Goal: Task Accomplishment & Management: Manage account settings

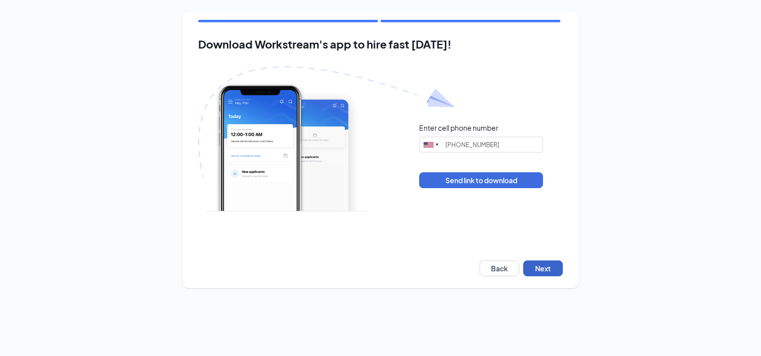
click at [536, 270] on button "Next" at bounding box center [543, 269] width 40 height 16
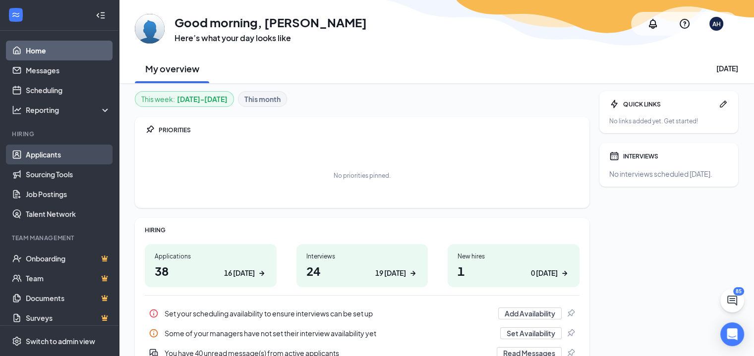
click at [45, 159] on link "Applicants" at bounding box center [68, 155] width 85 height 20
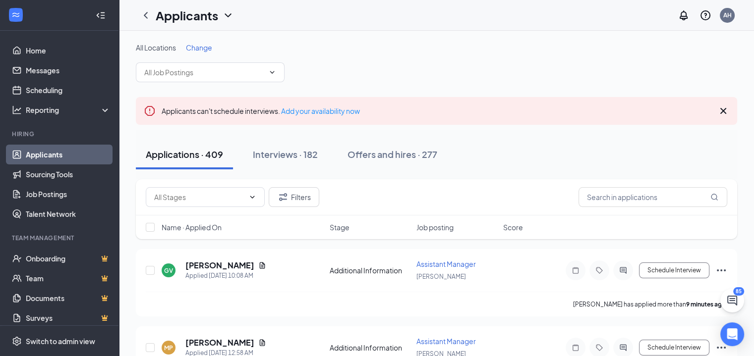
click at [196, 45] on span "Change" at bounding box center [199, 47] width 26 height 9
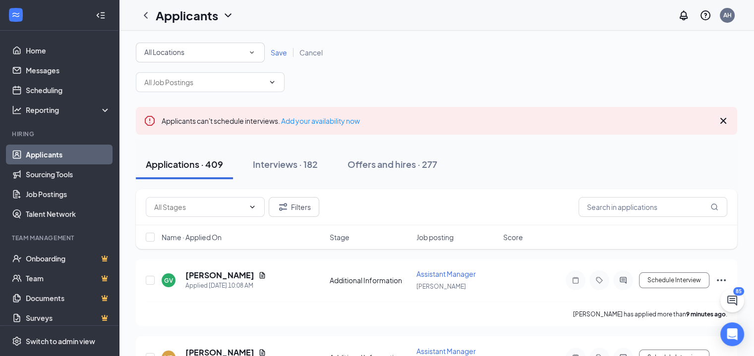
click at [179, 59] on div "All Locations All Locations" at bounding box center [200, 53] width 129 height 20
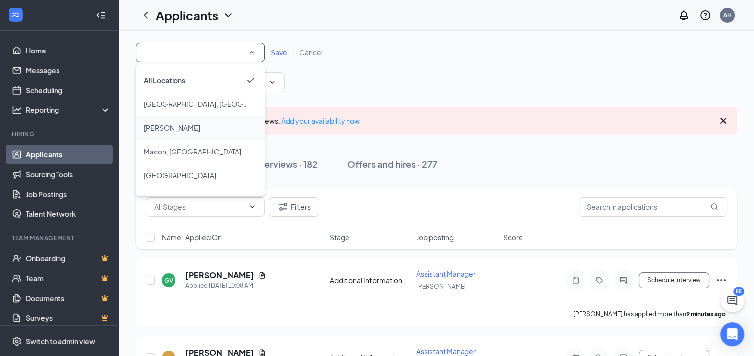
click at [177, 128] on div "[PERSON_NAME]" at bounding box center [200, 128] width 113 height 12
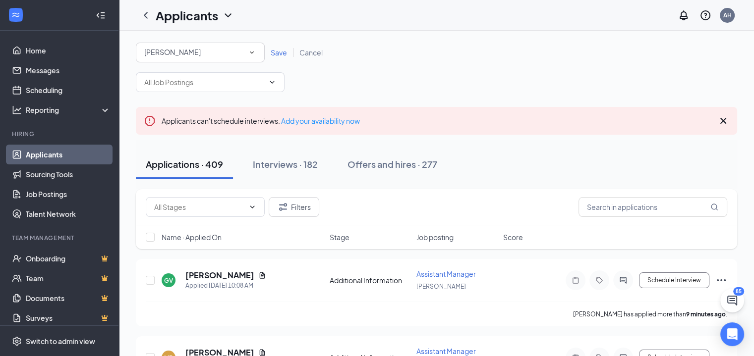
click at [273, 48] on span "Save" at bounding box center [279, 52] width 16 height 9
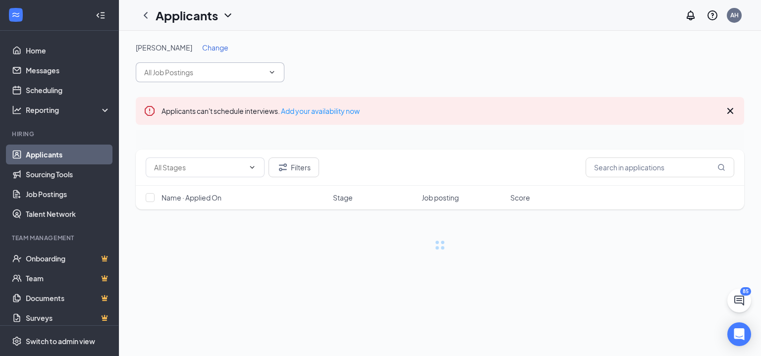
click at [200, 80] on span at bounding box center [210, 72] width 149 height 20
click at [199, 72] on input "text" at bounding box center [204, 72] width 120 height 11
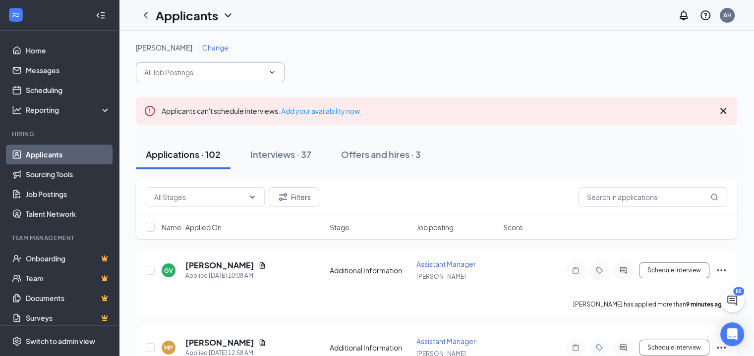
click at [204, 73] on input "text" at bounding box center [204, 72] width 120 height 11
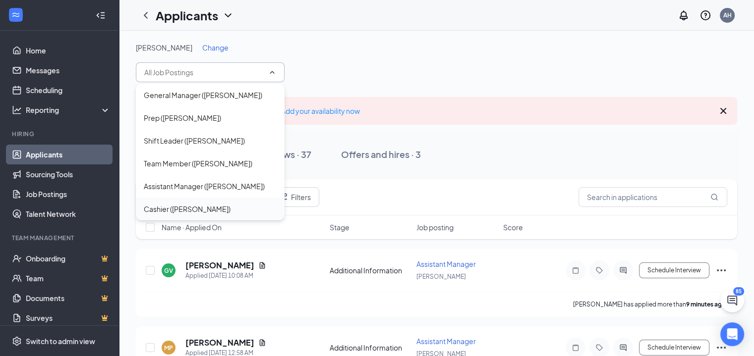
drag, startPoint x: 191, startPoint y: 207, endPoint x: 200, endPoint y: 205, distance: 9.0
click at [191, 207] on div "Cashier ([PERSON_NAME])" at bounding box center [187, 209] width 87 height 11
type input "Cashier ([PERSON_NAME])"
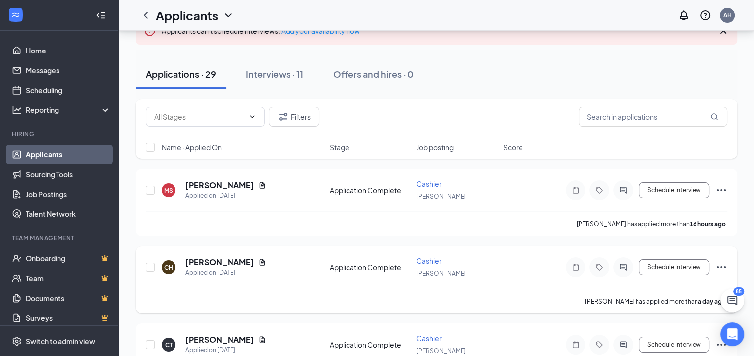
scroll to position [99, 0]
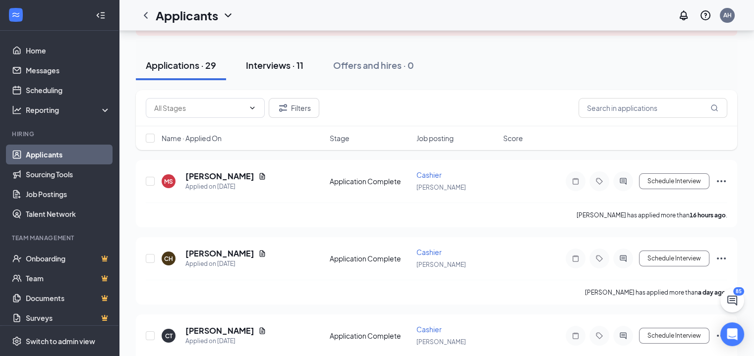
click at [293, 73] on button "Interviews · 11" at bounding box center [274, 66] width 77 height 30
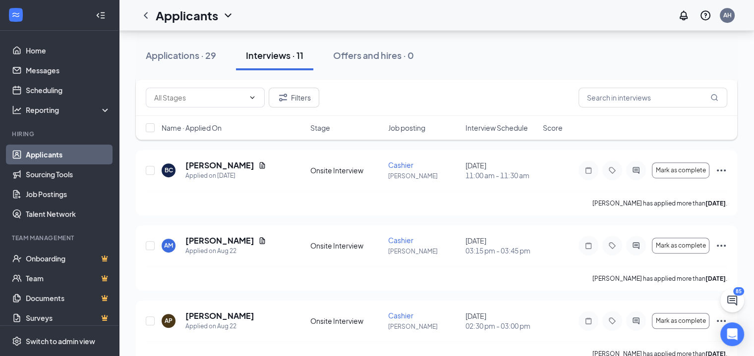
scroll to position [583, 0]
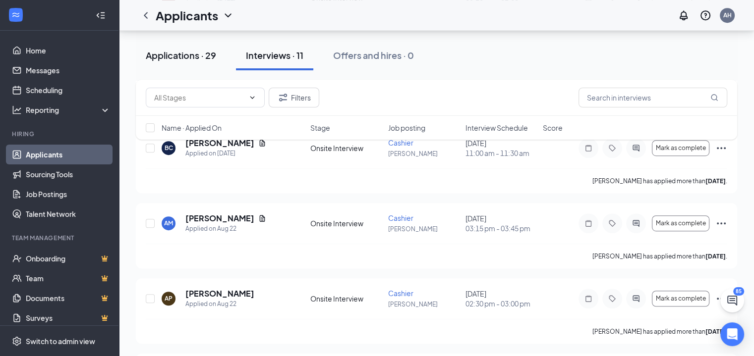
click at [195, 52] on div "Applications · 29" at bounding box center [181, 55] width 70 height 12
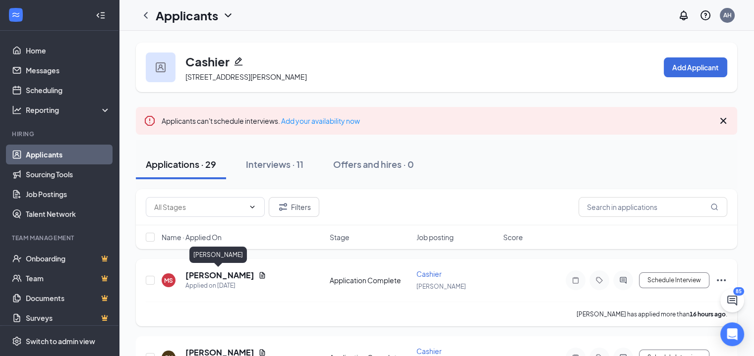
click at [222, 277] on h5 "[PERSON_NAME]" at bounding box center [219, 275] width 69 height 11
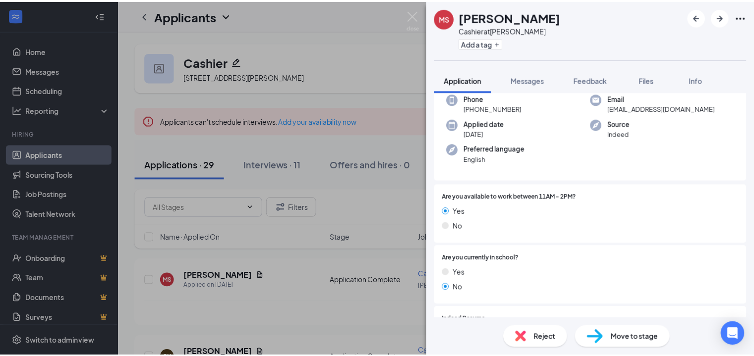
scroll to position [202, 0]
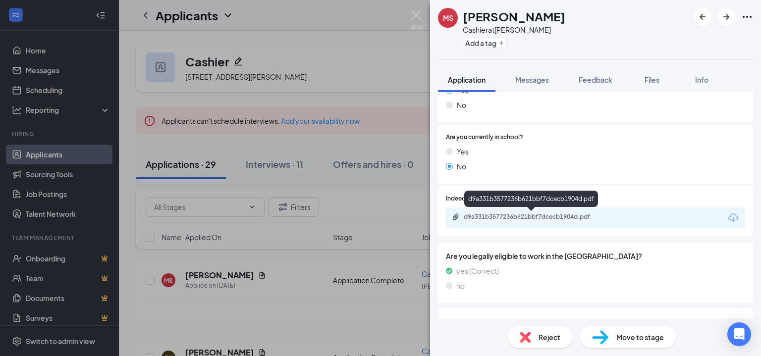
click at [520, 219] on div "d9a331b3577236b621bbf7dcecb1904d.pdf" at bounding box center [533, 217] width 139 height 8
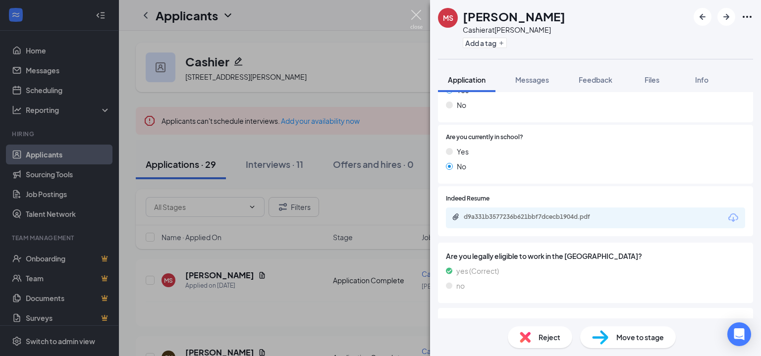
click at [416, 10] on img at bounding box center [416, 19] width 12 height 19
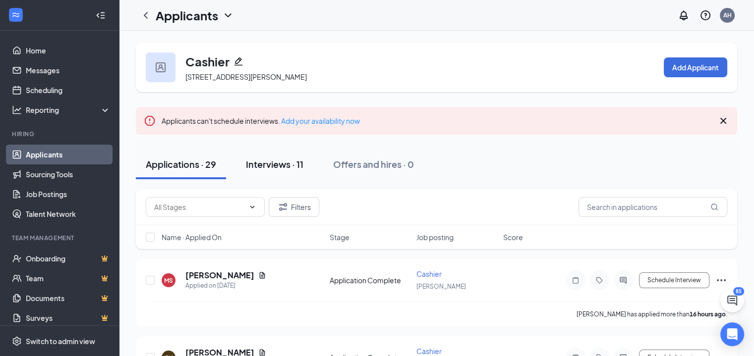
click at [269, 162] on div "Interviews · 11" at bounding box center [274, 164] width 57 height 12
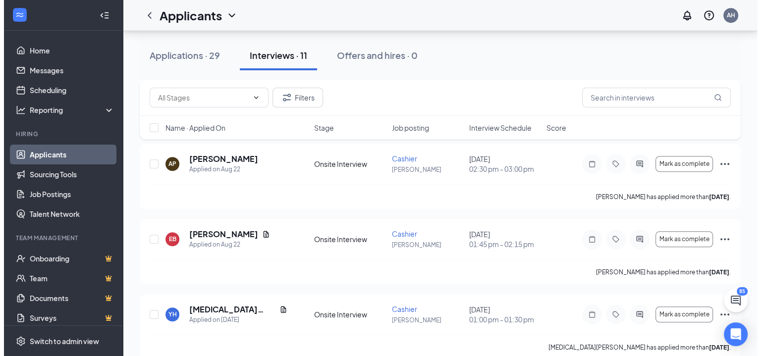
scroll to position [732, 0]
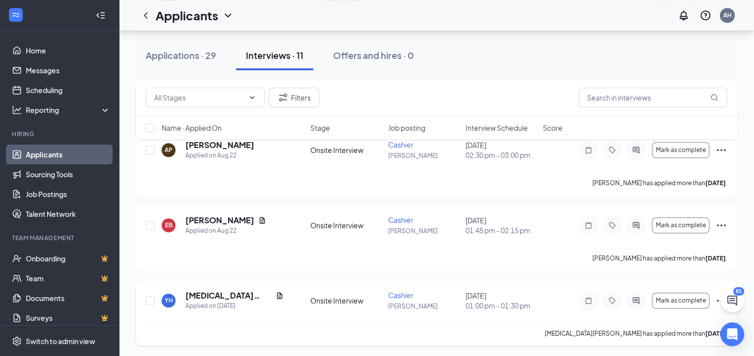
click at [634, 305] on div at bounding box center [636, 301] width 20 height 20
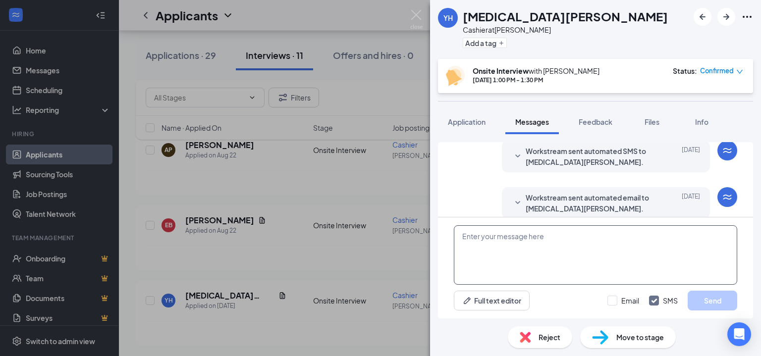
scroll to position [340, 0]
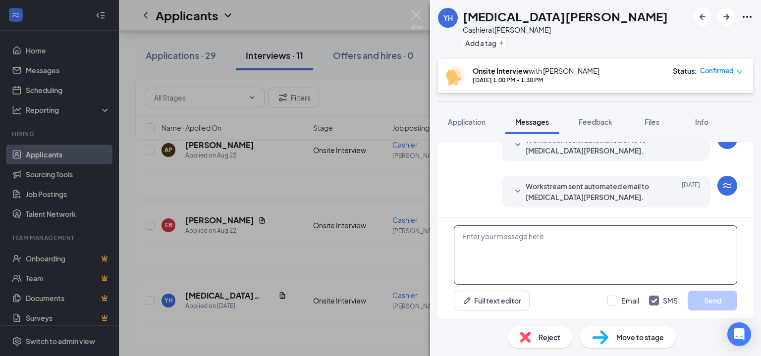
click at [494, 247] on textarea at bounding box center [595, 254] width 283 height 59
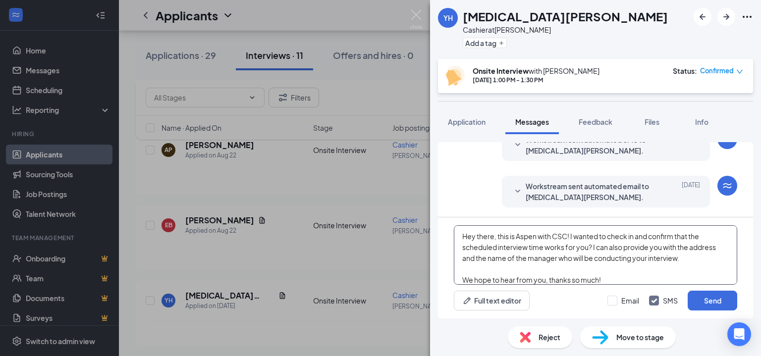
drag, startPoint x: 612, startPoint y: 279, endPoint x: 452, endPoint y: 233, distance: 166.1
click at [452, 233] on div "Hey there, this is Aspen with CSC! I wanted to check in and confirm that the sc…" at bounding box center [595, 268] width 315 height 101
click at [618, 278] on textarea "Hey there, this is Aspen with CSC! I wanted to check in and confirm that the sc…" at bounding box center [595, 254] width 283 height 59
type textarea "Hey there, this is Aspen with CSC! I wanted to check in and confirm that the sc…"
click at [712, 303] on button "Send" at bounding box center [713, 301] width 50 height 20
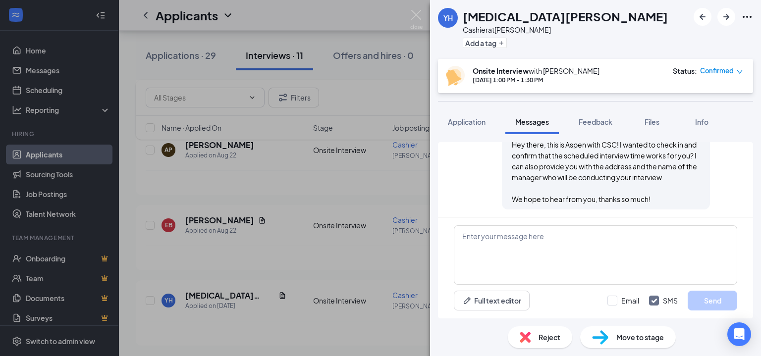
scroll to position [458, 0]
click at [420, 19] on img at bounding box center [416, 19] width 12 height 19
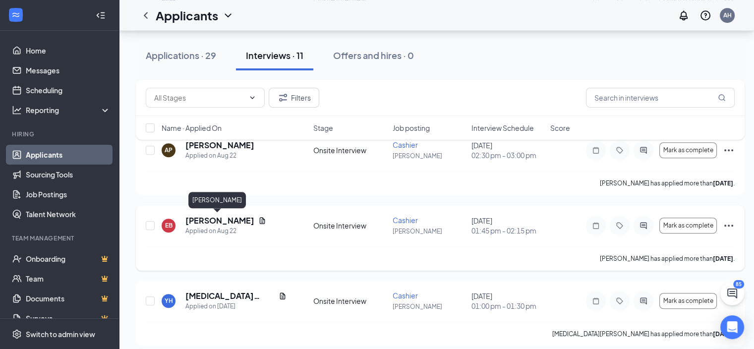
click at [228, 216] on h5 "[PERSON_NAME]" at bounding box center [219, 220] width 69 height 11
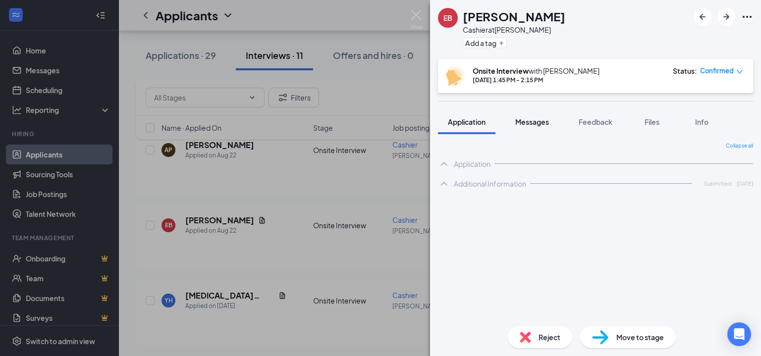
click at [527, 127] on button "Messages" at bounding box center [532, 122] width 54 height 25
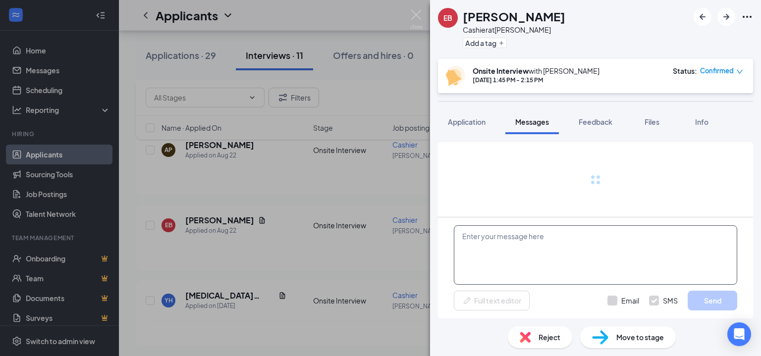
click at [541, 243] on textarea at bounding box center [595, 254] width 283 height 59
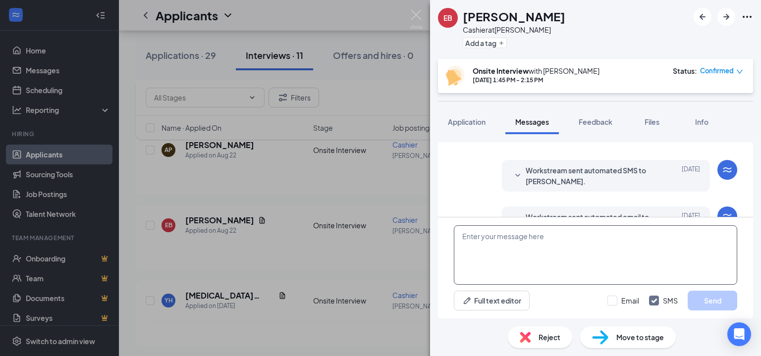
scroll to position [293, 0]
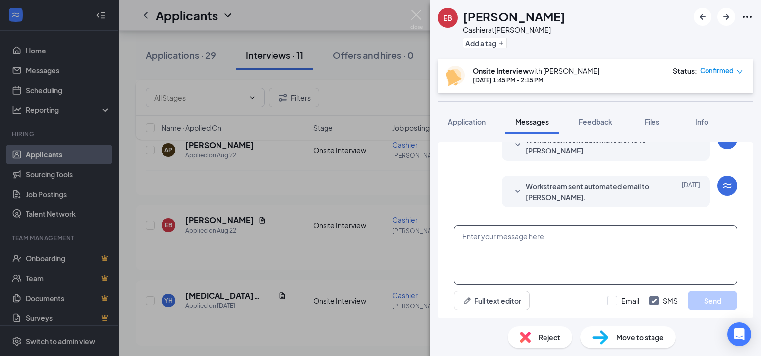
paste textarea "Hey there, this is Aspen with CSC! I wanted to check in and confirm that the sc…"
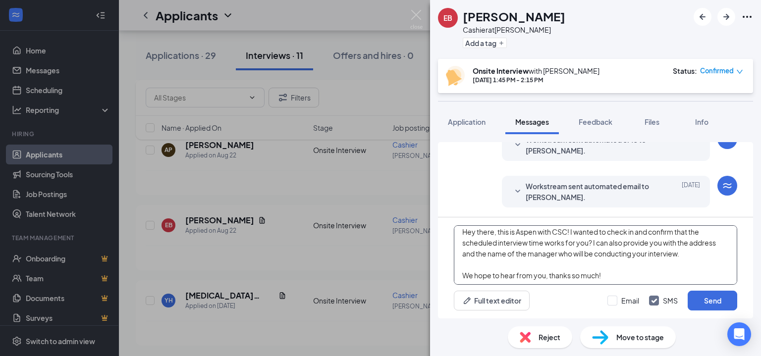
scroll to position [6, 0]
type textarea "Hey there, this is Aspen with CSC! I wanted to check in and confirm that the sc…"
click at [709, 304] on button "Send" at bounding box center [713, 301] width 50 height 20
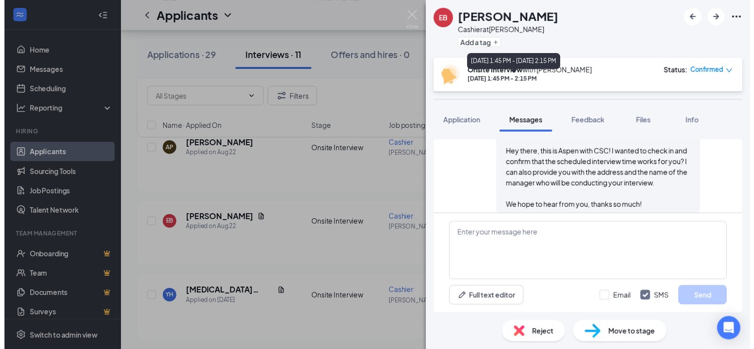
scroll to position [401, 0]
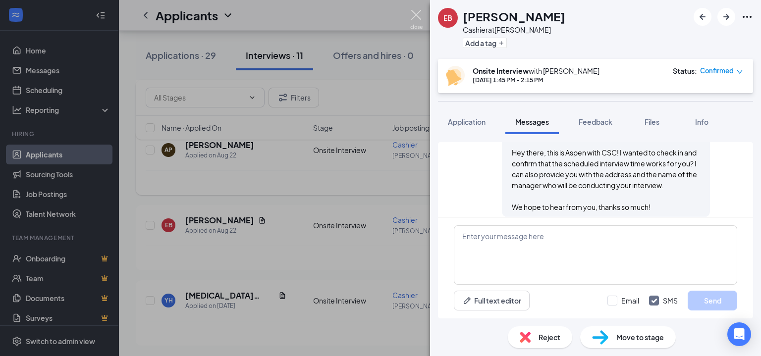
click at [416, 17] on img at bounding box center [416, 19] width 12 height 19
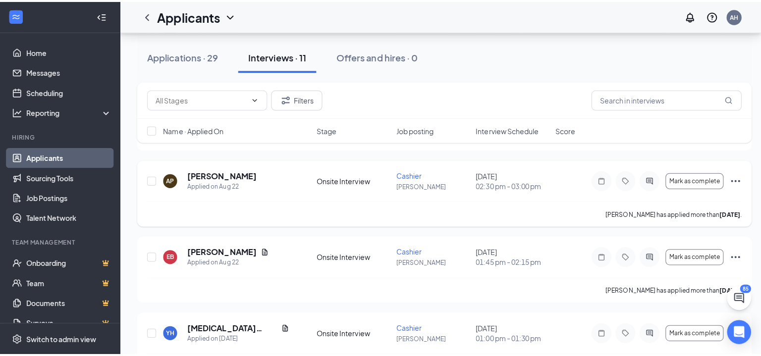
scroll to position [682, 0]
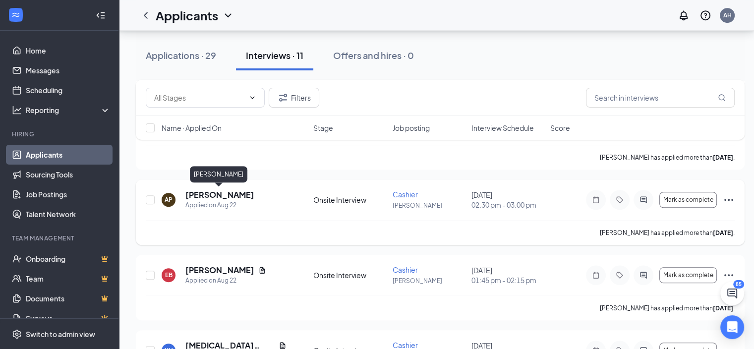
click at [225, 194] on h5 "[PERSON_NAME]" at bounding box center [219, 194] width 69 height 11
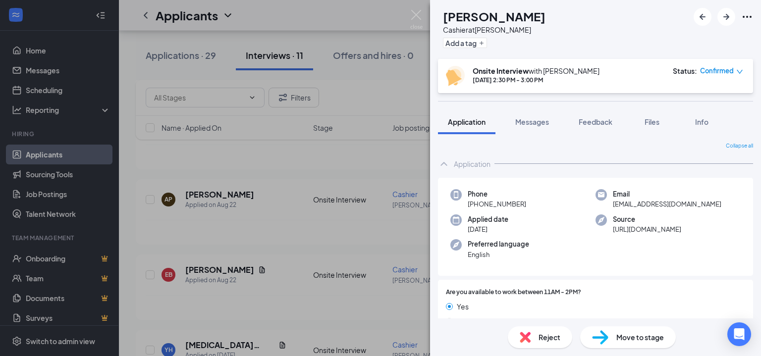
click at [533, 120] on span "Messages" at bounding box center [532, 121] width 34 height 9
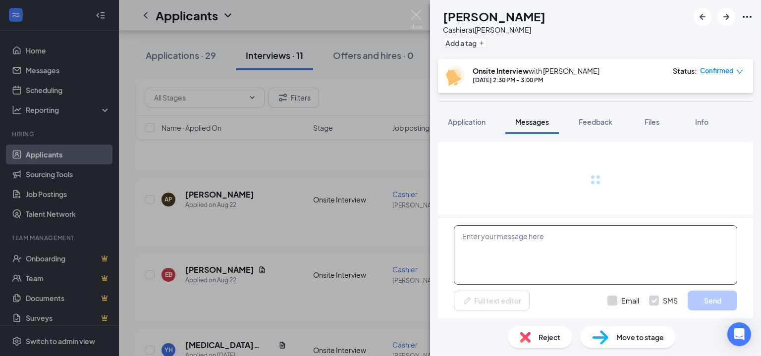
click at [569, 238] on textarea at bounding box center [595, 254] width 283 height 59
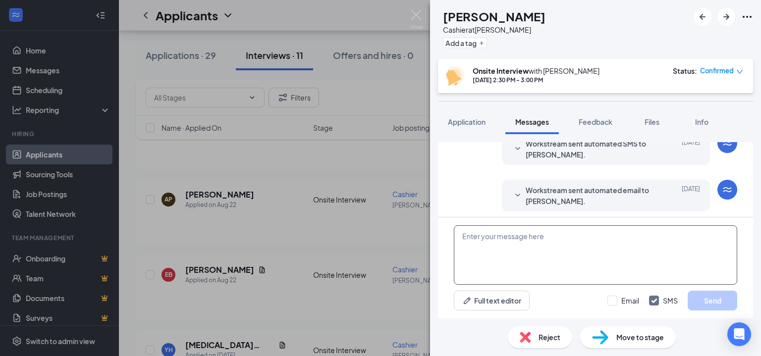
scroll to position [293, 0]
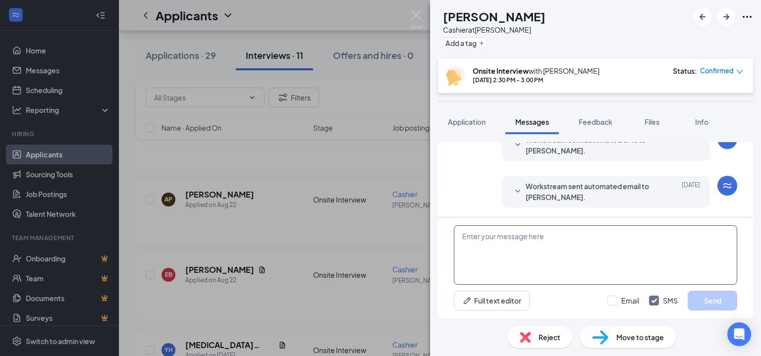
paste textarea "Hey there, this is Aspen with CSC! I wanted to check in and confirm that the sc…"
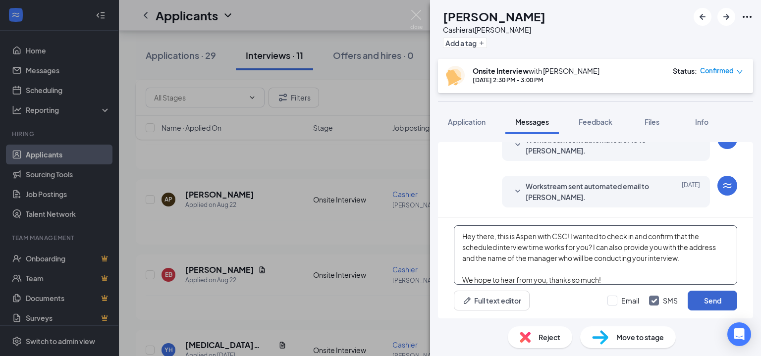
type textarea "Hey there, this is Aspen with CSC! I wanted to check in and confirm that the sc…"
click at [704, 292] on button "Send" at bounding box center [713, 301] width 50 height 20
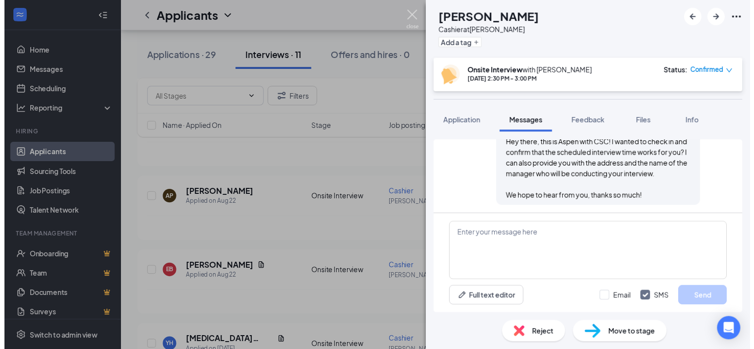
scroll to position [411, 0]
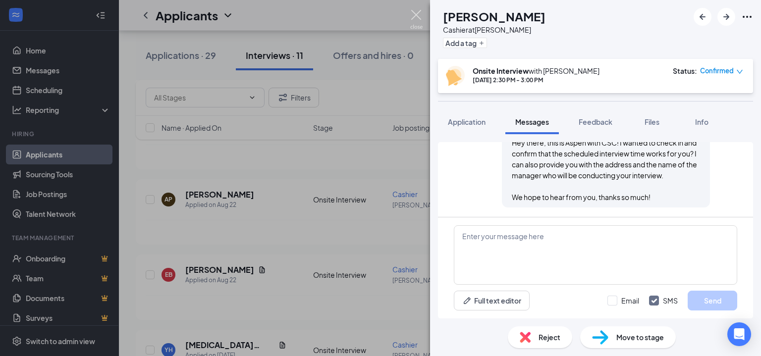
click at [413, 15] on img at bounding box center [416, 19] width 12 height 19
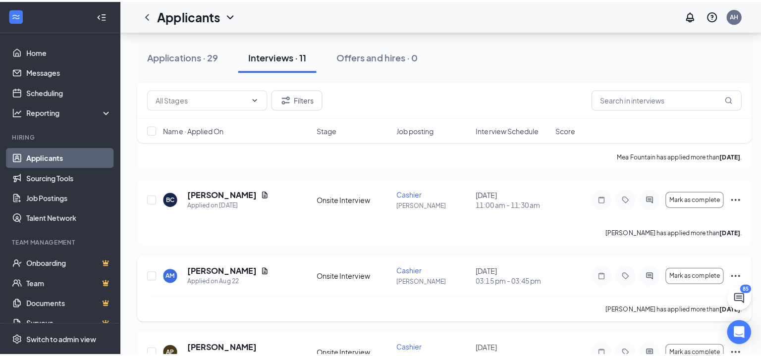
scroll to position [534, 0]
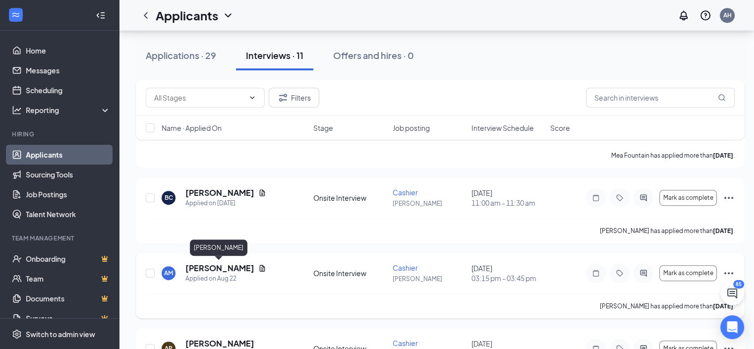
click at [226, 267] on h5 "[PERSON_NAME]" at bounding box center [219, 268] width 69 height 11
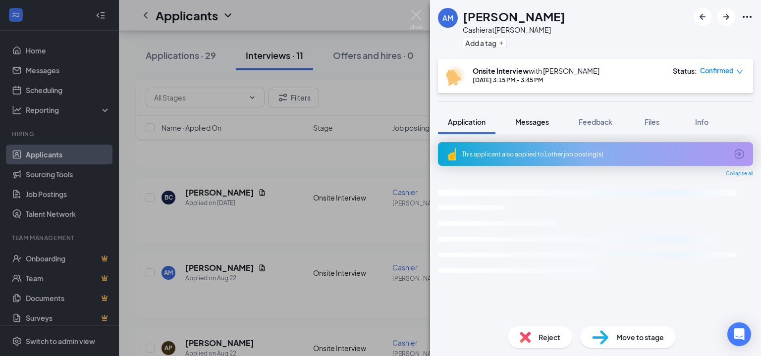
click at [526, 122] on span "Messages" at bounding box center [532, 121] width 34 height 9
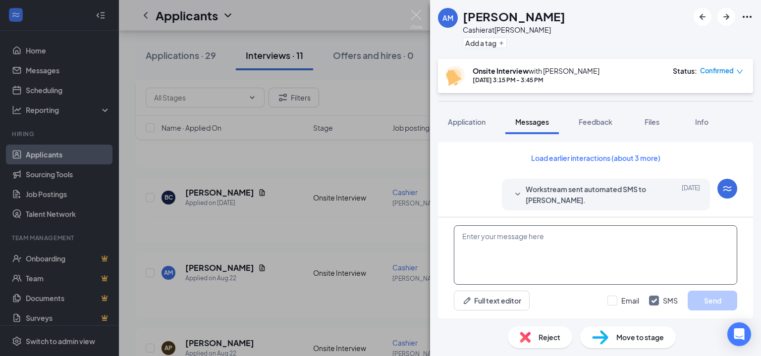
click at [567, 246] on textarea at bounding box center [595, 254] width 283 height 59
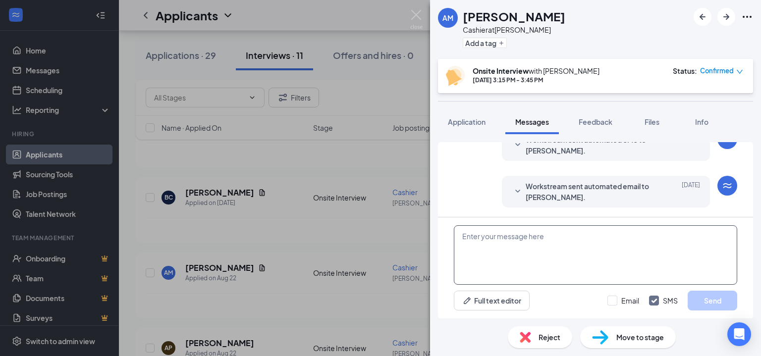
paste textarea "Hey there, this is Aspen with CSC! I wanted to check in and confirm that the sc…"
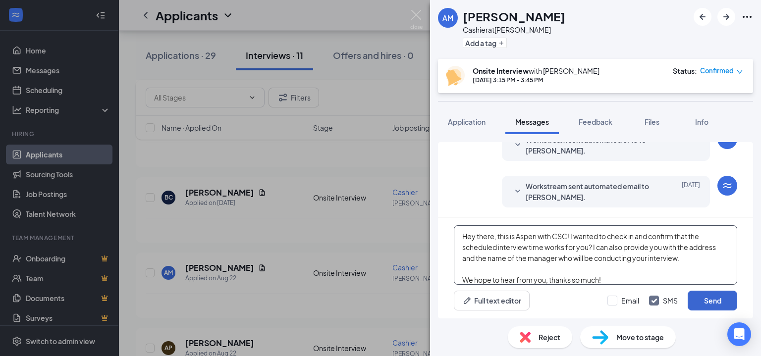
type textarea "Hey there, this is Aspen with CSC! I wanted to check in and confirm that the sc…"
click at [699, 302] on button "Send" at bounding box center [713, 301] width 50 height 20
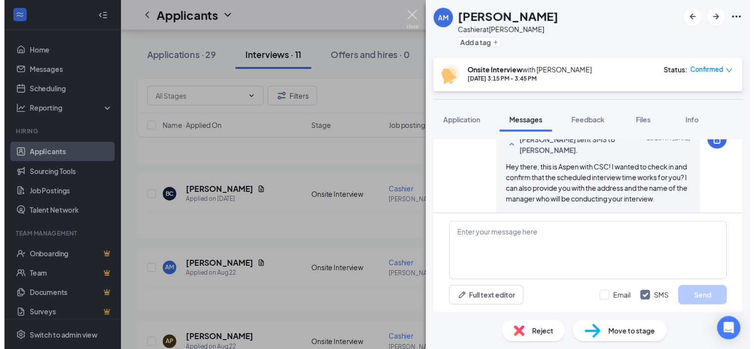
scroll to position [410, 0]
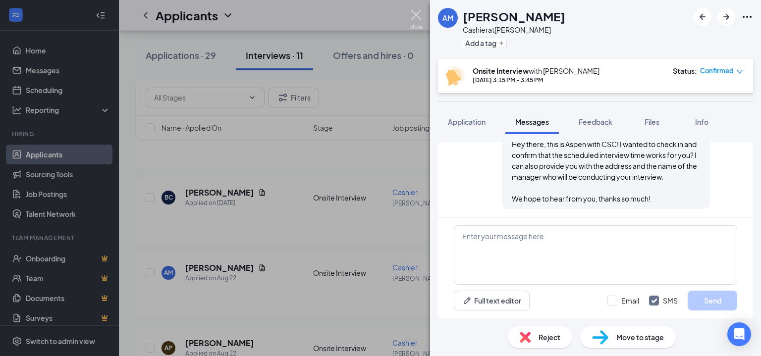
click at [421, 19] on img at bounding box center [416, 19] width 12 height 19
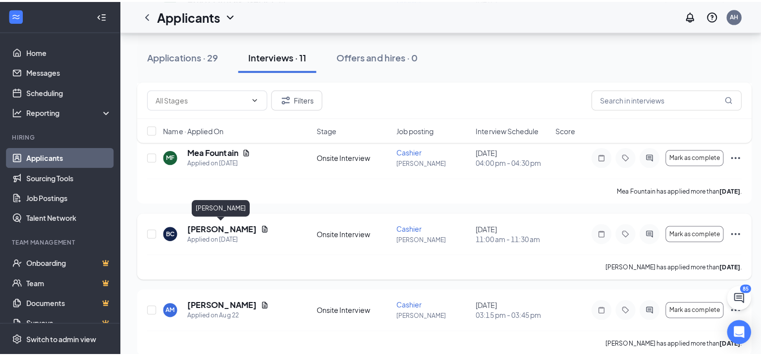
scroll to position [484, 0]
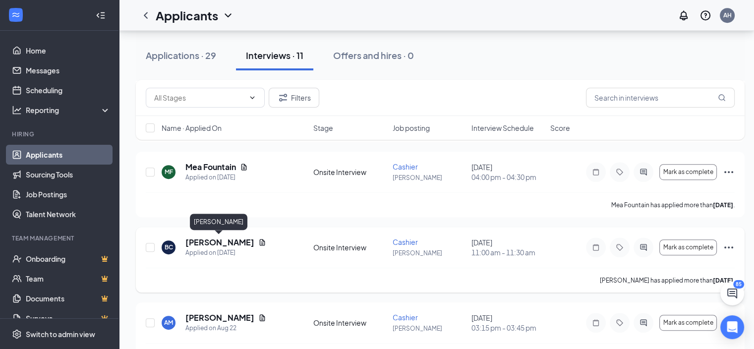
click at [220, 237] on h5 "[PERSON_NAME]" at bounding box center [219, 242] width 69 height 11
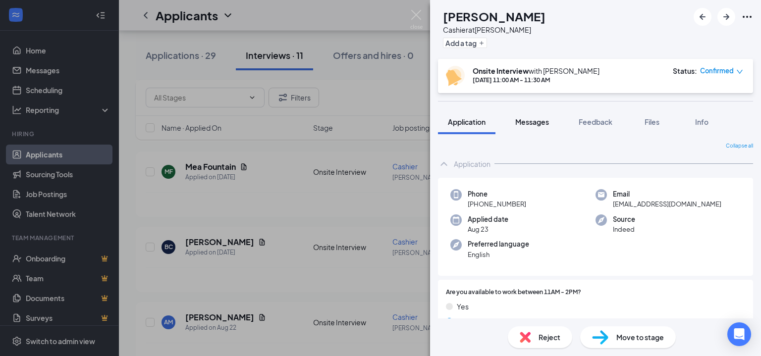
click at [535, 125] on span "Messages" at bounding box center [532, 121] width 34 height 9
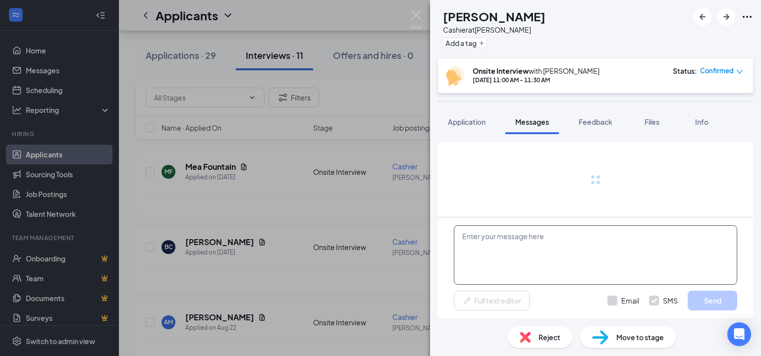
click at [583, 239] on textarea at bounding box center [595, 254] width 283 height 59
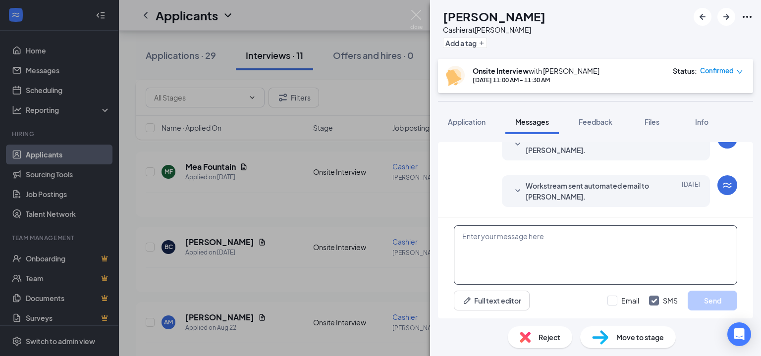
scroll to position [369, 0]
paste textarea "Hey there, this is Aspen with CSC! I wanted to check in and confirm that the sc…"
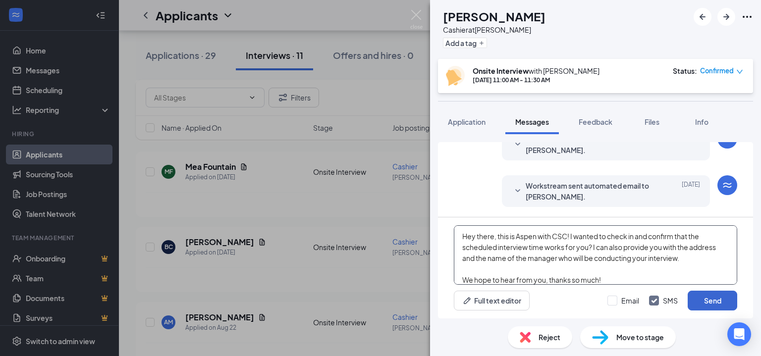
type textarea "Hey there, this is Aspen with CSC! I wanted to check in and confirm that the sc…"
click at [690, 301] on button "Send" at bounding box center [713, 301] width 50 height 20
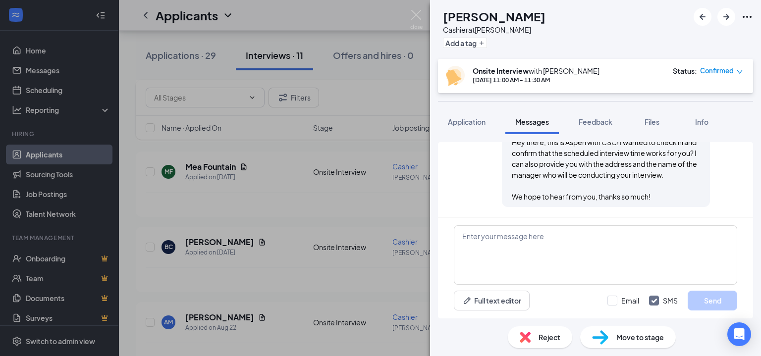
scroll to position [487, 0]
click at [419, 13] on img at bounding box center [416, 19] width 12 height 19
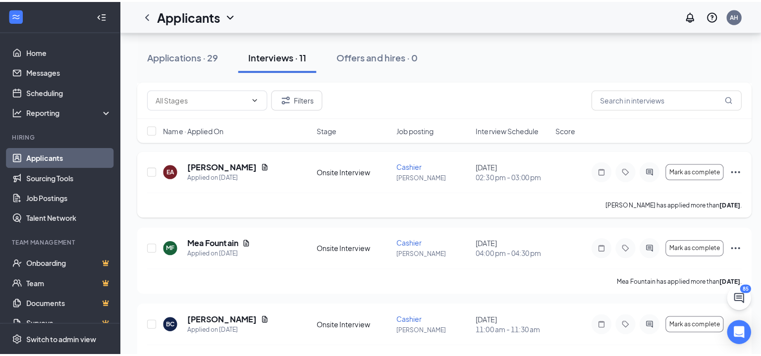
scroll to position [385, 0]
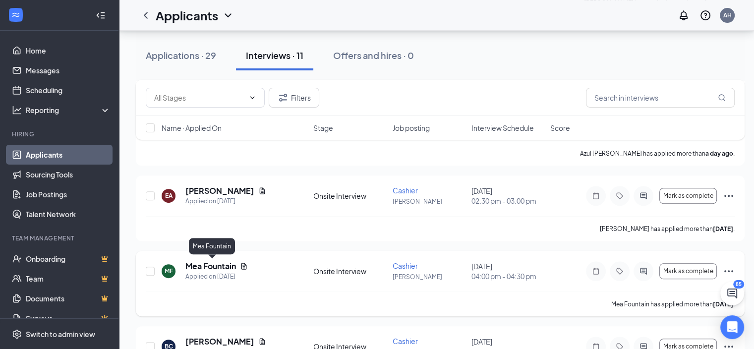
click at [217, 263] on h5 "Mea Fountain" at bounding box center [210, 266] width 51 height 11
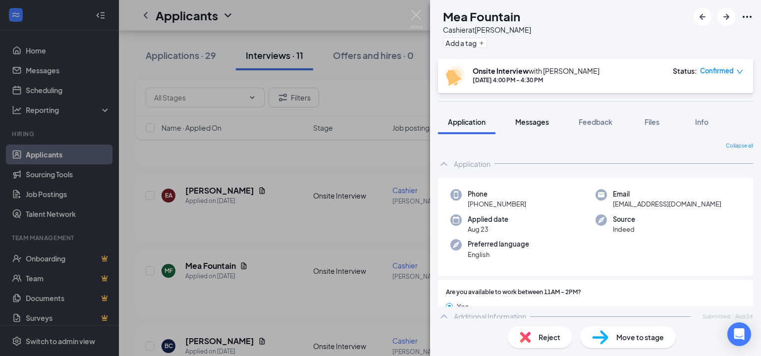
click at [530, 121] on span "Messages" at bounding box center [532, 121] width 34 height 9
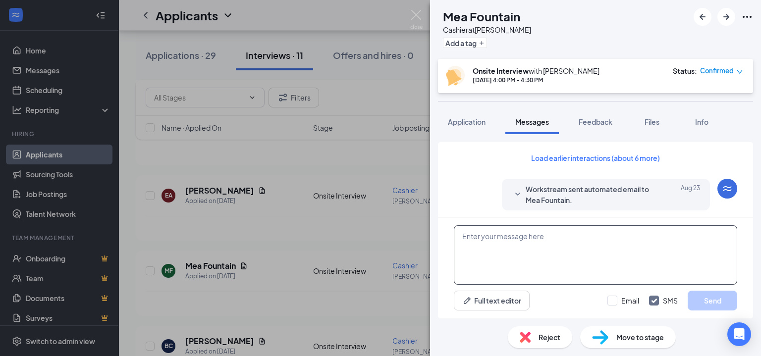
click at [569, 237] on textarea at bounding box center [595, 254] width 283 height 59
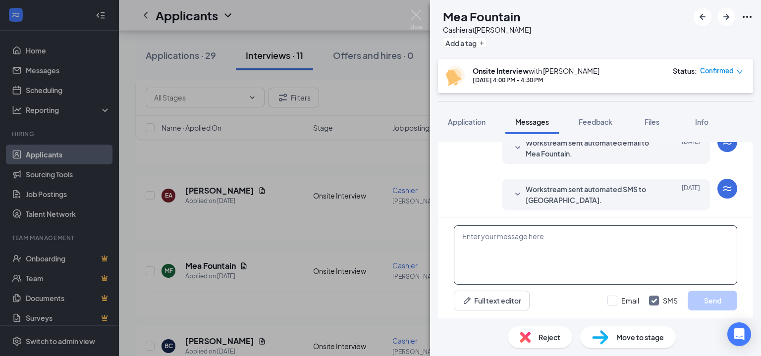
scroll to position [293, 0]
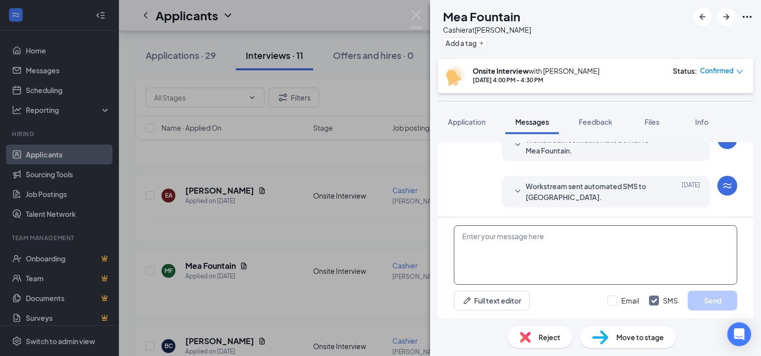
paste textarea "Hey there, this is Aspen with CSC! I wanted to check in and confirm that the sc…"
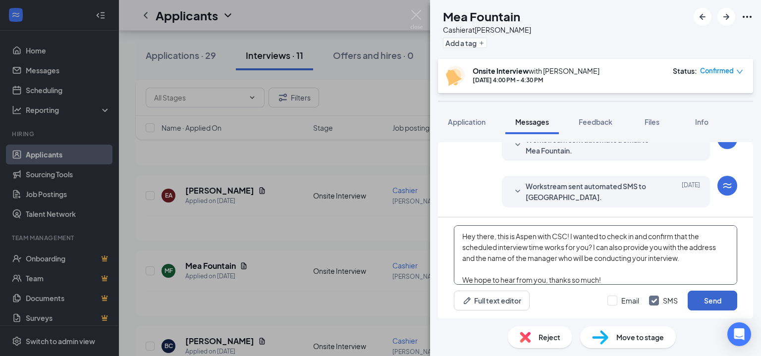
type textarea "Hey there, this is Aspen with CSC! I wanted to check in and confirm that the sc…"
click at [723, 300] on button "Send" at bounding box center [713, 301] width 50 height 20
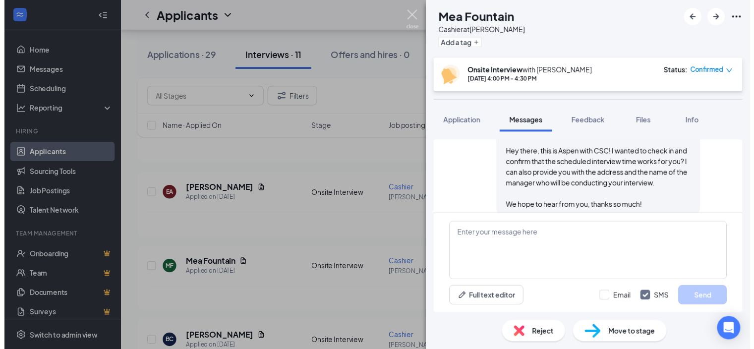
scroll to position [401, 0]
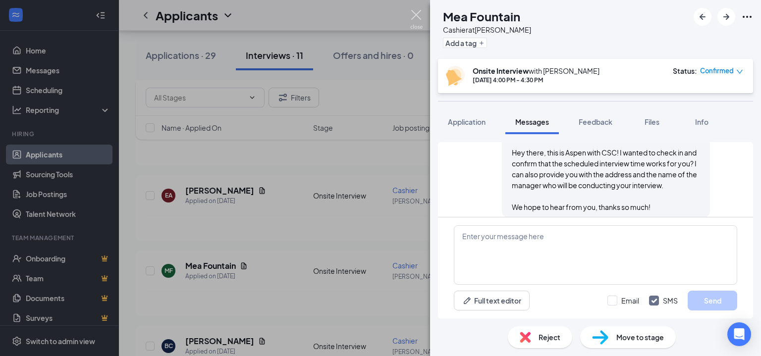
click at [416, 16] on img at bounding box center [416, 19] width 12 height 19
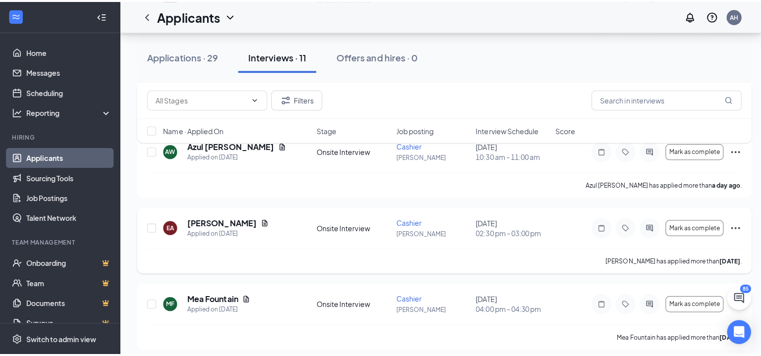
scroll to position [335, 0]
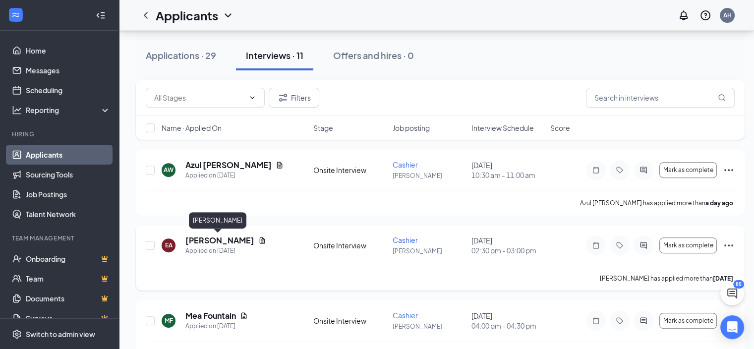
click at [218, 240] on h5 "[PERSON_NAME]" at bounding box center [219, 240] width 69 height 11
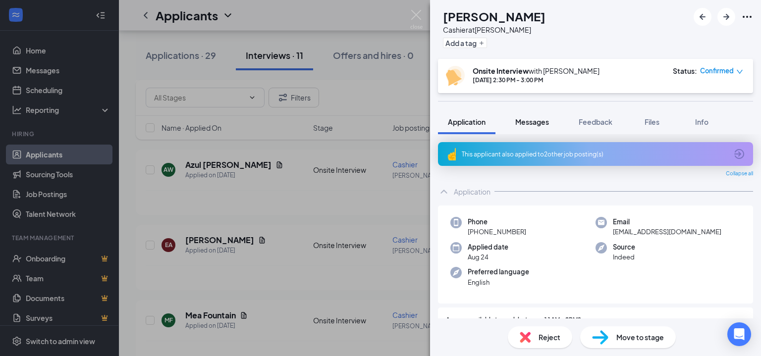
click at [533, 118] on span "Messages" at bounding box center [532, 121] width 34 height 9
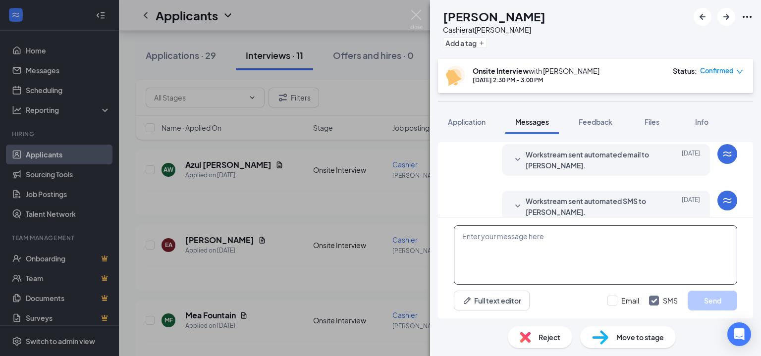
click at [584, 243] on textarea at bounding box center [595, 254] width 283 height 59
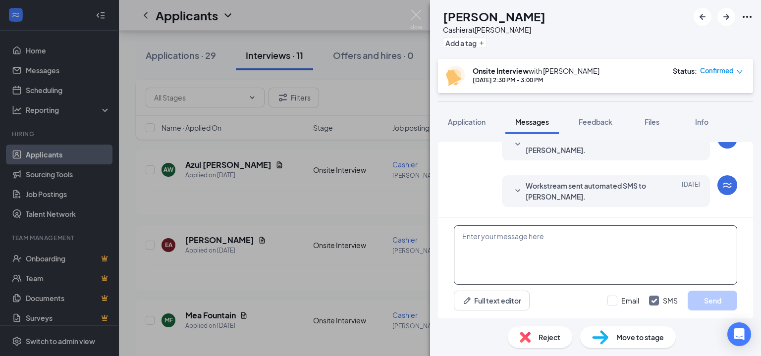
scroll to position [554, 0]
paste textarea "Hey there, this is Aspen with CSC! I wanted to check in and confirm that the sc…"
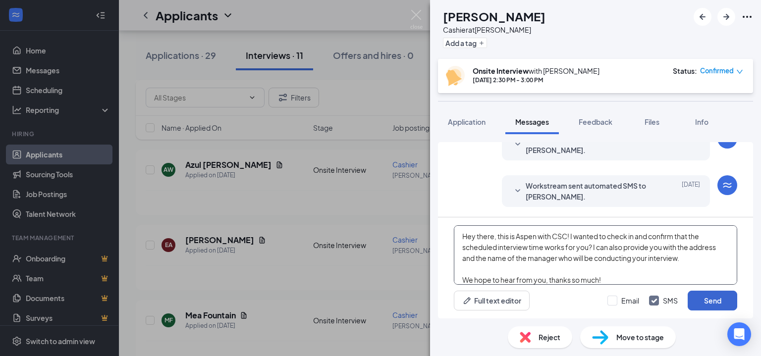
type textarea "Hey there, this is Aspen with CSC! I wanted to check in and confirm that the sc…"
click at [694, 295] on button "Send" at bounding box center [713, 301] width 50 height 20
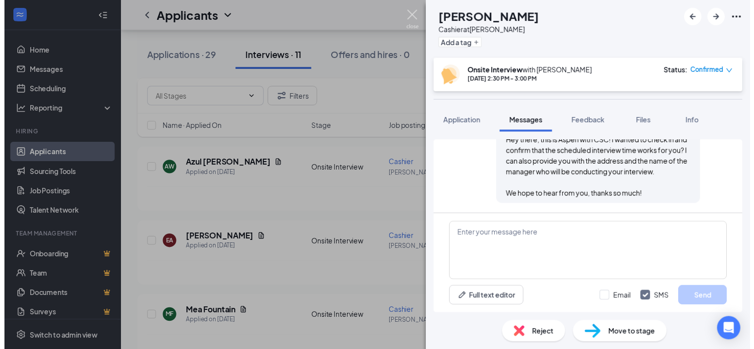
scroll to position [672, 0]
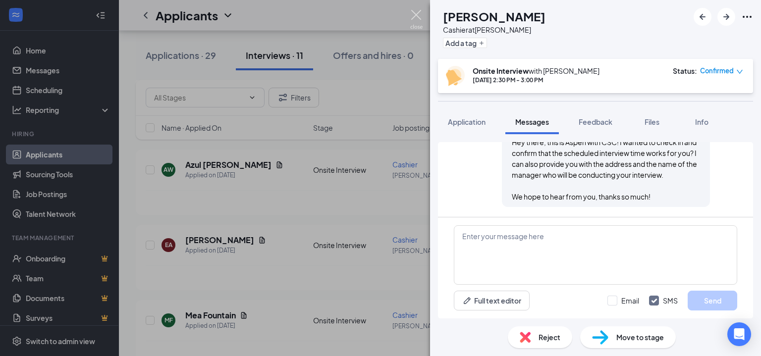
click at [413, 17] on img at bounding box center [416, 19] width 12 height 19
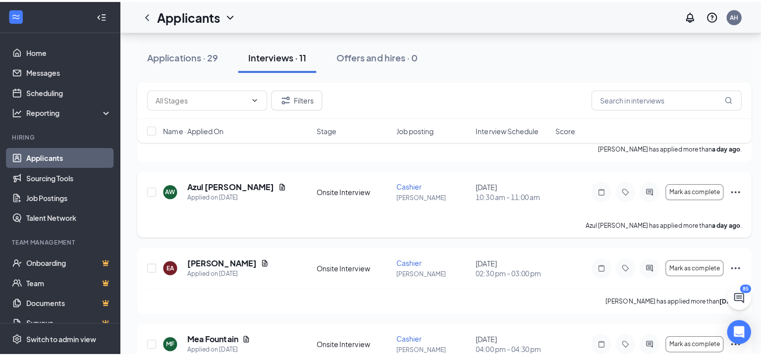
scroll to position [286, 0]
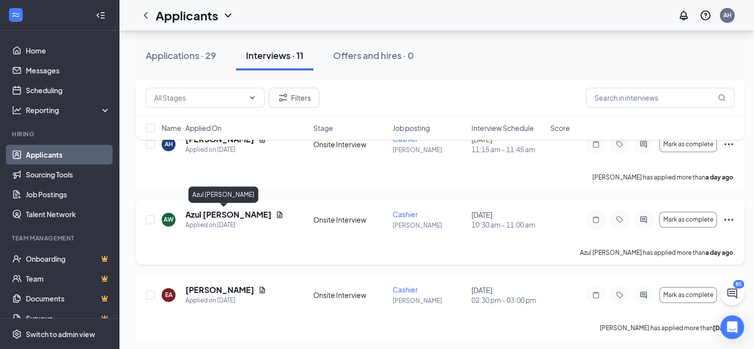
click at [219, 215] on h5 "Azul [PERSON_NAME]" at bounding box center [228, 214] width 86 height 11
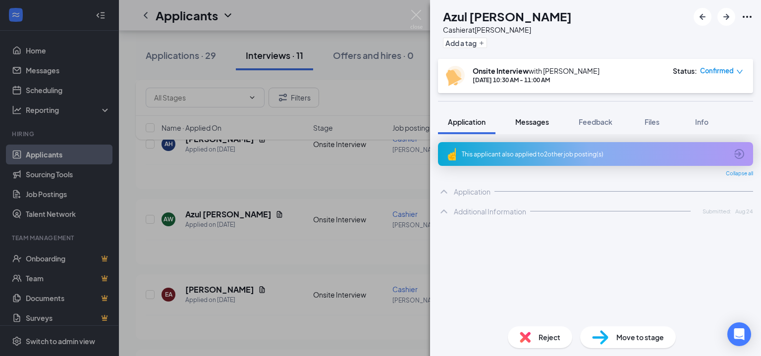
click at [521, 114] on button "Messages" at bounding box center [532, 122] width 54 height 25
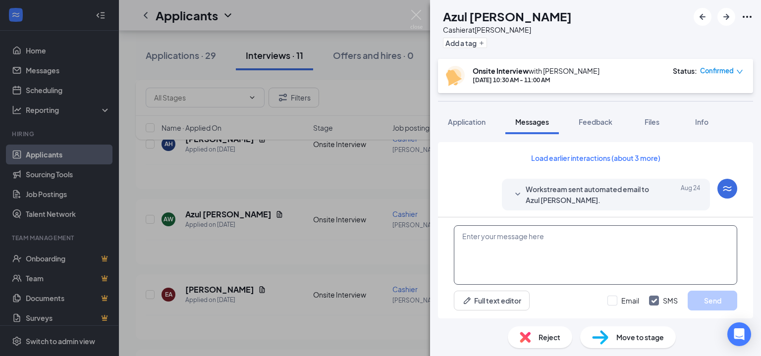
click at [544, 231] on textarea at bounding box center [595, 254] width 283 height 59
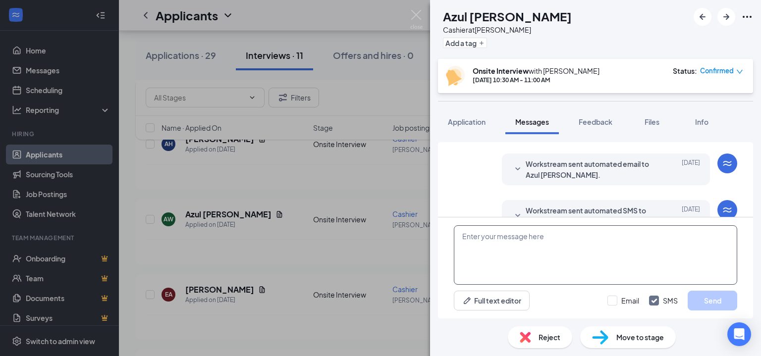
scroll to position [293, 0]
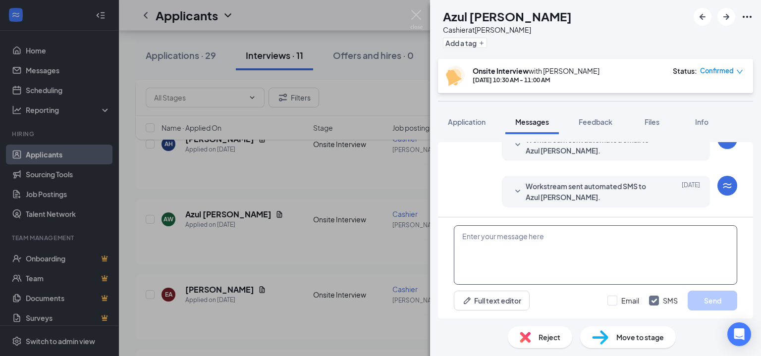
paste textarea "Hey there, this is Aspen with CSC! I wanted to check in and confirm that the sc…"
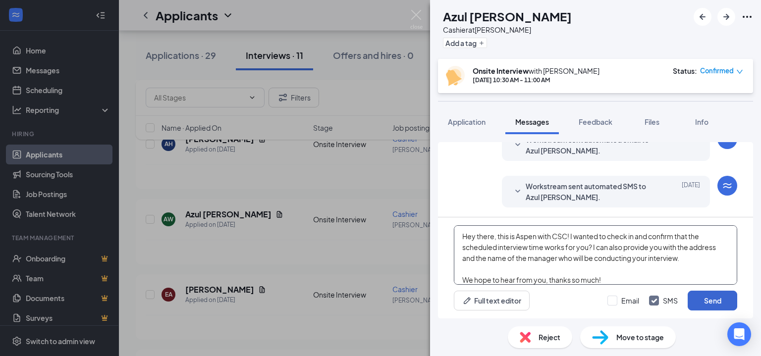
type textarea "Hey there, this is Aspen with CSC! I wanted to check in and confirm that the sc…"
click at [694, 295] on button "Send" at bounding box center [713, 301] width 50 height 20
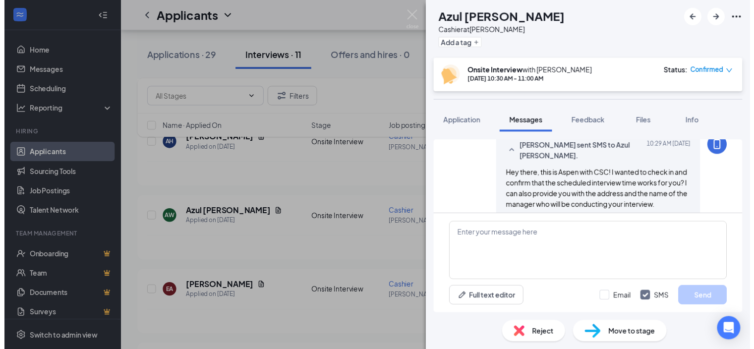
scroll to position [401, 0]
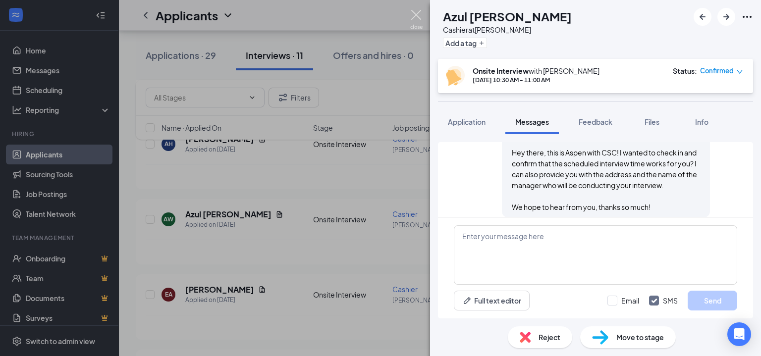
click at [419, 18] on img at bounding box center [416, 19] width 12 height 19
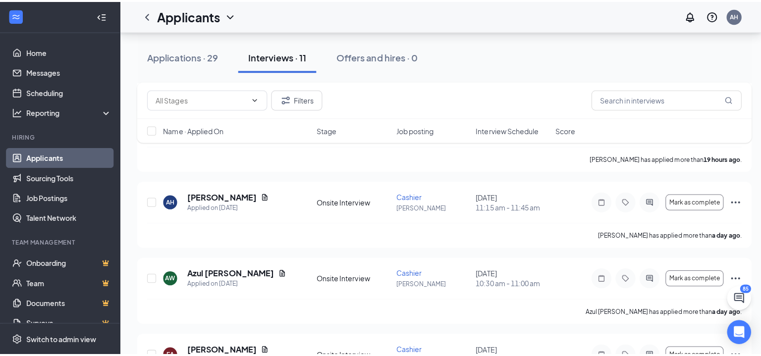
scroll to position [187, 0]
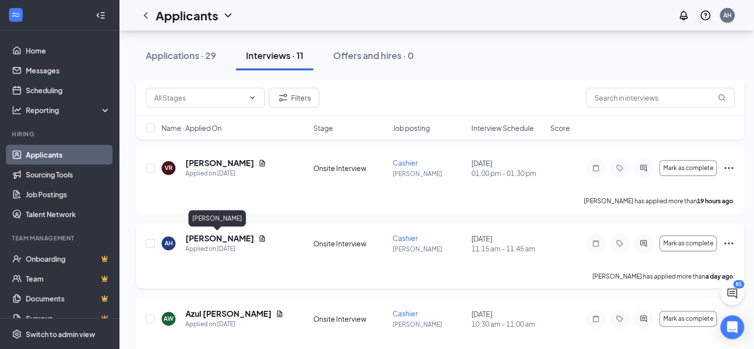
click at [224, 237] on h5 "[PERSON_NAME]" at bounding box center [219, 238] width 69 height 11
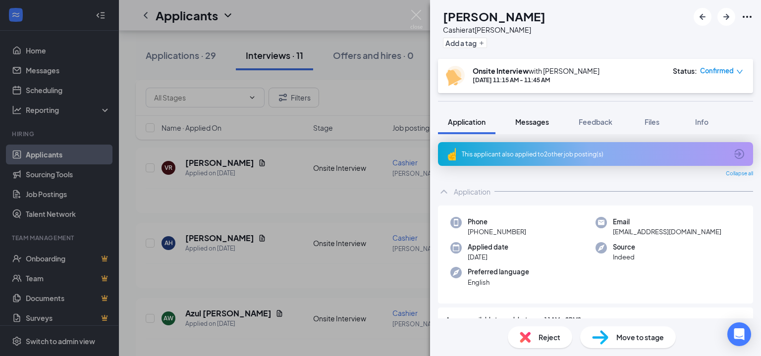
click at [523, 126] on div "Messages" at bounding box center [532, 122] width 34 height 10
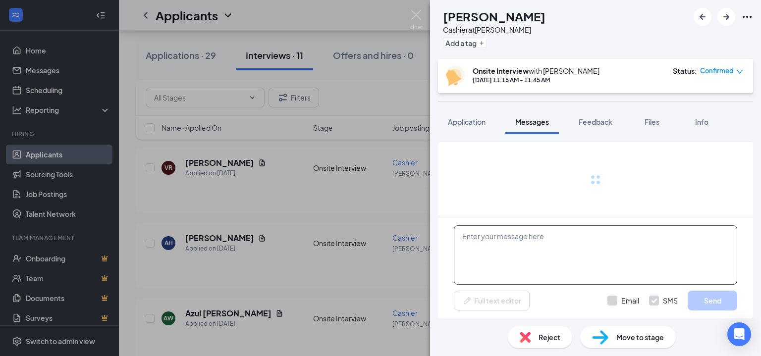
click at [526, 241] on textarea at bounding box center [595, 254] width 283 height 59
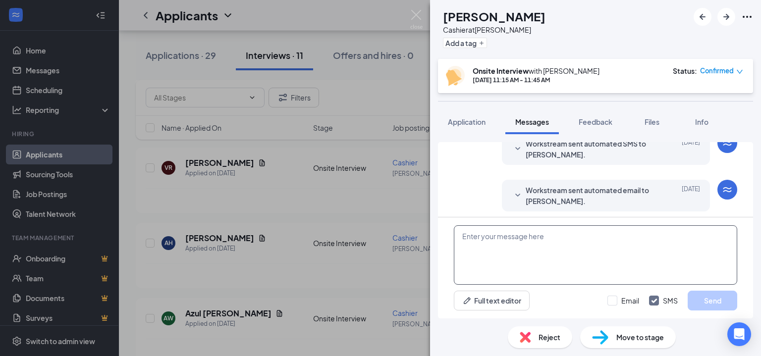
scroll to position [293, 0]
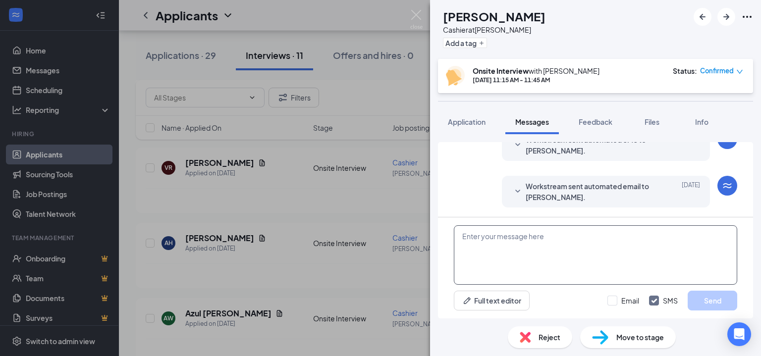
paste textarea "Hey there, this is Aspen with CSC! I wanted to check in and confirm that the sc…"
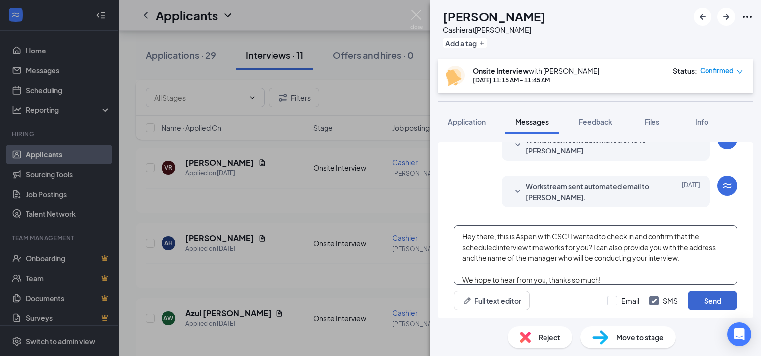
type textarea "Hey there, this is Aspen with CSC! I wanted to check in and confirm that the sc…"
click at [713, 297] on button "Send" at bounding box center [713, 301] width 50 height 20
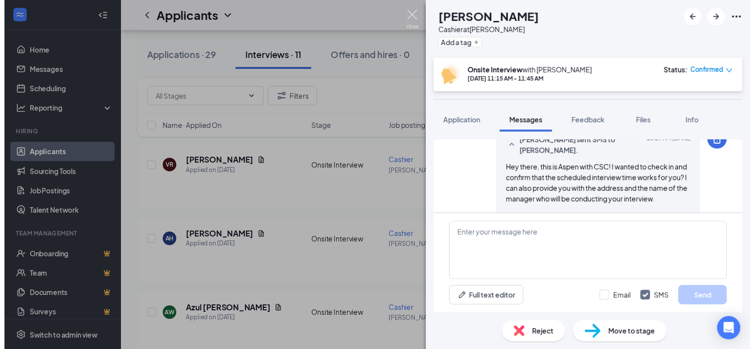
scroll to position [411, 0]
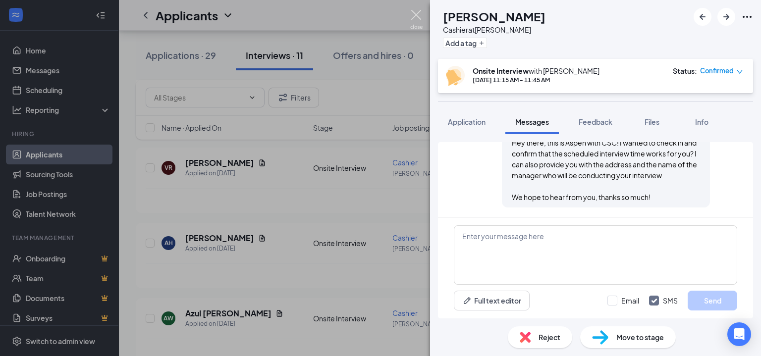
click at [416, 16] on img at bounding box center [416, 19] width 12 height 19
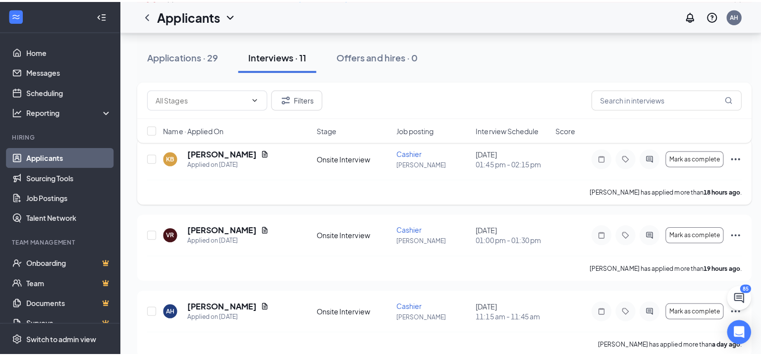
scroll to position [88, 0]
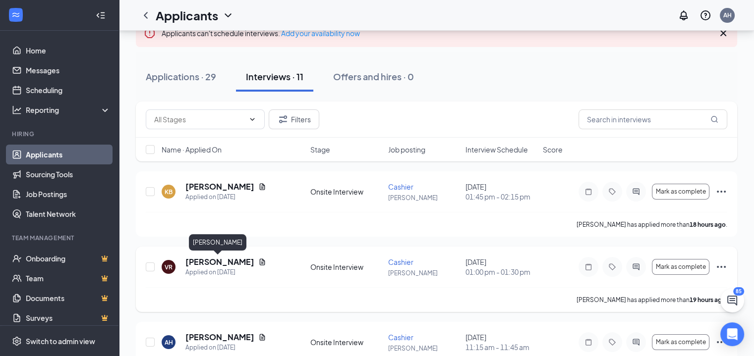
click at [226, 259] on h5 "[PERSON_NAME]" at bounding box center [219, 262] width 69 height 11
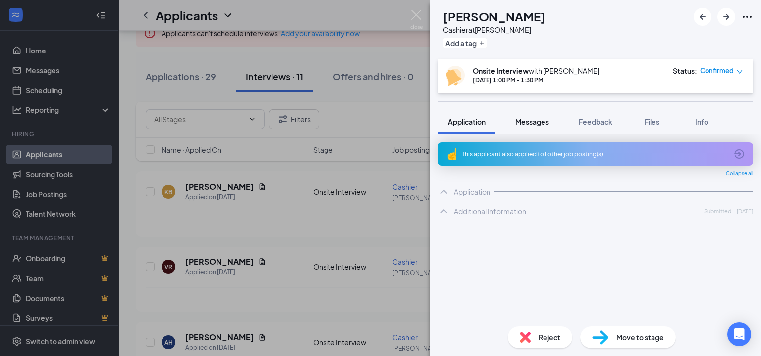
click at [526, 122] on span "Messages" at bounding box center [532, 121] width 34 height 9
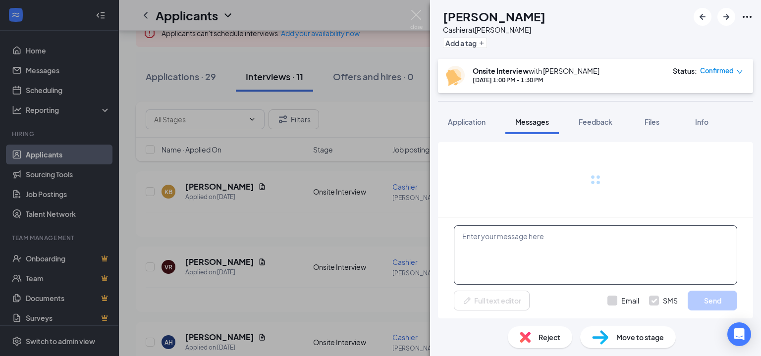
click at [570, 253] on textarea at bounding box center [595, 254] width 283 height 59
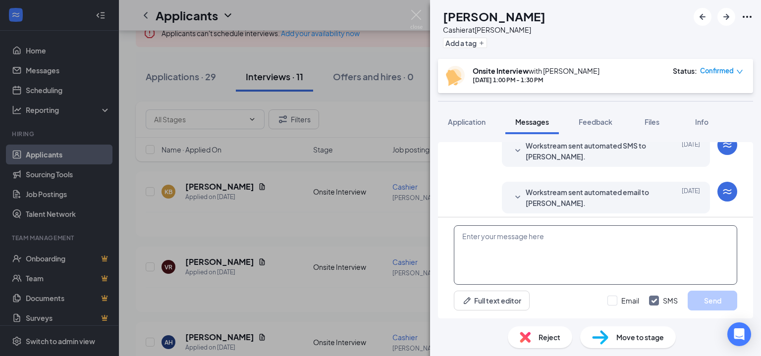
scroll to position [293, 0]
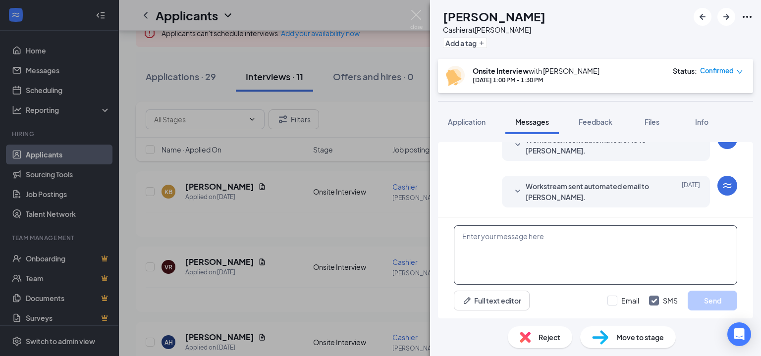
paste textarea "Hey there, this is Aspen with CSC! I wanted to check in and confirm that the sc…"
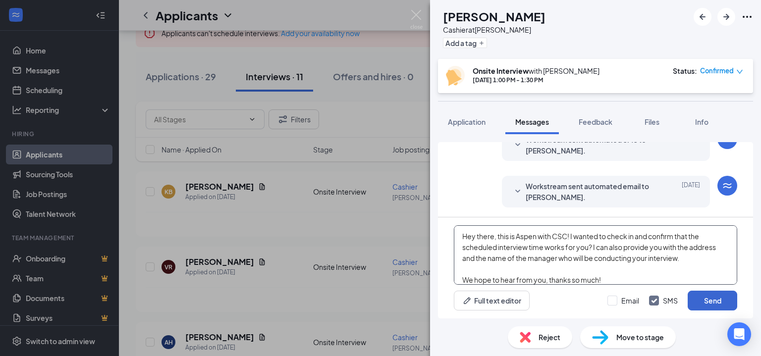
type textarea "Hey there, this is Aspen with CSC! I wanted to check in and confirm that the sc…"
click at [702, 296] on button "Send" at bounding box center [713, 301] width 50 height 20
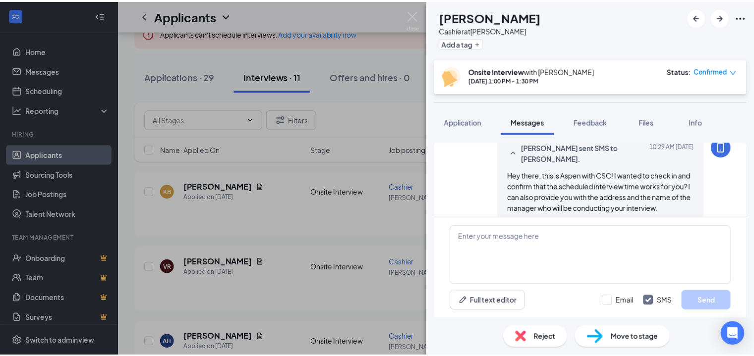
scroll to position [401, 0]
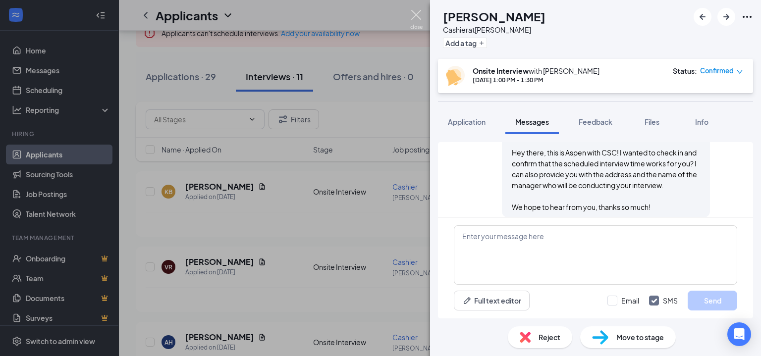
click at [416, 14] on img at bounding box center [416, 19] width 12 height 19
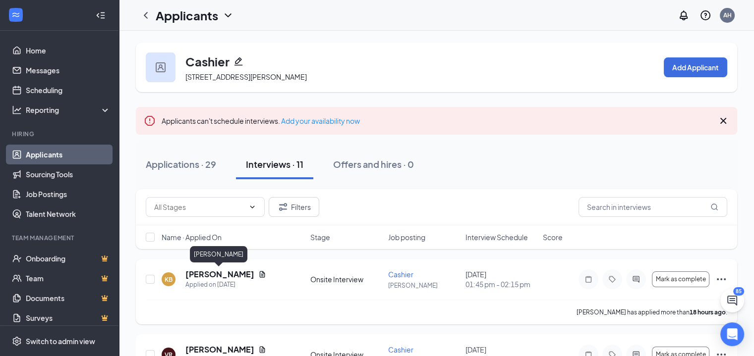
click at [233, 271] on h5 "[PERSON_NAME]" at bounding box center [219, 274] width 69 height 11
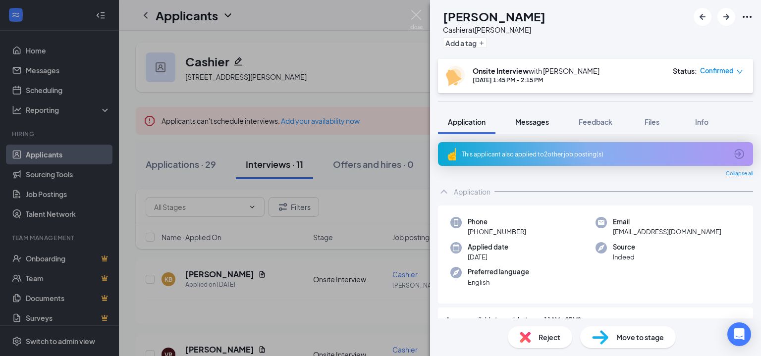
click at [532, 121] on span "Messages" at bounding box center [532, 121] width 34 height 9
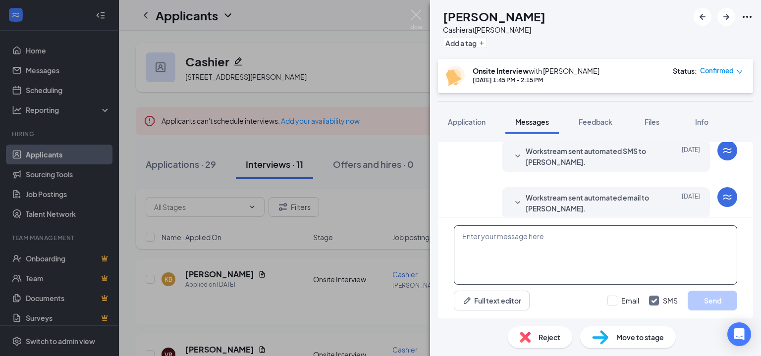
click at [559, 237] on textarea at bounding box center [595, 254] width 283 height 59
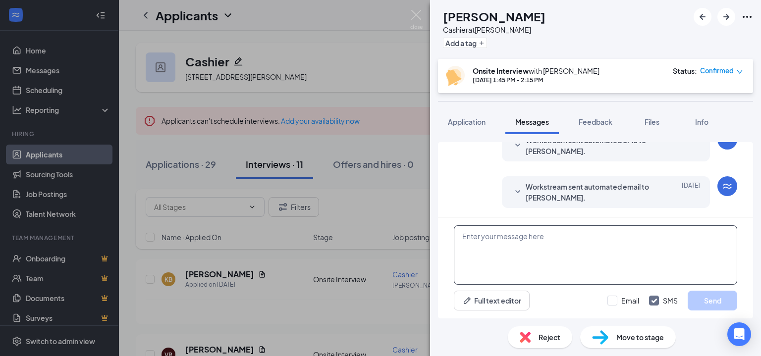
scroll to position [340, 0]
paste textarea "Hey there, this is Aspen with CSC! I wanted to check in and confirm that the sc…"
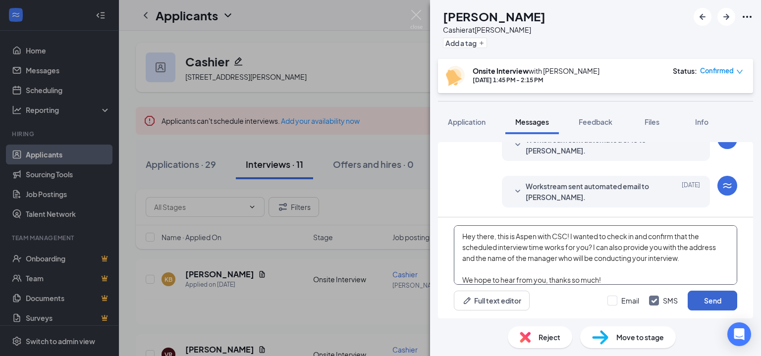
type textarea "Hey there, this is Aspen with CSC! I wanted to check in and confirm that the sc…"
click at [705, 294] on button "Send" at bounding box center [713, 301] width 50 height 20
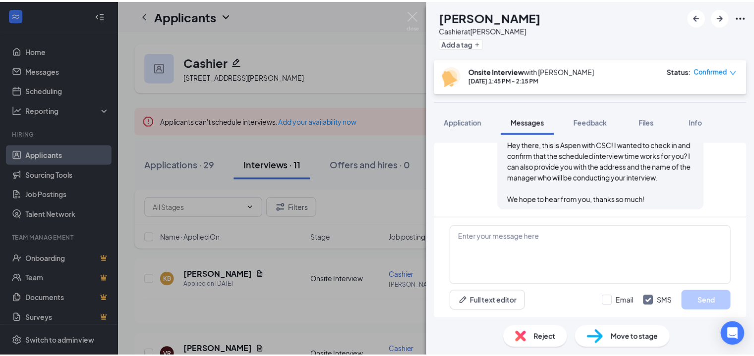
scroll to position [458, 0]
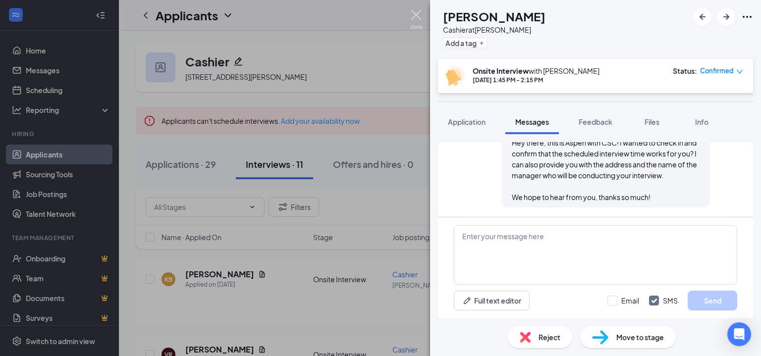
click at [415, 9] on div "KB [PERSON_NAME] Cashier at [PERSON_NAME] Add a tag Onsite Interview with [PERS…" at bounding box center [380, 178] width 761 height 356
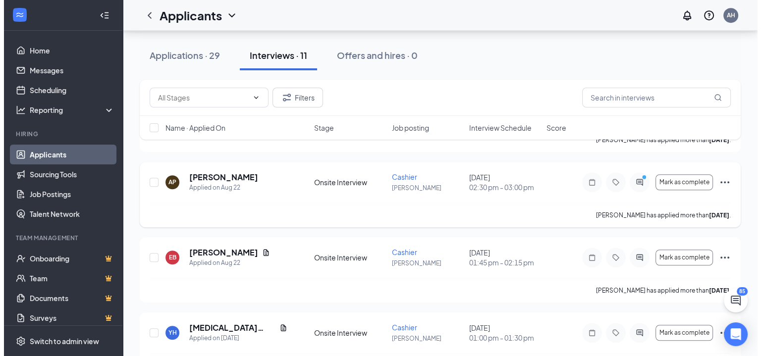
scroll to position [682, 0]
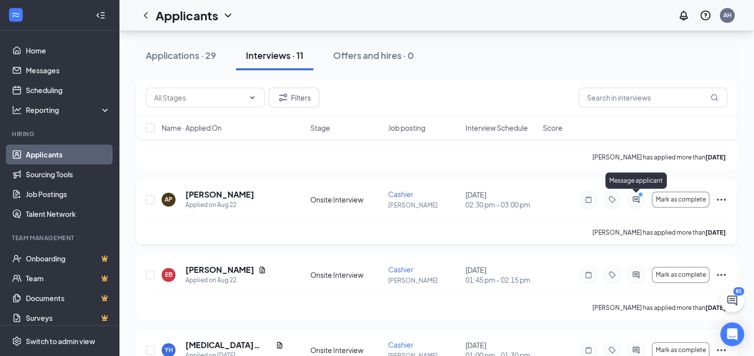
click at [632, 197] on icon "ActiveChat" at bounding box center [636, 200] width 12 height 8
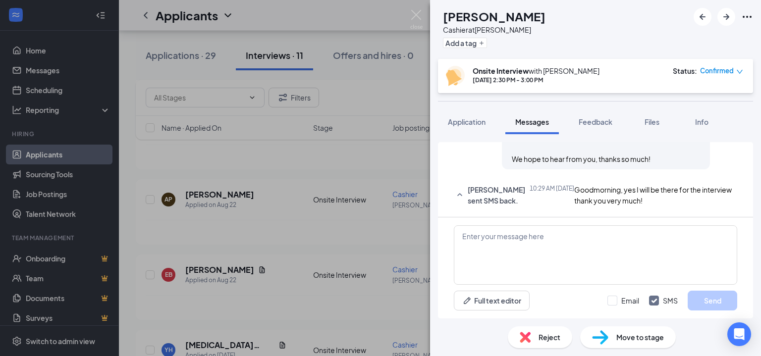
scroll to position [383, 0]
click at [581, 241] on textarea at bounding box center [595, 254] width 283 height 59
type textarea "T"
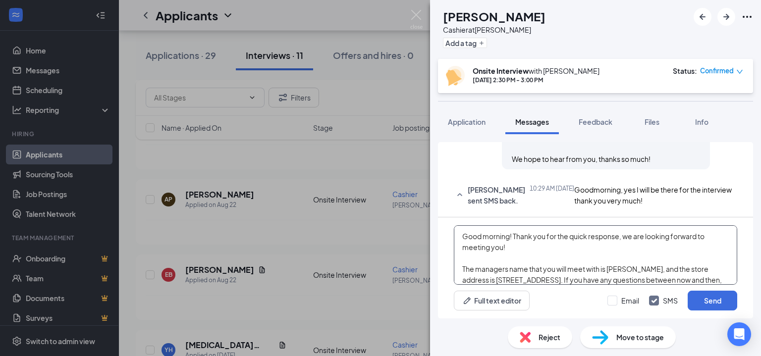
click at [492, 249] on textarea "Good morning! Thank you for the quick response, we are looking forward to meeti…" at bounding box center [595, 254] width 283 height 59
click at [532, 248] on textarea "Good morning! Thank you for the quick response, we are looking forward to meeti…" at bounding box center [595, 254] width 283 height 59
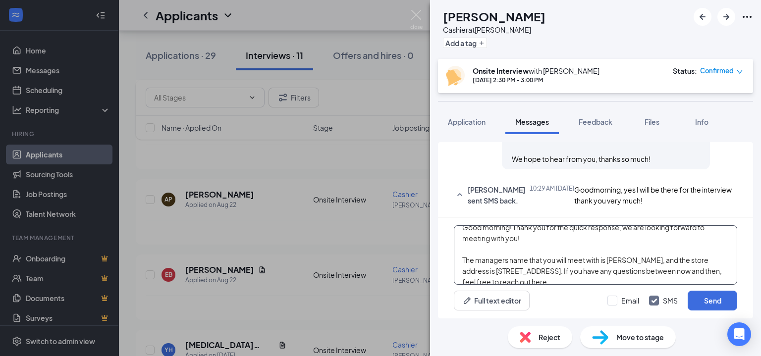
scroll to position [16, 0]
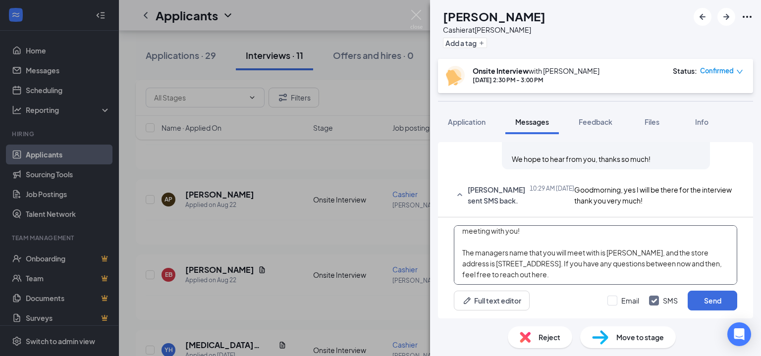
click at [625, 273] on textarea "Good morning! Thank you for the quick response, we are looking forward to meeti…" at bounding box center [595, 254] width 283 height 59
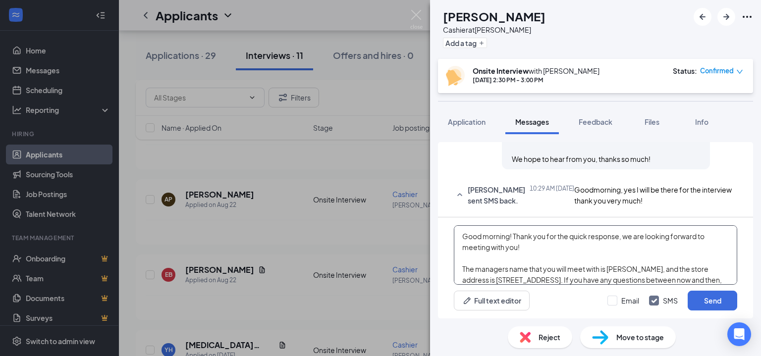
click at [503, 247] on textarea "Good morning! Thank you for the quick response, we are looking forward to meeti…" at bounding box center [595, 254] width 283 height 59
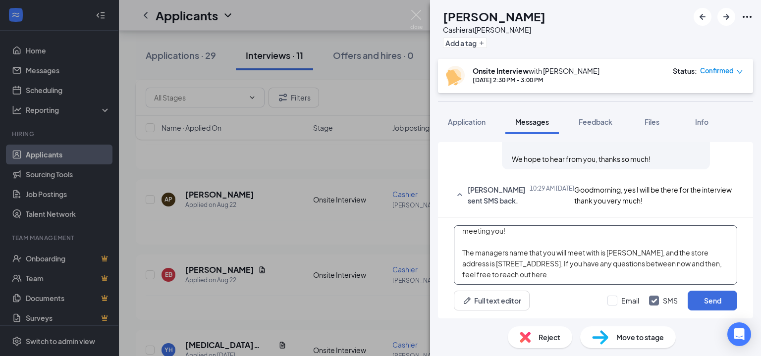
click at [625, 276] on textarea "Good morning! Thank you for the quick response, we are looking forward to meeti…" at bounding box center [595, 254] width 283 height 59
type textarea "Good morning! Thank you for the quick response, we are looking forward to meeti…"
click at [708, 297] on button "Send" at bounding box center [713, 301] width 50 height 20
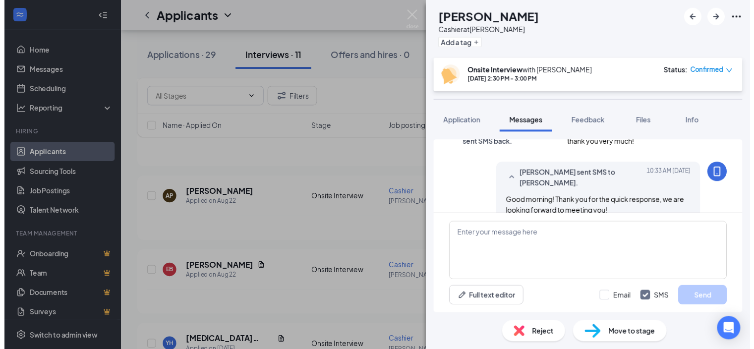
scroll to position [412, 0]
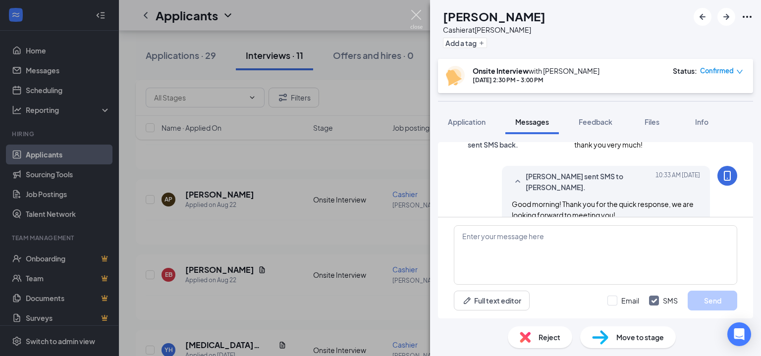
click at [419, 14] on img at bounding box center [416, 19] width 12 height 19
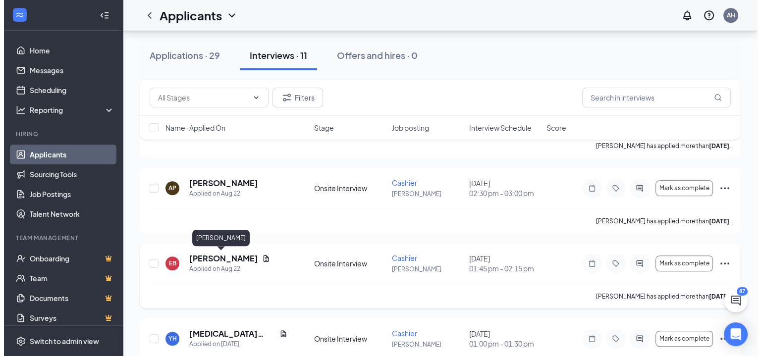
scroll to position [682, 0]
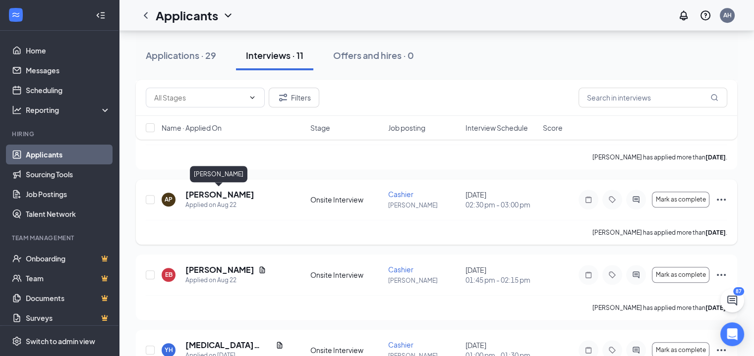
click at [215, 189] on h5 "[PERSON_NAME]" at bounding box center [219, 194] width 69 height 11
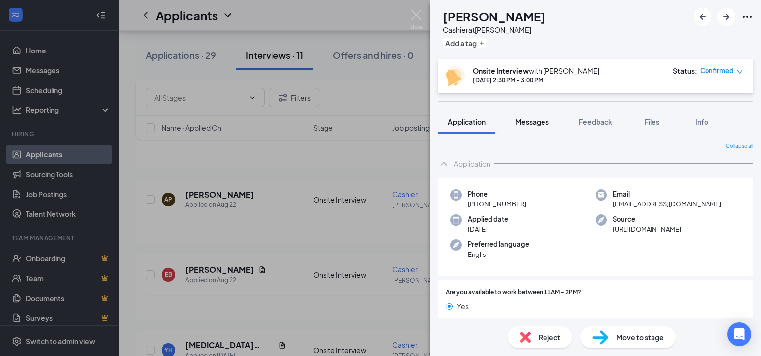
click at [530, 127] on button "Messages" at bounding box center [532, 122] width 54 height 25
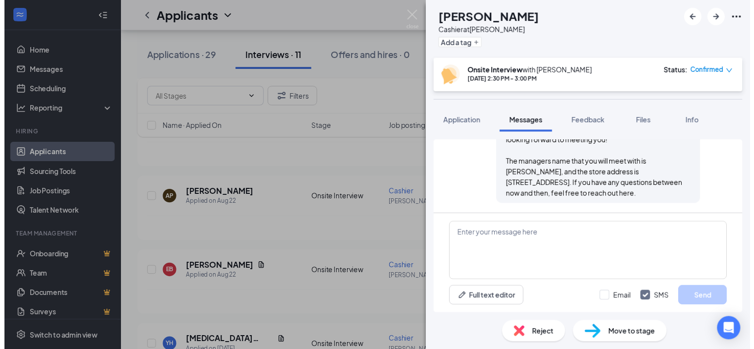
scroll to position [511, 0]
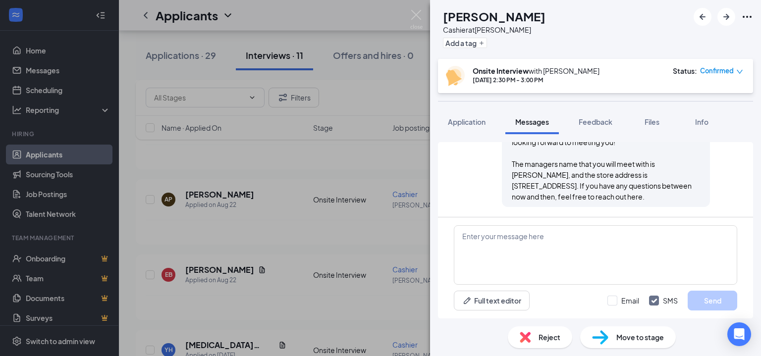
drag, startPoint x: 503, startPoint y: 181, endPoint x: 646, endPoint y: 194, distance: 143.3
click at [646, 194] on div "[PERSON_NAME] sent SMS to [PERSON_NAME]. [DATE] 10:33 AM Good morning! Thank yo…" at bounding box center [606, 150] width 208 height 114
copy span "Good morning! Thank you for the quick response, we are looking forward to meeti…"
click at [596, 179] on span "Good morning! Thank you for the quick response, we are looking forward to meeti…" at bounding box center [603, 164] width 182 height 74
click at [416, 15] on img at bounding box center [416, 19] width 12 height 19
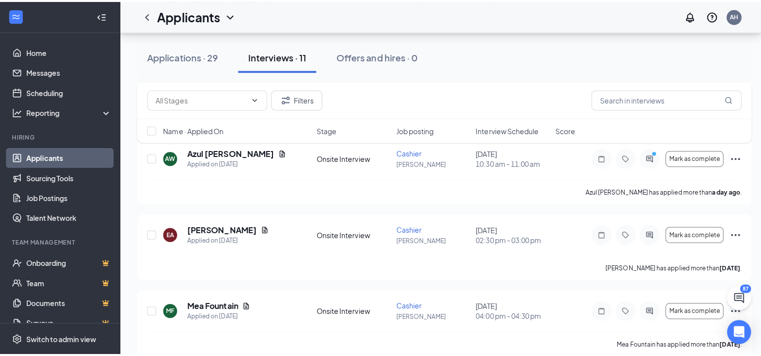
scroll to position [335, 0]
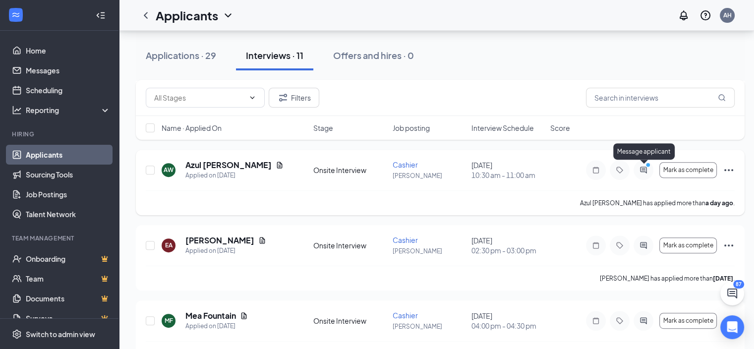
click at [644, 169] on icon "ActiveChat" at bounding box center [643, 169] width 6 height 6
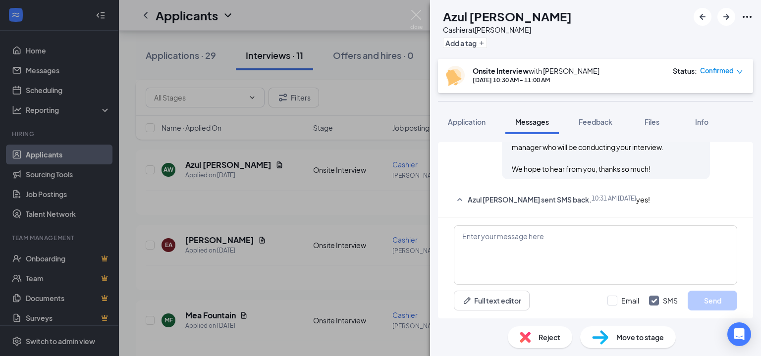
scroll to position [362, 0]
click at [547, 245] on textarea at bounding box center [595, 254] width 283 height 59
paste textarea "Good morning! Thank you for the quick response, we are looking forward to meeti…"
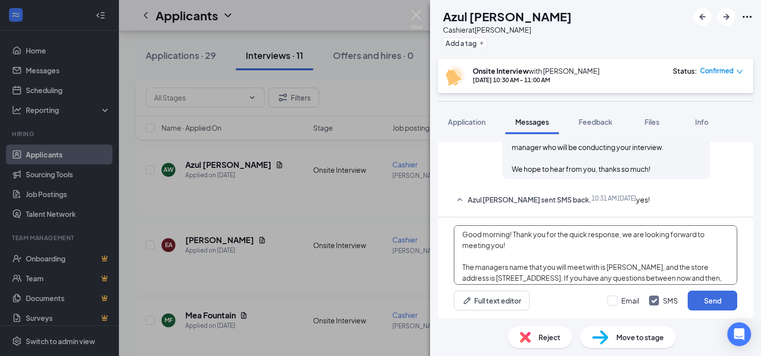
scroll to position [0, 0]
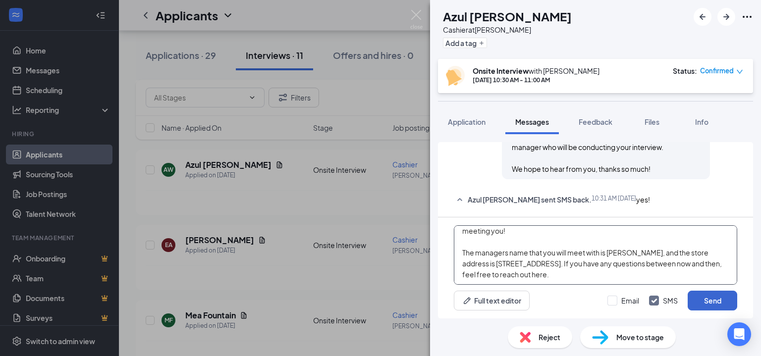
type textarea "Good morning! Thank you for the quick response, we are looking forward to meeti…"
click at [697, 296] on button "Send" at bounding box center [713, 301] width 50 height 20
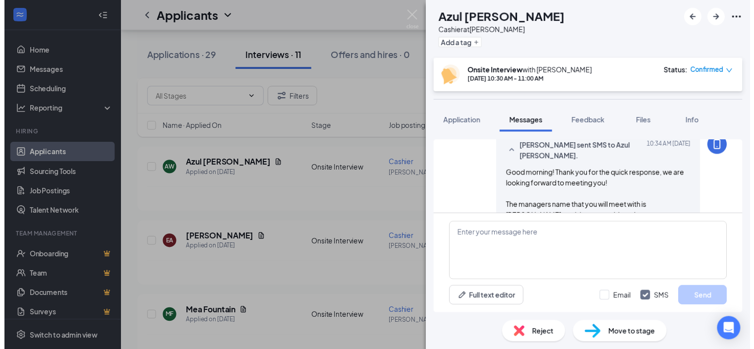
scroll to position [481, 0]
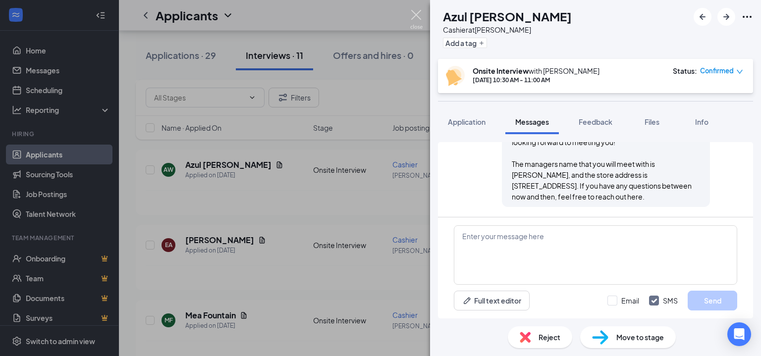
click at [414, 19] on img at bounding box center [416, 19] width 12 height 19
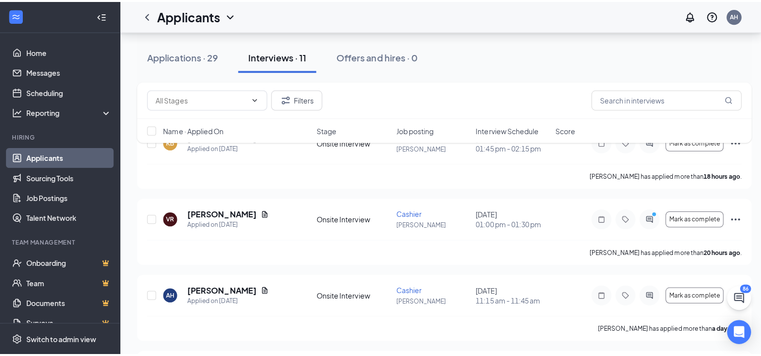
scroll to position [137, 0]
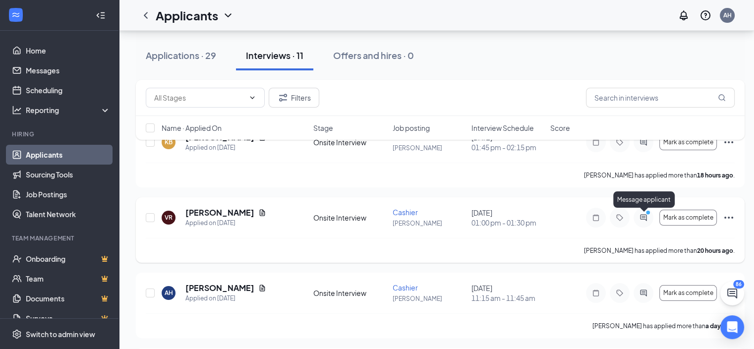
click at [644, 214] on icon "PrimaryDot" at bounding box center [649, 214] width 12 height 8
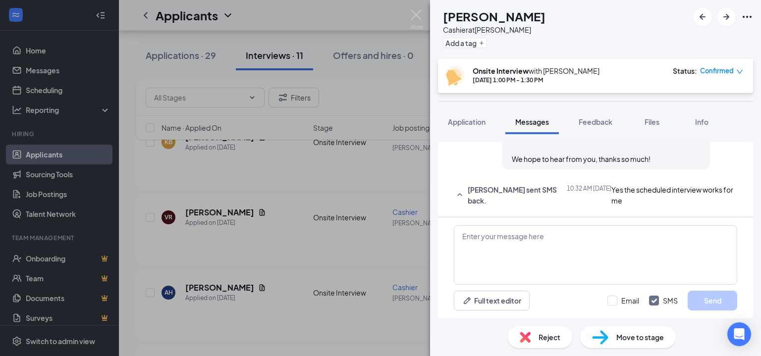
scroll to position [362, 0]
click at [556, 239] on textarea at bounding box center [595, 254] width 283 height 59
paste textarea "Good morning! Thank you for the quick response, we are looking forward to meeti…"
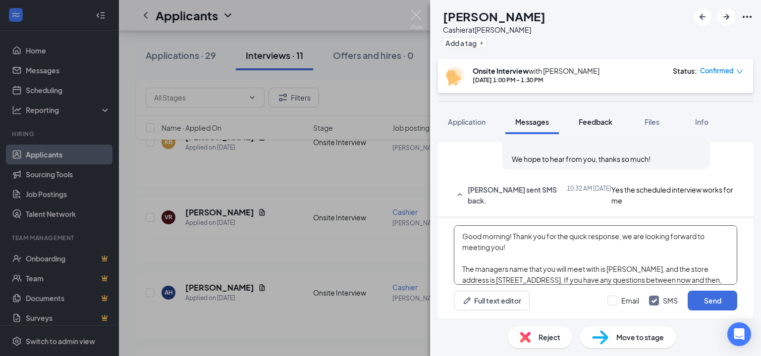
scroll to position [10, 0]
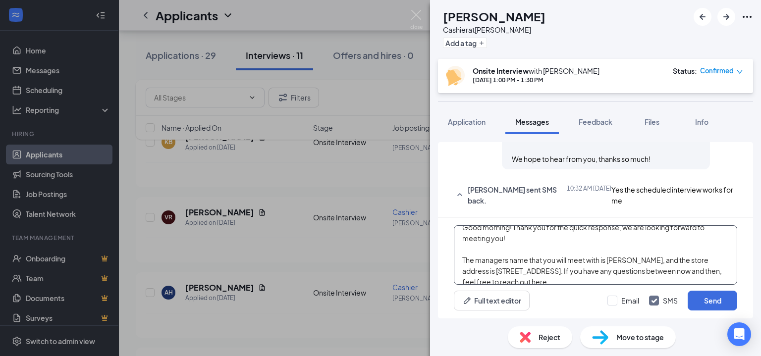
scroll to position [16, 0]
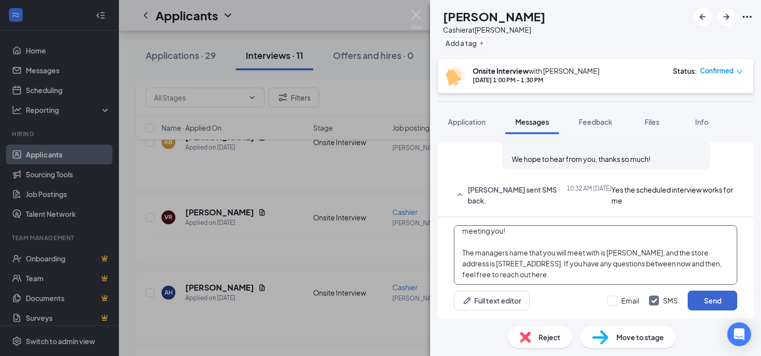
type textarea "Good morning! Thank you for the quick response, we are looking forward to meeti…"
click at [701, 295] on button "Send" at bounding box center [713, 301] width 50 height 20
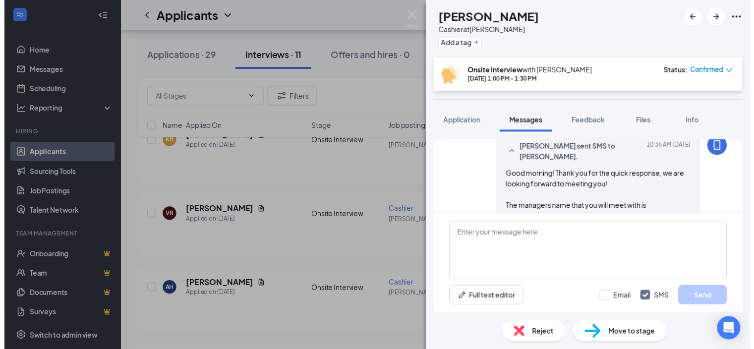
scroll to position [481, 0]
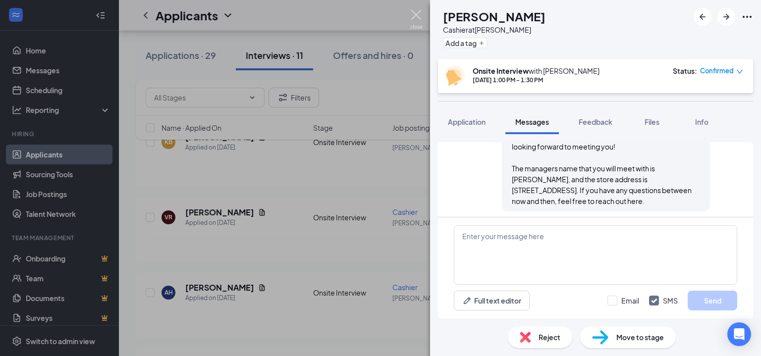
click at [418, 14] on img at bounding box center [416, 19] width 12 height 19
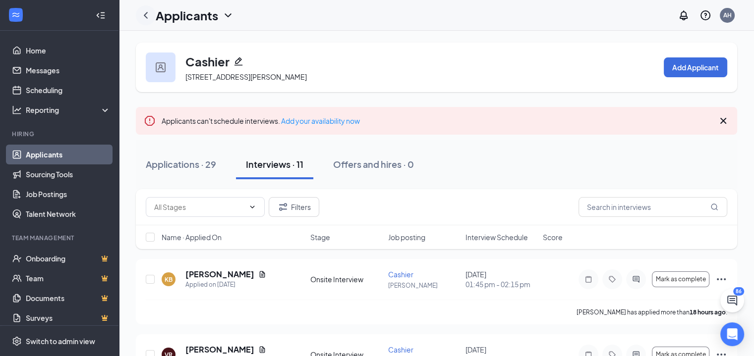
click at [147, 10] on icon "ChevronLeft" at bounding box center [146, 15] width 12 height 12
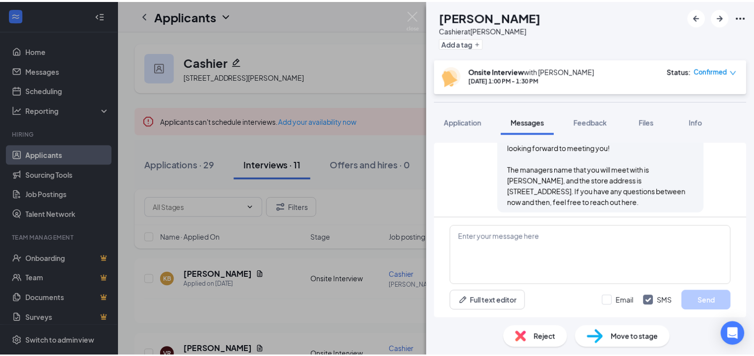
scroll to position [481, 0]
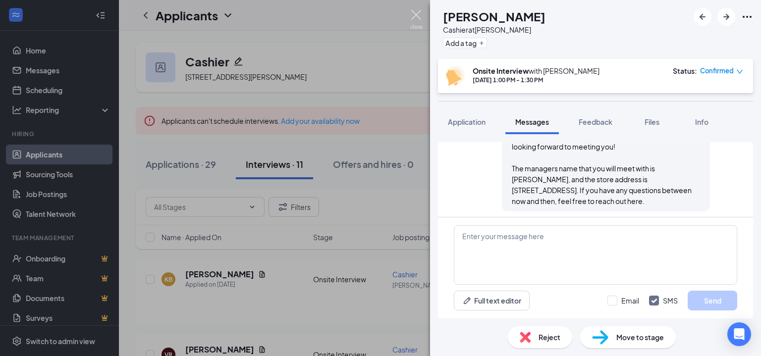
click at [420, 16] on img at bounding box center [416, 19] width 12 height 19
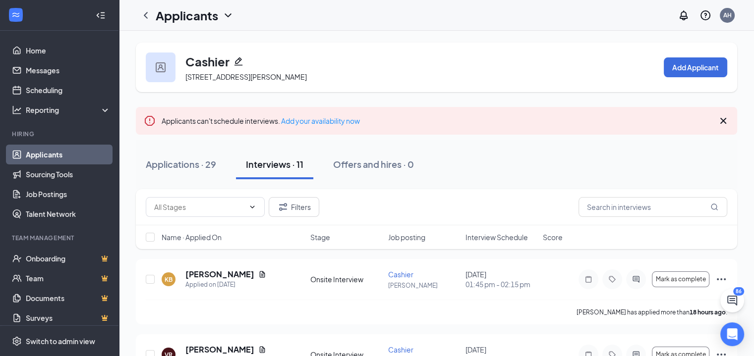
click at [59, 151] on link "Applicants" at bounding box center [68, 155] width 85 height 20
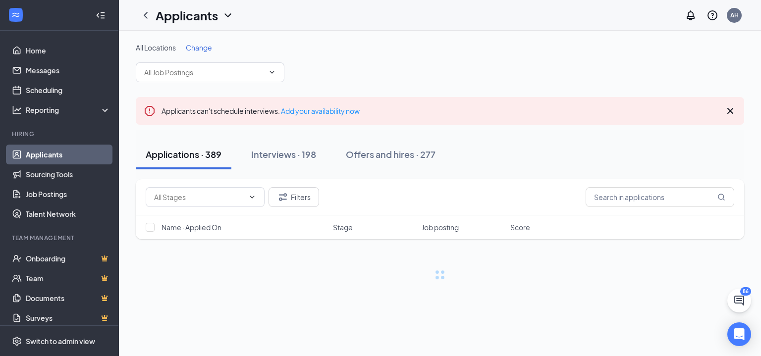
click at [194, 49] on span "Change" at bounding box center [199, 47] width 26 height 9
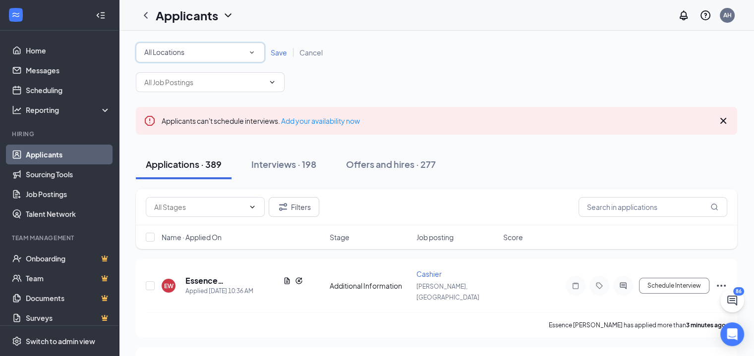
click at [191, 55] on div "All Locations" at bounding box center [200, 53] width 112 height 12
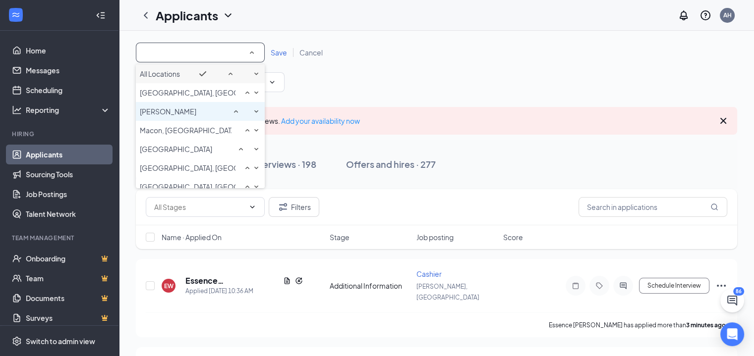
click at [170, 117] on div "[PERSON_NAME]" at bounding box center [200, 112] width 121 height 12
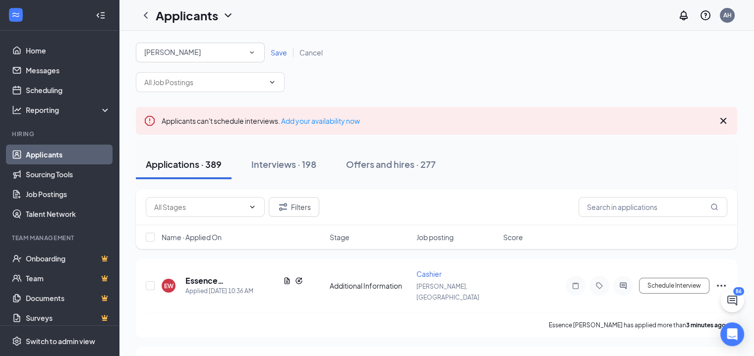
click at [279, 55] on span "Save" at bounding box center [279, 52] width 16 height 9
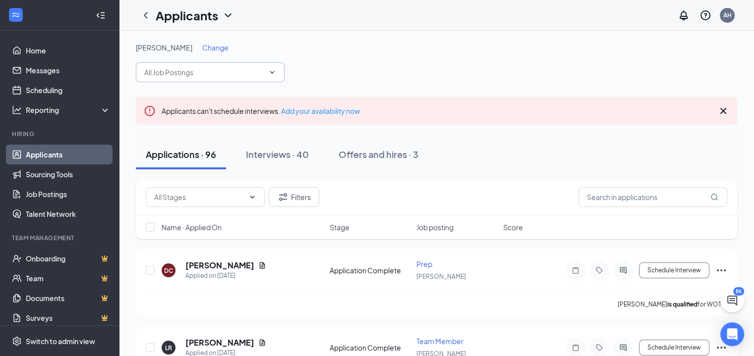
click at [172, 75] on input "text" at bounding box center [204, 72] width 120 height 11
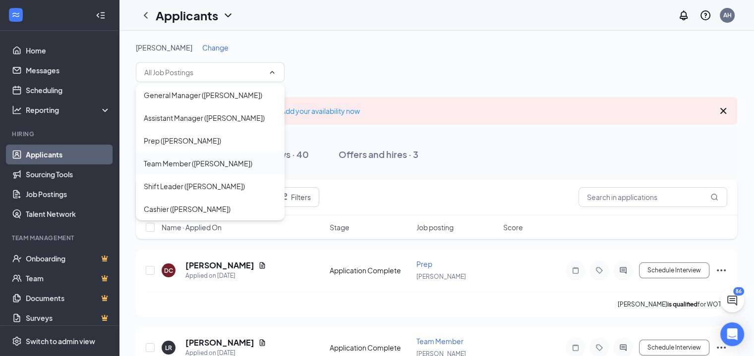
click at [181, 162] on div "Team Member ([PERSON_NAME])" at bounding box center [198, 163] width 109 height 11
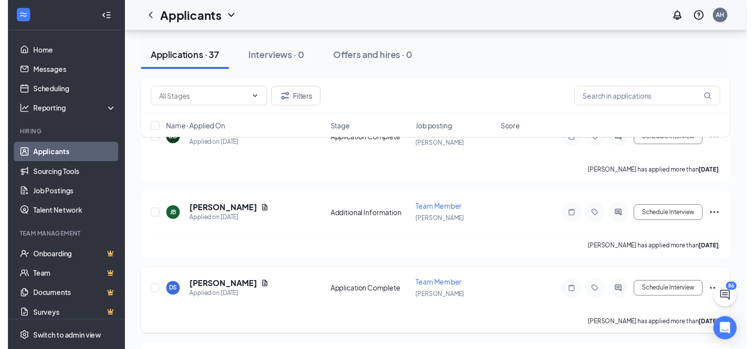
scroll to position [2724, 0]
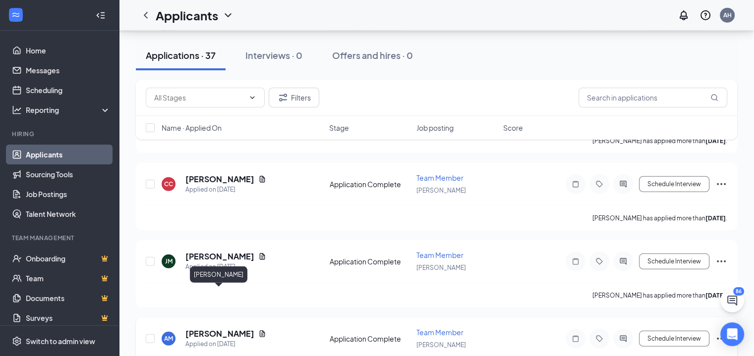
click at [220, 329] on h5 "[PERSON_NAME]" at bounding box center [219, 334] width 69 height 11
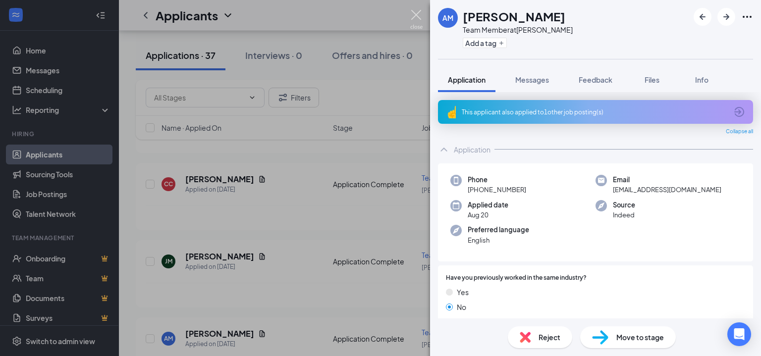
click at [416, 15] on img at bounding box center [416, 19] width 12 height 19
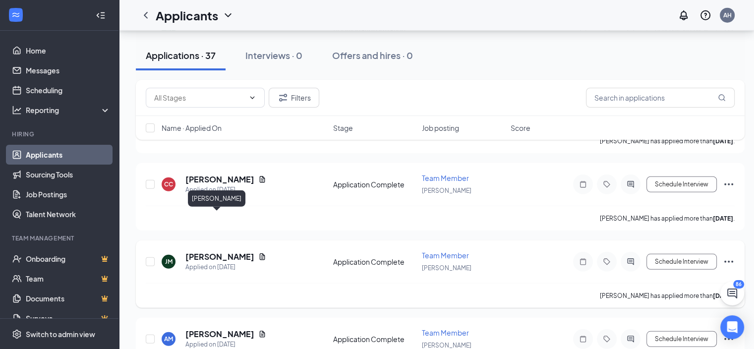
click at [209, 251] on h5 "[PERSON_NAME]" at bounding box center [219, 256] width 69 height 11
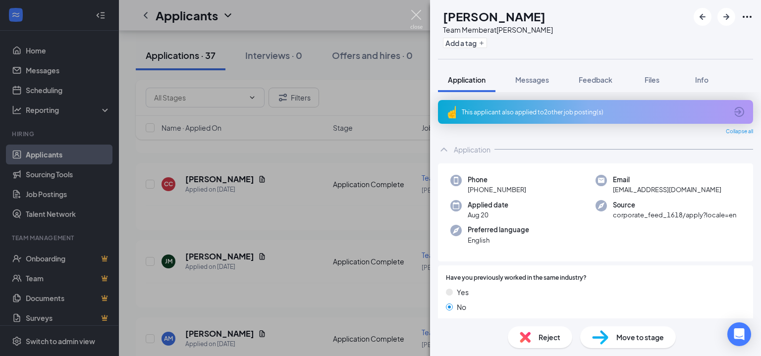
click at [414, 16] on img at bounding box center [416, 19] width 12 height 19
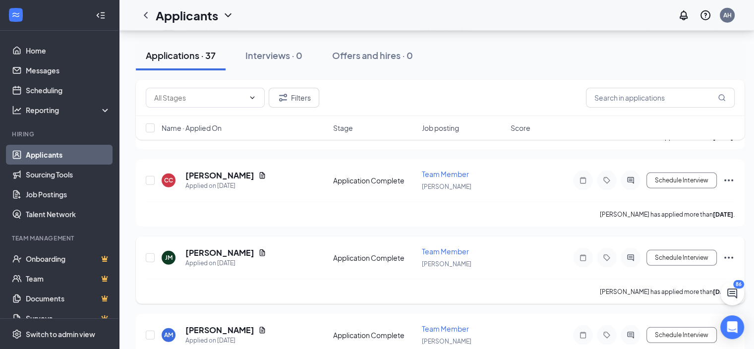
scroll to position [2732, 0]
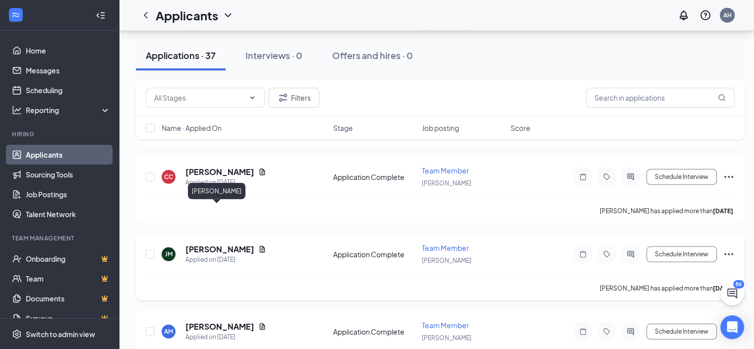
click at [209, 244] on h5 "[PERSON_NAME]" at bounding box center [219, 249] width 69 height 11
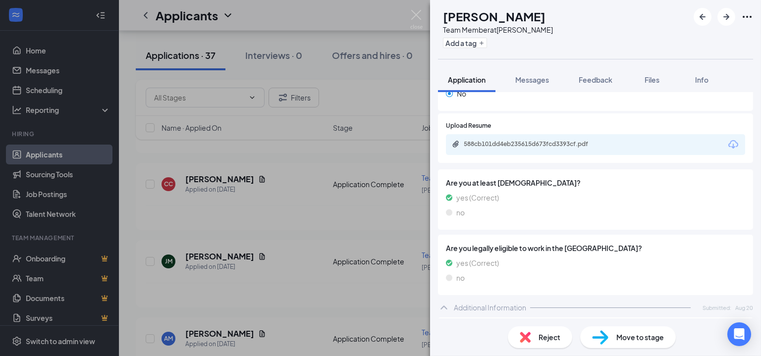
scroll to position [376, 0]
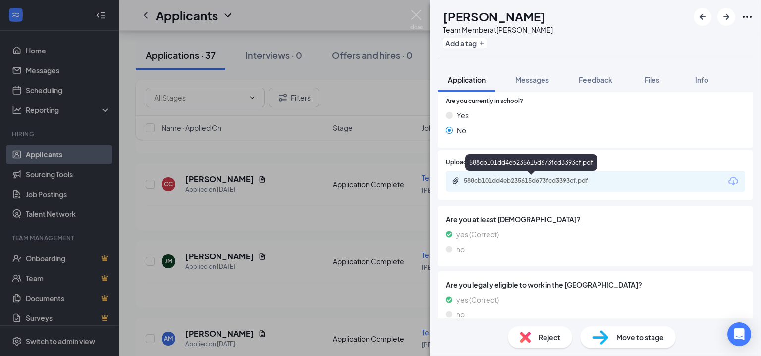
click at [523, 178] on div "588cb101dd4eb235615d673fcd3393cf.pdf" at bounding box center [533, 181] width 139 height 8
click at [642, 333] on span "Move to stage" at bounding box center [640, 337] width 48 height 11
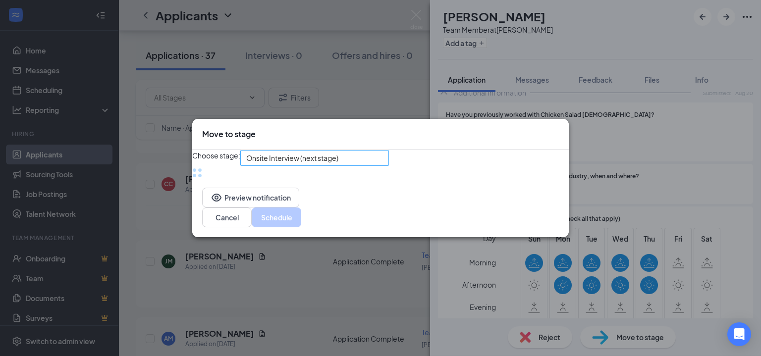
click at [361, 155] on span "Onsite Interview (next stage)" at bounding box center [310, 164] width 128 height 27
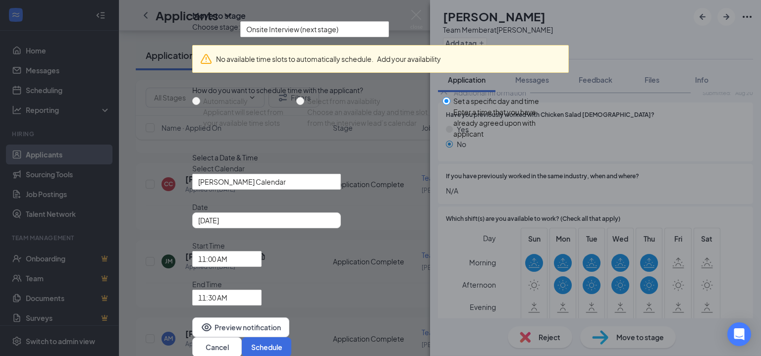
click at [485, 73] on div "No available time slots to automatically schedule. Add your availability" at bounding box center [380, 59] width 377 height 28
click at [303, 201] on span "[PERSON_NAME] Calendar" at bounding box center [262, 187] width 128 height 27
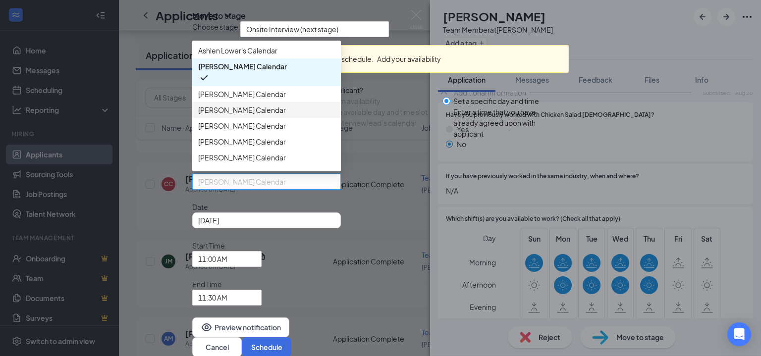
click at [262, 115] on span "[PERSON_NAME] Calendar" at bounding box center [242, 110] width 88 height 11
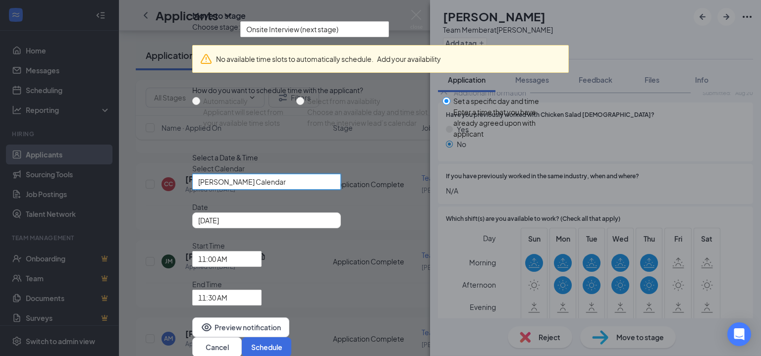
scroll to position [52, 0]
click at [333, 226] on div "[DATE]" at bounding box center [266, 220] width 137 height 11
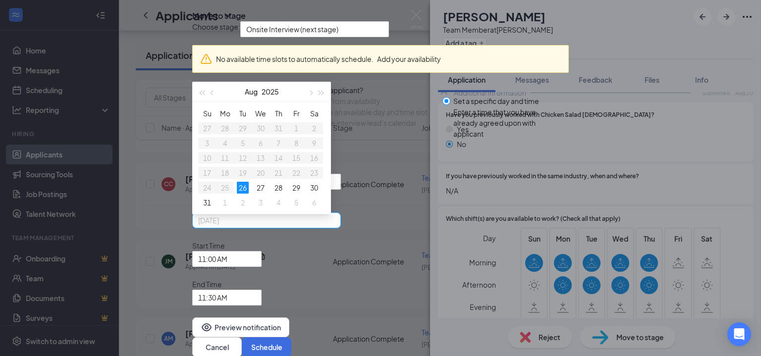
type input "[DATE]"
click at [192, 8] on icon "Cross" at bounding box center [192, 8] width 0 height 0
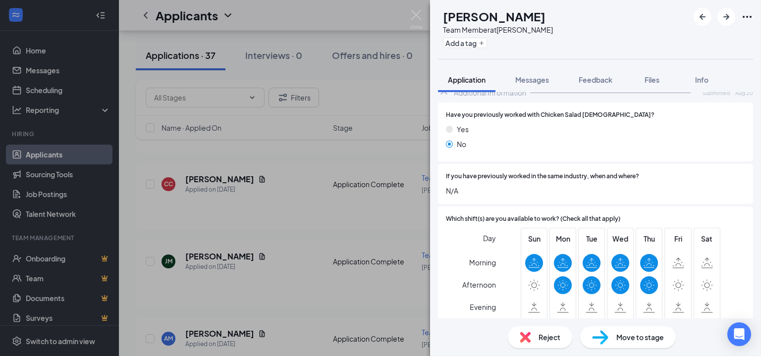
click at [485, 15] on h1 "[PERSON_NAME]" at bounding box center [494, 16] width 103 height 17
copy h1 "[PERSON_NAME]"
click at [624, 31] on div "[PERSON_NAME] Team Member at [PERSON_NAME] Add a tag" at bounding box center [595, 29] width 331 height 59
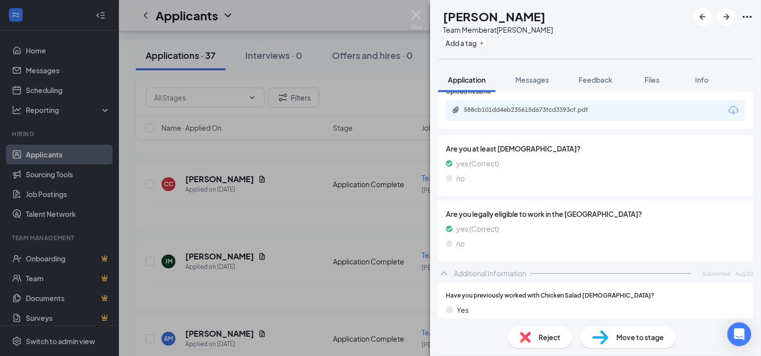
scroll to position [426, 0]
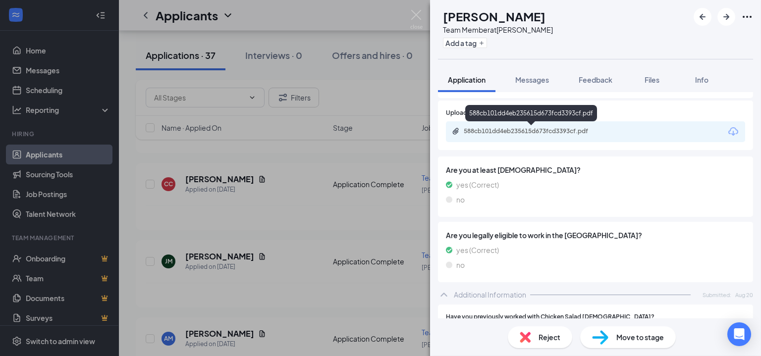
click at [515, 128] on div "588cb101dd4eb235615d673fcd3393cf.pdf" at bounding box center [533, 131] width 139 height 8
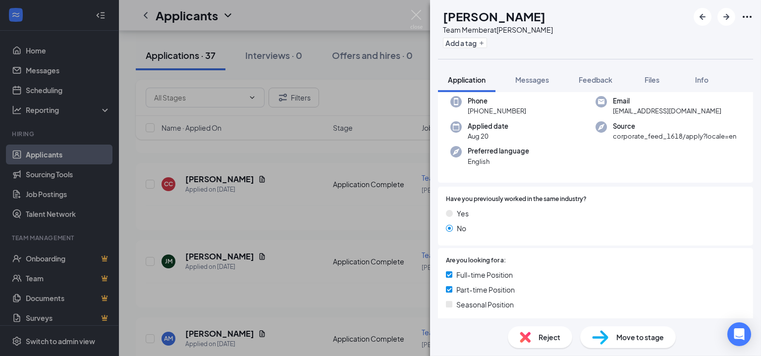
scroll to position [0, 0]
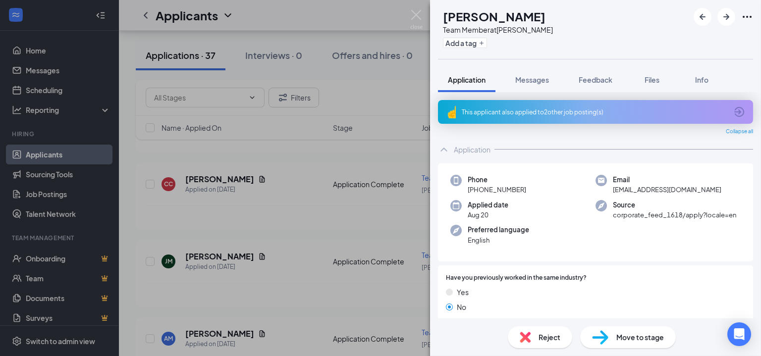
click at [646, 191] on span "[EMAIL_ADDRESS][DOMAIN_NAME]" at bounding box center [667, 190] width 109 height 10
copy span "[EMAIL_ADDRESS][DOMAIN_NAME]"
drag, startPoint x: 476, startPoint y: 188, endPoint x: 524, endPoint y: 188, distance: 48.6
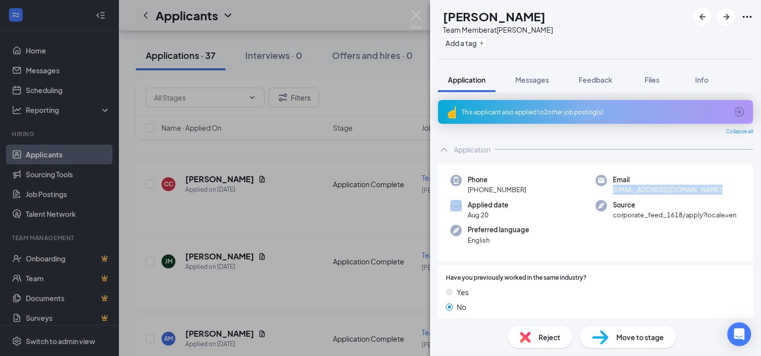
click at [524, 188] on div "Phone [PHONE_NUMBER]" at bounding box center [522, 185] width 145 height 20
copy span "[PHONE_NUMBER]"
click at [419, 13] on img at bounding box center [416, 19] width 12 height 19
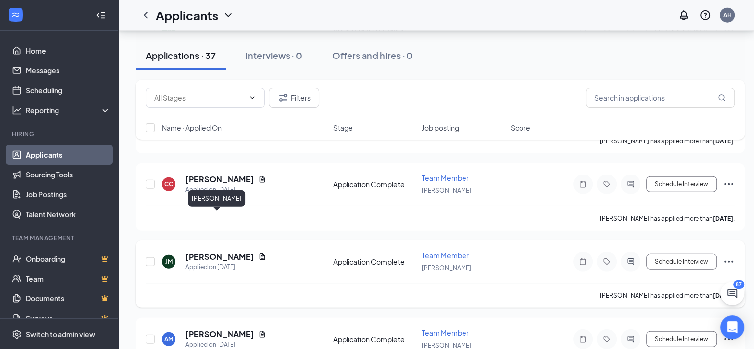
click at [212, 251] on h5 "[PERSON_NAME]" at bounding box center [219, 256] width 69 height 11
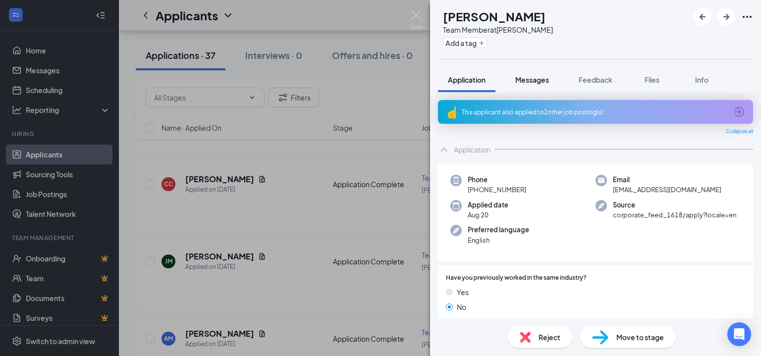
click at [538, 79] on span "Messages" at bounding box center [532, 79] width 34 height 9
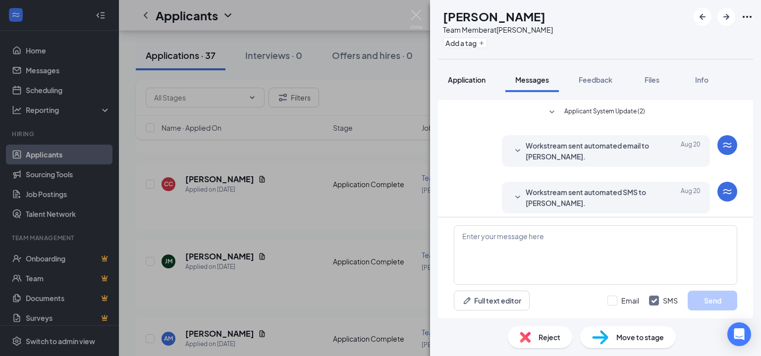
click at [477, 82] on span "Application" at bounding box center [467, 79] width 38 height 9
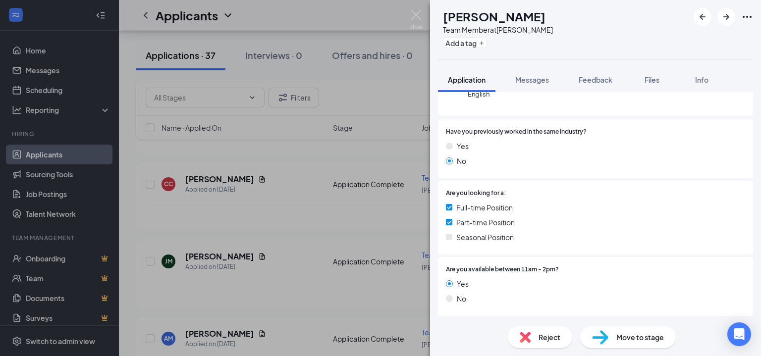
scroll to position [149, 0]
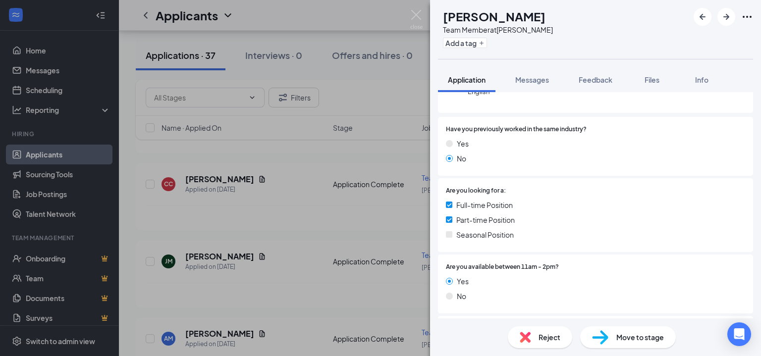
click at [616, 333] on span "Move to stage" at bounding box center [640, 337] width 48 height 11
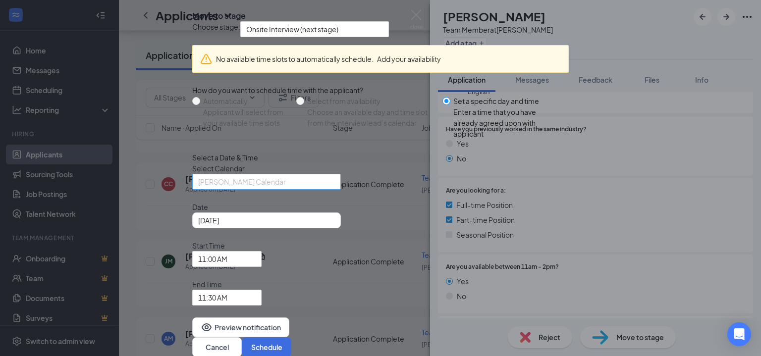
click at [319, 201] on span "[PERSON_NAME] Calendar" at bounding box center [262, 187] width 128 height 27
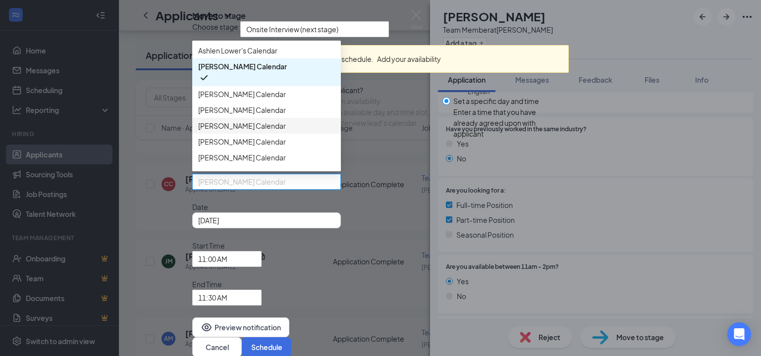
scroll to position [0, 0]
click at [265, 115] on span "[PERSON_NAME] Calendar" at bounding box center [242, 110] width 88 height 11
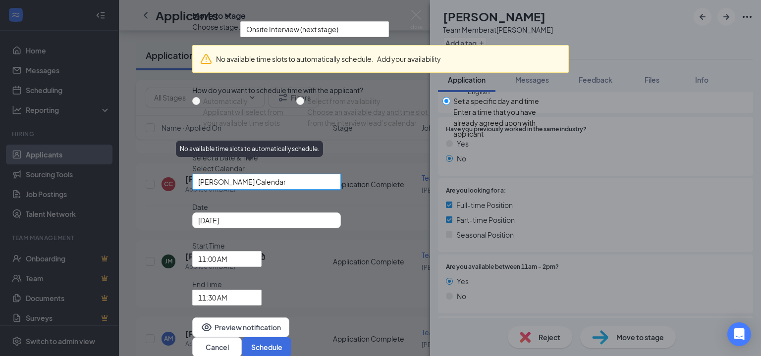
scroll to position [52, 0]
click at [335, 226] on div "[DATE]" at bounding box center [266, 220] width 137 height 11
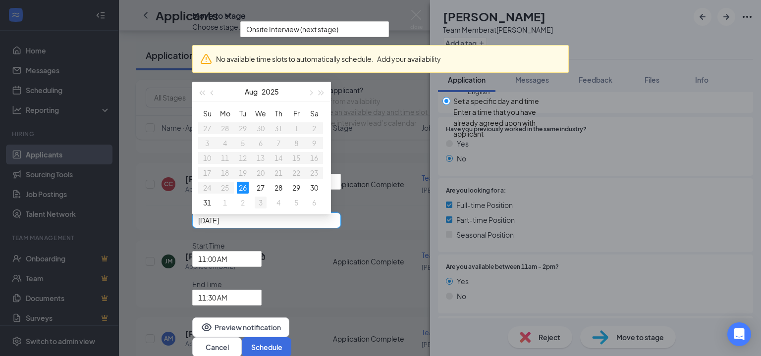
type input "[DATE]"
click at [267, 209] on div "3" at bounding box center [261, 203] width 12 height 12
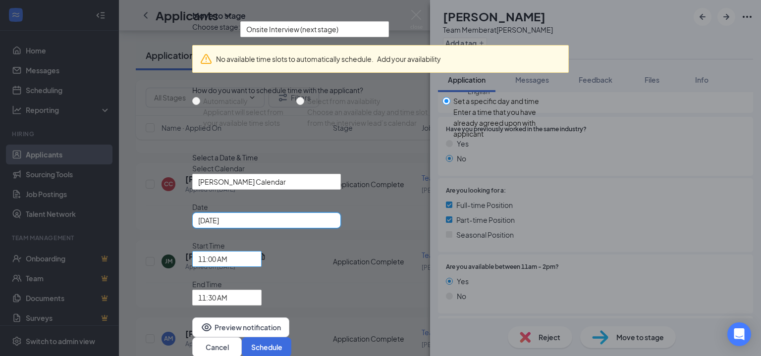
click at [256, 256] on span "11:00 AM" at bounding box center [226, 259] width 57 height 15
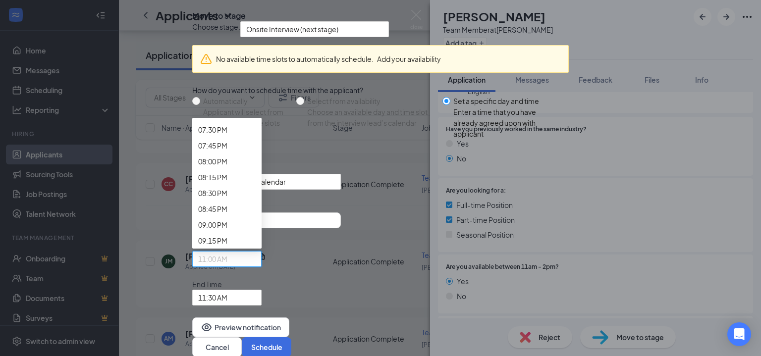
scroll to position [1296, 0]
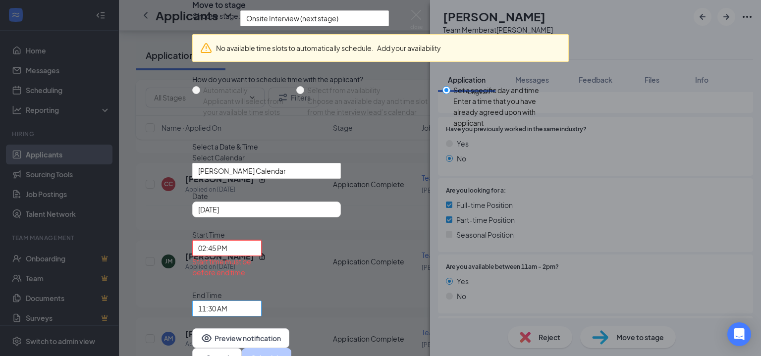
click at [256, 301] on span "11:30 AM" at bounding box center [226, 308] width 57 height 15
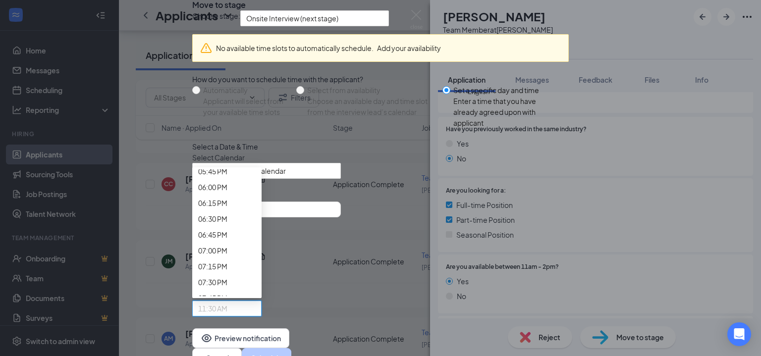
scroll to position [1292, 0]
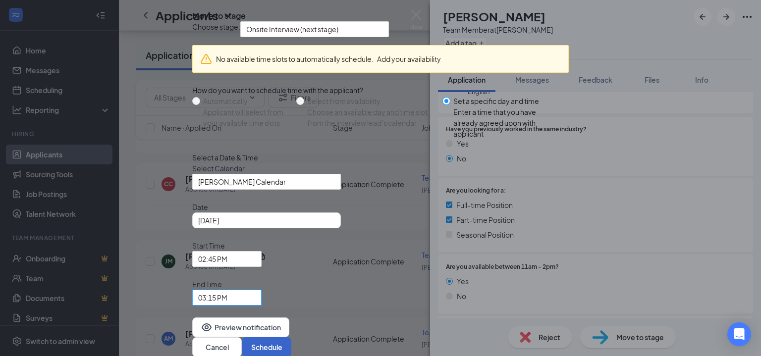
click at [291, 337] on button "Schedule" at bounding box center [267, 347] width 50 height 20
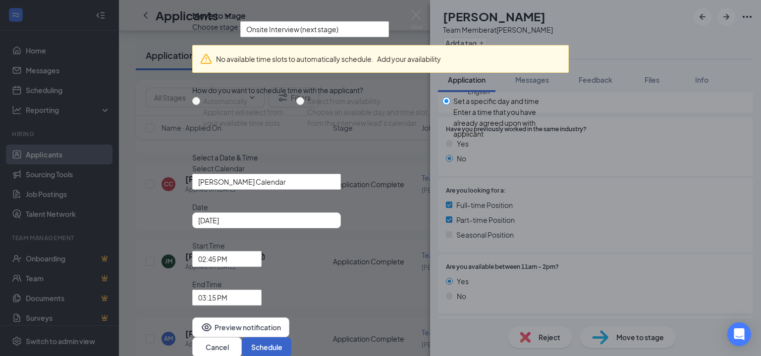
click at [291, 337] on button "Schedule" at bounding box center [267, 347] width 50 height 20
click at [256, 252] on span "02:45 PM" at bounding box center [226, 259] width 57 height 15
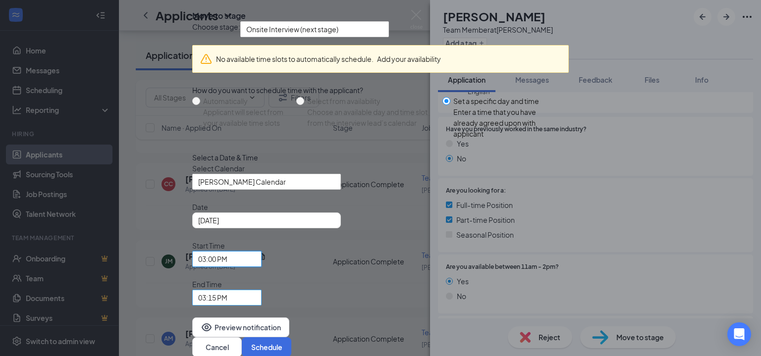
click at [247, 290] on span "03:15 PM" at bounding box center [222, 303] width 49 height 27
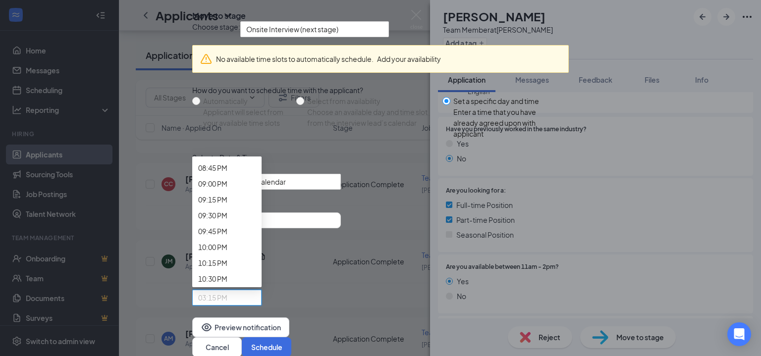
scroll to position [1342, 0]
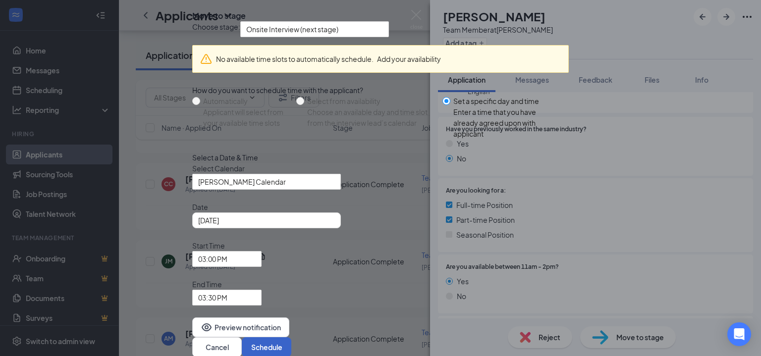
click at [291, 337] on button "Schedule" at bounding box center [267, 347] width 50 height 20
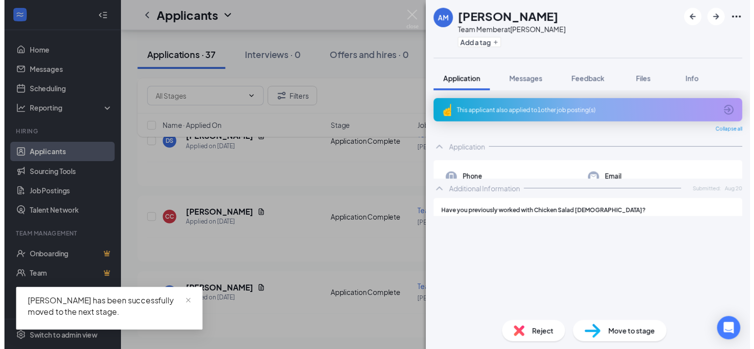
scroll to position [2648, 0]
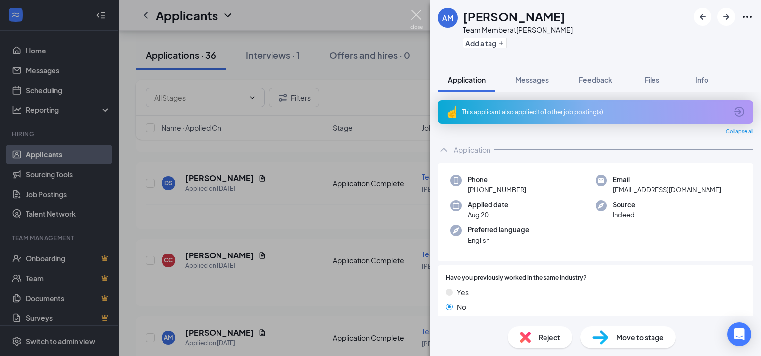
click at [415, 13] on img at bounding box center [416, 19] width 12 height 19
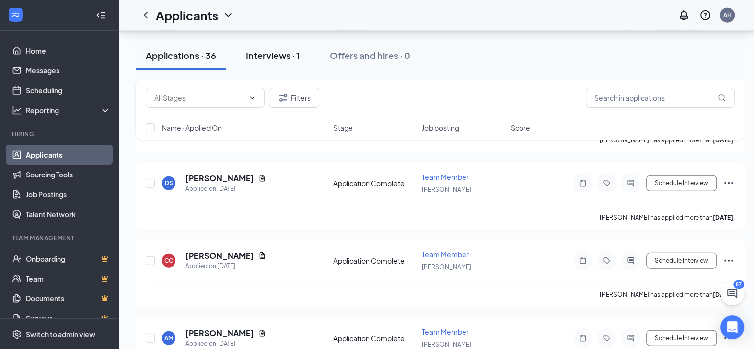
click at [275, 57] on div "Interviews · 1" at bounding box center [273, 55] width 54 height 12
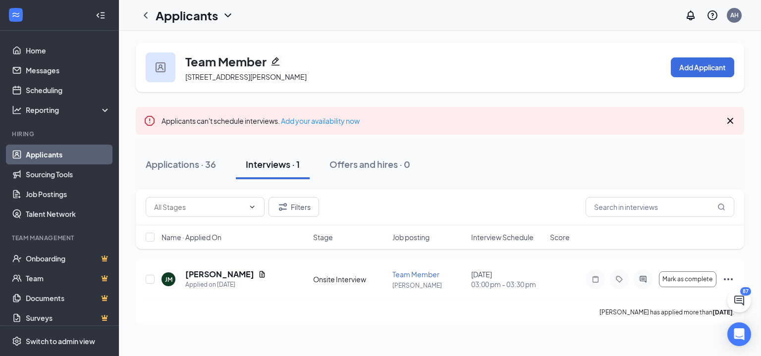
drag, startPoint x: 200, startPoint y: 161, endPoint x: 236, endPoint y: 171, distance: 37.3
click at [200, 161] on div "Applications · 36" at bounding box center [181, 164] width 70 height 12
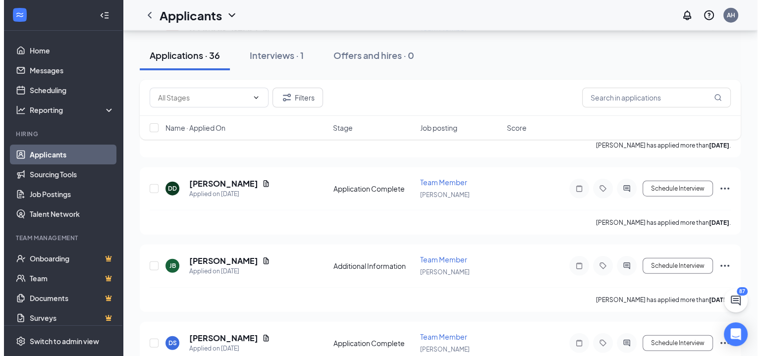
scroll to position [2648, 0]
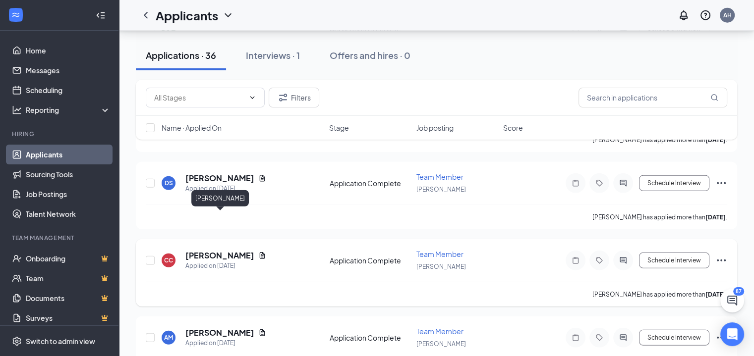
click at [237, 250] on h5 "[PERSON_NAME]" at bounding box center [219, 255] width 69 height 11
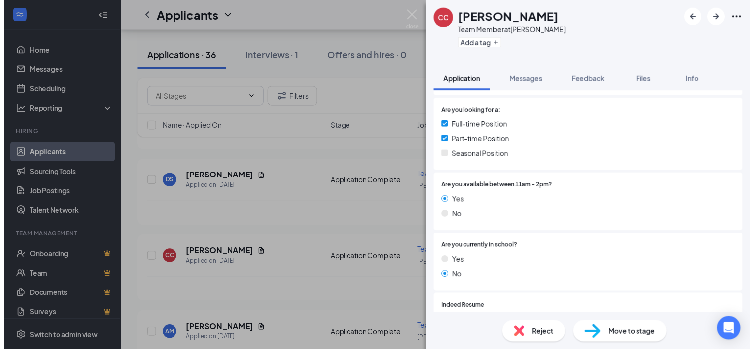
scroll to position [348, 0]
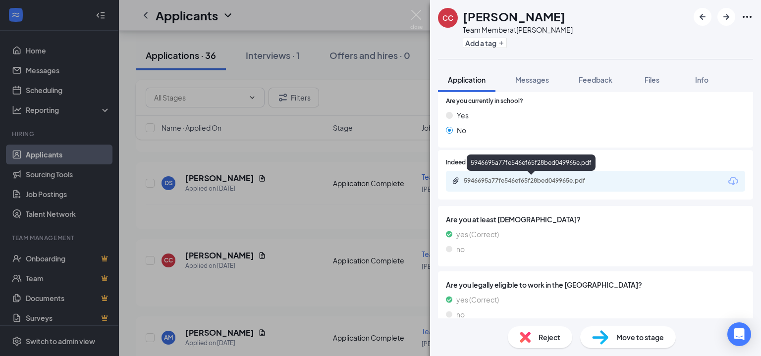
click at [525, 180] on div "5946695a77fe546ef65f28bed049965e.pdf" at bounding box center [533, 181] width 139 height 8
click at [418, 20] on img at bounding box center [416, 19] width 12 height 19
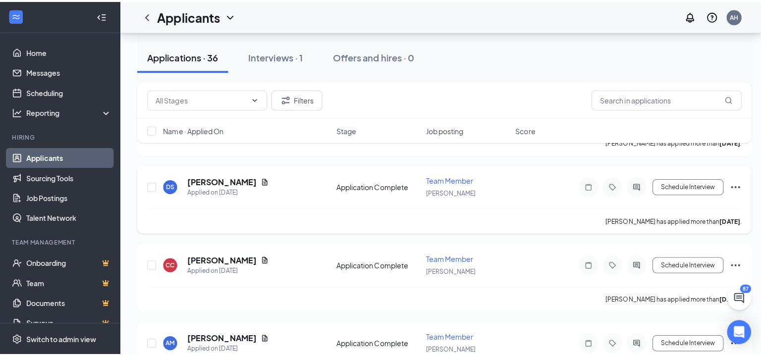
scroll to position [2549, 0]
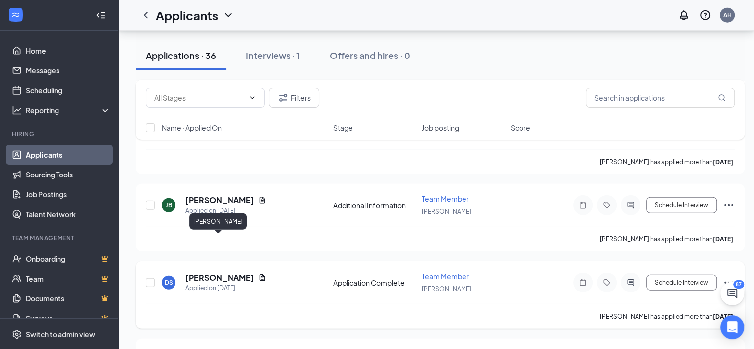
click at [228, 272] on h5 "[PERSON_NAME]" at bounding box center [219, 277] width 69 height 11
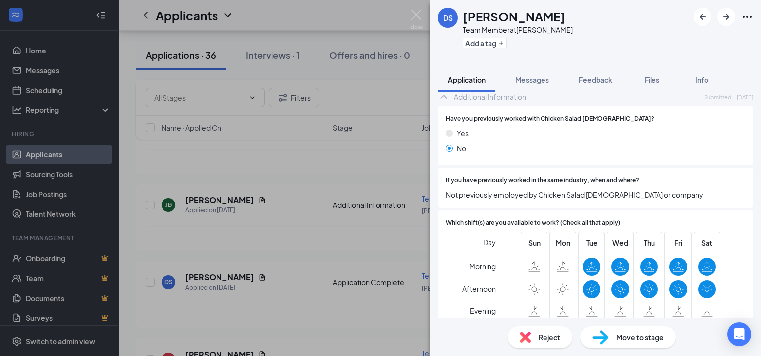
scroll to position [398, 0]
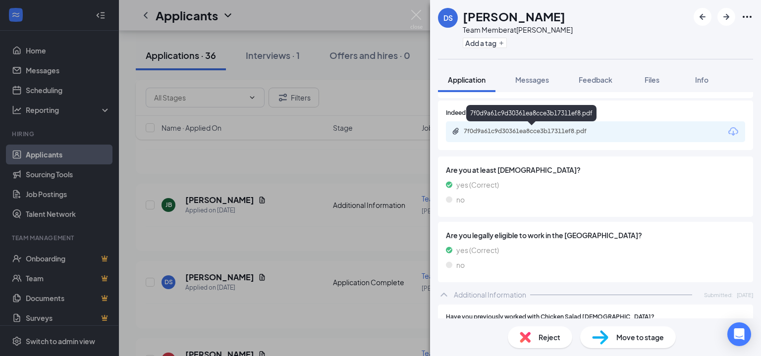
click at [552, 132] on div "7f0d9a61c9d30361ea8cce3b17311ef8.pdf" at bounding box center [533, 131] width 139 height 8
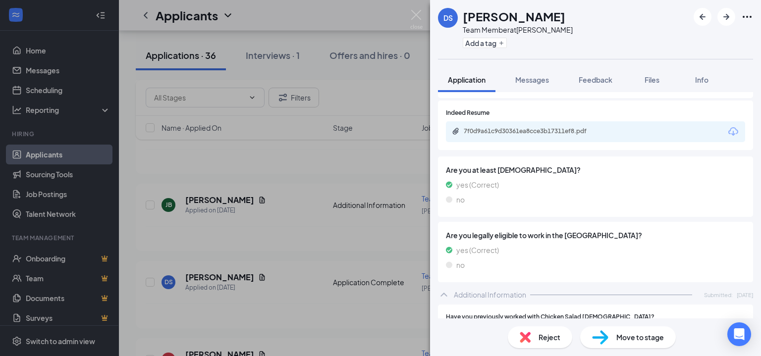
scroll to position [497, 0]
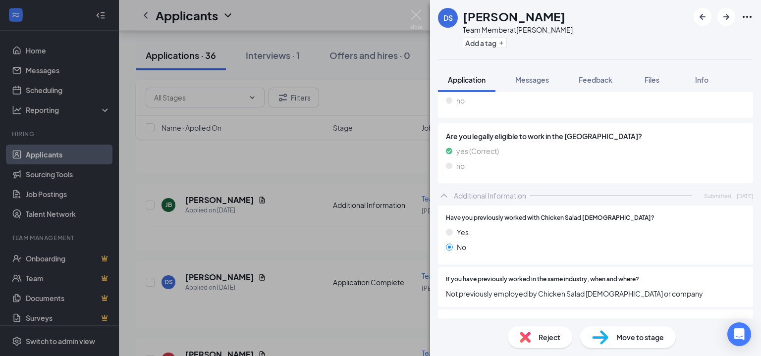
click at [497, 13] on h1 "[PERSON_NAME]" at bounding box center [514, 16] width 103 height 17
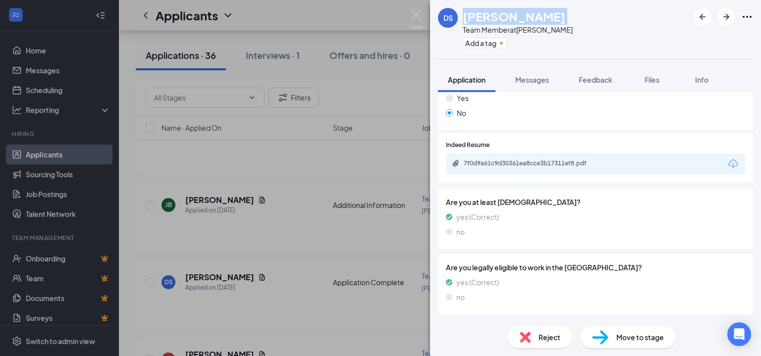
scroll to position [348, 0]
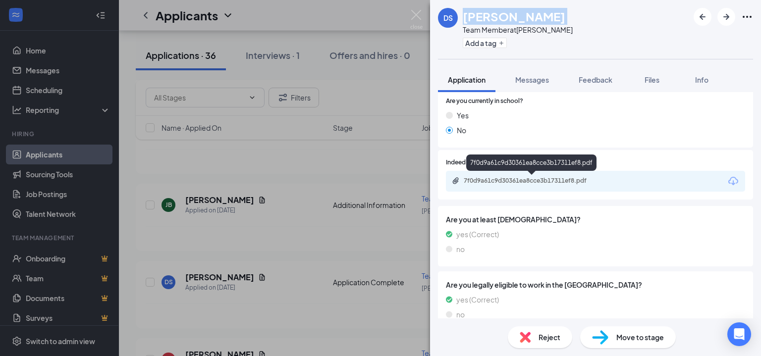
click at [529, 180] on div "7f0d9a61c9d30361ea8cce3b17311ef8.pdf" at bounding box center [533, 181] width 139 height 8
click at [563, 42] on div "DS [PERSON_NAME] Team Member at [PERSON_NAME] Add a tag" at bounding box center [595, 29] width 331 height 59
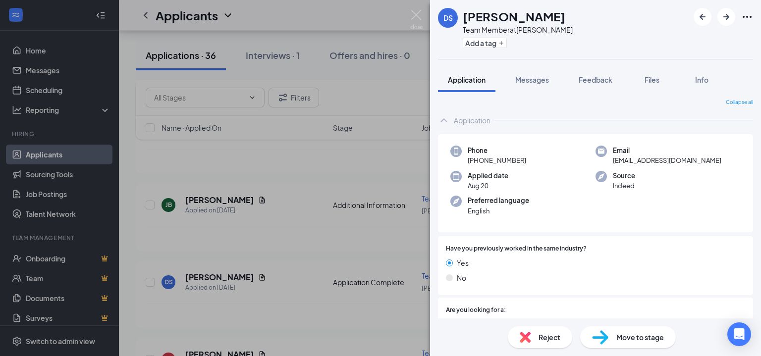
scroll to position [0, 0]
click at [621, 159] on span "[EMAIL_ADDRESS][DOMAIN_NAME]" at bounding box center [667, 162] width 109 height 10
copy span "[EMAIL_ADDRESS][DOMAIN_NAME]"
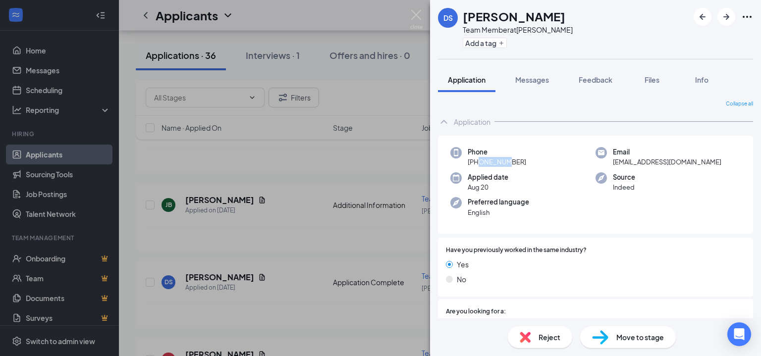
drag, startPoint x: 477, startPoint y: 159, endPoint x: 498, endPoint y: 160, distance: 20.8
click at [498, 160] on span "[PHONE_NUMBER]" at bounding box center [497, 162] width 58 height 10
click at [535, 154] on div "Phone [PHONE_NUMBER]" at bounding box center [522, 157] width 145 height 20
drag, startPoint x: 478, startPoint y: 161, endPoint x: 501, endPoint y: 162, distance: 23.8
click at [501, 162] on span "[PHONE_NUMBER]" at bounding box center [497, 162] width 58 height 10
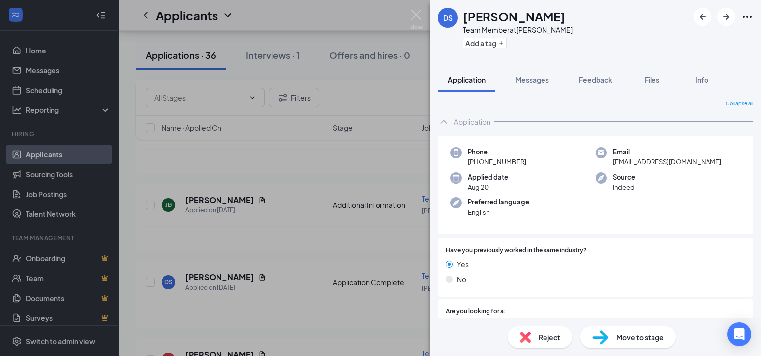
click at [511, 150] on span "Phone" at bounding box center [497, 152] width 58 height 10
drag, startPoint x: 476, startPoint y: 160, endPoint x: 523, endPoint y: 160, distance: 47.1
click at [523, 160] on span "[PHONE_NUMBER]" at bounding box center [497, 162] width 58 height 10
copy span "[PHONE_NUMBER]"
click at [561, 40] on div "DS [PERSON_NAME] Team Member at [PERSON_NAME] Add a tag" at bounding box center [595, 29] width 331 height 59
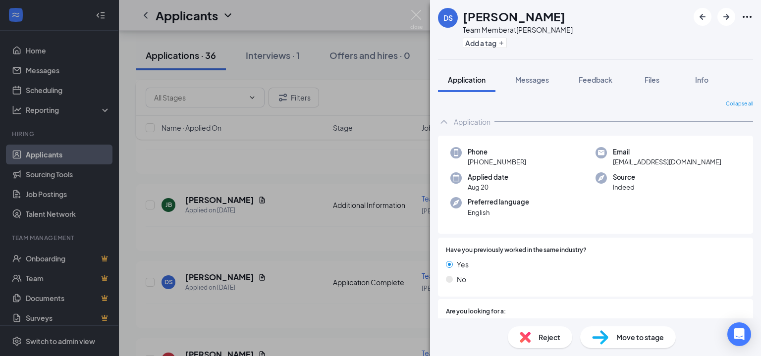
click at [656, 342] on span "Move to stage" at bounding box center [640, 337] width 48 height 11
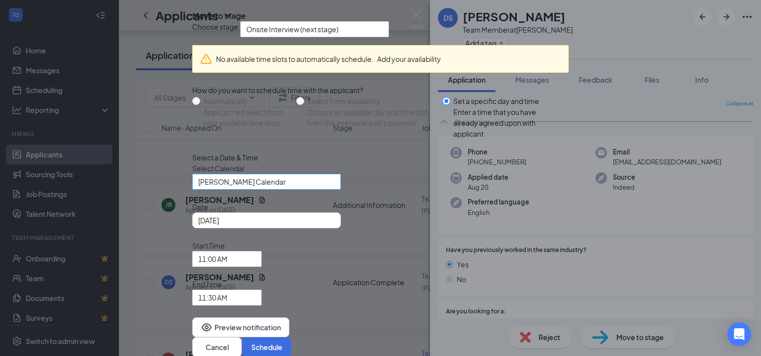
click at [321, 201] on span "[PERSON_NAME] Calendar" at bounding box center [262, 187] width 128 height 27
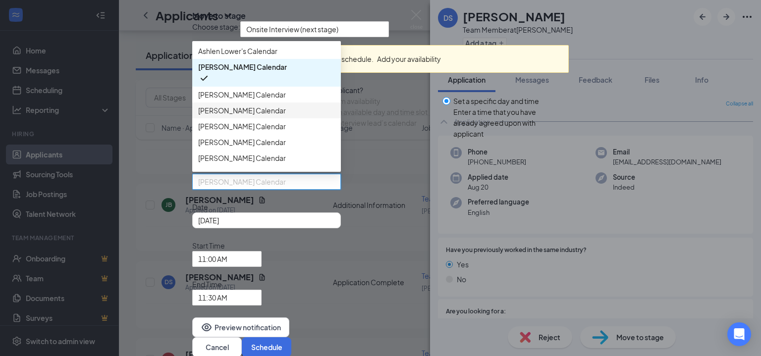
click at [249, 116] on span "[PERSON_NAME] Calendar" at bounding box center [242, 110] width 88 height 11
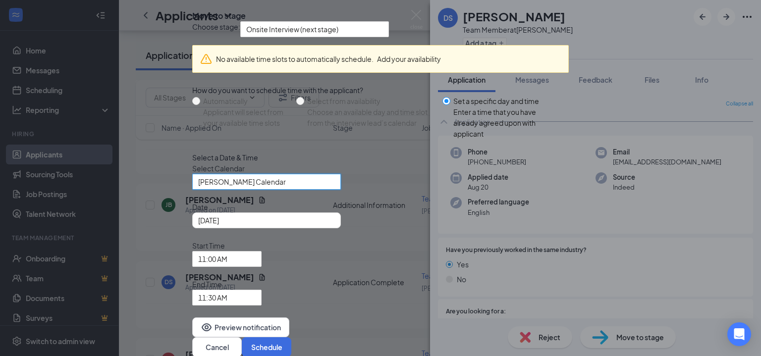
scroll to position [52, 0]
click at [335, 226] on div "[DATE]" at bounding box center [266, 220] width 137 height 11
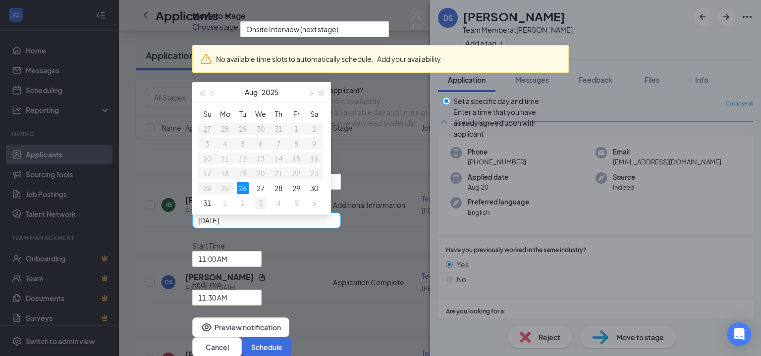
type input "[DATE]"
click at [267, 209] on div "3" at bounding box center [261, 203] width 12 height 12
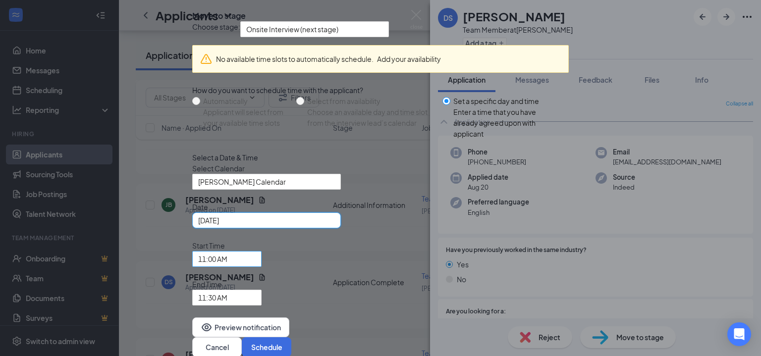
click at [262, 259] on div "11:00 AM" at bounding box center [226, 259] width 69 height 16
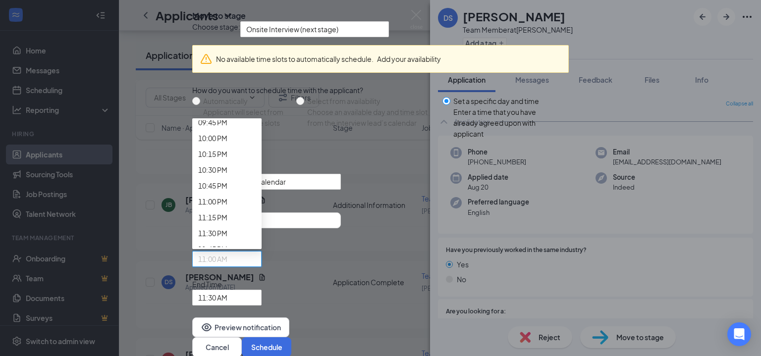
scroll to position [1395, 0]
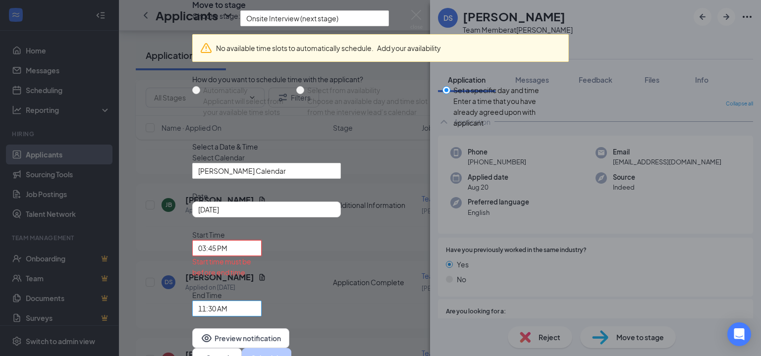
click at [256, 301] on span "11:30 AM" at bounding box center [226, 308] width 57 height 15
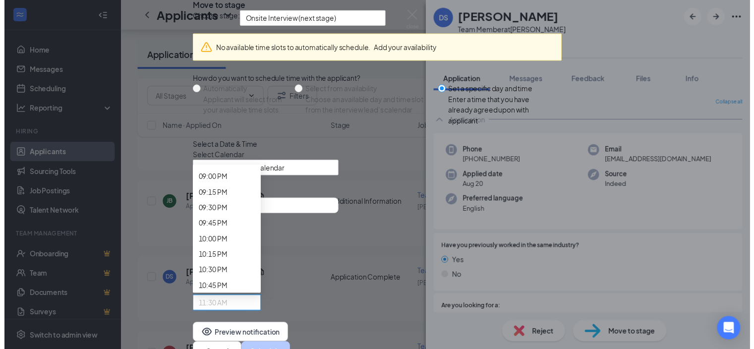
scroll to position [1391, 0]
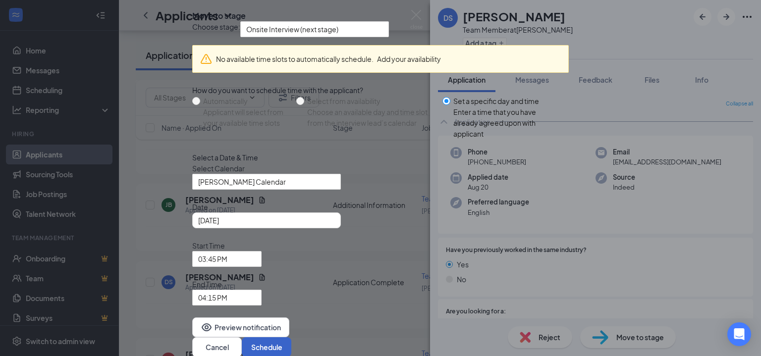
click at [291, 337] on button "Schedule" at bounding box center [267, 347] width 50 height 20
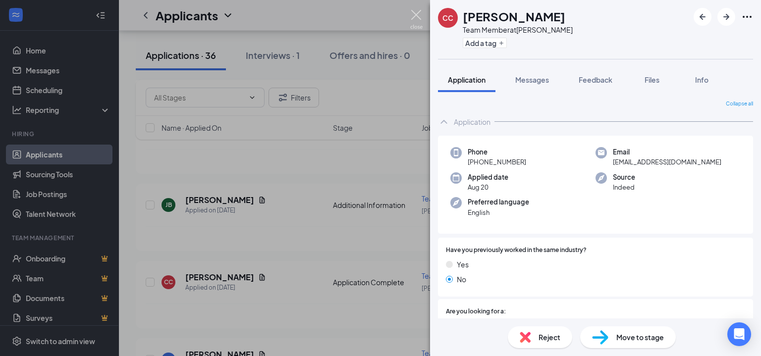
click at [418, 17] on img at bounding box center [416, 19] width 12 height 19
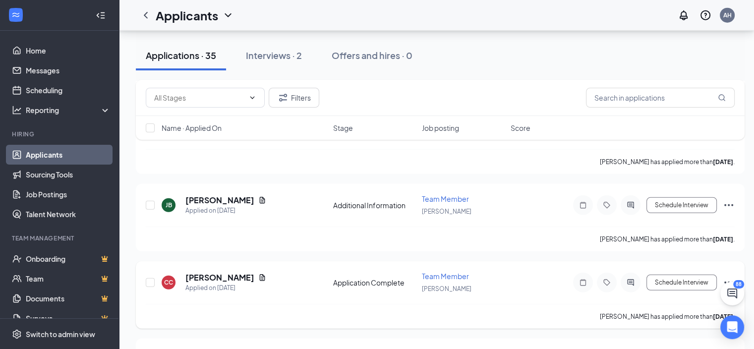
scroll to position [2499, 0]
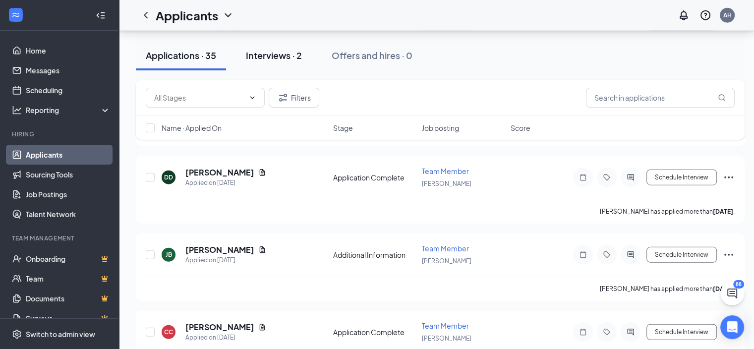
click at [285, 55] on div "Interviews · 2" at bounding box center [274, 55] width 56 height 12
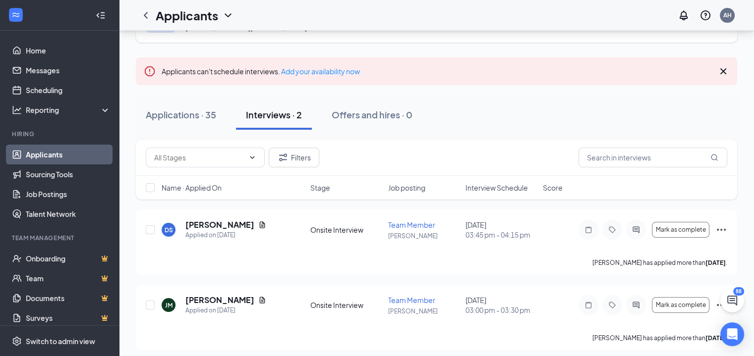
scroll to position [55, 0]
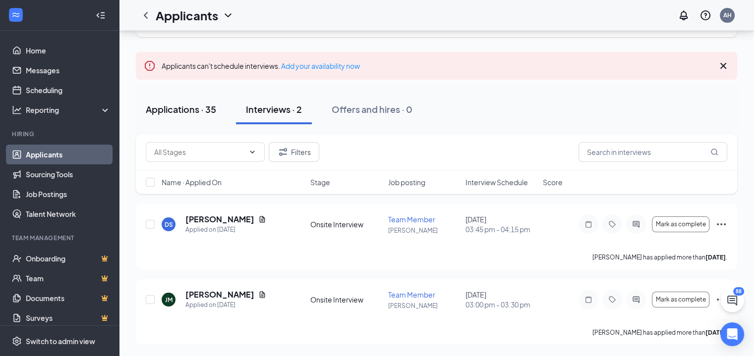
click at [202, 113] on div "Applications · 35" at bounding box center [181, 109] width 70 height 12
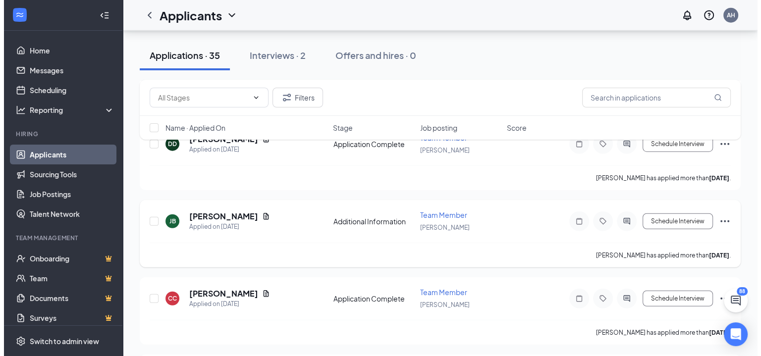
scroll to position [2473, 0]
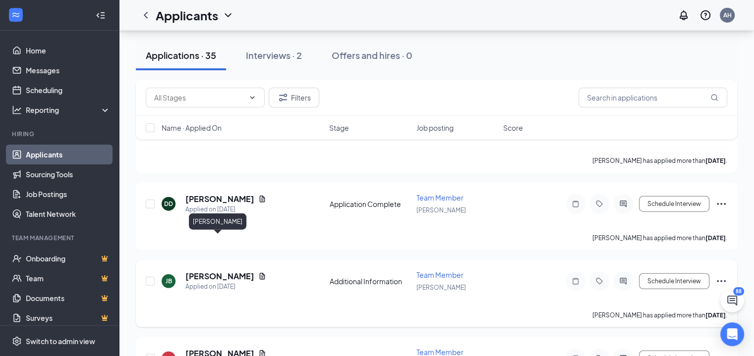
click at [227, 271] on h5 "[PERSON_NAME]" at bounding box center [219, 276] width 69 height 11
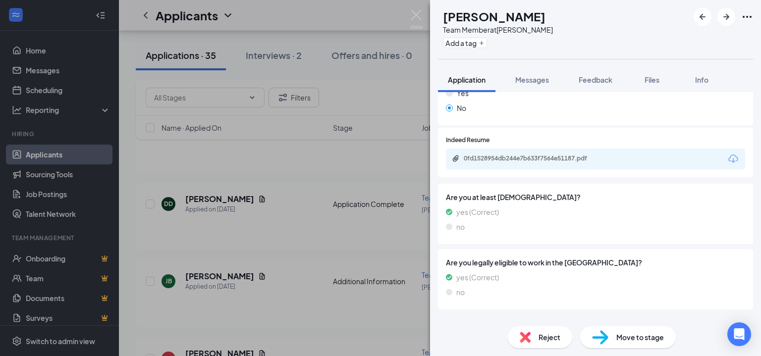
scroll to position [384, 0]
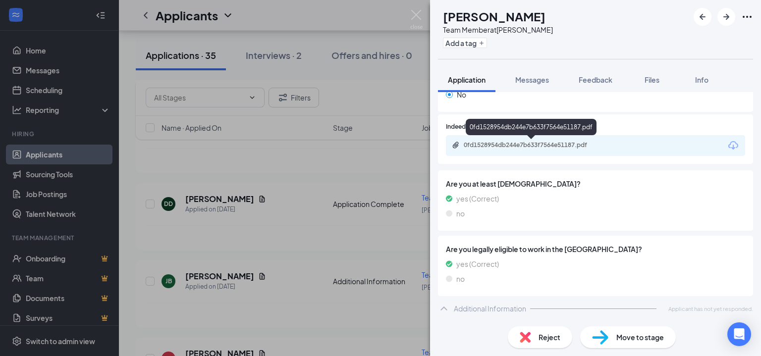
click at [561, 147] on div "0fd1528954db244e7b633f7564e51187.pdf" at bounding box center [533, 145] width 139 height 8
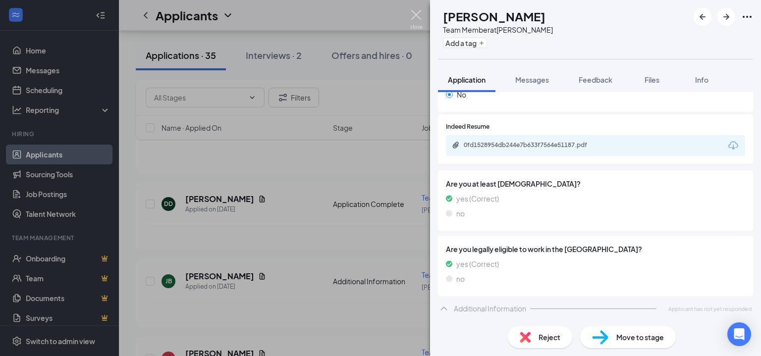
scroll to position [380, 0]
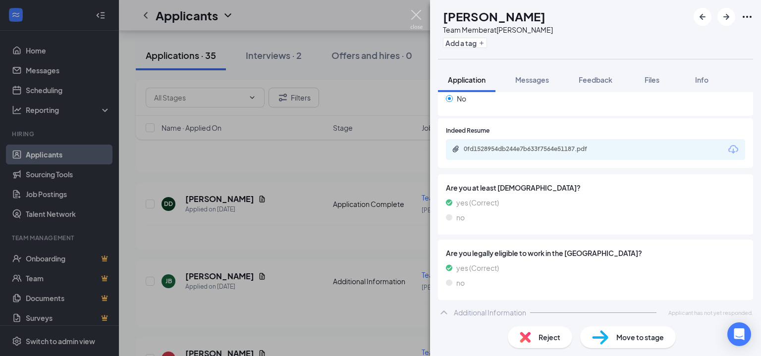
click at [417, 12] on img at bounding box center [416, 19] width 12 height 19
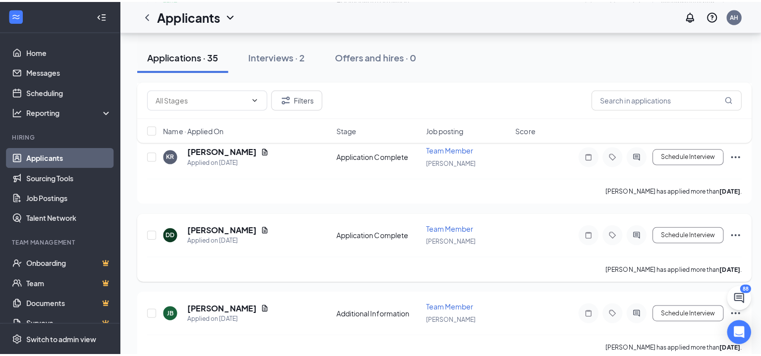
scroll to position [2423, 0]
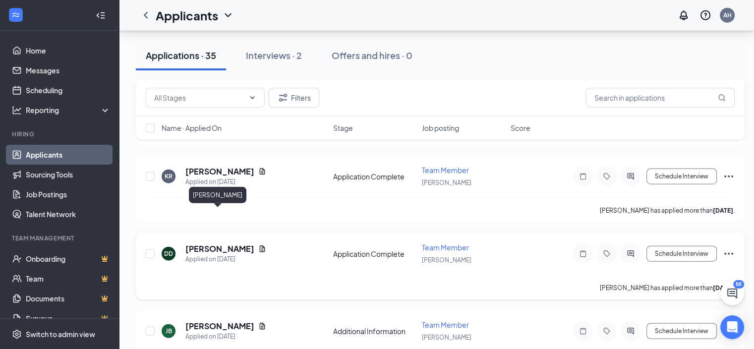
click at [229, 243] on h5 "[PERSON_NAME]" at bounding box center [219, 248] width 69 height 11
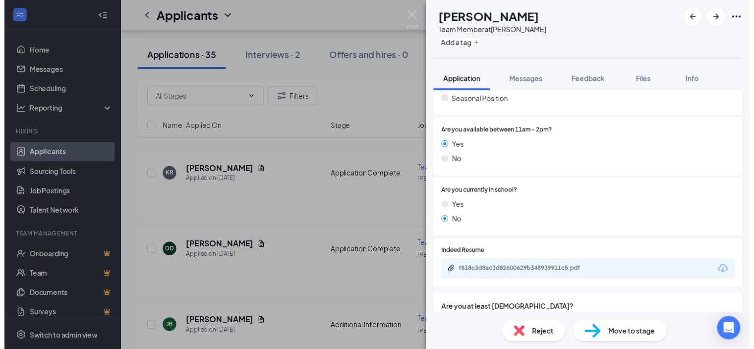
scroll to position [277, 0]
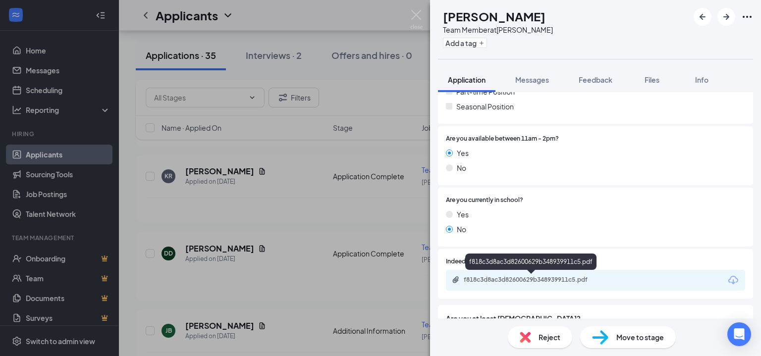
click at [529, 278] on div "f818c3d8ac3d82600629b348939911c5.pdf" at bounding box center [533, 280] width 139 height 8
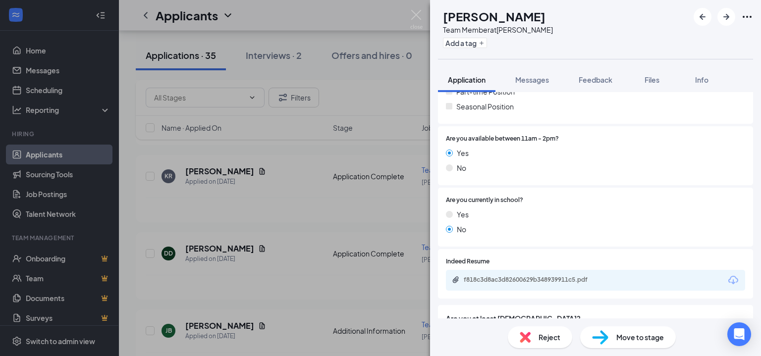
click at [418, 17] on img at bounding box center [416, 19] width 12 height 19
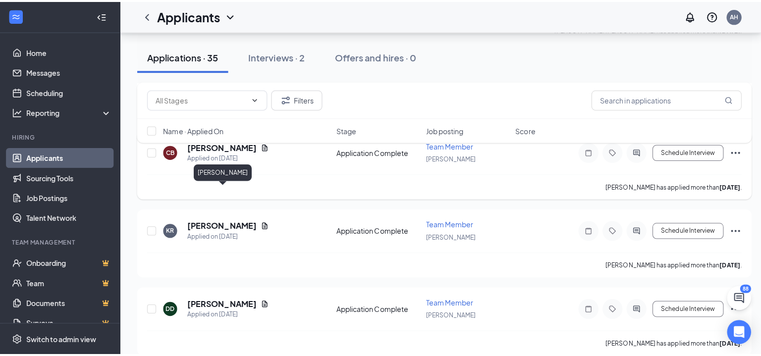
scroll to position [2274, 0]
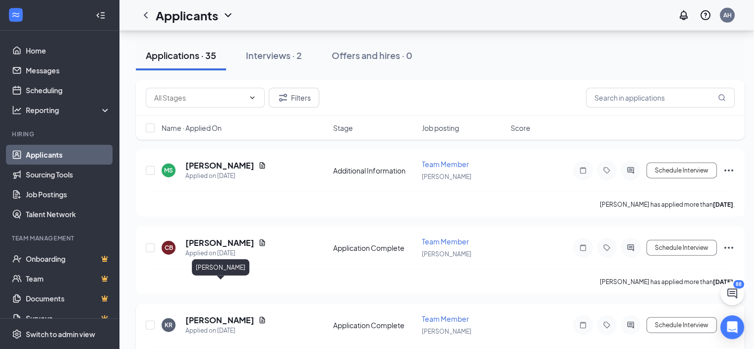
click at [238, 315] on h5 "[PERSON_NAME]" at bounding box center [219, 320] width 69 height 11
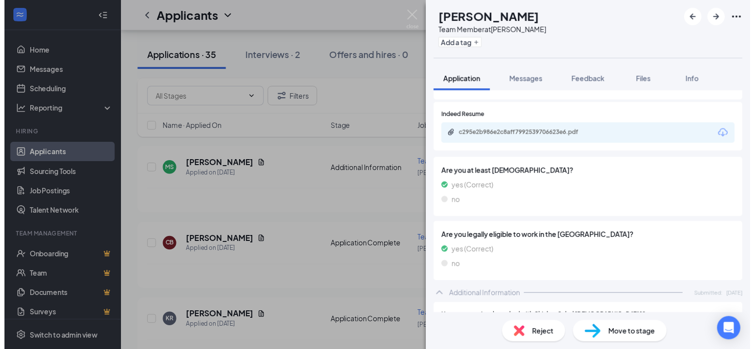
scroll to position [396, 0]
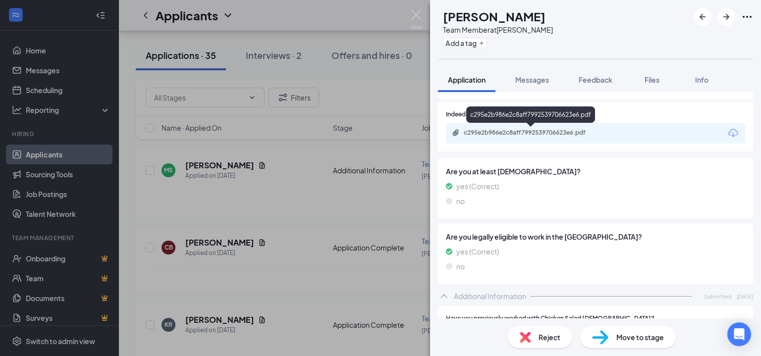
click at [535, 131] on div "c295e2b986e2c8aff7992539706623e6.pdf" at bounding box center [533, 133] width 139 height 8
drag, startPoint x: 412, startPoint y: 16, endPoint x: 407, endPoint y: 39, distance: 23.2
click at [412, 17] on img at bounding box center [416, 19] width 12 height 19
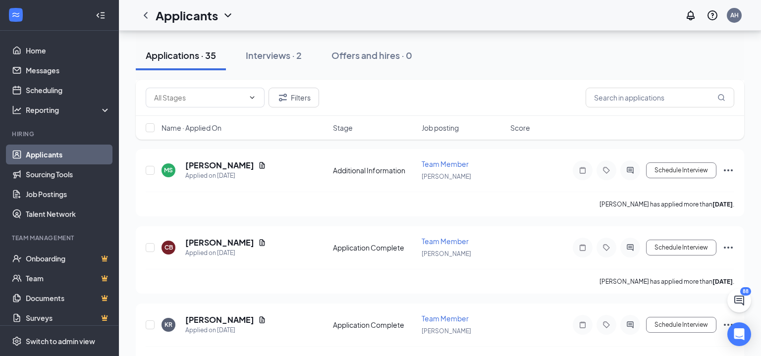
click at [416, 23] on div "Applicants AH" at bounding box center [440, 15] width 642 height 31
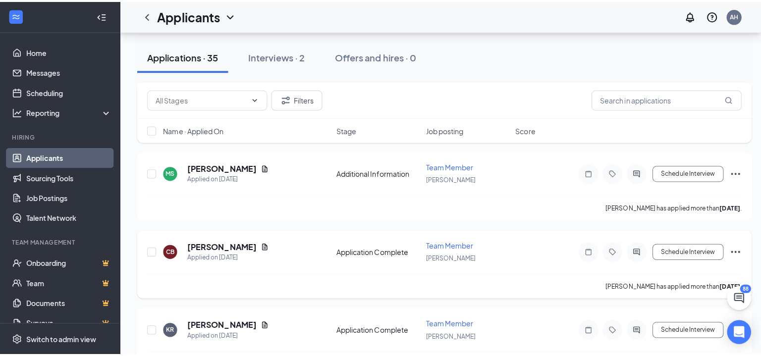
scroll to position [2225, 0]
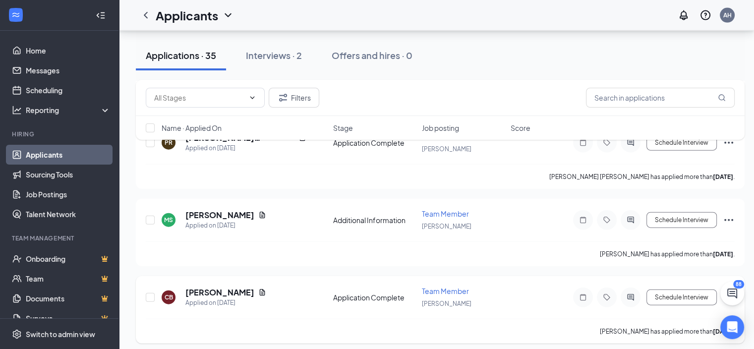
click at [204, 287] on h5 "[PERSON_NAME]" at bounding box center [219, 292] width 69 height 11
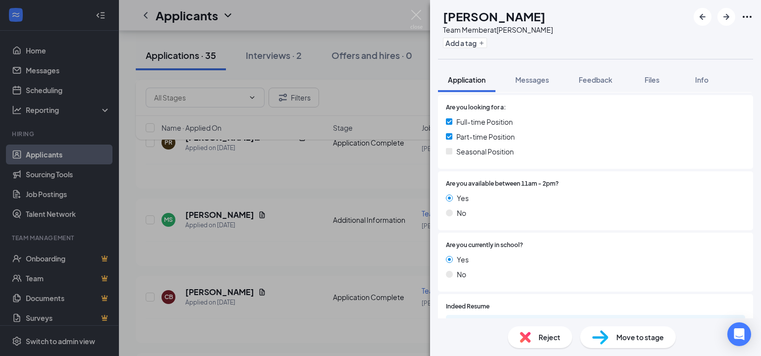
scroll to position [327, 0]
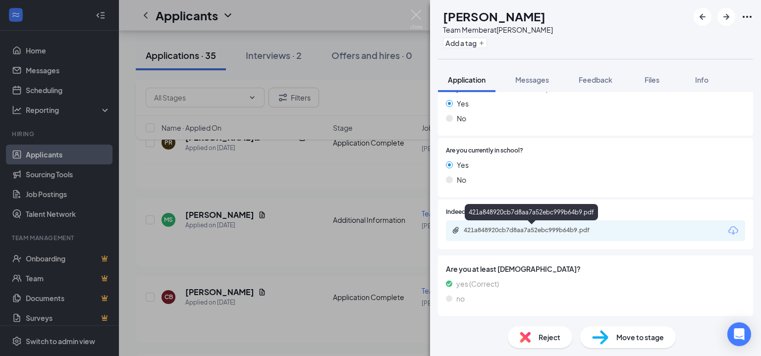
click at [535, 226] on div "421a848920cb7d8aa7a52ebc999b64b9.pdf" at bounding box center [533, 230] width 139 height 8
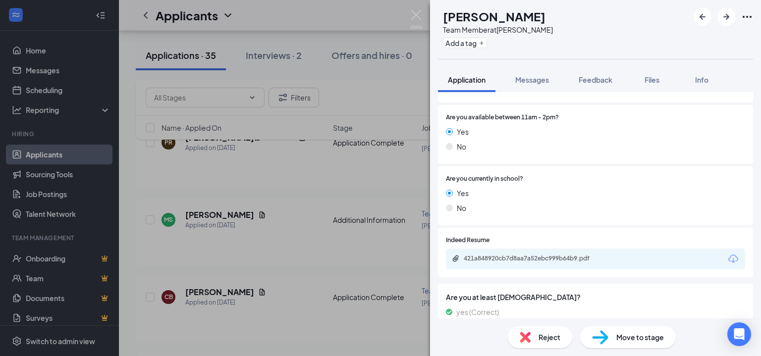
scroll to position [347, 0]
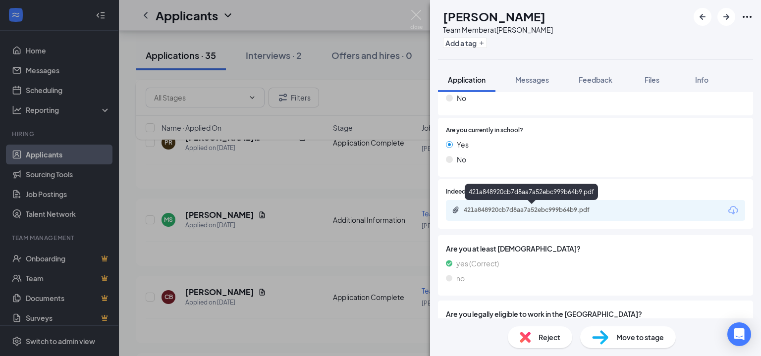
click at [548, 210] on div "421a848920cb7d8aa7a52ebc999b64b9.pdf" at bounding box center [533, 210] width 139 height 8
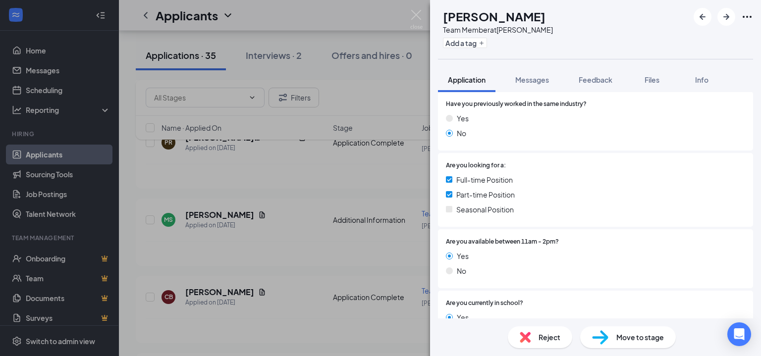
scroll to position [0, 0]
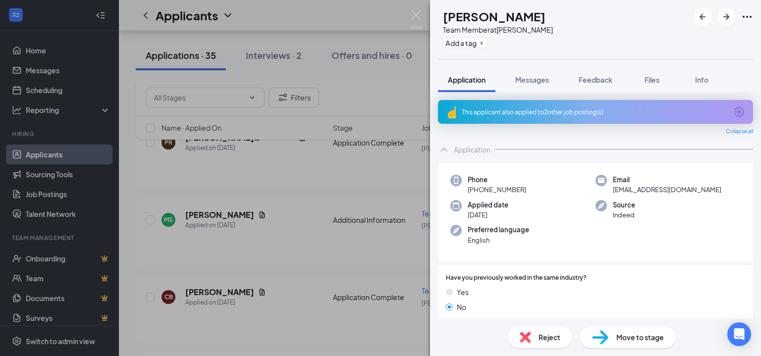
click at [483, 15] on h1 "[PERSON_NAME]" at bounding box center [494, 16] width 103 height 17
copy h1 "[PERSON_NAME]"
click at [587, 59] on div "CB [PERSON_NAME] Team Member at [PERSON_NAME] Add a tag Application Messages Fe…" at bounding box center [595, 178] width 331 height 356
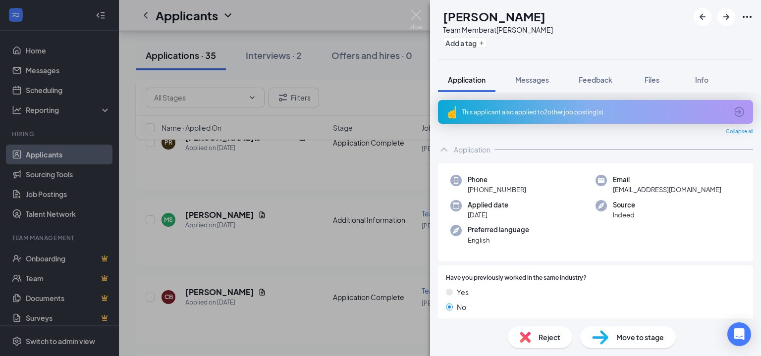
click at [631, 189] on span "[EMAIL_ADDRESS][DOMAIN_NAME]" at bounding box center [667, 190] width 109 height 10
copy span "[EMAIL_ADDRESS][DOMAIN_NAME]"
drag, startPoint x: 476, startPoint y: 190, endPoint x: 523, endPoint y: 190, distance: 46.6
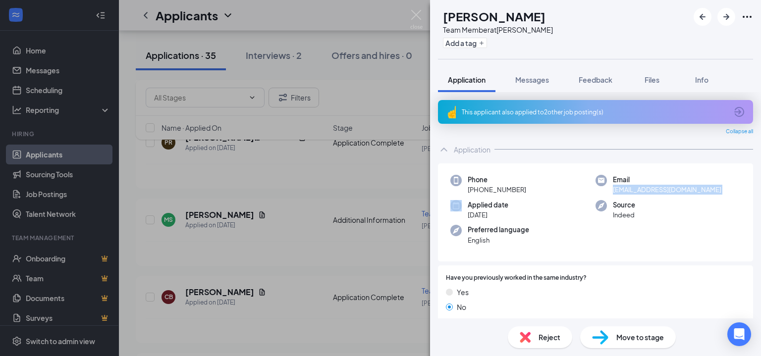
click at [523, 190] on span "[PHONE_NUMBER]" at bounding box center [497, 190] width 58 height 10
copy span "[PHONE_NUMBER]"
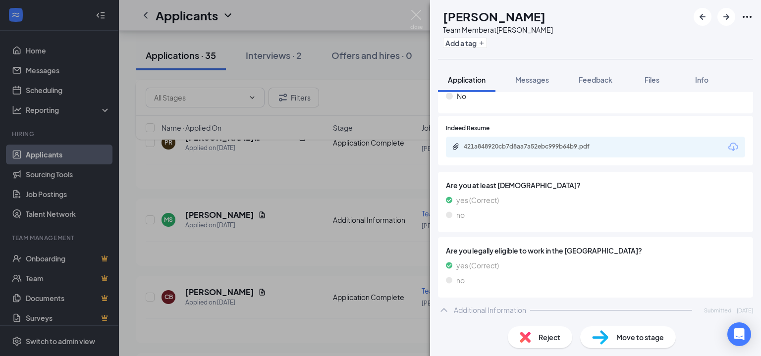
scroll to position [545, 0]
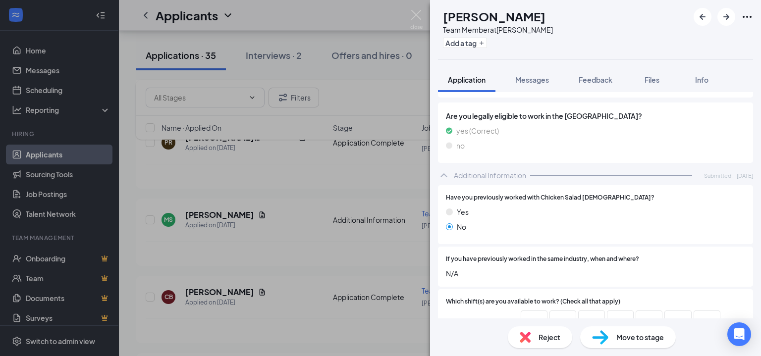
click at [634, 334] on span "Move to stage" at bounding box center [640, 337] width 48 height 11
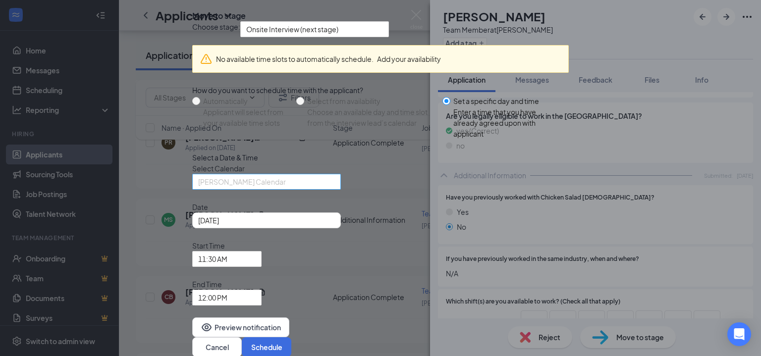
click at [302, 201] on span "[PERSON_NAME] Calendar" at bounding box center [262, 187] width 128 height 27
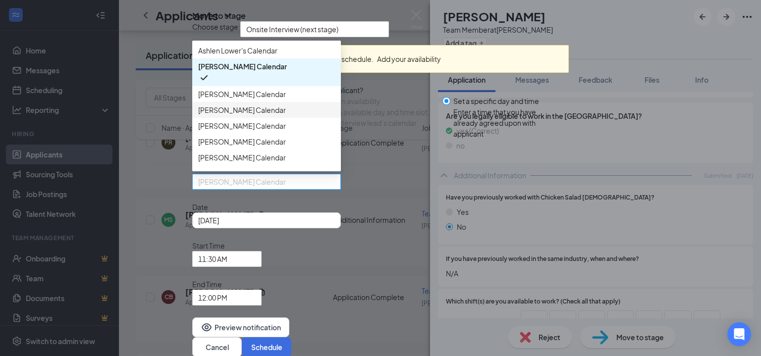
click at [256, 115] on span "[PERSON_NAME] Calendar" at bounding box center [242, 110] width 88 height 11
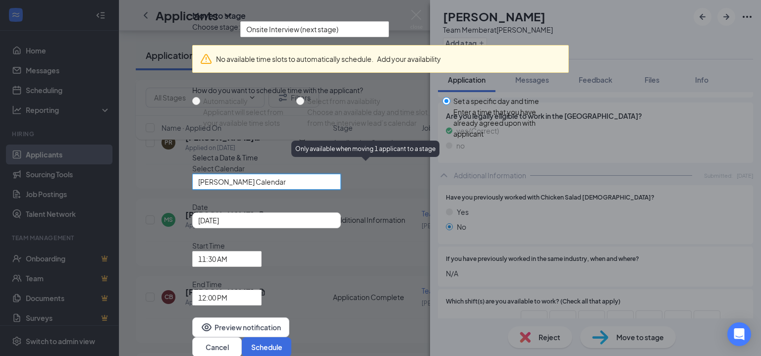
scroll to position [52, 0]
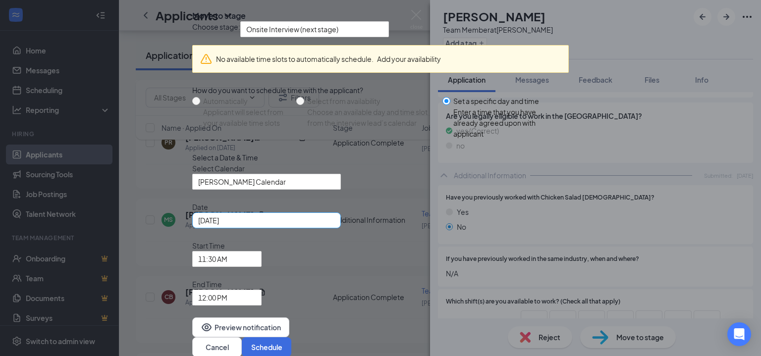
click at [334, 226] on div "[DATE]" at bounding box center [266, 220] width 137 height 11
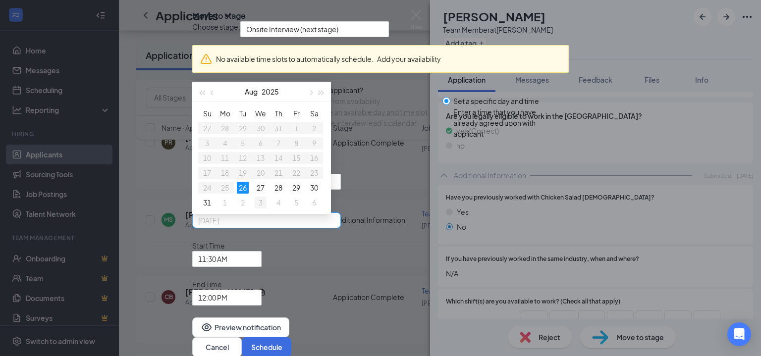
type input "[DATE]"
click at [267, 209] on div "3" at bounding box center [261, 203] width 12 height 12
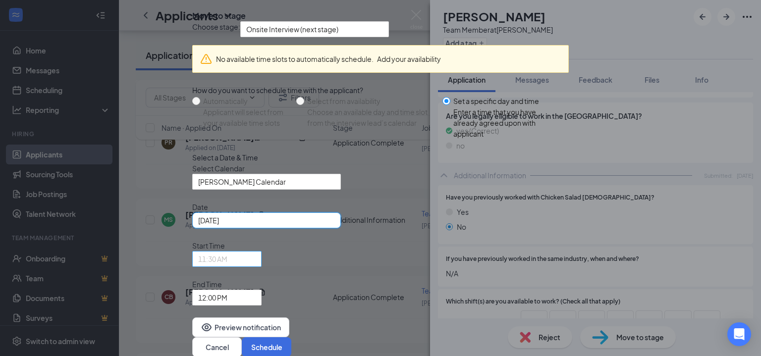
click at [256, 253] on span "11:30 AM" at bounding box center [226, 259] width 57 height 15
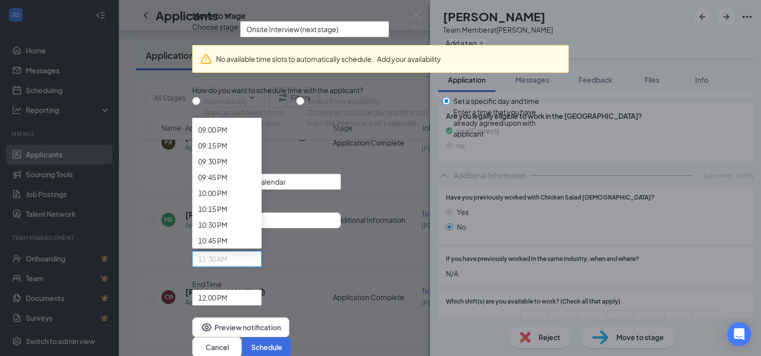
scroll to position [1391, 0]
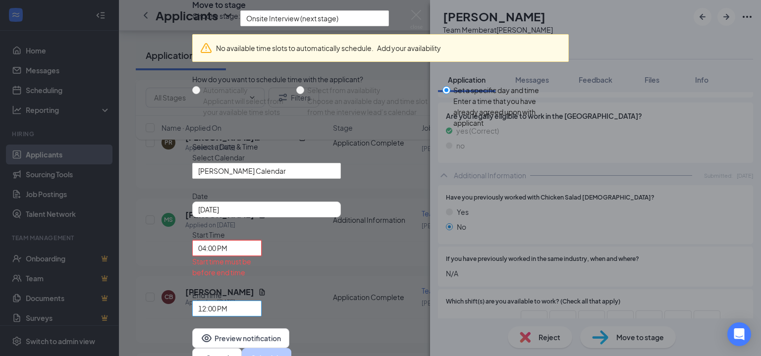
click at [247, 301] on span "12:00 PM" at bounding box center [222, 314] width 49 height 27
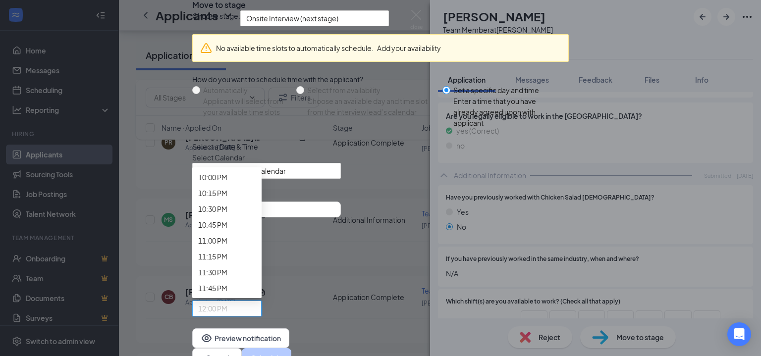
scroll to position [1487, 0]
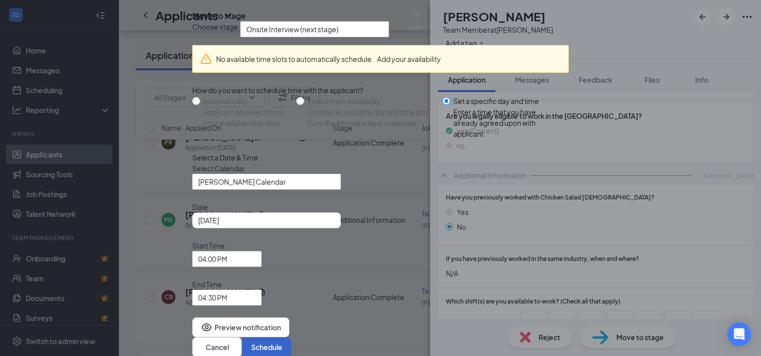
click at [291, 337] on button "Schedule" at bounding box center [267, 347] width 50 height 20
click at [262, 251] on span "Start Time" at bounding box center [226, 245] width 69 height 11
click at [262, 251] on div "04:00 PM" at bounding box center [226, 259] width 69 height 16
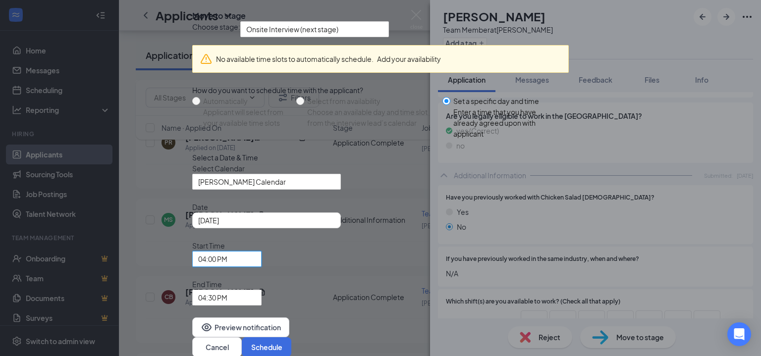
click at [262, 279] on div "End Time 04:30 PM 04:15 PM 04:30 PM 04:45 PM 12:00 AM 12:15 AM 12:30 AM 12:45 A…" at bounding box center [226, 292] width 69 height 27
click at [247, 290] on span "04:30 PM" at bounding box center [222, 303] width 49 height 27
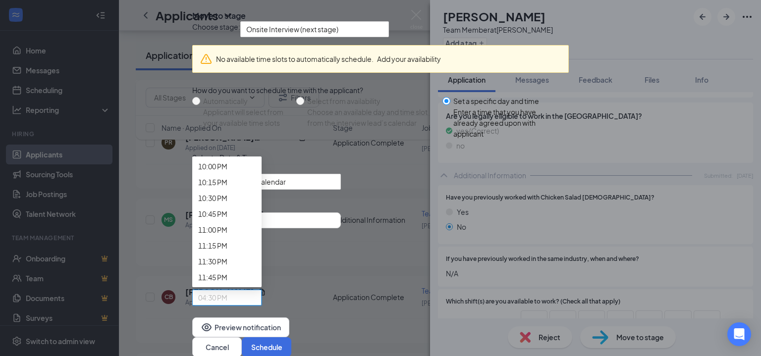
click at [262, 257] on div "04:00 PM" at bounding box center [226, 259] width 69 height 16
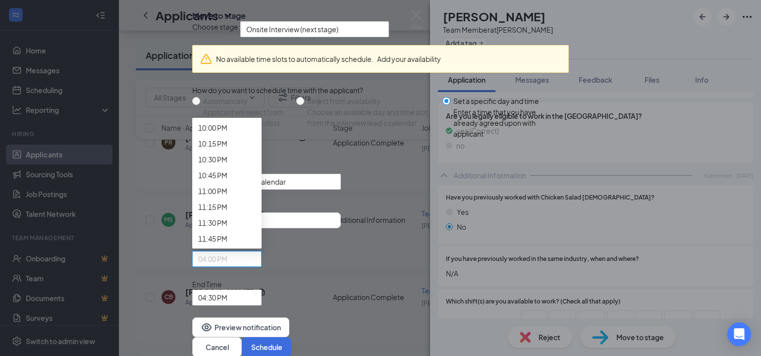
scroll to position [1491, 0]
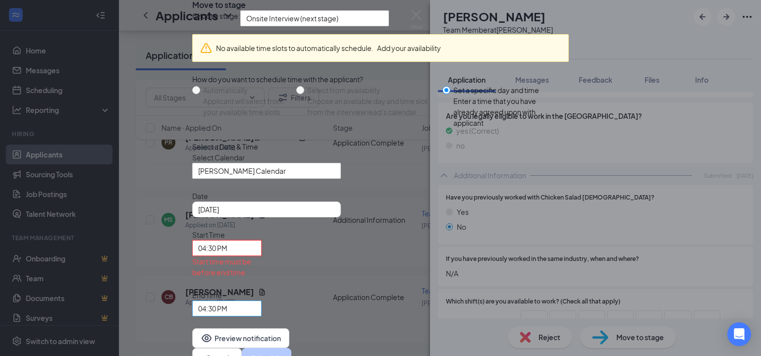
click at [256, 301] on span "04:30 PM" at bounding box center [226, 308] width 57 height 15
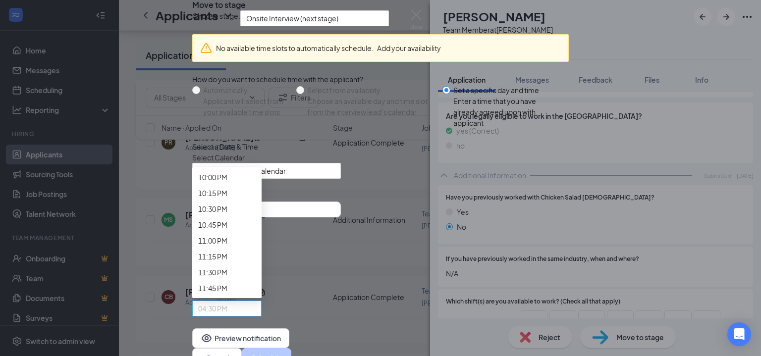
scroll to position [1536, 0]
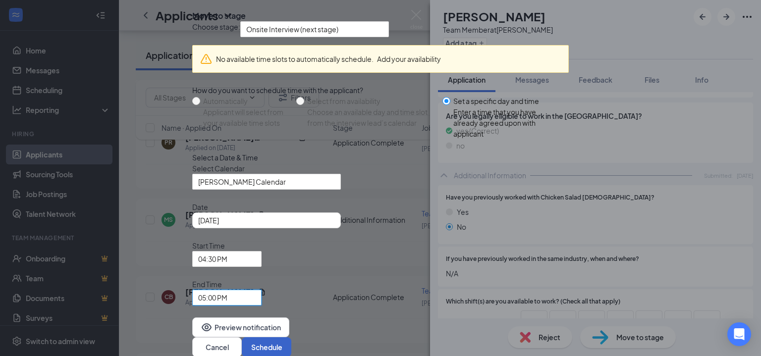
click at [291, 337] on button "Schedule" at bounding box center [267, 347] width 50 height 20
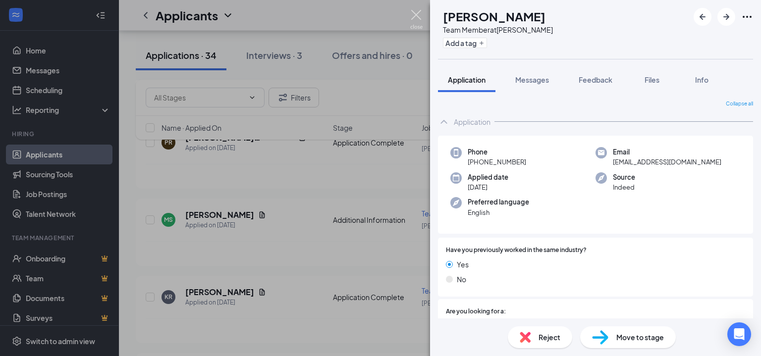
click at [416, 15] on img at bounding box center [416, 19] width 12 height 19
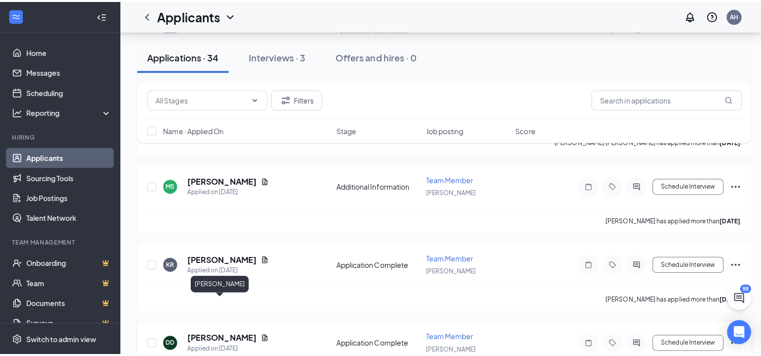
scroll to position [2206, 0]
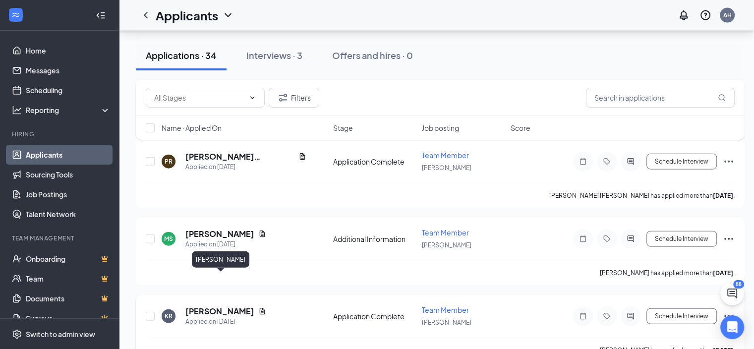
click at [243, 306] on h5 "[PERSON_NAME]" at bounding box center [219, 311] width 69 height 11
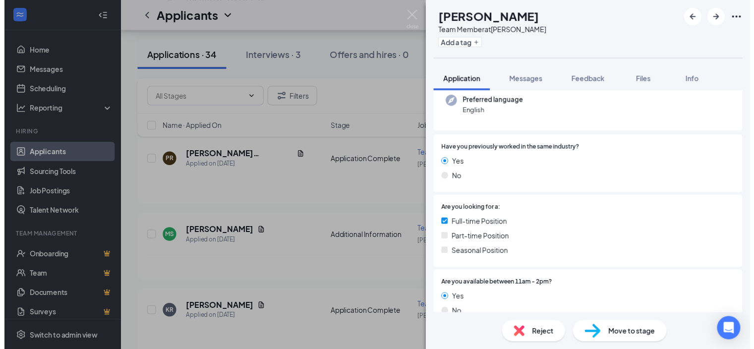
scroll to position [149, 0]
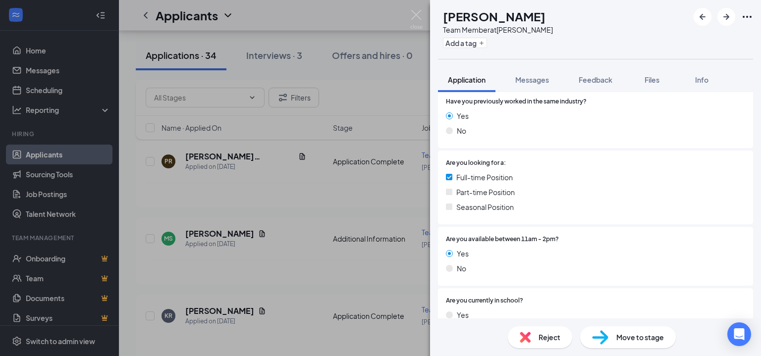
click at [406, 292] on div "KR [PERSON_NAME] Team Member at [PERSON_NAME] Add a tag Application Messages Fe…" at bounding box center [380, 178] width 761 height 356
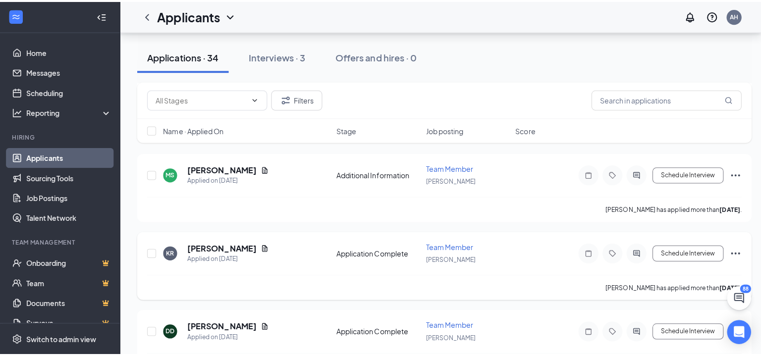
scroll to position [2256, 0]
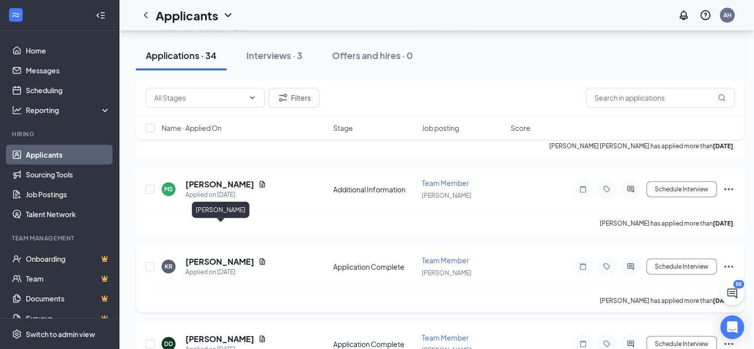
click at [233, 256] on h5 "[PERSON_NAME]" at bounding box center [219, 261] width 69 height 11
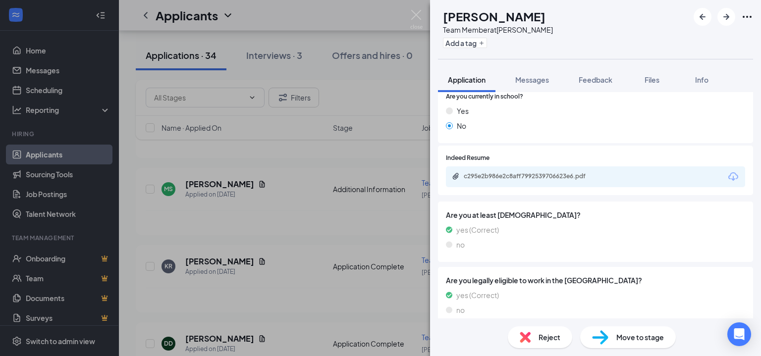
scroll to position [348, 0]
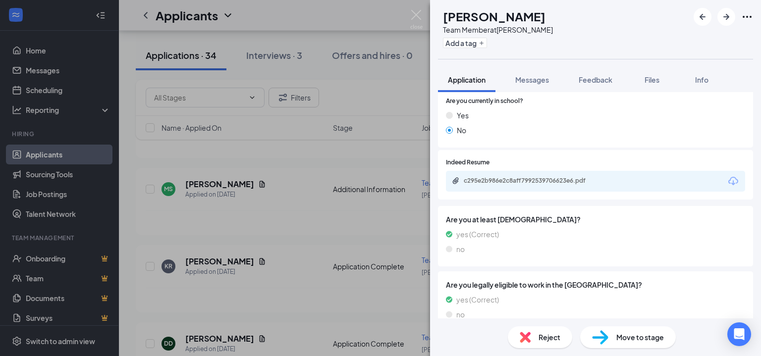
click at [526, 187] on div "c295e2b986e2c8aff7992539706623e6.pdf" at bounding box center [595, 181] width 299 height 21
click at [527, 183] on div "c295e2b986e2c8aff7992539706623e6.pdf" at bounding box center [533, 181] width 139 height 8
click at [414, 19] on img at bounding box center [416, 19] width 12 height 19
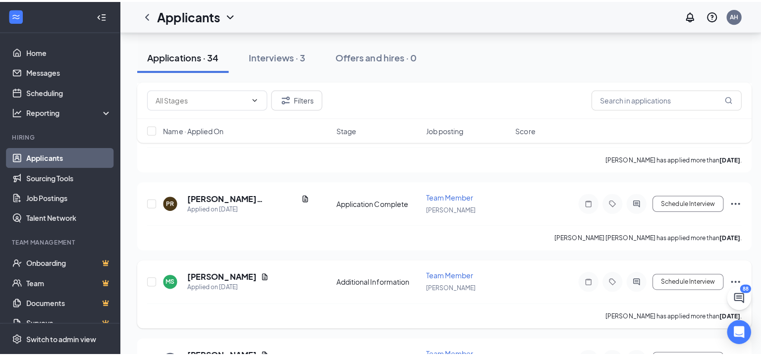
scroll to position [2157, 0]
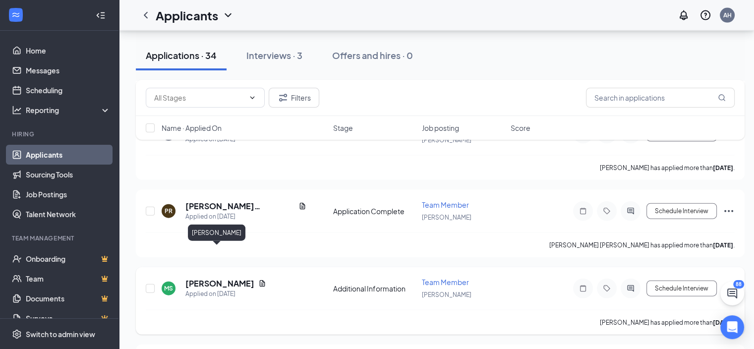
click at [212, 278] on h5 "[PERSON_NAME]" at bounding box center [219, 283] width 69 height 11
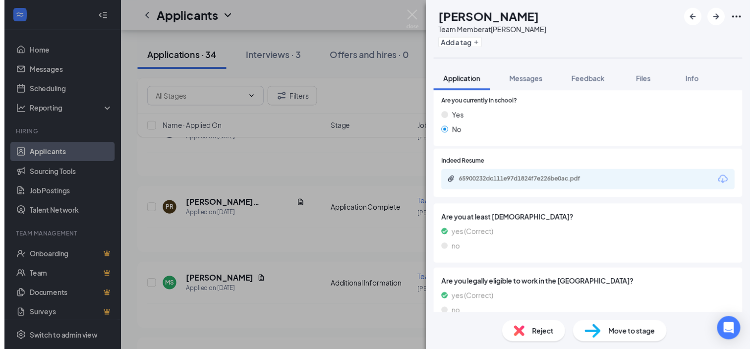
scroll to position [384, 0]
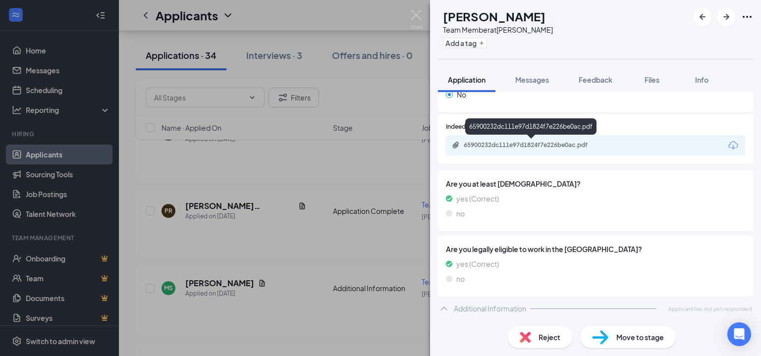
click at [522, 142] on div "65900232dc111e97d1824f7e226be0ac.pdf" at bounding box center [533, 145] width 139 height 8
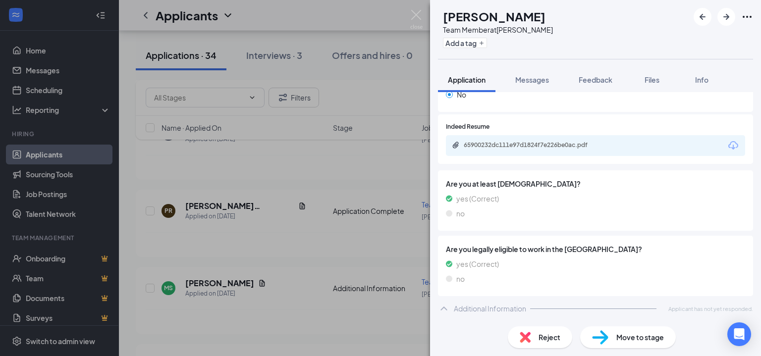
drag, startPoint x: 416, startPoint y: 13, endPoint x: 411, endPoint y: 65, distance: 52.3
click at [416, 13] on img at bounding box center [416, 19] width 12 height 19
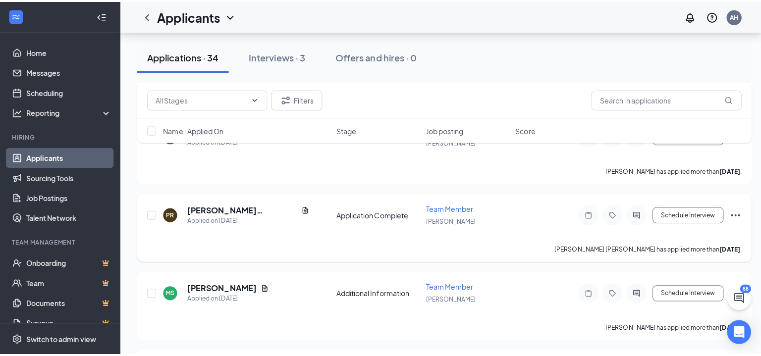
scroll to position [2107, 0]
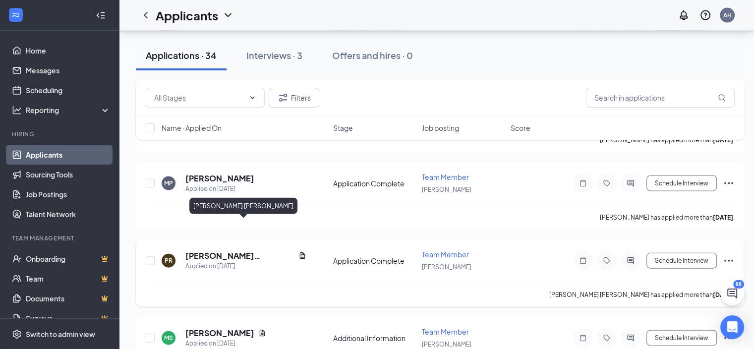
click at [224, 250] on h5 "[PERSON_NAME] [PERSON_NAME]" at bounding box center [239, 255] width 109 height 11
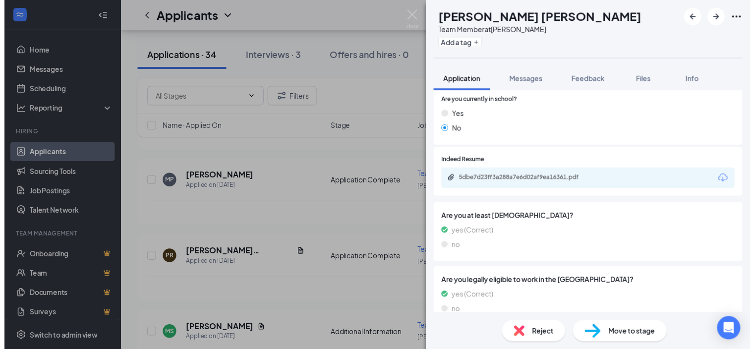
scroll to position [327, 0]
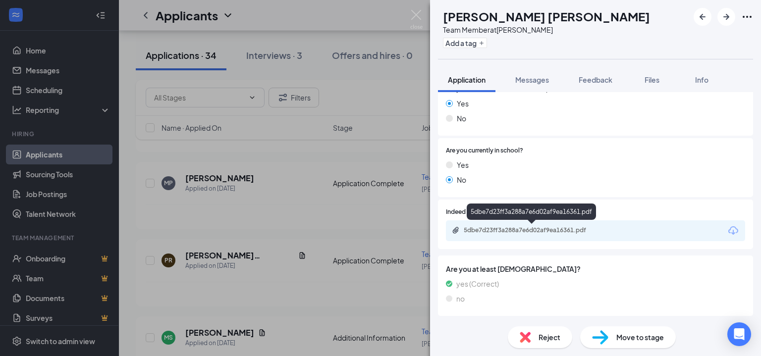
click at [533, 232] on div "5dbe7d23ff3a288a7e6d02af9ea16361.pdf" at bounding box center [533, 230] width 139 height 8
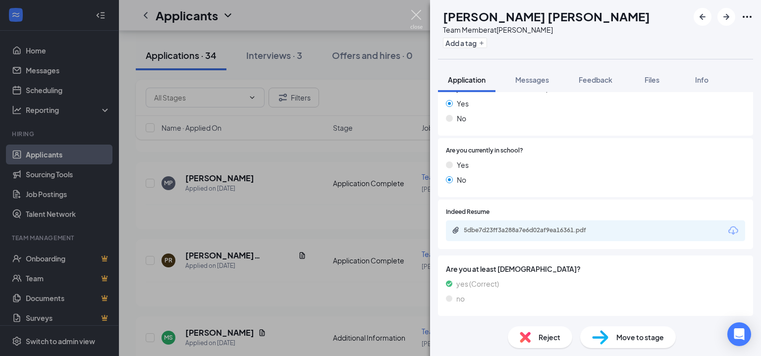
click at [415, 11] on img at bounding box center [416, 19] width 12 height 19
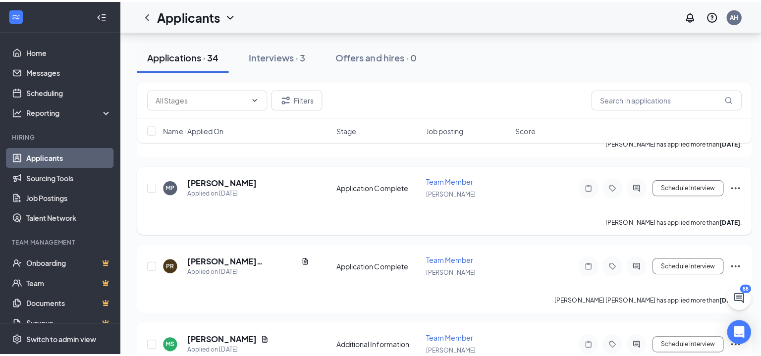
scroll to position [2008, 0]
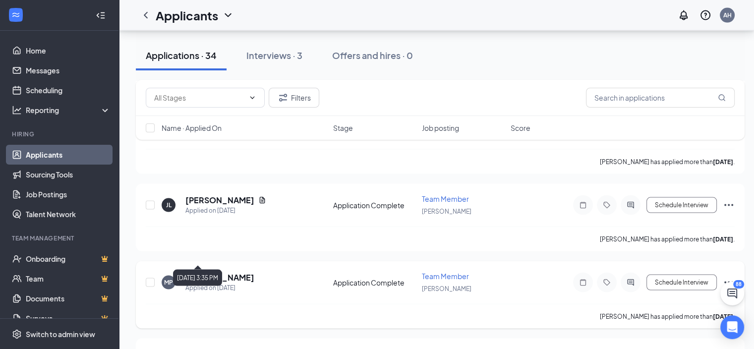
click at [199, 272] on h5 "[PERSON_NAME]" at bounding box center [219, 277] width 69 height 11
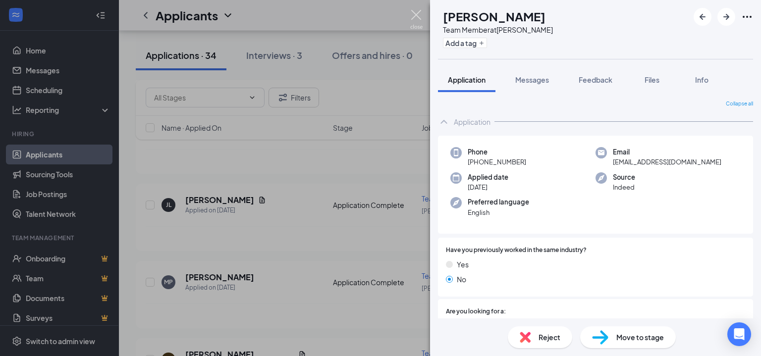
click at [415, 15] on img at bounding box center [416, 19] width 12 height 19
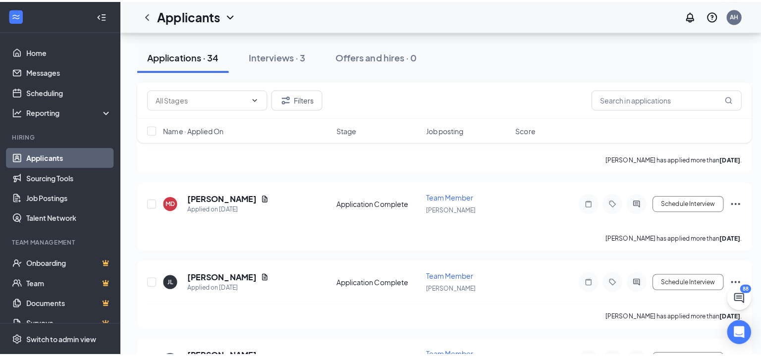
scroll to position [1909, 0]
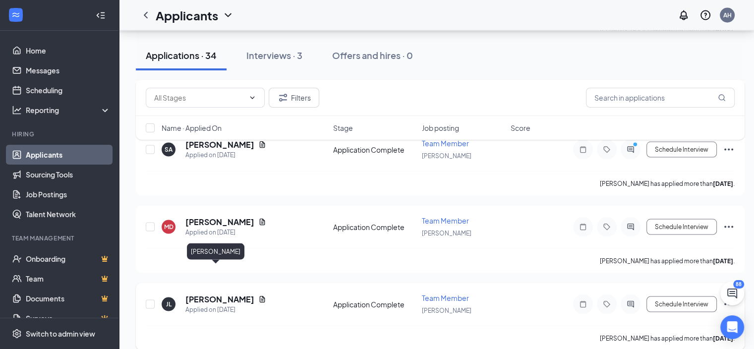
click at [216, 294] on h5 "[PERSON_NAME]" at bounding box center [219, 299] width 69 height 11
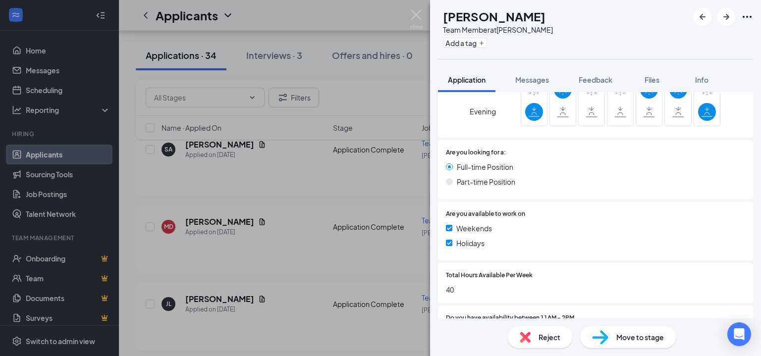
scroll to position [842, 0]
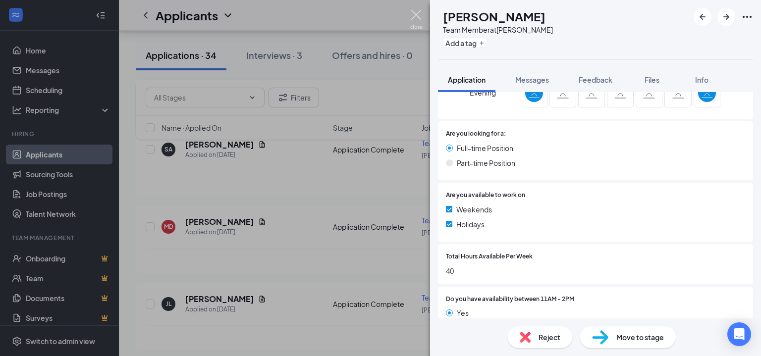
click at [415, 14] on img at bounding box center [416, 19] width 12 height 19
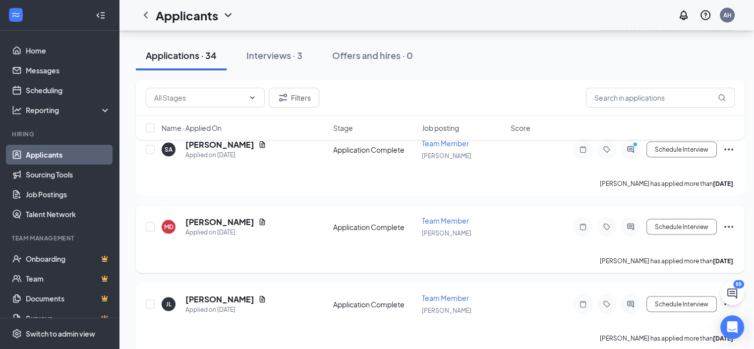
click at [199, 217] on h5 "[PERSON_NAME]" at bounding box center [219, 222] width 69 height 11
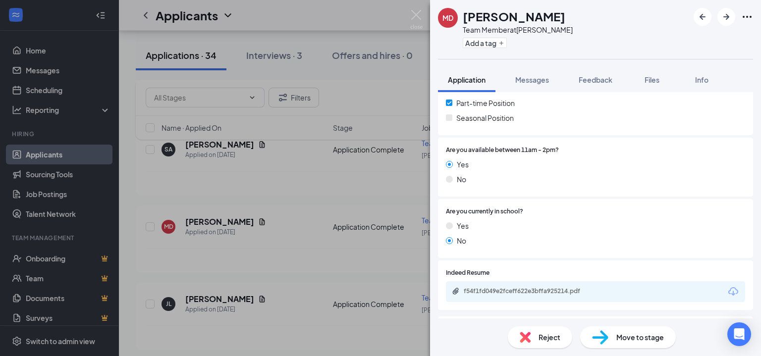
scroll to position [299, 0]
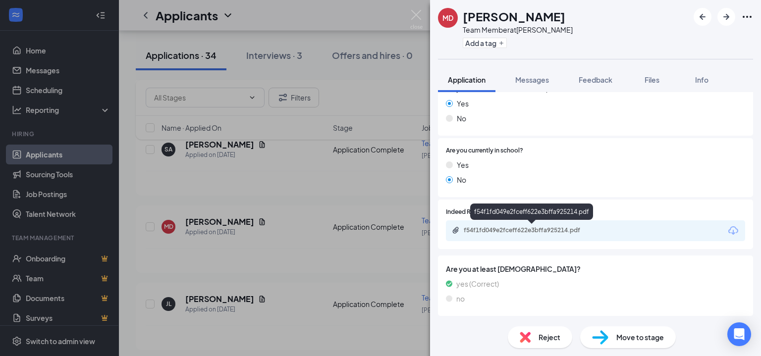
click at [523, 230] on div "f54f1fd049e2fceff622e3bffa925214.pdf" at bounding box center [533, 230] width 139 height 8
click at [416, 17] on img at bounding box center [416, 19] width 12 height 19
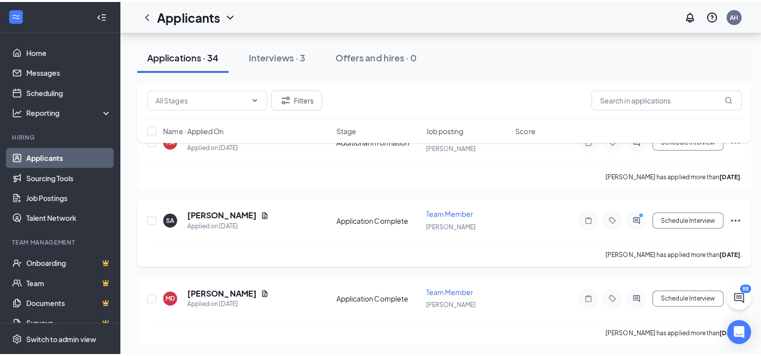
scroll to position [1810, 0]
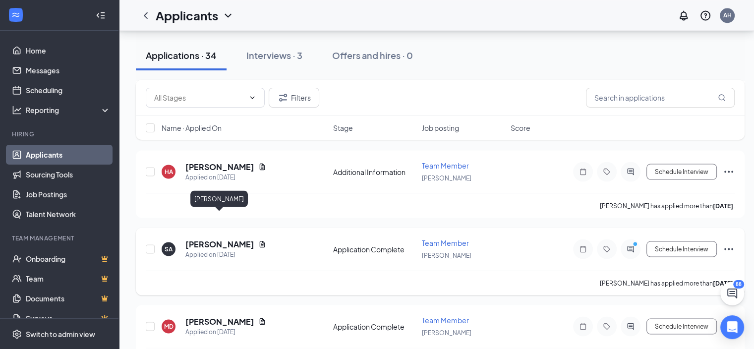
click at [230, 238] on h5 "[PERSON_NAME]" at bounding box center [219, 243] width 69 height 11
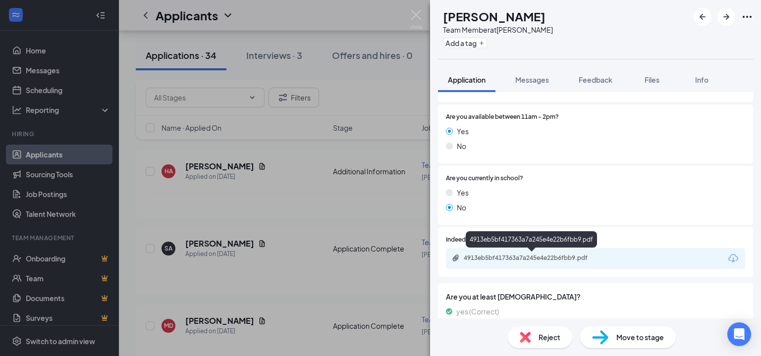
scroll to position [249, 0]
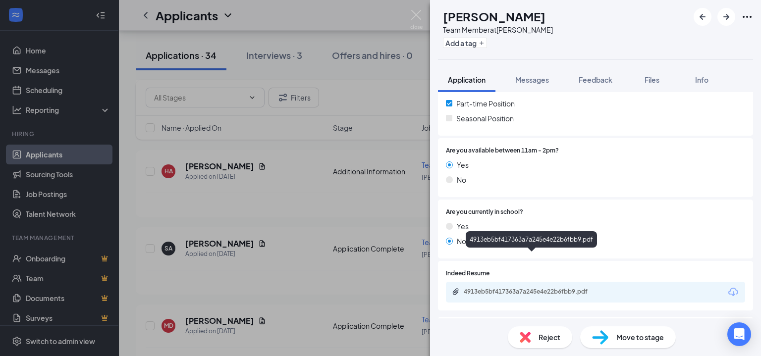
click at [492, 257] on div "Phone [PHONE_NUMBER] Email [EMAIL_ADDRESS][DOMAIN_NAME] Applied date [DATE] Sou…" at bounding box center [595, 172] width 315 height 548
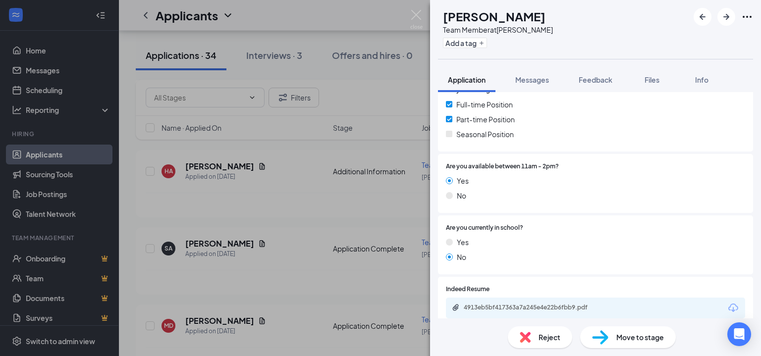
scroll to position [299, 0]
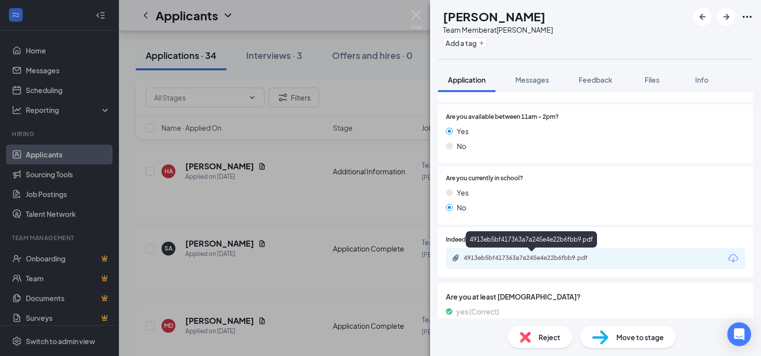
click at [531, 258] on div "4913eb5bf417363a7a245e4e22b6fbb9.pdf" at bounding box center [533, 258] width 139 height 8
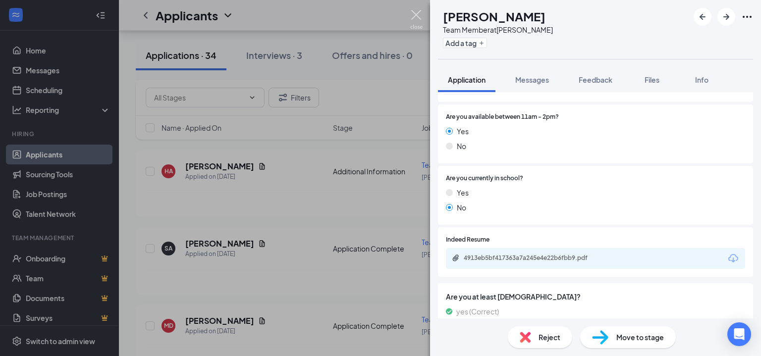
click at [414, 16] on img at bounding box center [416, 19] width 12 height 19
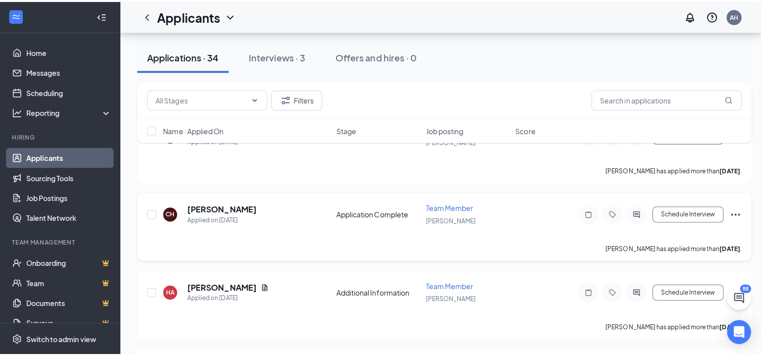
scroll to position [1711, 0]
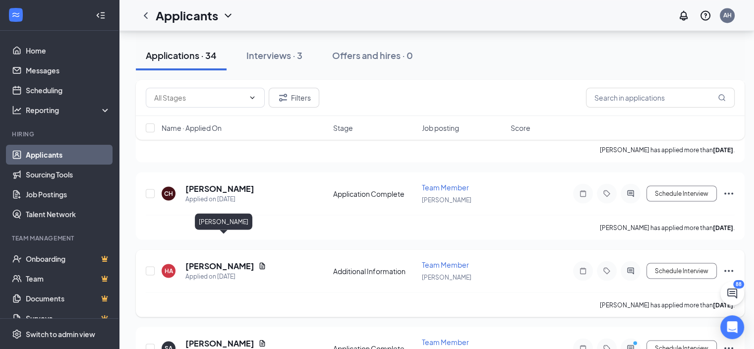
click at [240, 260] on h5 "[PERSON_NAME]" at bounding box center [219, 265] width 69 height 11
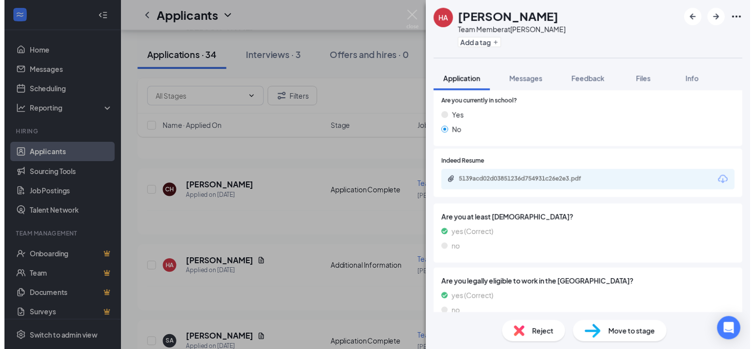
scroll to position [384, 0]
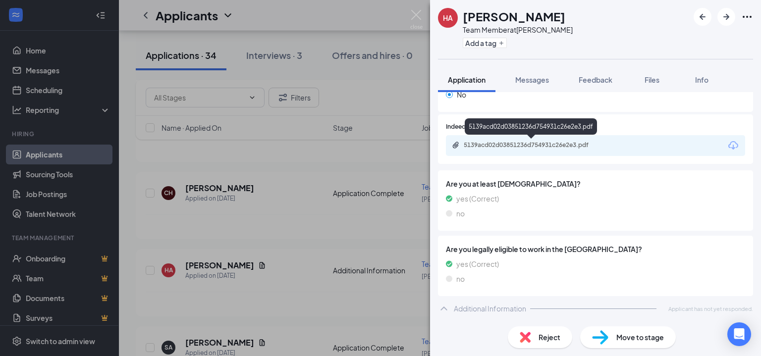
click at [521, 143] on div "5139acd02d03851236d754931c26e2e3.pdf" at bounding box center [533, 145] width 139 height 8
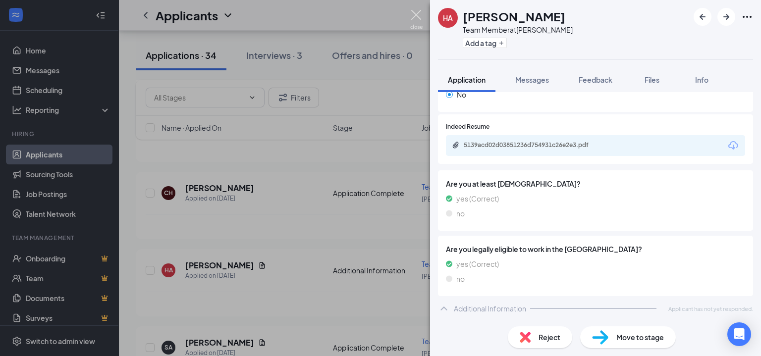
click at [416, 21] on img at bounding box center [416, 19] width 12 height 19
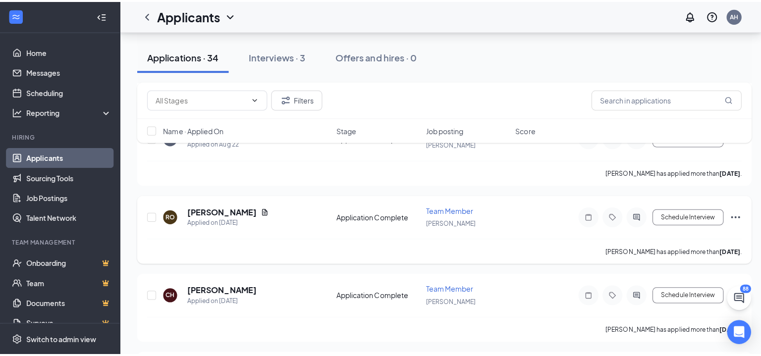
scroll to position [1611, 0]
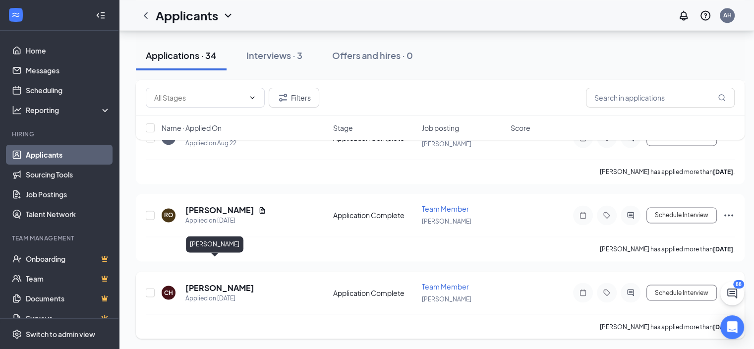
click at [206, 282] on h5 "[PERSON_NAME]" at bounding box center [219, 287] width 69 height 11
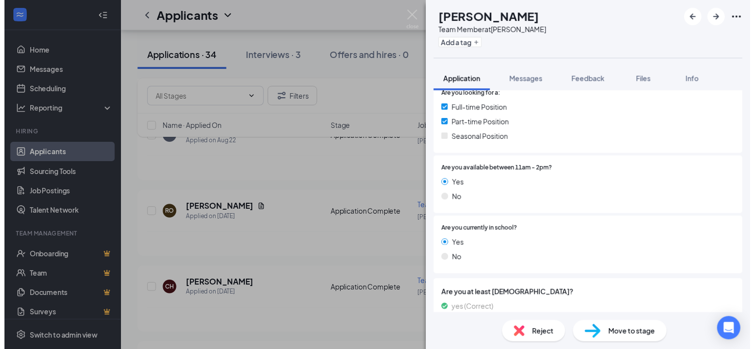
scroll to position [195, 0]
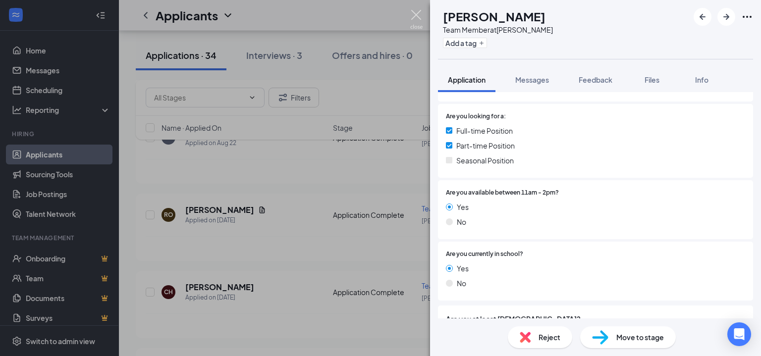
click at [419, 18] on img at bounding box center [416, 19] width 12 height 19
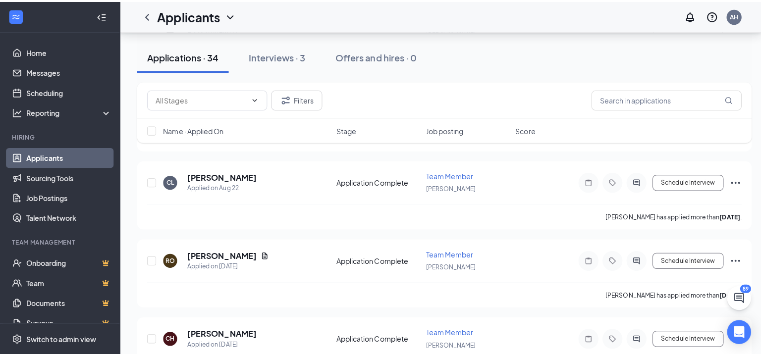
scroll to position [1512, 0]
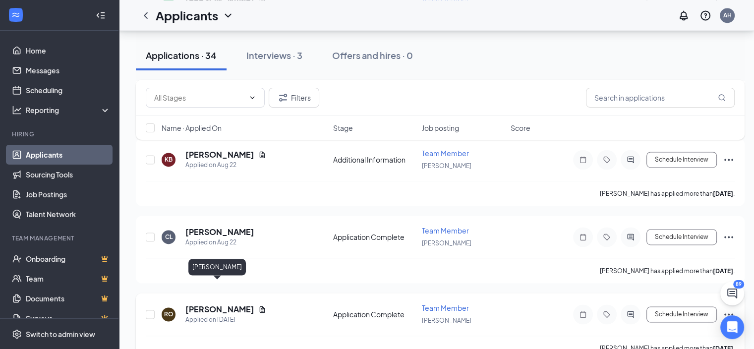
click at [201, 304] on h5 "[PERSON_NAME]" at bounding box center [219, 309] width 69 height 11
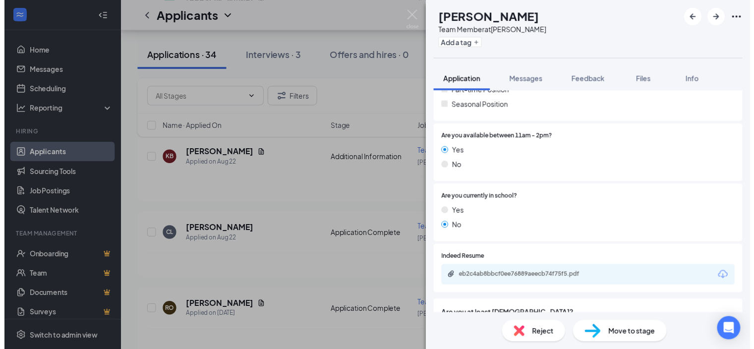
scroll to position [297, 0]
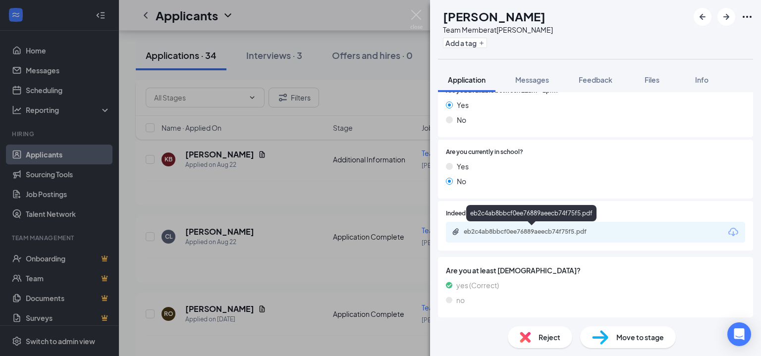
click at [529, 235] on div "eb2c4ab8bbcf0ee76889aeecb74f75f5.pdf" at bounding box center [533, 232] width 139 height 8
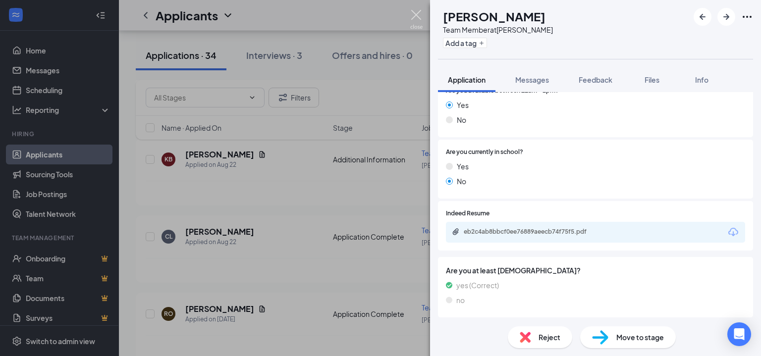
click at [414, 13] on img at bounding box center [416, 19] width 12 height 19
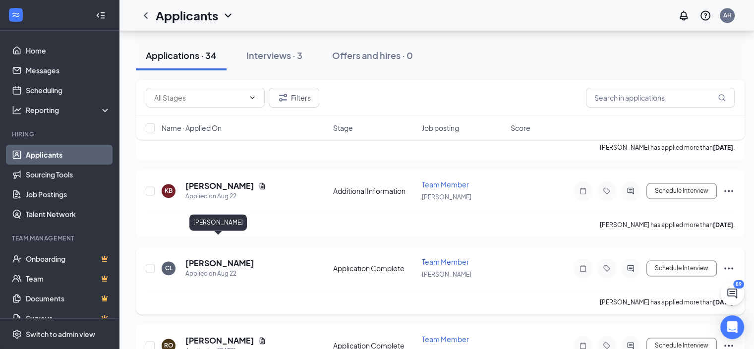
click at [232, 208] on div "[PERSON_NAME] Applied on [DATE] Application Complete Team Member [PERSON_NAME] …" at bounding box center [440, 87] width 609 height 2618
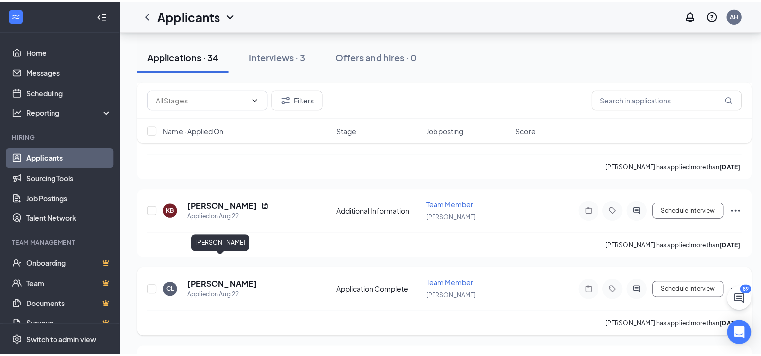
scroll to position [1463, 0]
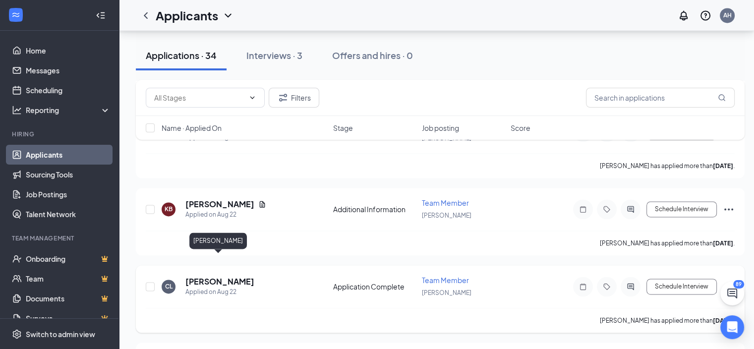
click at [229, 276] on h5 "[PERSON_NAME]" at bounding box center [219, 281] width 69 height 11
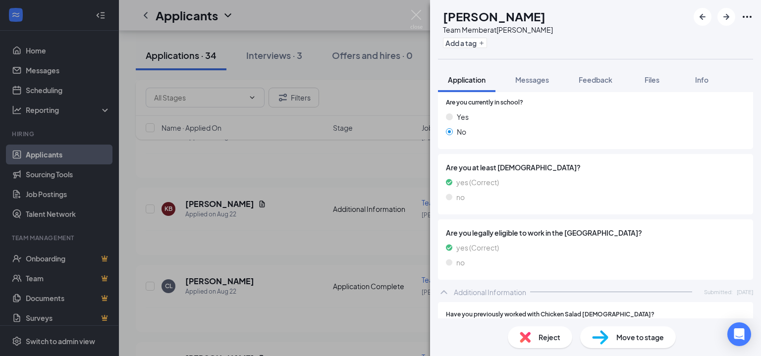
scroll to position [790, 0]
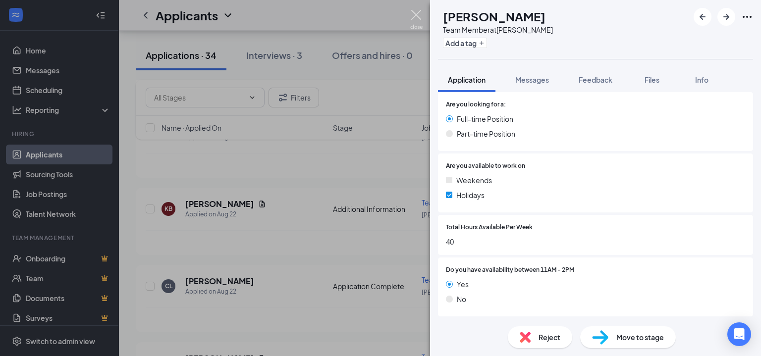
click at [422, 13] on img at bounding box center [416, 19] width 12 height 19
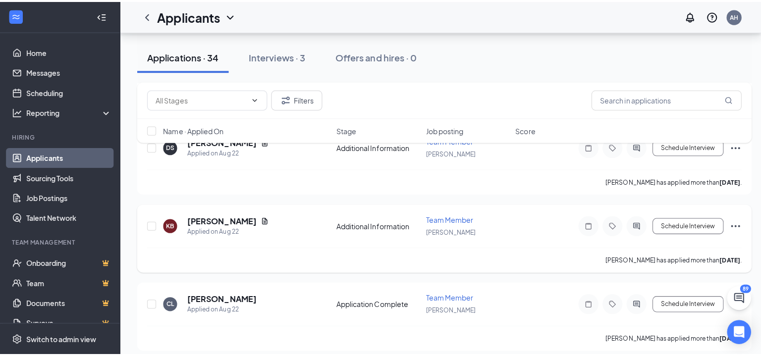
scroll to position [1364, 0]
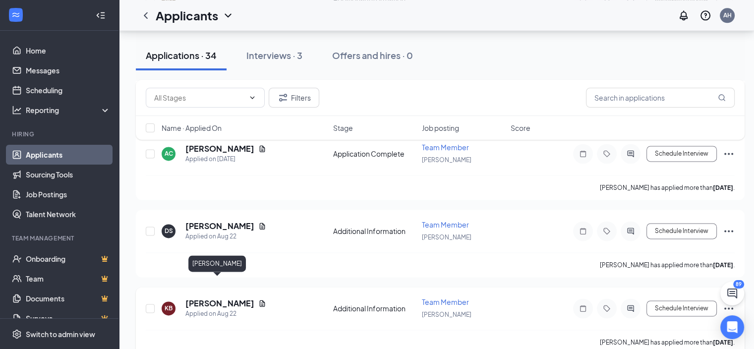
click at [223, 298] on h5 "[PERSON_NAME]" at bounding box center [219, 303] width 69 height 11
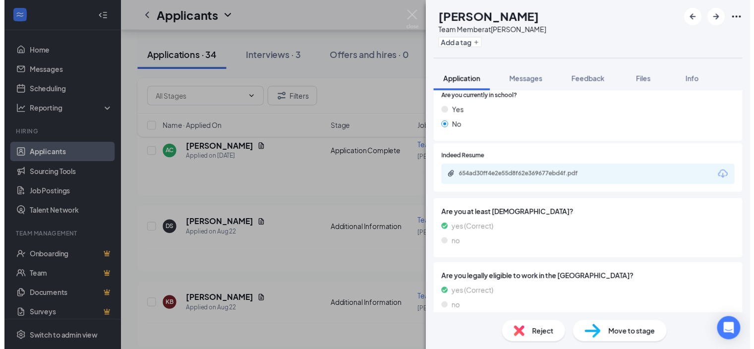
scroll to position [384, 0]
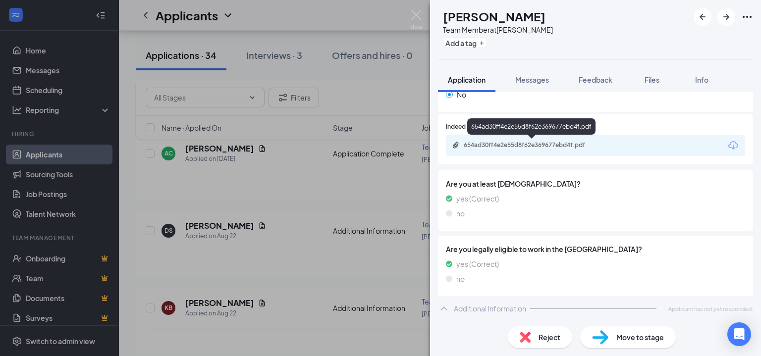
click at [510, 146] on div "654ad30ff4e2e55d8f62e369677ebd4f.pdf" at bounding box center [533, 145] width 139 height 8
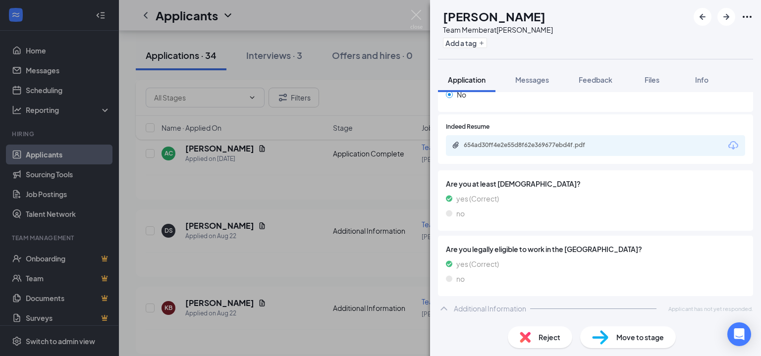
click at [418, 17] on img at bounding box center [416, 19] width 12 height 19
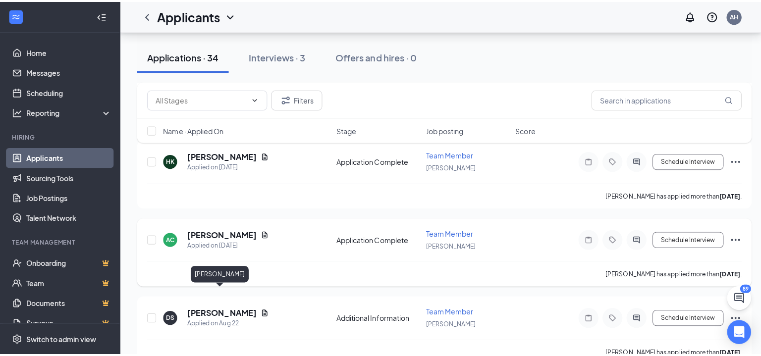
scroll to position [1265, 0]
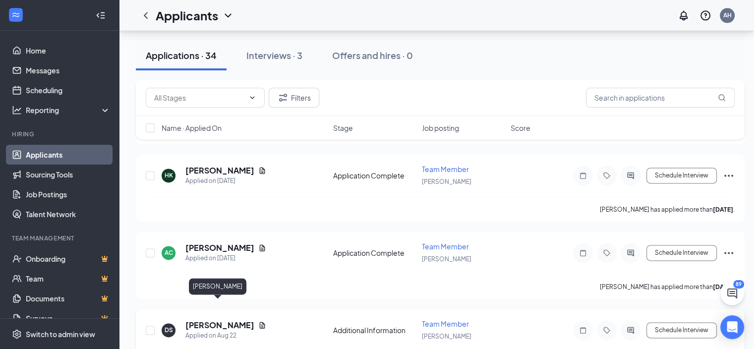
click at [226, 320] on h5 "[PERSON_NAME]" at bounding box center [219, 325] width 69 height 11
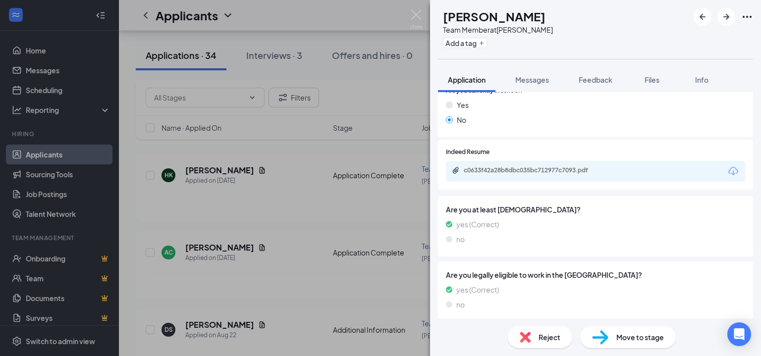
scroll to position [412, 0]
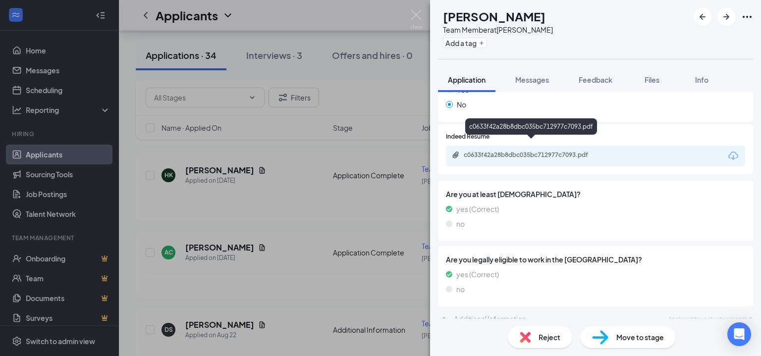
click at [520, 151] on div "c0633f42a28b8dbc035bc712977c7093.pdf" at bounding box center [533, 155] width 139 height 8
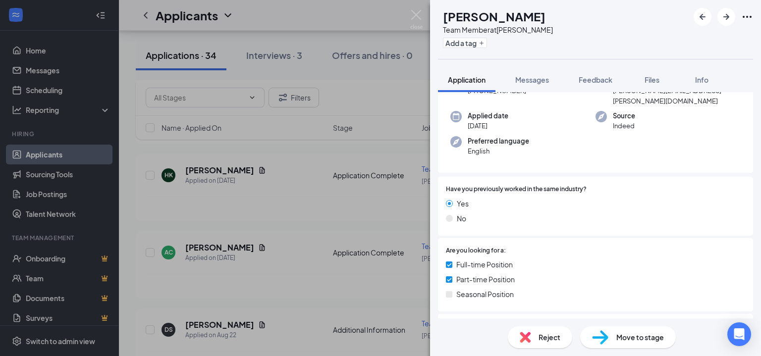
scroll to position [0, 0]
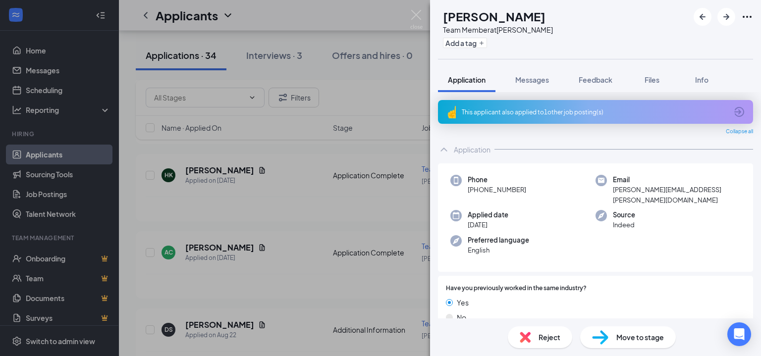
click at [491, 16] on h1 "[PERSON_NAME]" at bounding box center [494, 16] width 103 height 17
copy h1 "[PERSON_NAME]"
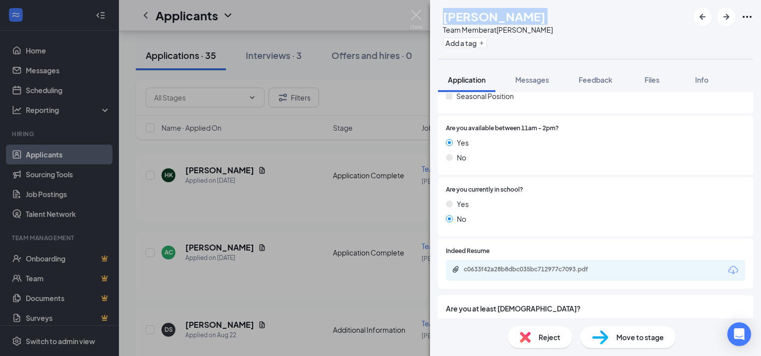
scroll to position [396, 0]
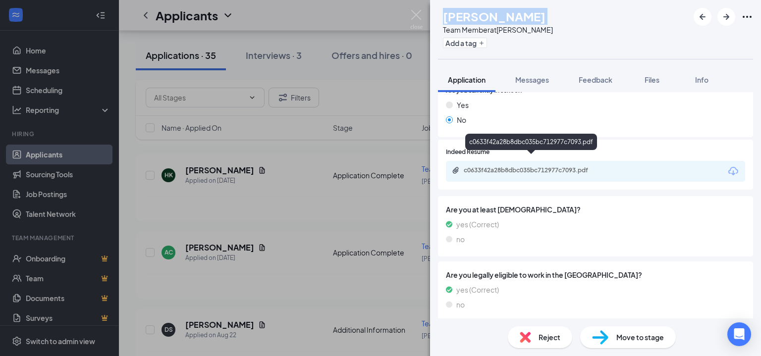
click at [548, 166] on div "c0633f42a28b8dbc035bc712977c7093.pdf" at bounding box center [533, 170] width 139 height 8
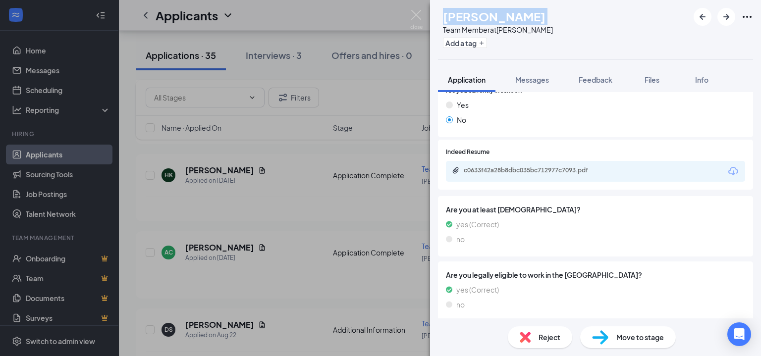
click at [595, 13] on div "DS [PERSON_NAME] Team Member at [PERSON_NAME] Add a tag" at bounding box center [595, 29] width 331 height 59
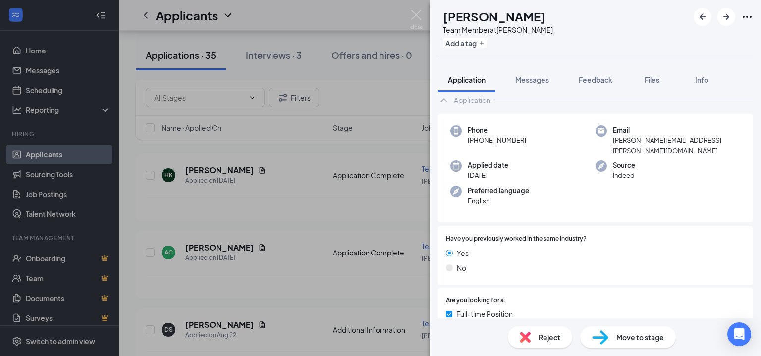
scroll to position [0, 0]
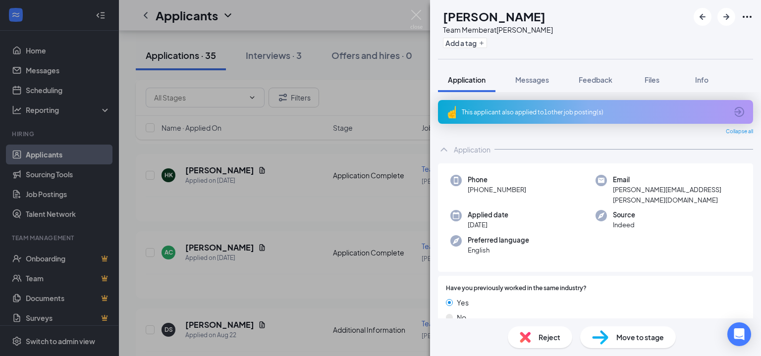
click at [669, 191] on span "[PERSON_NAME][EMAIL_ADDRESS][PERSON_NAME][DOMAIN_NAME]" at bounding box center [677, 195] width 128 height 20
click at [607, 45] on div "DS [PERSON_NAME] Team Member at [PERSON_NAME] Add a tag" at bounding box center [595, 29] width 331 height 59
drag, startPoint x: 478, startPoint y: 189, endPoint x: 503, endPoint y: 192, distance: 25.9
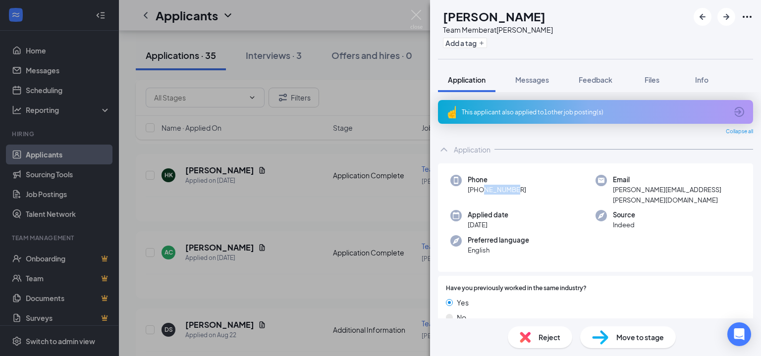
click at [503, 192] on span "[PHONE_NUMBER]" at bounding box center [497, 190] width 58 height 10
click at [478, 194] on span "[PHONE_NUMBER]" at bounding box center [497, 190] width 58 height 10
drag, startPoint x: 478, startPoint y: 191, endPoint x: 499, endPoint y: 193, distance: 21.9
click at [499, 193] on span "[PHONE_NUMBER]" at bounding box center [497, 190] width 58 height 10
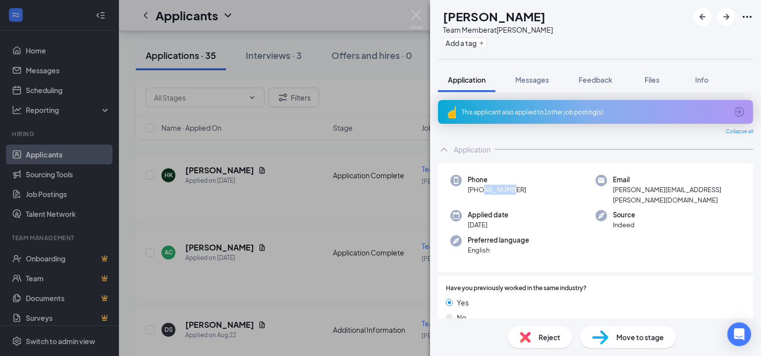
click at [499, 193] on span "[PHONE_NUMBER]" at bounding box center [497, 190] width 58 height 10
click at [478, 192] on span "[PHONE_NUMBER]" at bounding box center [497, 190] width 58 height 10
click at [494, 192] on span "[PHONE_NUMBER]" at bounding box center [497, 190] width 58 height 10
drag, startPoint x: 476, startPoint y: 192, endPoint x: 522, endPoint y: 192, distance: 46.6
click at [522, 192] on span "[PHONE_NUMBER]" at bounding box center [497, 190] width 58 height 10
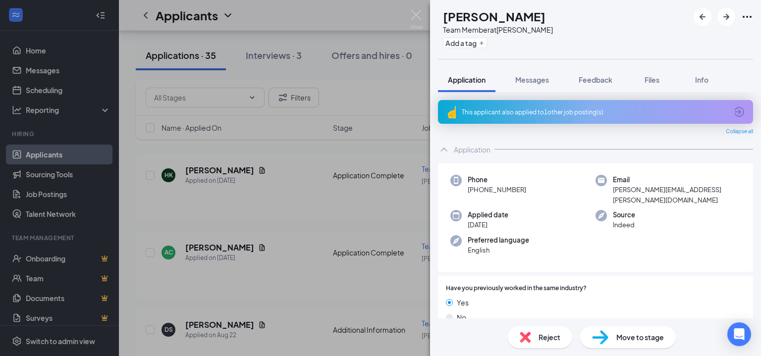
click at [626, 339] on span "Move to stage" at bounding box center [640, 337] width 48 height 11
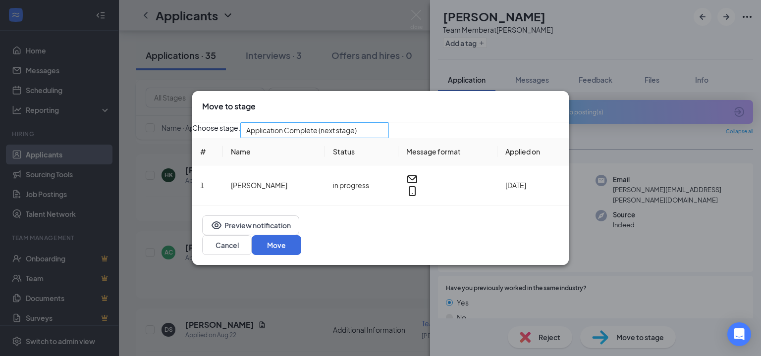
click at [357, 132] on span "Application Complete (next stage)" at bounding box center [301, 130] width 111 height 15
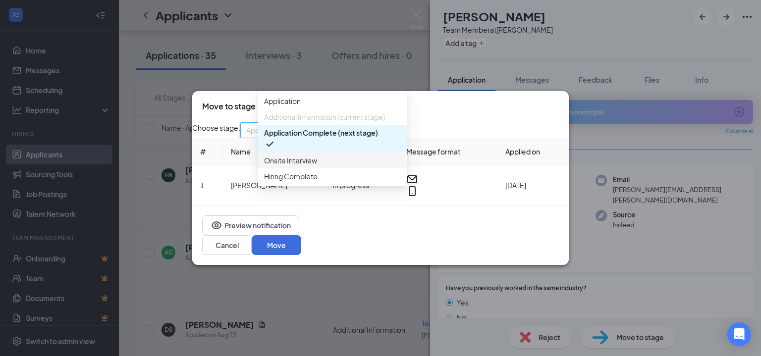
click at [316, 166] on span "Onsite Interview" at bounding box center [290, 160] width 53 height 11
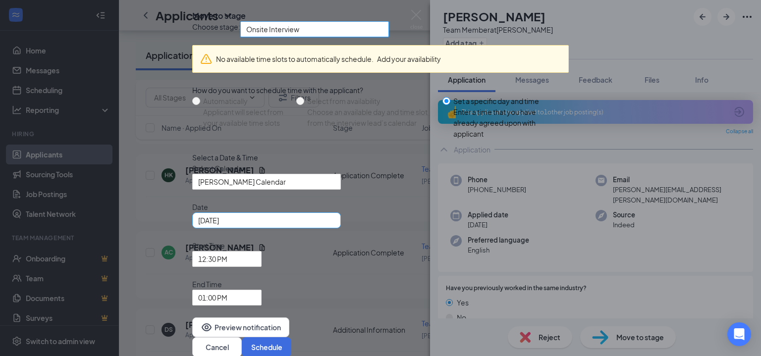
scroll to position [52, 0]
click at [285, 189] on span "[PERSON_NAME] Calendar" at bounding box center [242, 181] width 88 height 15
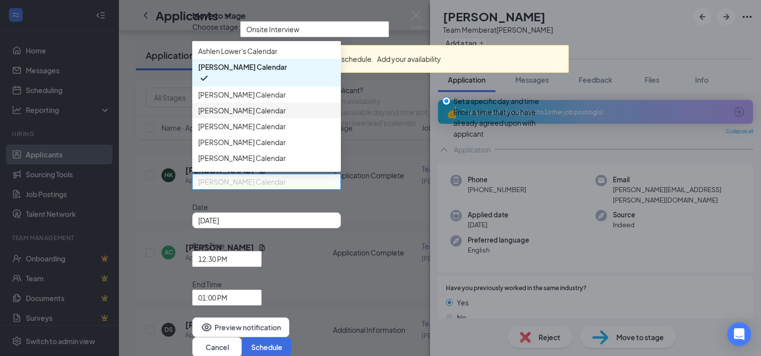
click at [254, 116] on span "[PERSON_NAME] Calendar" at bounding box center [242, 110] width 88 height 11
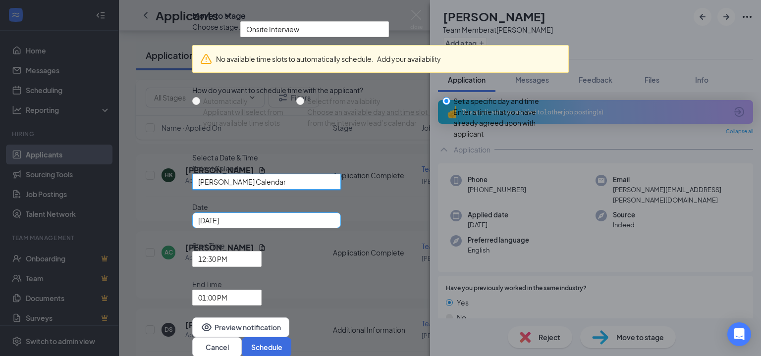
click at [335, 226] on div "[DATE]" at bounding box center [266, 220] width 137 height 11
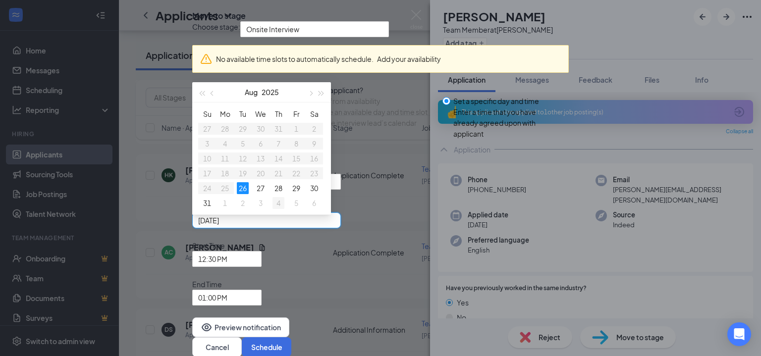
type input "[DATE]"
click at [284, 209] on div "4" at bounding box center [279, 203] width 12 height 12
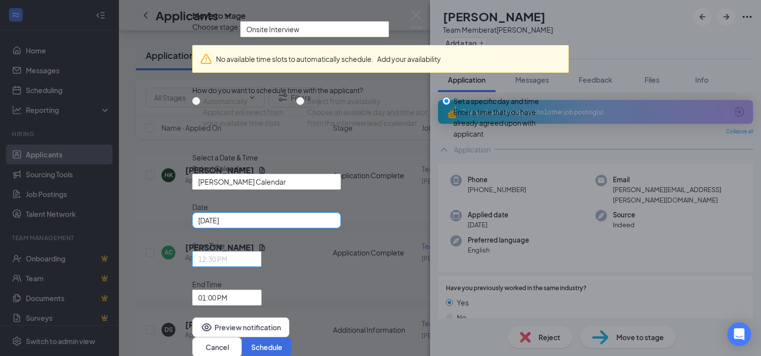
click at [256, 254] on span "12:30 PM" at bounding box center [226, 259] width 57 height 15
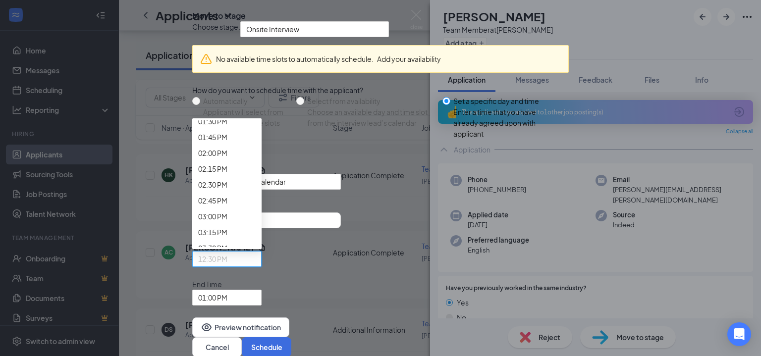
scroll to position [888, 0]
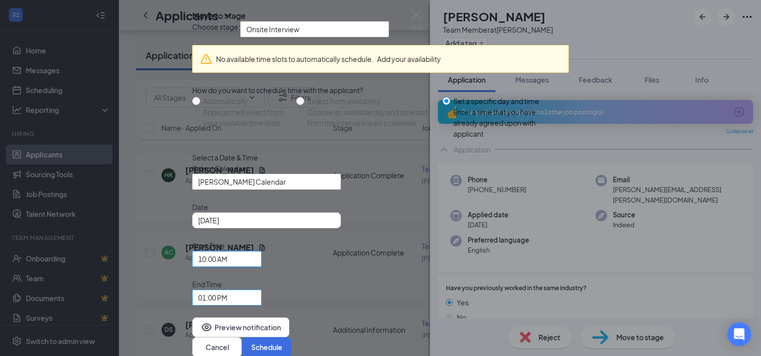
click at [256, 290] on span "01:00 PM" at bounding box center [226, 297] width 57 height 15
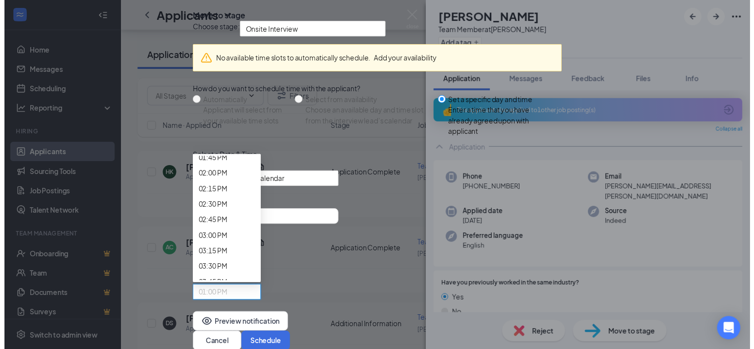
scroll to position [884, 0]
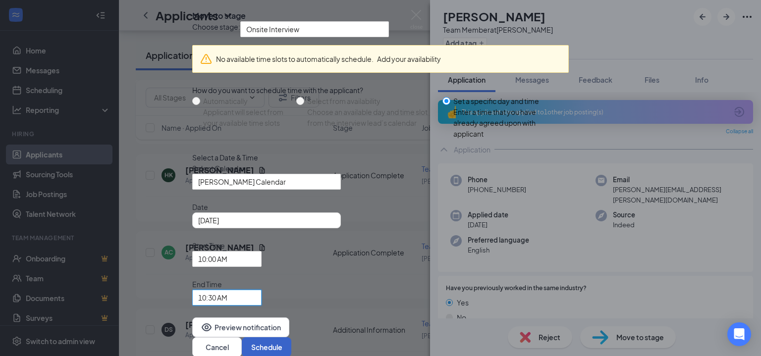
click at [291, 337] on button "Schedule" at bounding box center [267, 347] width 50 height 20
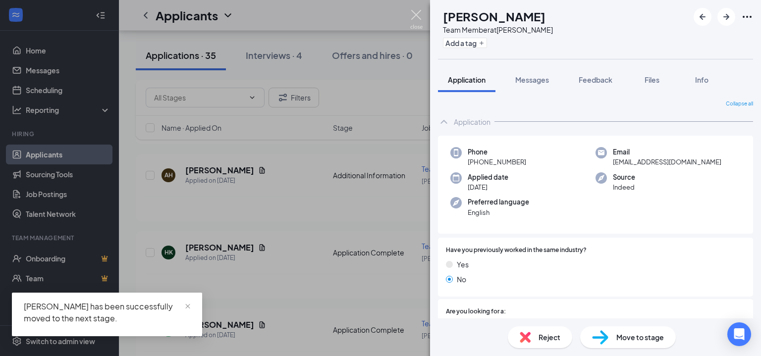
click at [416, 16] on img at bounding box center [416, 19] width 12 height 19
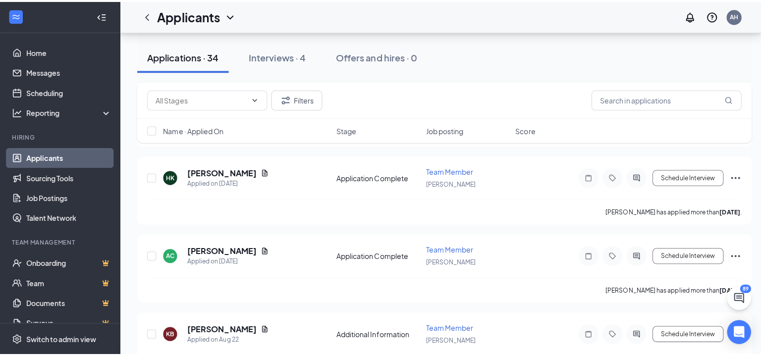
scroll to position [1314, 0]
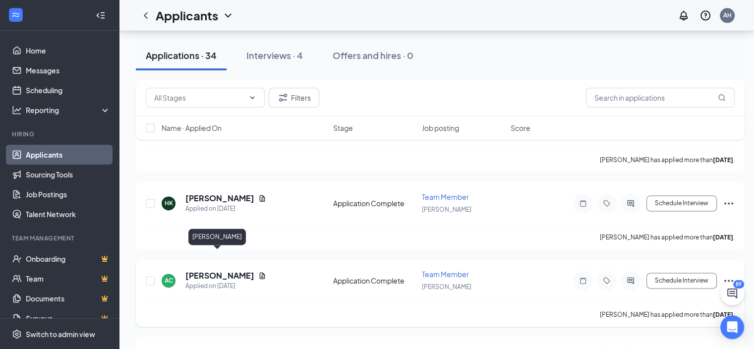
click at [215, 270] on h5 "[PERSON_NAME]" at bounding box center [219, 275] width 69 height 11
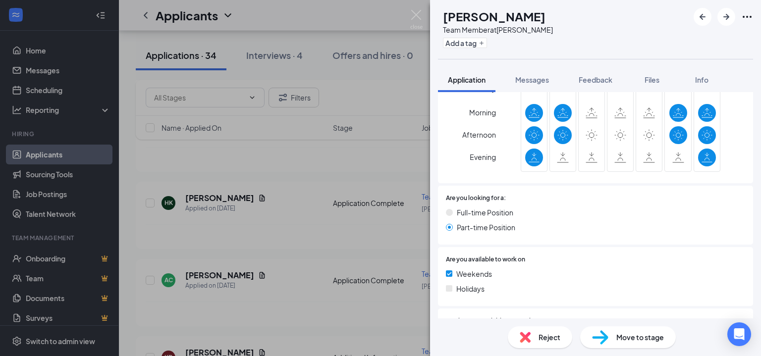
scroll to position [793, 0]
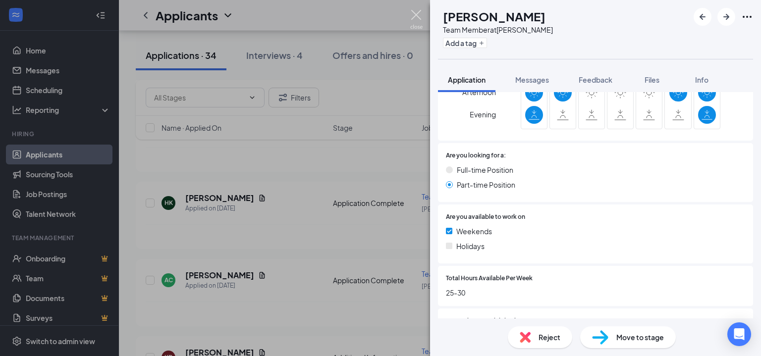
click at [416, 13] on img at bounding box center [416, 19] width 12 height 19
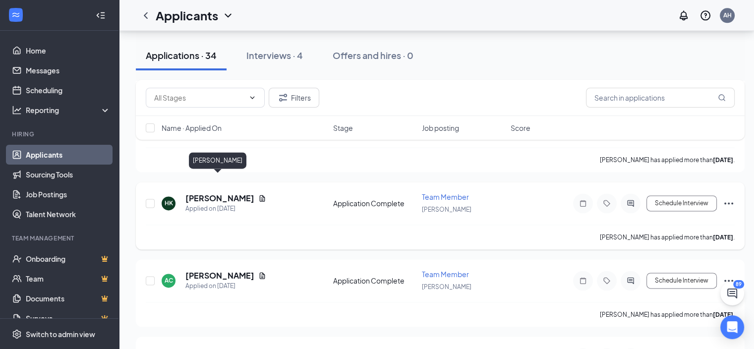
click at [224, 193] on h5 "[PERSON_NAME]" at bounding box center [219, 198] width 69 height 11
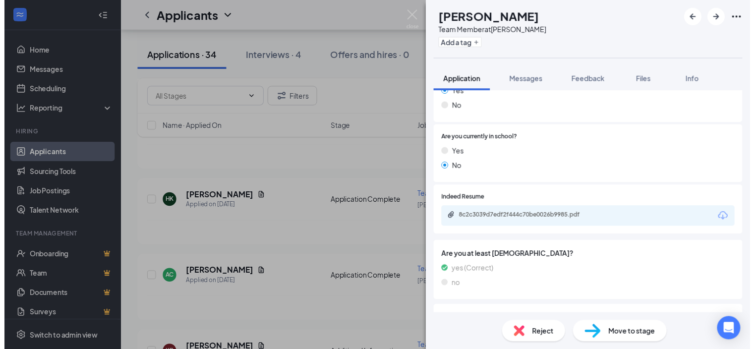
scroll to position [426, 0]
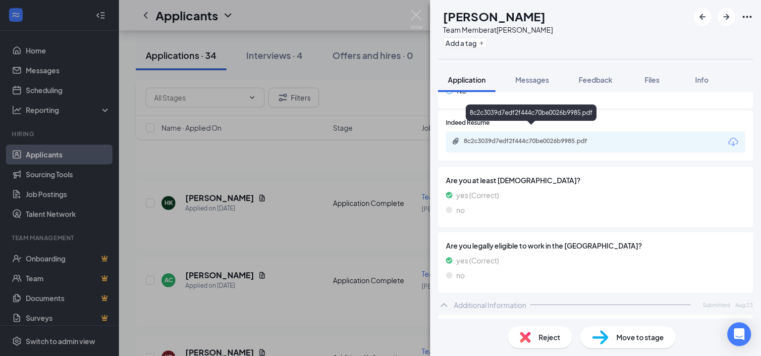
click at [549, 137] on div "8c2c3039d7edf2f444c70be0026b9985.pdf" at bounding box center [533, 141] width 139 height 8
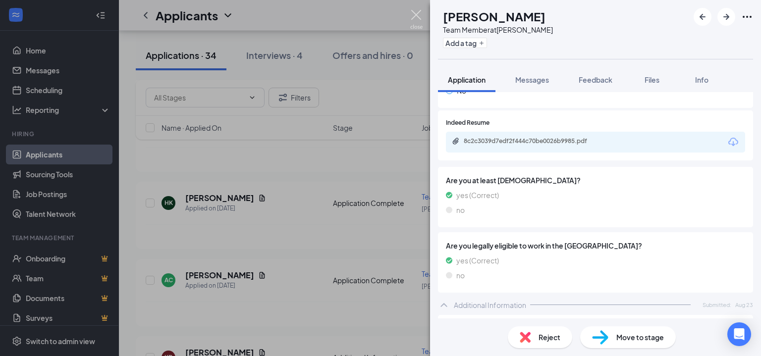
click at [415, 14] on img at bounding box center [416, 19] width 12 height 19
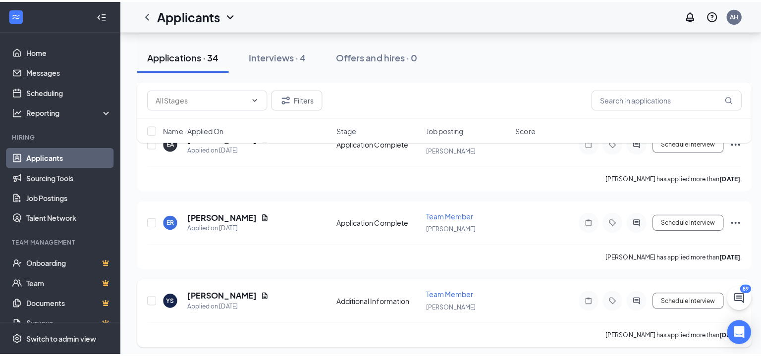
scroll to position [1116, 0]
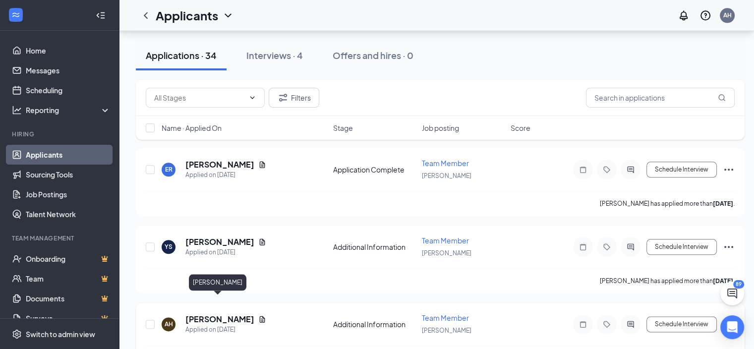
click at [203, 314] on h5 "[PERSON_NAME]" at bounding box center [219, 319] width 69 height 11
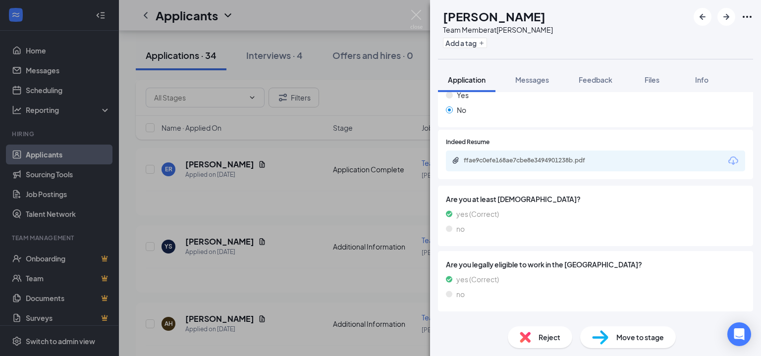
scroll to position [412, 0]
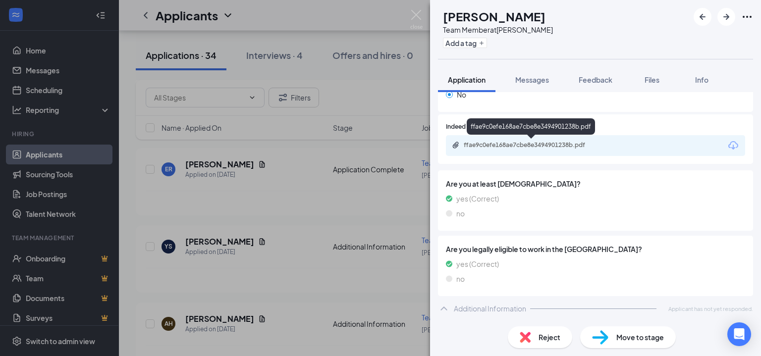
click at [537, 144] on div "ffae9c0efe168ae7cbe8e3494901238b.pdf" at bounding box center [533, 145] width 139 height 8
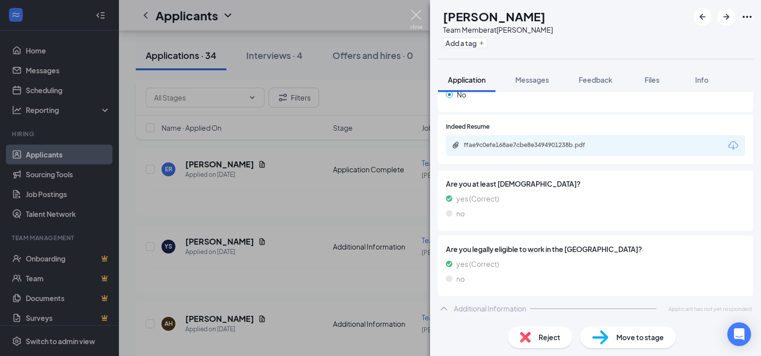
click at [419, 15] on img at bounding box center [416, 19] width 12 height 19
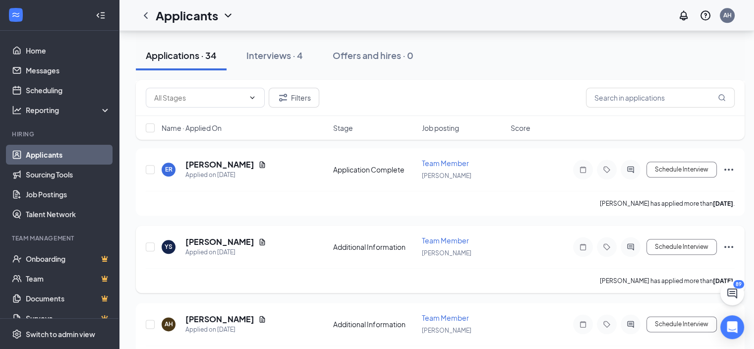
click at [207, 236] on h5 "[PERSON_NAME]" at bounding box center [219, 241] width 69 height 11
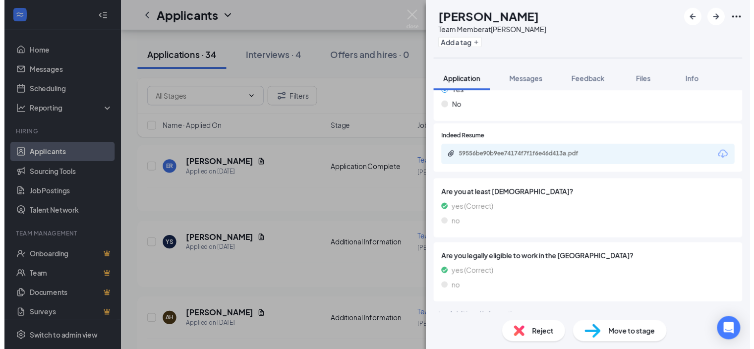
scroll to position [384, 0]
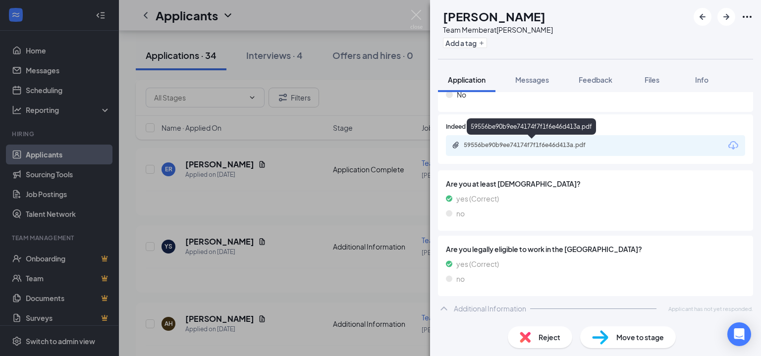
click at [533, 143] on div "59556be90b9ee74174f7f1f6e46d413a.pdf" at bounding box center [533, 145] width 139 height 8
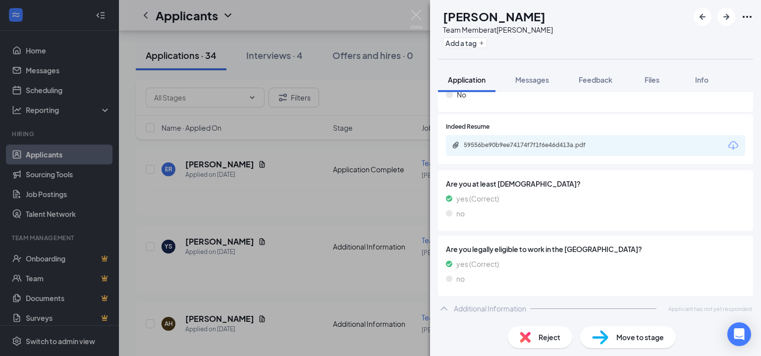
click at [418, 13] on img at bounding box center [416, 19] width 12 height 19
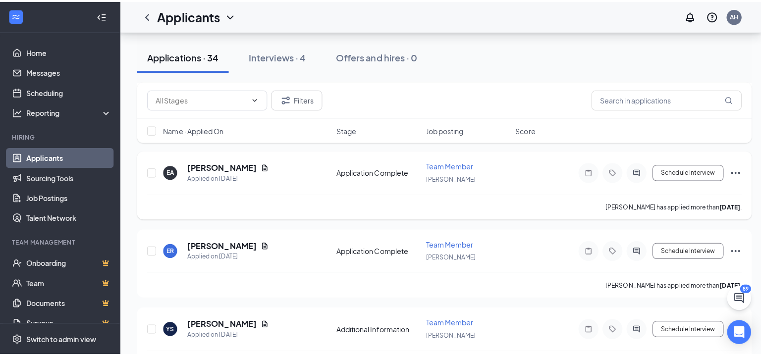
scroll to position [1017, 0]
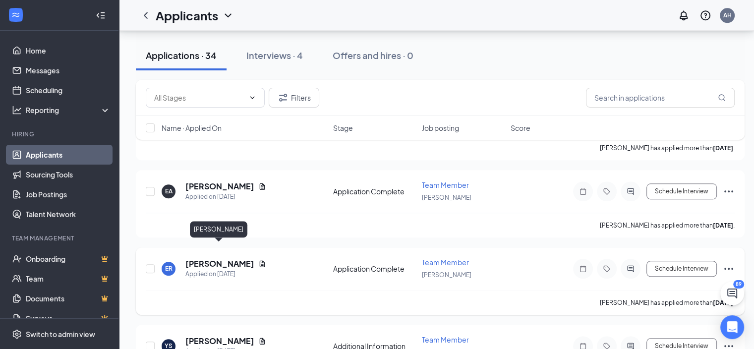
click at [221, 258] on h5 "[PERSON_NAME]" at bounding box center [219, 263] width 69 height 11
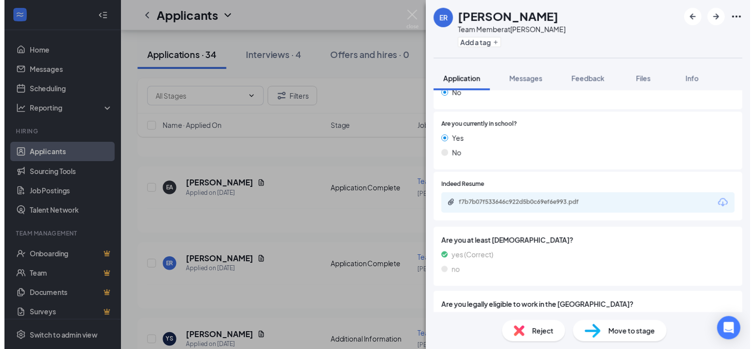
scroll to position [327, 0]
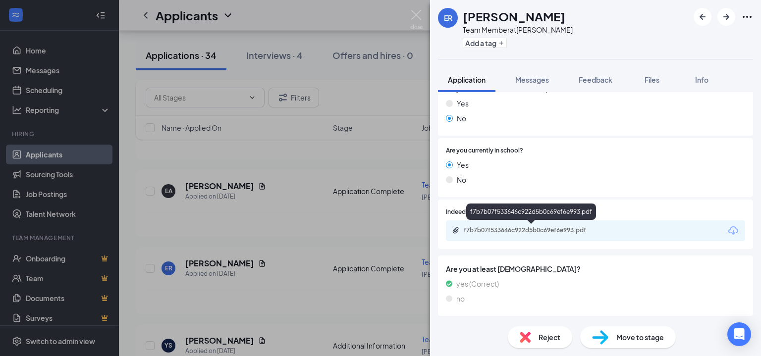
click at [545, 227] on div "f7b7b07f533646c922d5b0c69ef6e993.pdf" at bounding box center [533, 230] width 139 height 8
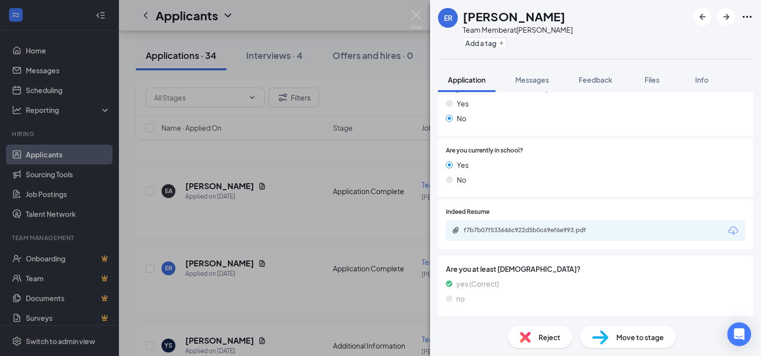
click at [415, 14] on img at bounding box center [416, 19] width 12 height 19
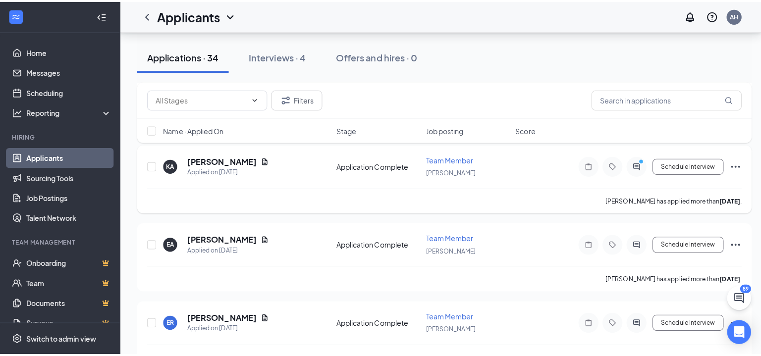
scroll to position [868, 0]
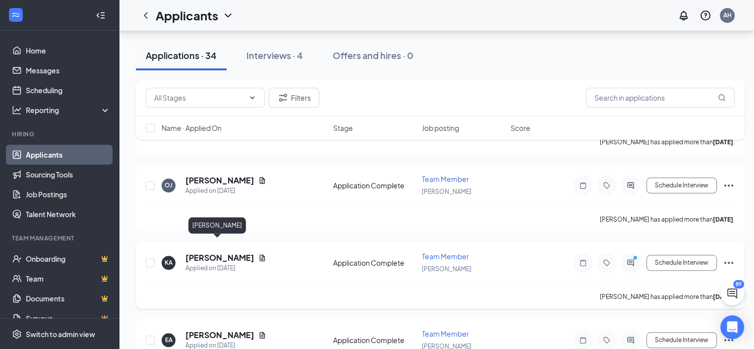
click at [214, 252] on h5 "[PERSON_NAME]" at bounding box center [219, 257] width 69 height 11
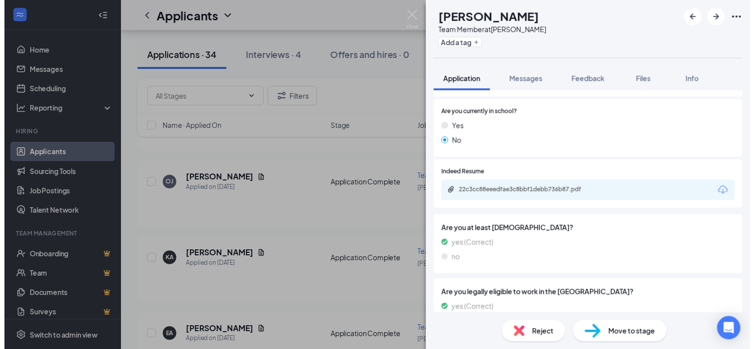
scroll to position [376, 0]
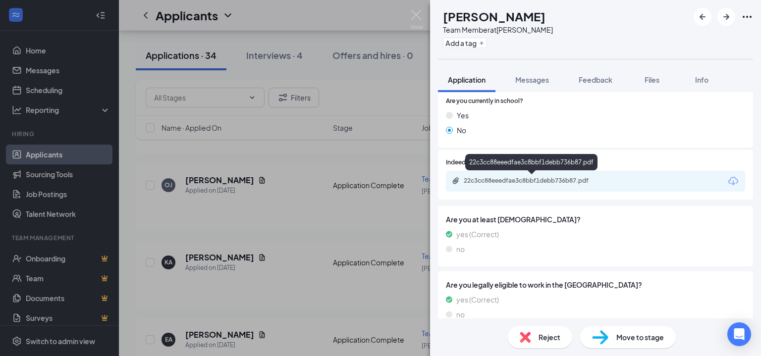
click at [540, 184] on div "22c3cc88eeedfae3c8bbf1debb736b87.pdf" at bounding box center [533, 181] width 139 height 8
click at [414, 17] on img at bounding box center [416, 19] width 12 height 19
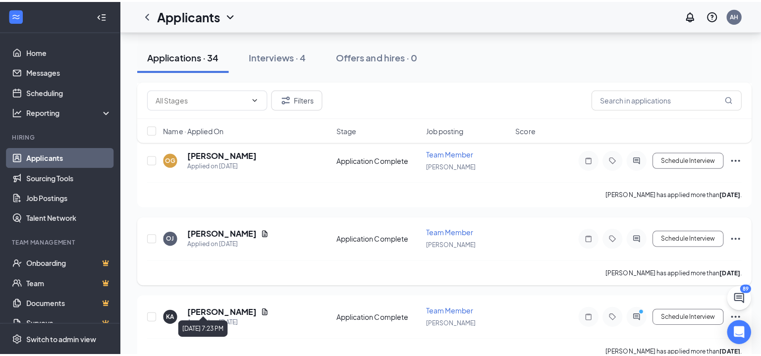
scroll to position [819, 0]
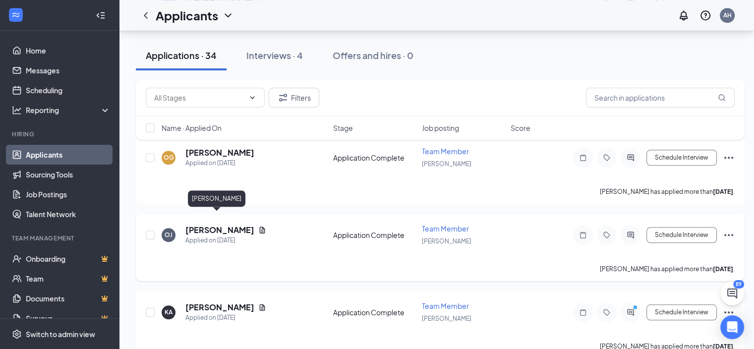
click at [214, 224] on h5 "[PERSON_NAME]" at bounding box center [219, 229] width 69 height 11
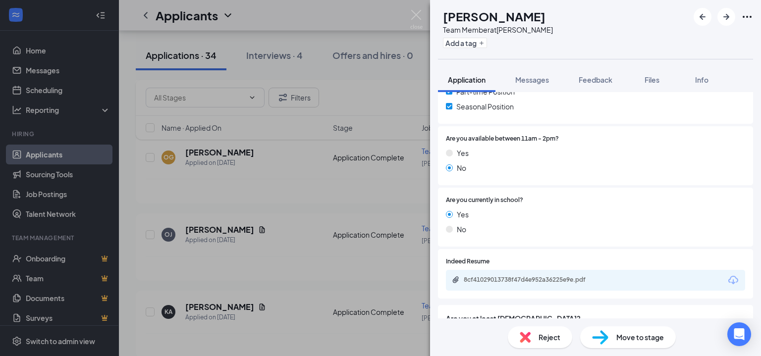
scroll to position [327, 0]
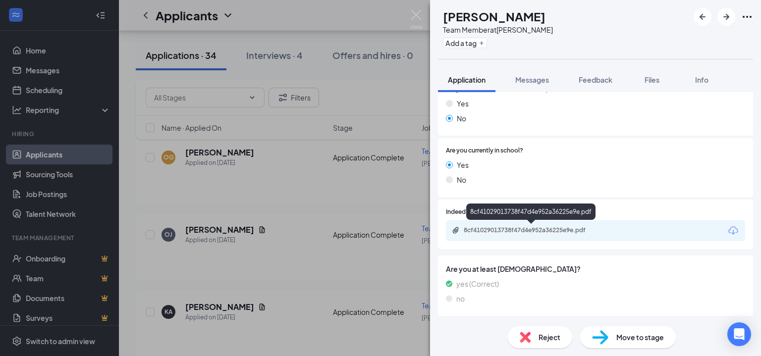
click at [523, 230] on div "8cf41029013738f47d4e952a36225e9e.pdf" at bounding box center [533, 230] width 139 height 8
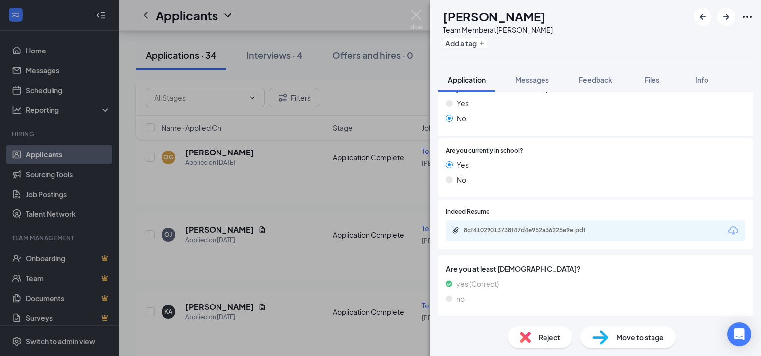
click at [480, 17] on h1 "[PERSON_NAME]" at bounding box center [494, 16] width 103 height 17
click at [511, 13] on h1 "[PERSON_NAME]" at bounding box center [494, 16] width 103 height 17
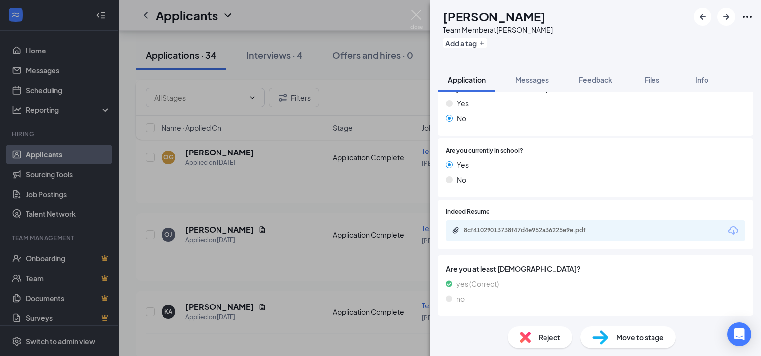
drag, startPoint x: 579, startPoint y: 36, endPoint x: 580, endPoint y: 104, distance: 67.4
click at [579, 39] on div "OJ [PERSON_NAME] Team Member at [PERSON_NAME] Add a tag" at bounding box center [595, 29] width 331 height 59
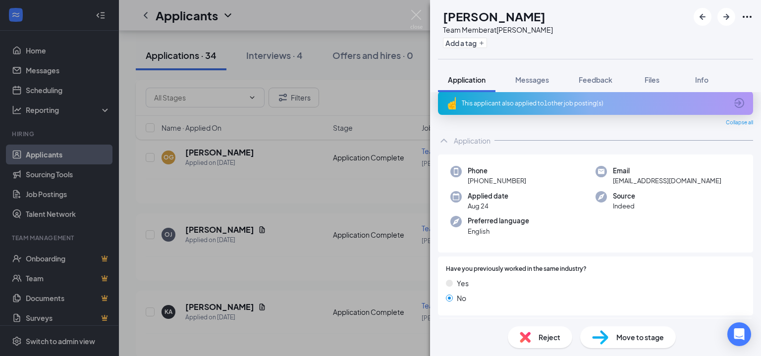
scroll to position [0, 0]
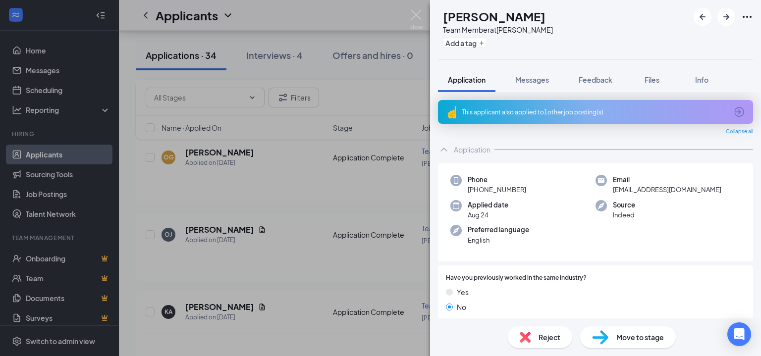
click at [674, 192] on span "[EMAIL_ADDRESS][DOMAIN_NAME]" at bounding box center [667, 190] width 109 height 10
click at [529, 156] on div "Application" at bounding box center [595, 150] width 315 height 20
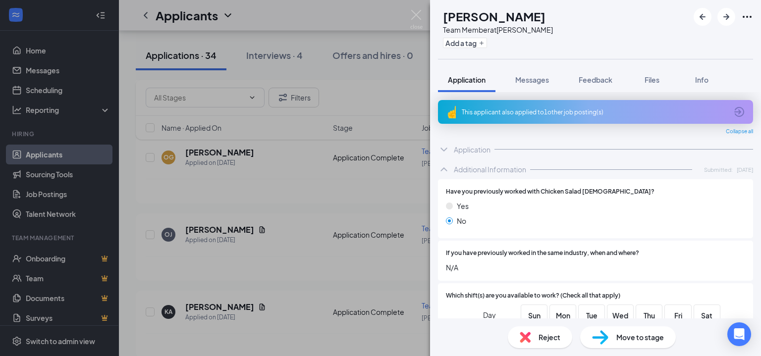
click at [496, 154] on div "Application" at bounding box center [595, 150] width 315 height 20
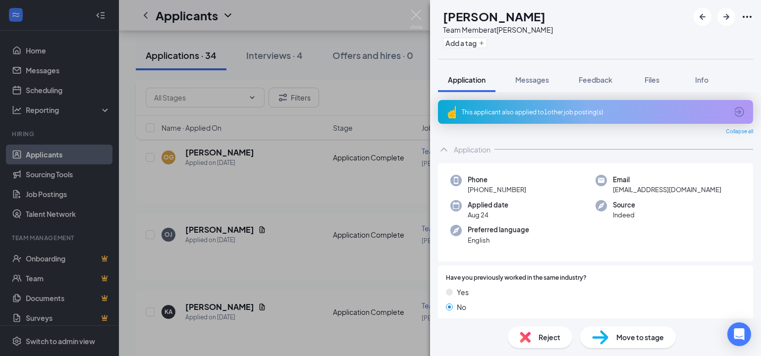
drag, startPoint x: 477, startPoint y: 189, endPoint x: 534, endPoint y: 193, distance: 57.1
click at [534, 193] on div "Phone [PHONE_NUMBER]" at bounding box center [522, 185] width 145 height 20
click at [583, 36] on div "OJ [PERSON_NAME] Team Member at [PERSON_NAME] Add a tag" at bounding box center [595, 29] width 331 height 59
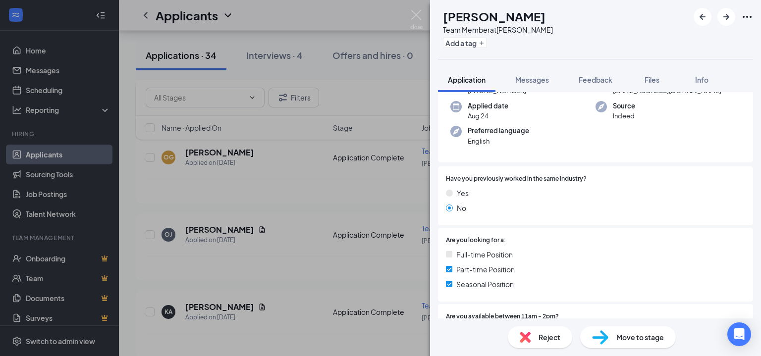
click at [640, 338] on span "Move to stage" at bounding box center [640, 337] width 48 height 11
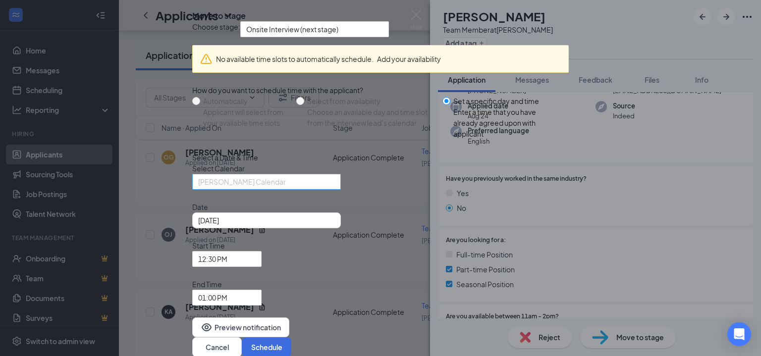
click at [303, 201] on span "[PERSON_NAME] Calendar" at bounding box center [262, 187] width 128 height 27
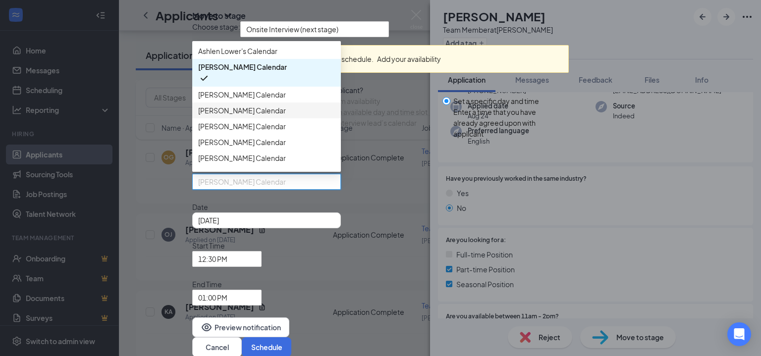
click at [235, 116] on span "[PERSON_NAME] Calendar" at bounding box center [242, 110] width 88 height 11
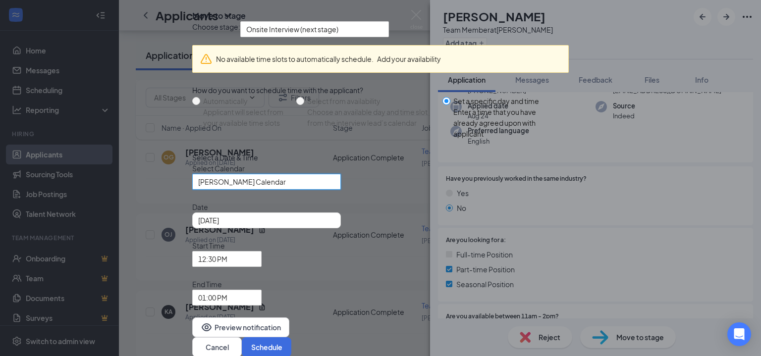
scroll to position [52, 0]
click at [335, 226] on div "[DATE]" at bounding box center [266, 220] width 137 height 11
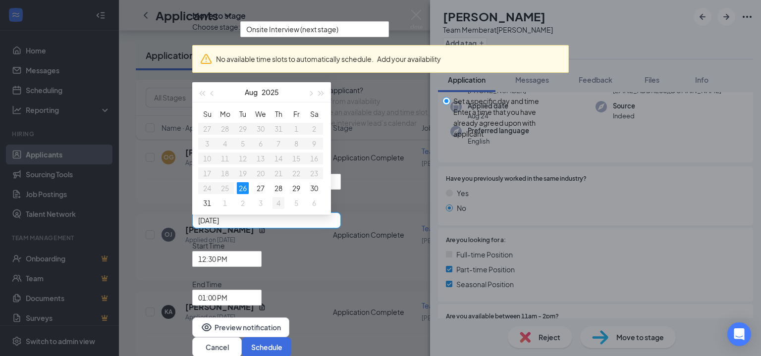
type input "[DATE]"
click at [284, 209] on div "4" at bounding box center [279, 203] width 12 height 12
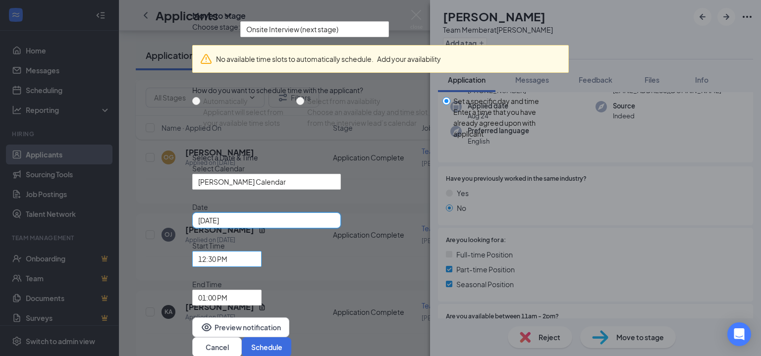
click at [262, 254] on div "12:30 PM" at bounding box center [226, 259] width 69 height 16
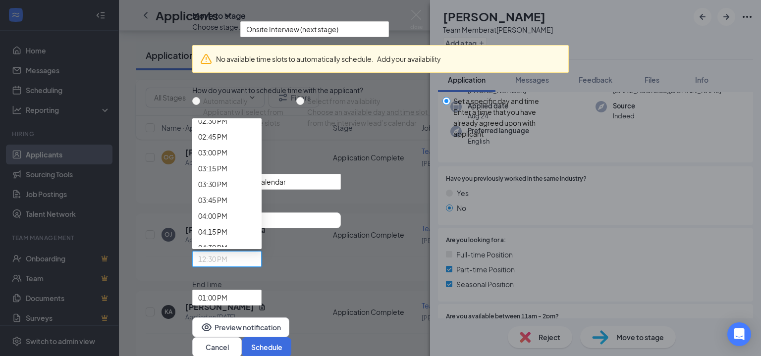
scroll to position [938, 0]
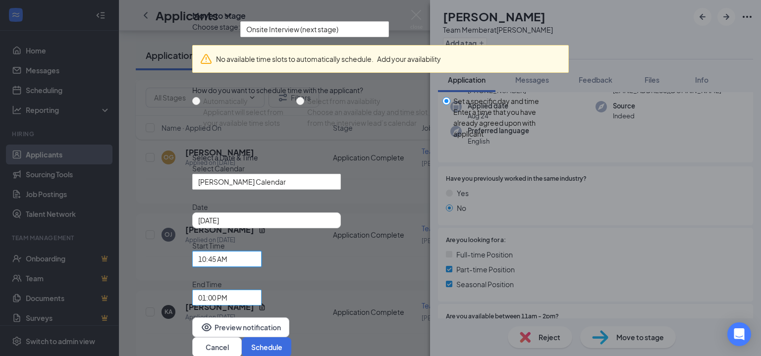
click at [247, 290] on span "01:00 PM" at bounding box center [222, 303] width 49 height 27
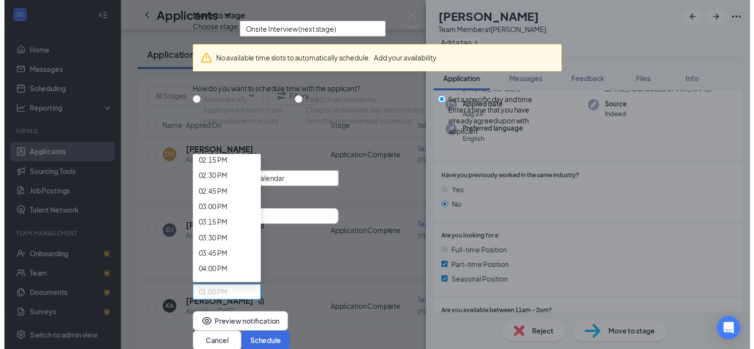
scroll to position [934, 0]
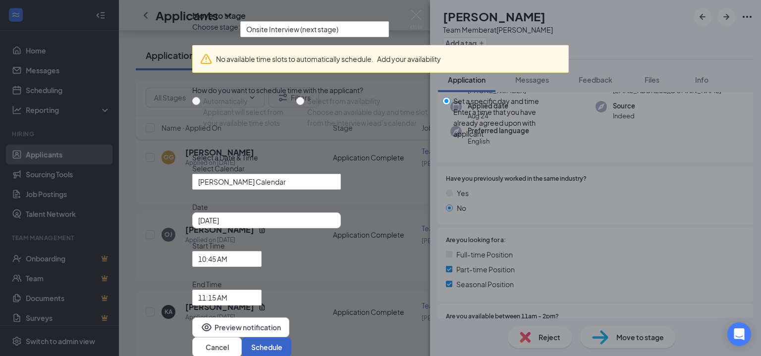
click at [291, 337] on button "Schedule" at bounding box center [267, 347] width 50 height 20
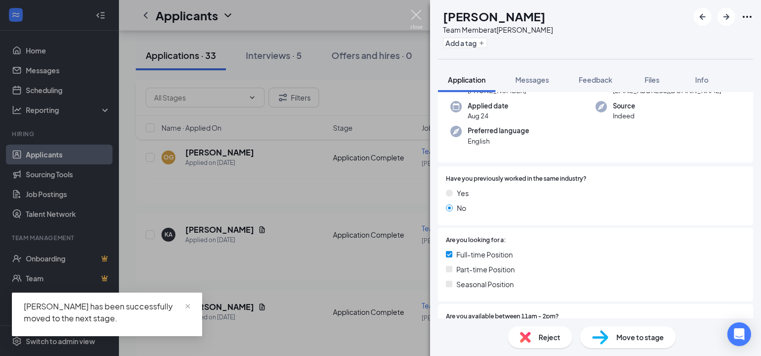
click at [414, 18] on img at bounding box center [416, 19] width 12 height 19
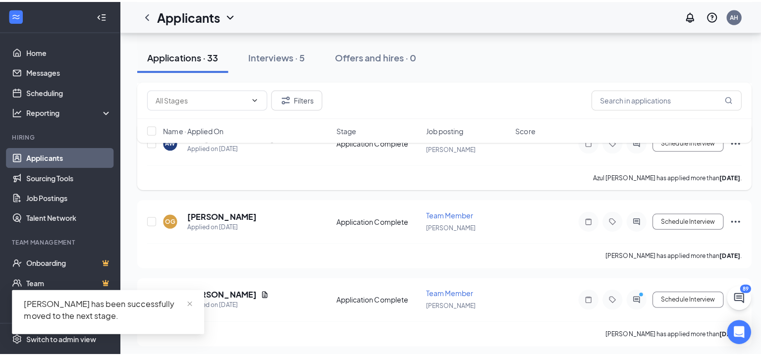
scroll to position [720, 0]
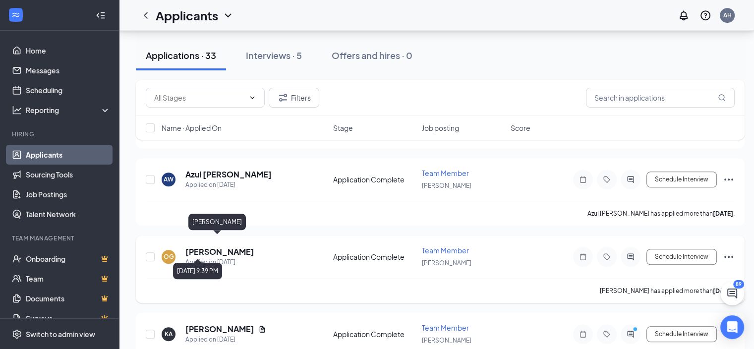
click at [222, 246] on h5 "[PERSON_NAME]" at bounding box center [219, 251] width 69 height 11
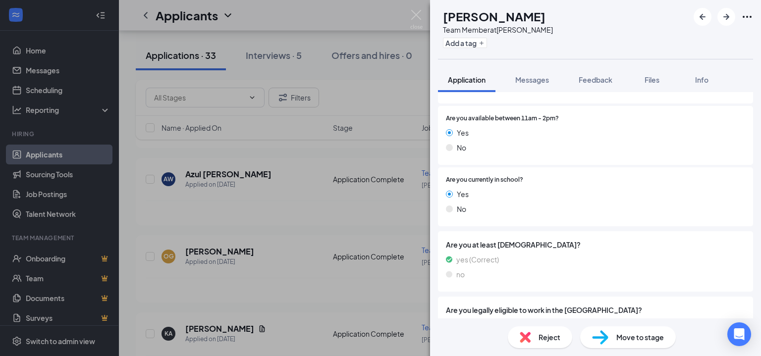
scroll to position [396, 0]
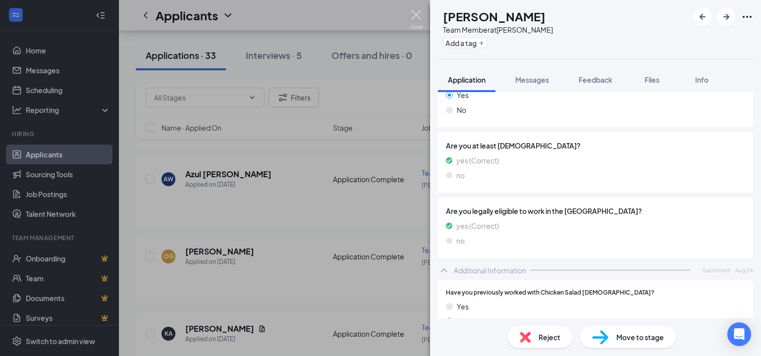
click at [413, 18] on img at bounding box center [416, 19] width 12 height 19
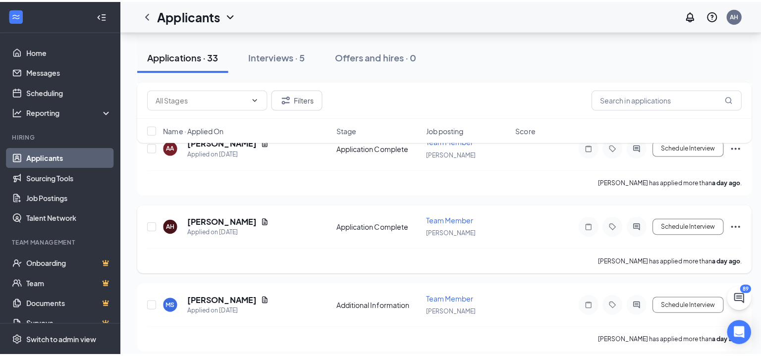
scroll to position [472, 0]
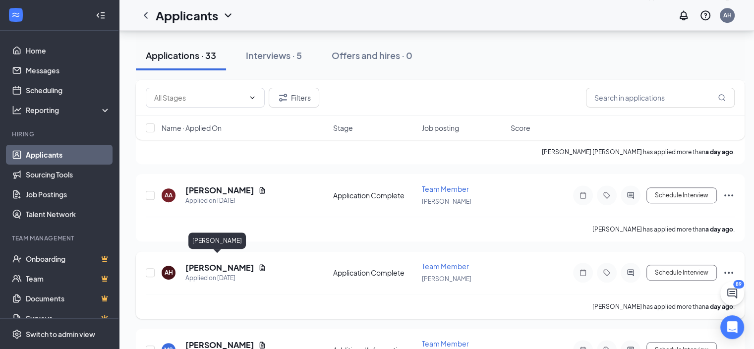
click at [228, 262] on h5 "[PERSON_NAME]" at bounding box center [219, 267] width 69 height 11
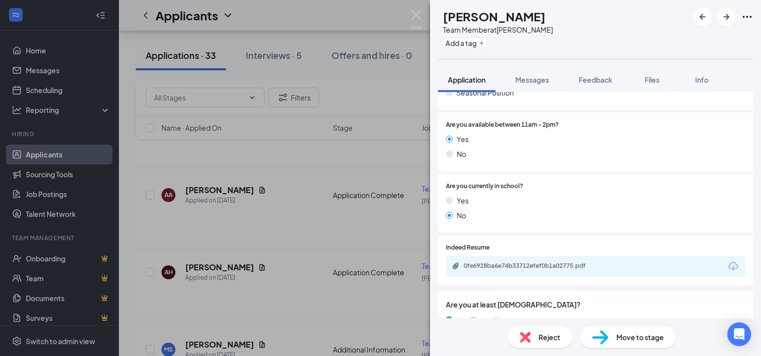
scroll to position [297, 0]
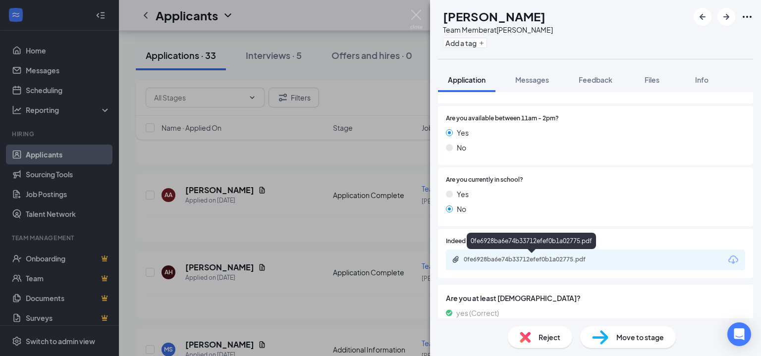
click at [529, 258] on div "0fe6928ba6e74b33712efef0b1a02775.pdf" at bounding box center [533, 260] width 139 height 8
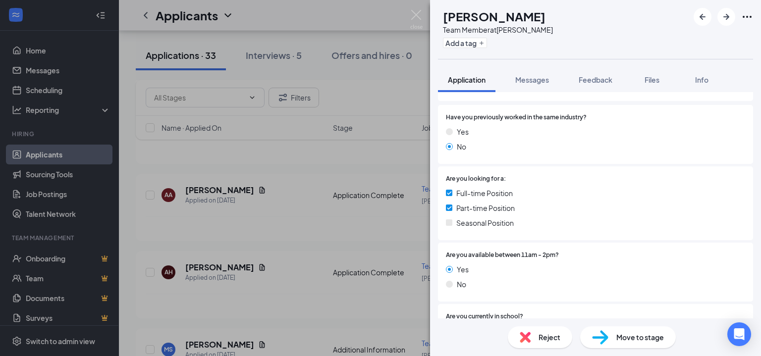
scroll to position [128, 0]
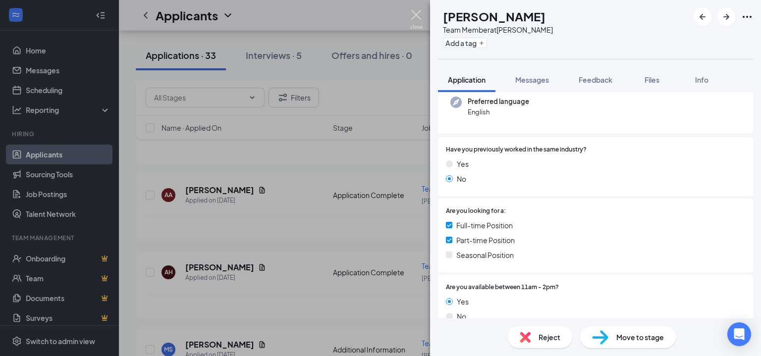
click at [413, 20] on img at bounding box center [416, 19] width 12 height 19
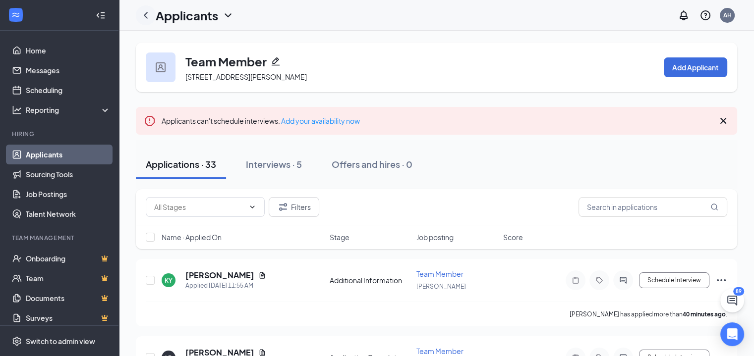
click at [148, 15] on icon "ChevronLeft" at bounding box center [146, 15] width 12 height 12
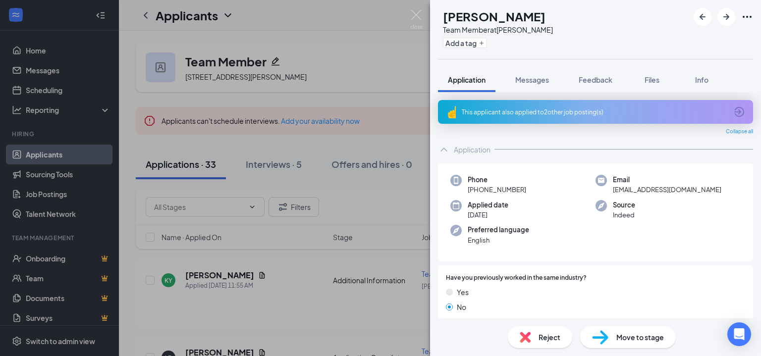
click at [33, 155] on div "AH [PERSON_NAME] Team Member at [PERSON_NAME] Add a tag Application Messages Fe…" at bounding box center [380, 178] width 761 height 356
click at [33, 155] on link "Applicants" at bounding box center [68, 155] width 85 height 20
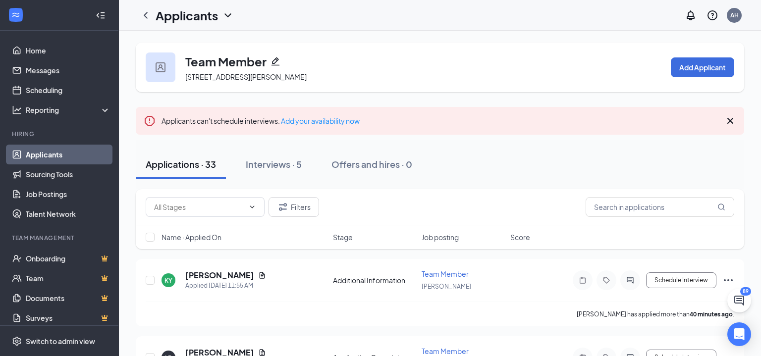
click at [42, 155] on link "Applicants" at bounding box center [68, 155] width 85 height 20
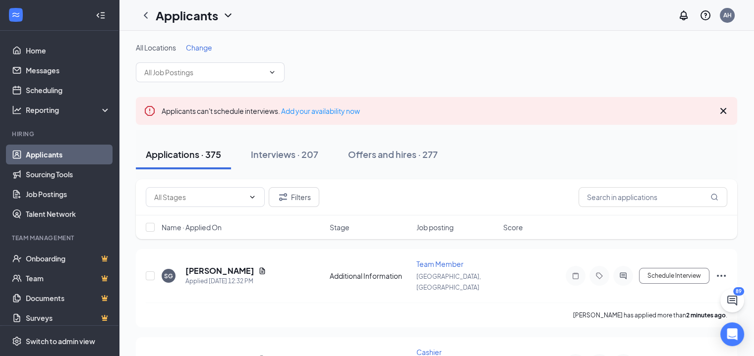
click at [202, 45] on span "Change" at bounding box center [199, 47] width 26 height 9
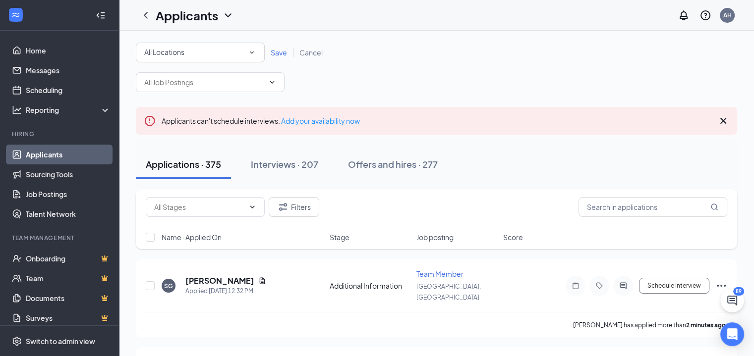
click at [193, 56] on div "All Locations" at bounding box center [200, 53] width 112 height 12
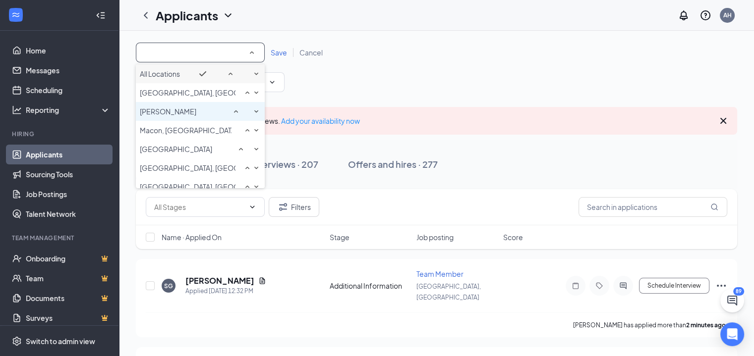
click at [176, 117] on div "[PERSON_NAME]" at bounding box center [200, 112] width 121 height 12
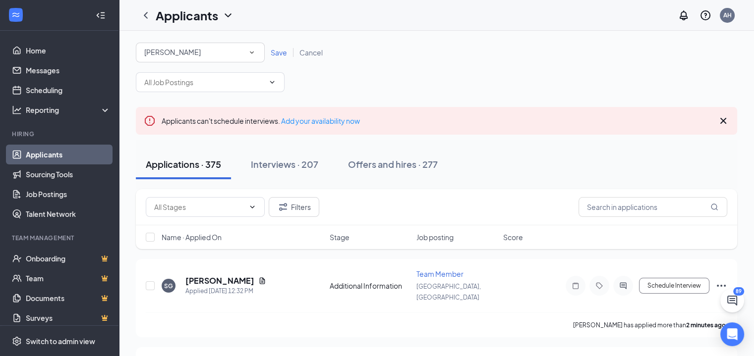
click at [270, 46] on div "All Locations [GEOGRAPHIC_DATA] Save Cancel" at bounding box center [436, 53] width 601 height 20
click at [272, 51] on span "Save" at bounding box center [279, 52] width 16 height 9
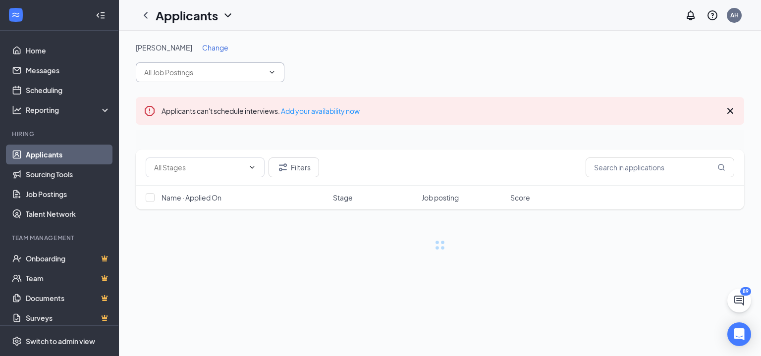
click at [243, 72] on input "text" at bounding box center [204, 72] width 120 height 11
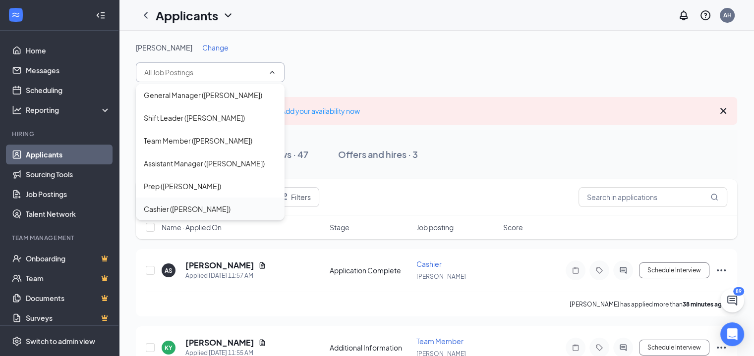
click at [204, 203] on div "Cashier ([PERSON_NAME])" at bounding box center [210, 209] width 149 height 23
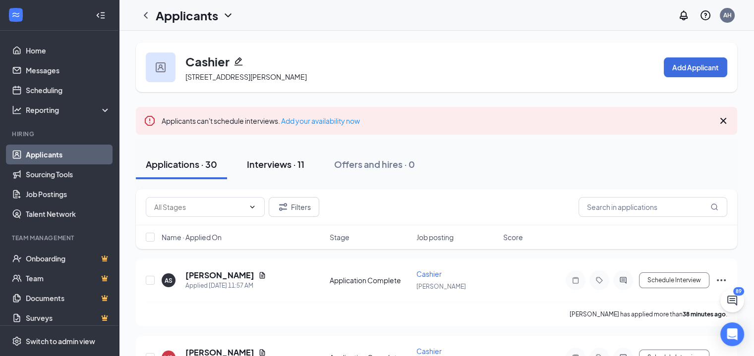
click at [303, 164] on div "Interviews · 11" at bounding box center [275, 164] width 57 height 12
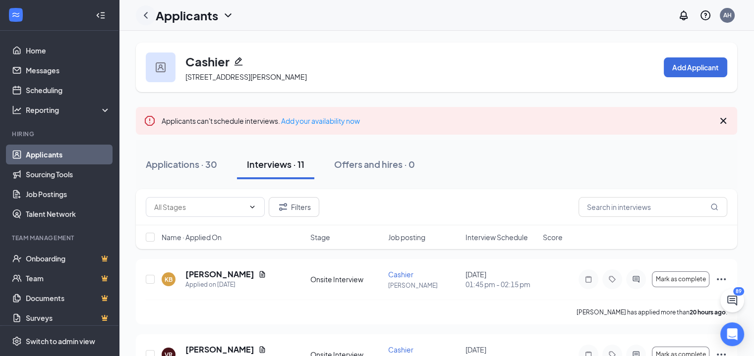
click at [142, 14] on icon "ChevronLeft" at bounding box center [146, 15] width 12 height 12
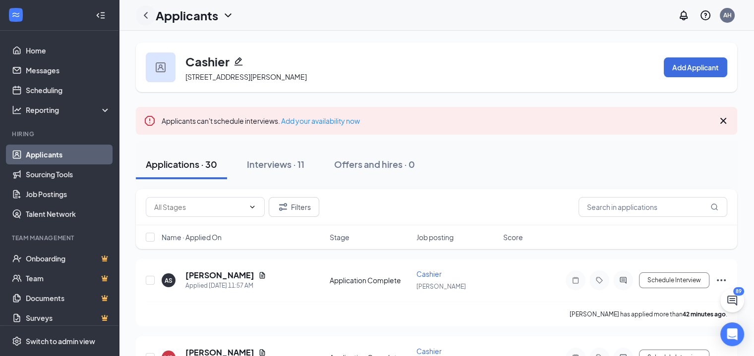
click at [144, 15] on icon "ChevronLeft" at bounding box center [146, 15] width 4 height 6
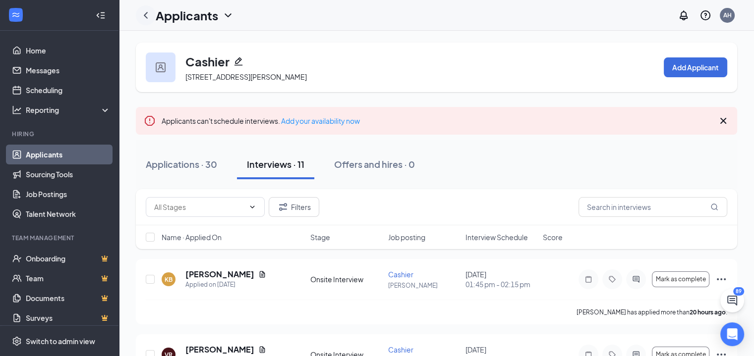
click at [145, 12] on icon "ChevronLeft" at bounding box center [146, 15] width 12 height 12
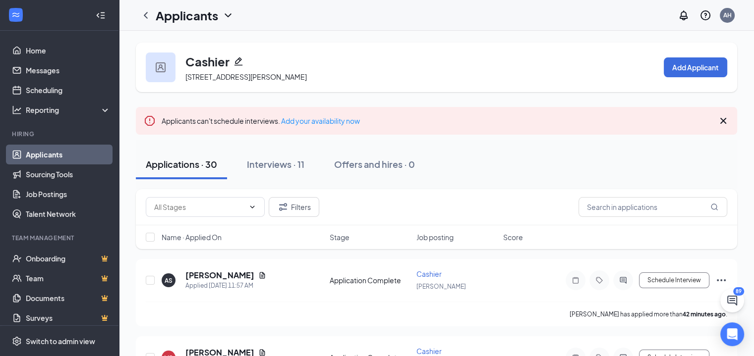
click at [77, 156] on link "Applicants" at bounding box center [68, 155] width 85 height 20
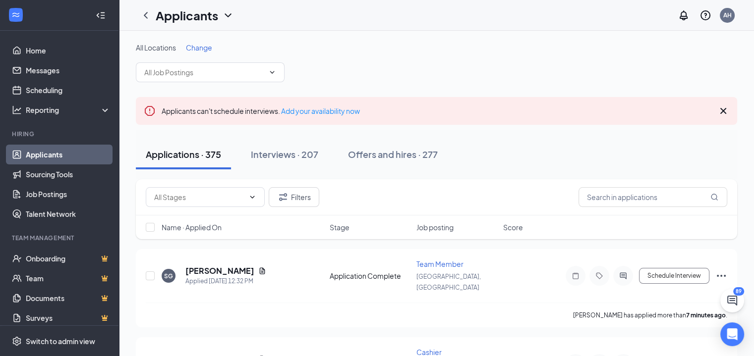
click at [194, 50] on span "Change" at bounding box center [199, 47] width 26 height 9
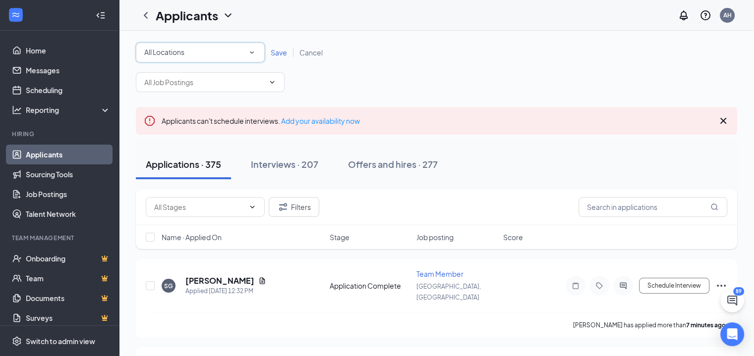
click at [188, 49] on div "All Locations" at bounding box center [200, 53] width 112 height 12
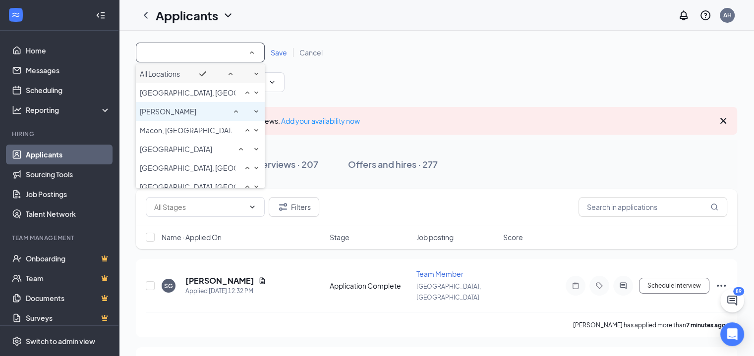
click at [166, 117] on div "[PERSON_NAME]" at bounding box center [200, 112] width 121 height 12
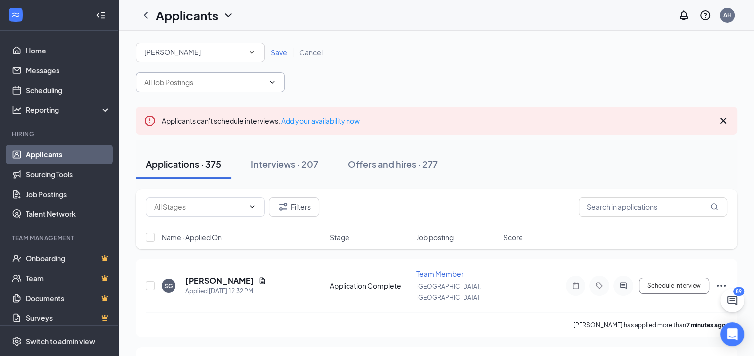
click at [277, 51] on span "Save" at bounding box center [279, 52] width 16 height 9
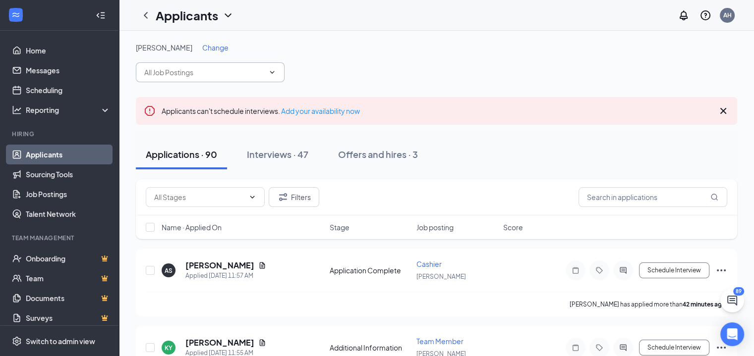
click at [239, 75] on input "text" at bounding box center [204, 72] width 120 height 11
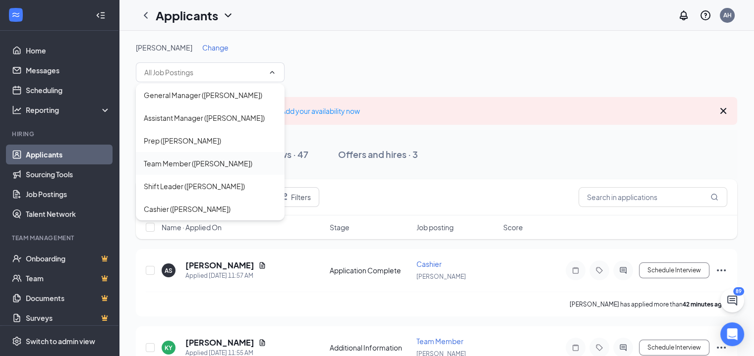
click at [188, 163] on div "Team Member ([PERSON_NAME])" at bounding box center [198, 163] width 109 height 11
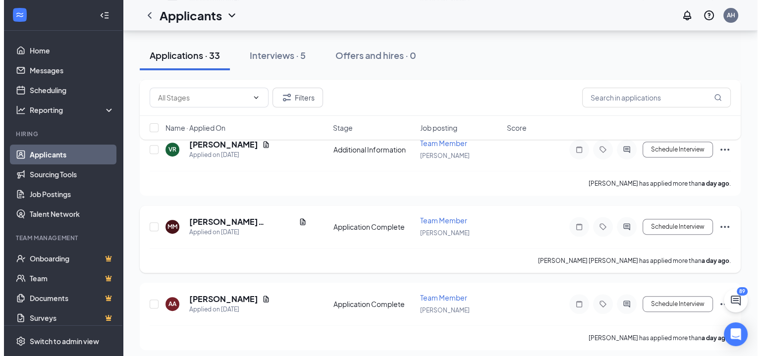
scroll to position [347, 0]
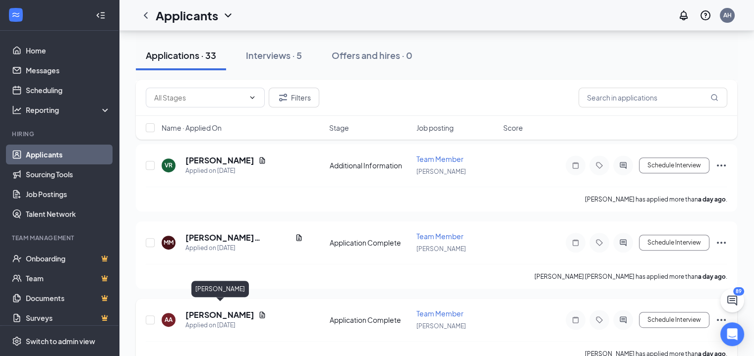
click at [241, 310] on h5 "[PERSON_NAME]" at bounding box center [219, 315] width 69 height 11
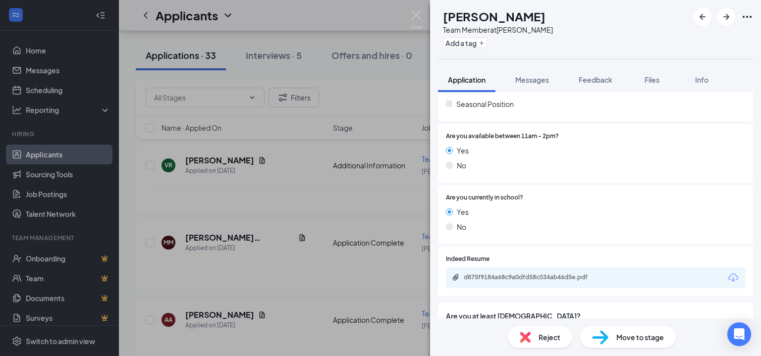
scroll to position [249, 0]
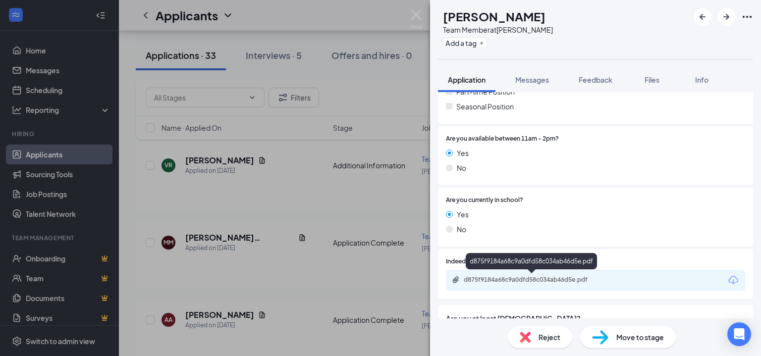
click at [502, 281] on div "d875f9184a68c9a0dfd58c034ab46d5e.pdf" at bounding box center [533, 280] width 139 height 8
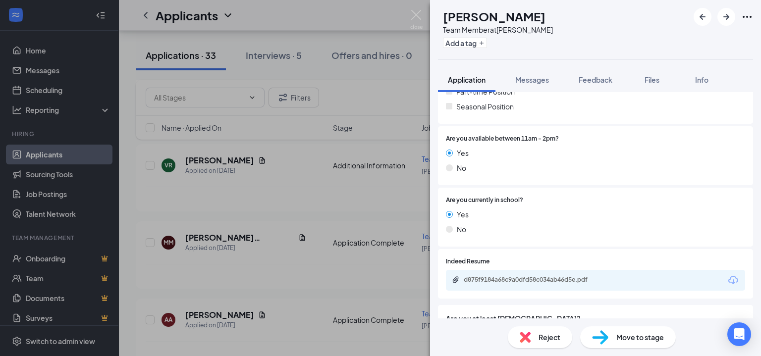
click at [598, 336] on img at bounding box center [600, 338] width 16 height 14
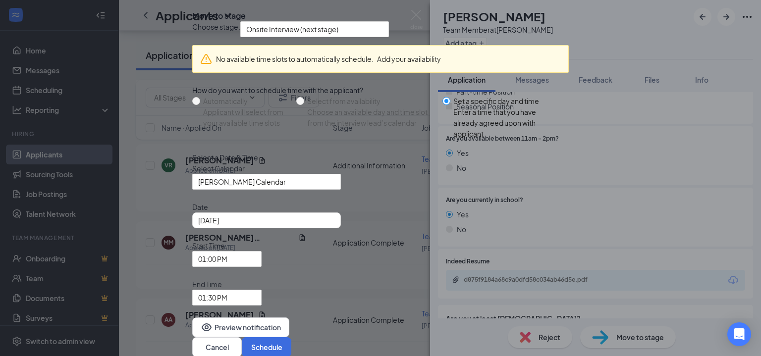
click at [543, 21] on div "Move to stage" at bounding box center [380, 15] width 377 height 11
click at [192, 8] on icon "Cross" at bounding box center [192, 8] width 0 height 0
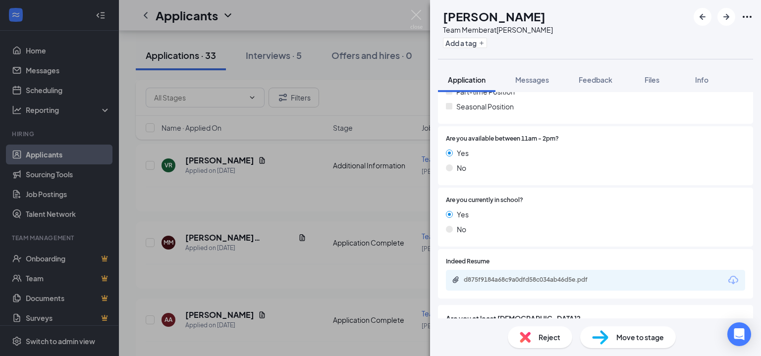
click at [542, 21] on h1 "[PERSON_NAME]" at bounding box center [494, 16] width 103 height 17
click at [596, 29] on div "AA [PERSON_NAME] Team Member at [PERSON_NAME] Add a tag" at bounding box center [595, 29] width 331 height 59
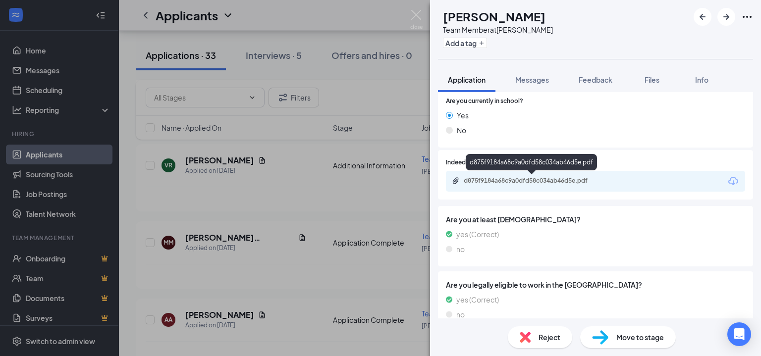
click at [486, 182] on div "d875f9184a68c9a0dfd58c034ab46d5e.pdf" at bounding box center [533, 181] width 139 height 8
click at [592, 111] on div "Yes" at bounding box center [595, 115] width 299 height 11
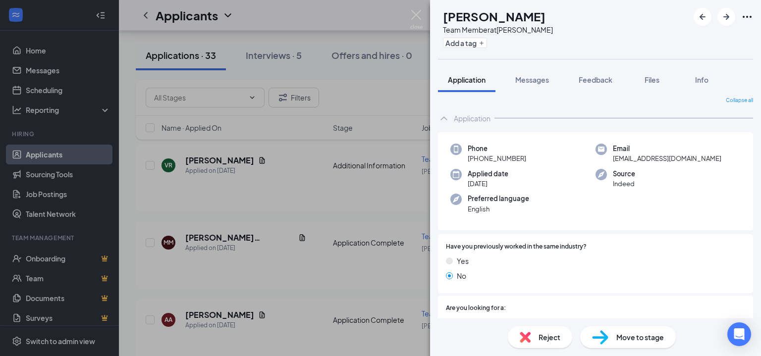
scroll to position [0, 0]
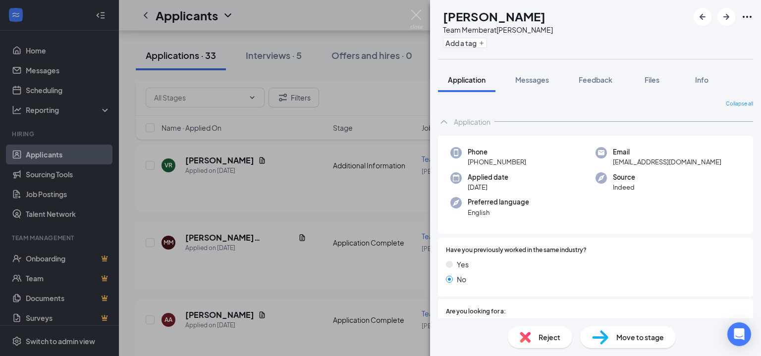
click at [675, 162] on span "[EMAIL_ADDRESS][DOMAIN_NAME]" at bounding box center [667, 162] width 109 height 10
click at [567, 106] on div "Collapse all" at bounding box center [595, 104] width 315 height 8
drag, startPoint x: 480, startPoint y: 162, endPoint x: 509, endPoint y: 163, distance: 29.3
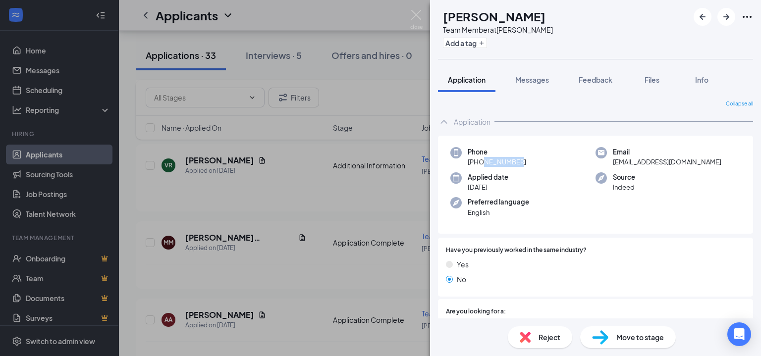
click at [509, 163] on span "[PHONE_NUMBER]" at bounding box center [497, 162] width 58 height 10
drag, startPoint x: 477, startPoint y: 162, endPoint x: 530, endPoint y: 161, distance: 52.5
click at [530, 161] on div "Phone [PHONE_NUMBER]" at bounding box center [522, 157] width 145 height 20
click at [597, 28] on div "AA [PERSON_NAME] Team Member at [PERSON_NAME] Add a tag" at bounding box center [595, 29] width 331 height 59
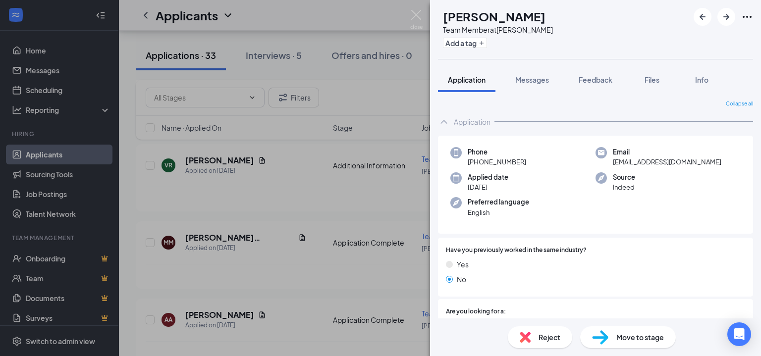
click at [630, 341] on span "Move to stage" at bounding box center [640, 337] width 48 height 11
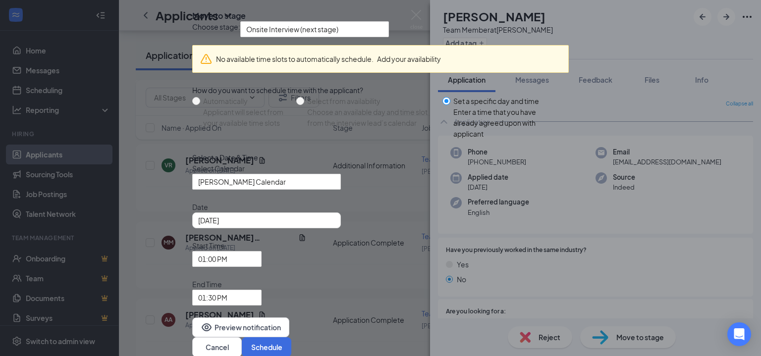
scroll to position [52, 0]
click at [326, 201] on span "[PERSON_NAME] Calendar" at bounding box center [262, 187] width 128 height 27
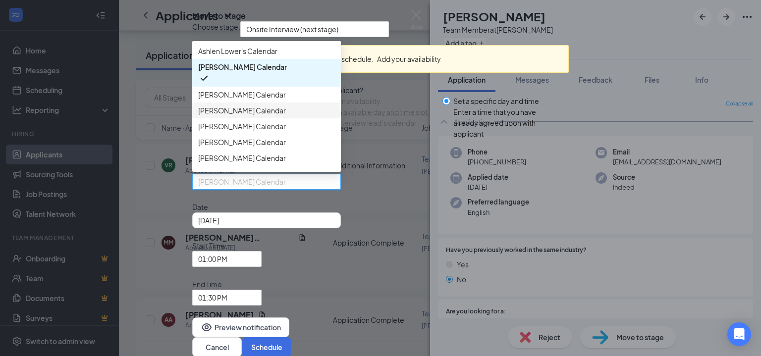
click at [264, 116] on span "[PERSON_NAME] Calendar" at bounding box center [242, 110] width 88 height 11
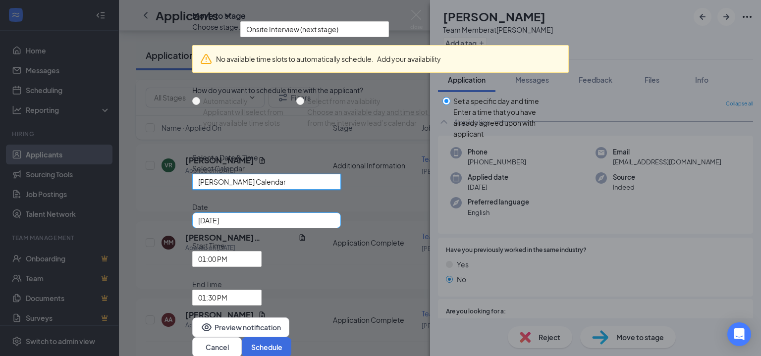
click at [335, 226] on div "[DATE]" at bounding box center [266, 220] width 137 height 11
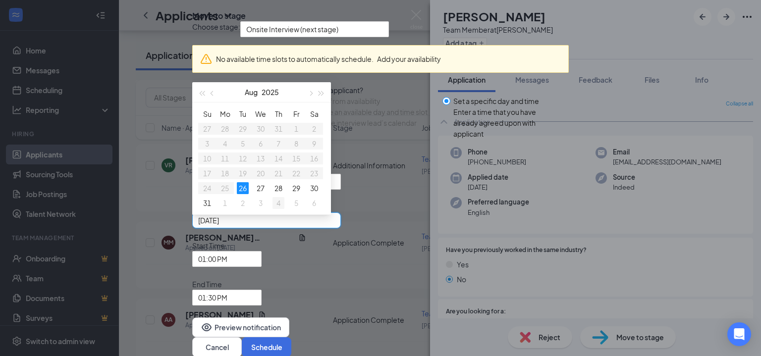
type input "[DATE]"
click at [284, 209] on div "4" at bounding box center [279, 203] width 12 height 12
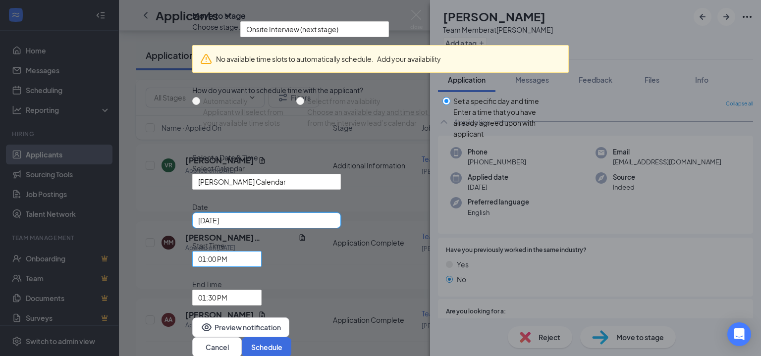
click at [262, 253] on div "01:00 PM" at bounding box center [226, 259] width 69 height 16
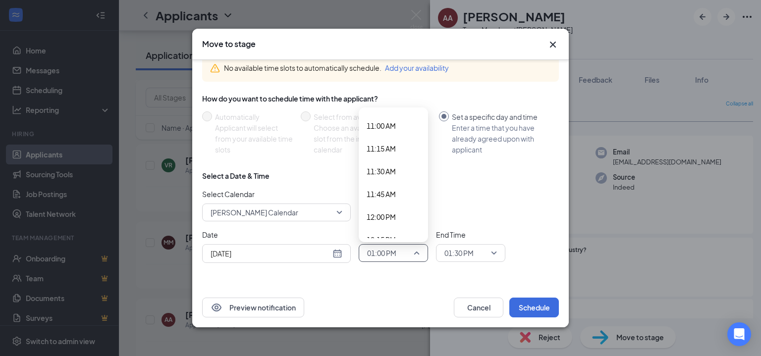
scroll to position [983, 0]
click at [402, 191] on span "11:30 AM" at bounding box center [394, 188] width 54 height 11
click at [467, 253] on span "01:30 PM" at bounding box center [458, 253] width 29 height 15
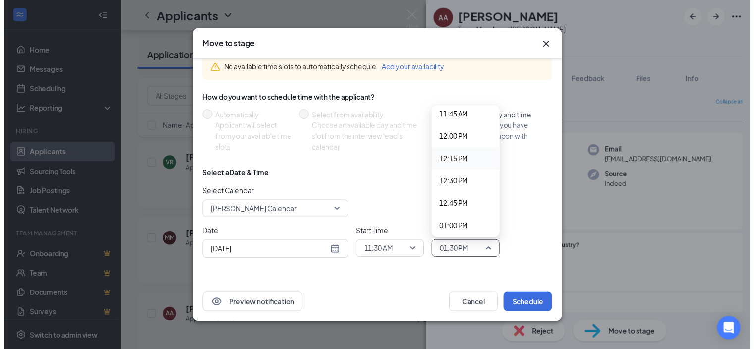
scroll to position [1029, 0]
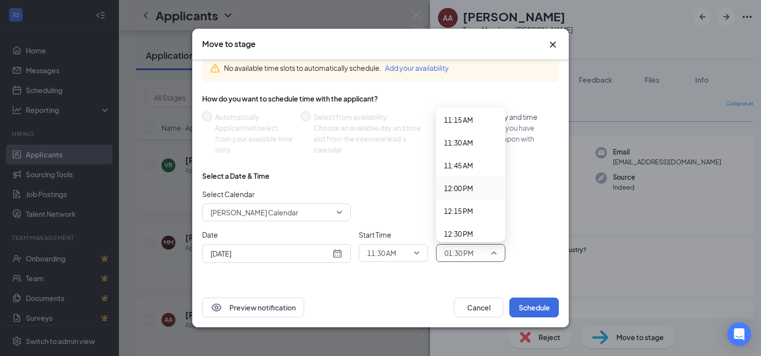
click at [466, 185] on span "12:00 PM" at bounding box center [458, 188] width 29 height 11
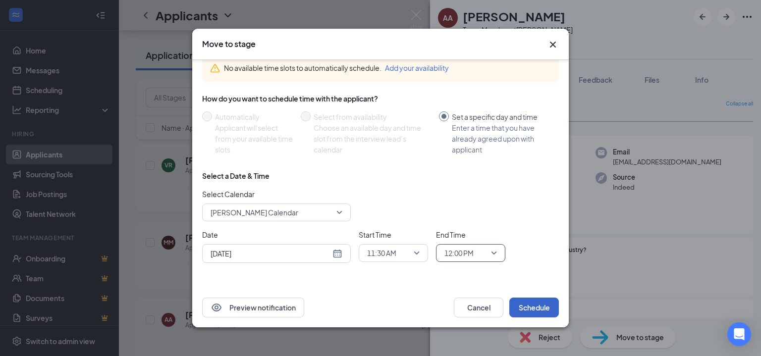
click at [527, 306] on button "Schedule" at bounding box center [534, 308] width 50 height 20
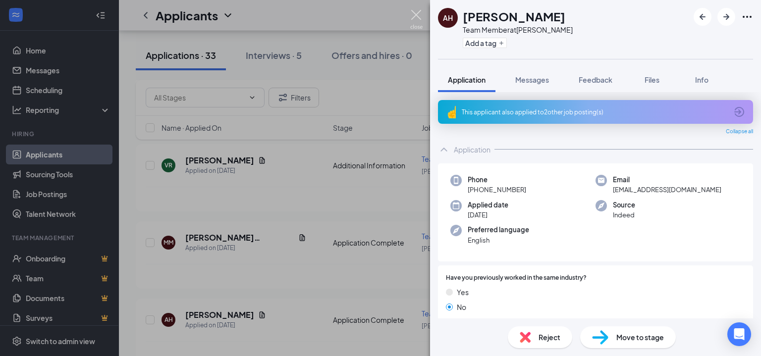
click at [418, 17] on img at bounding box center [416, 19] width 12 height 19
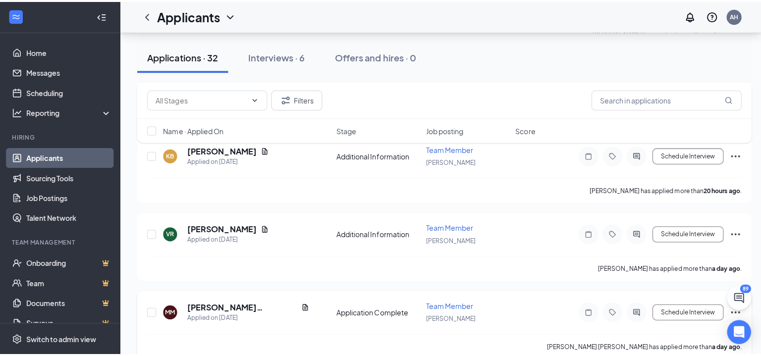
scroll to position [297, 0]
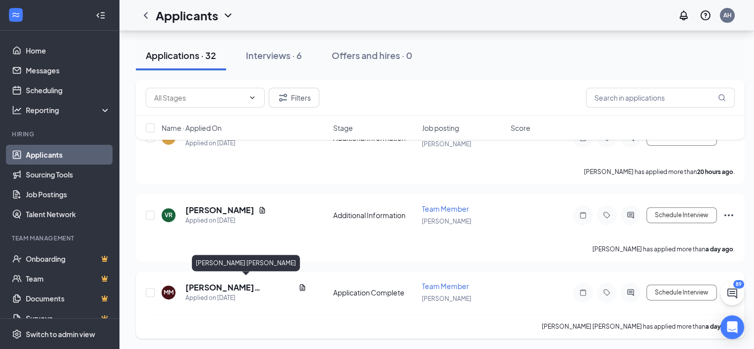
click at [228, 282] on h5 "[PERSON_NAME] [PERSON_NAME]" at bounding box center [239, 287] width 109 height 11
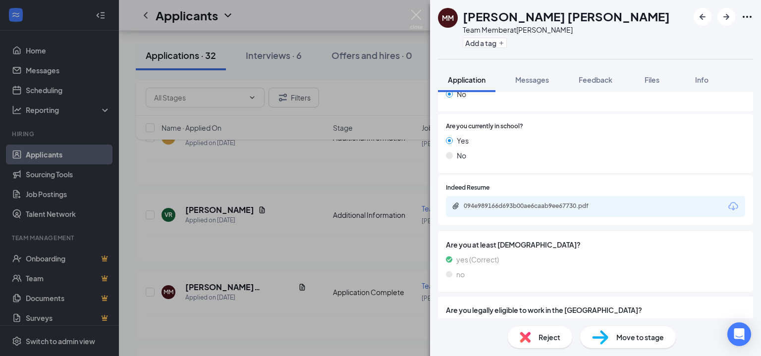
scroll to position [299, 0]
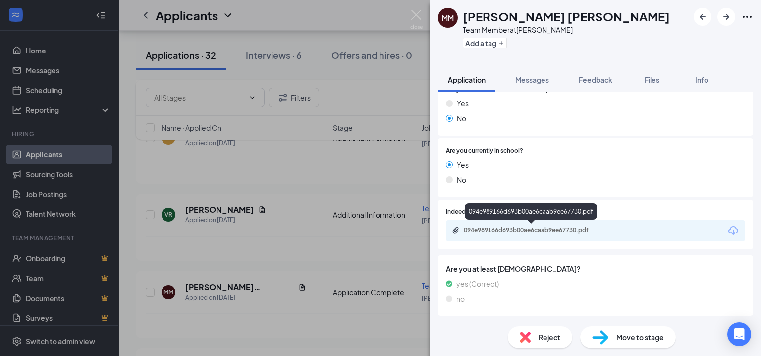
click at [546, 229] on div "094e989166d693b00ae6caab9ee67730.pdf" at bounding box center [533, 230] width 139 height 8
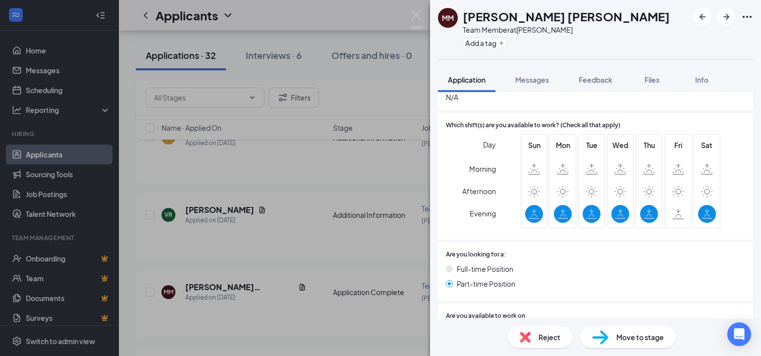
scroll to position [844, 0]
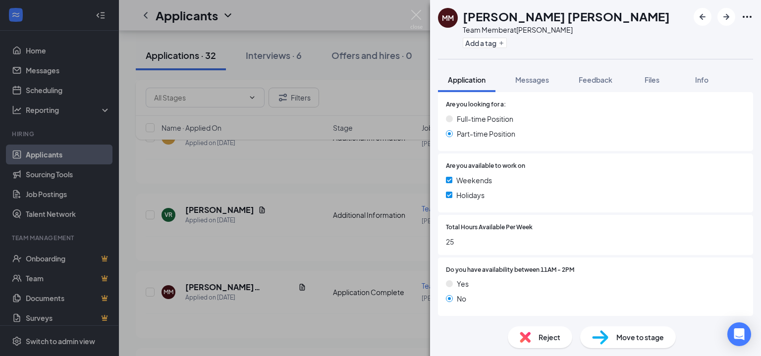
click at [625, 333] on span "Move to stage" at bounding box center [640, 337] width 48 height 11
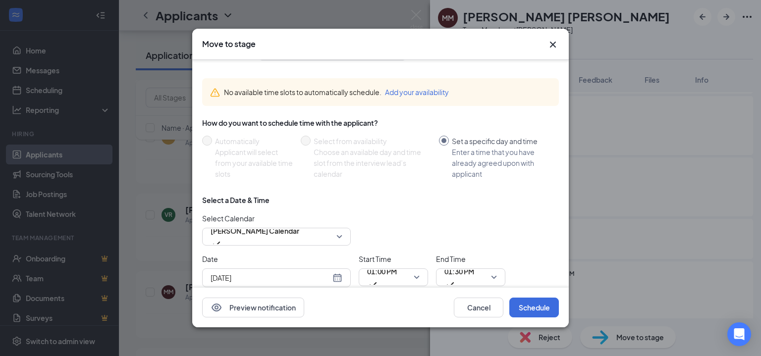
scroll to position [52, 0]
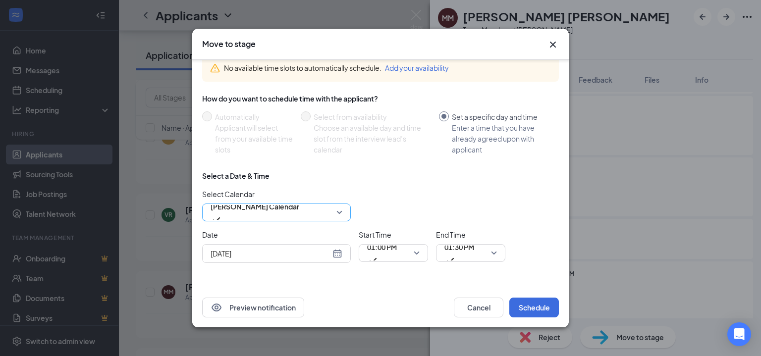
click at [339, 211] on span "[PERSON_NAME] Calendar" at bounding box center [277, 212] width 132 height 15
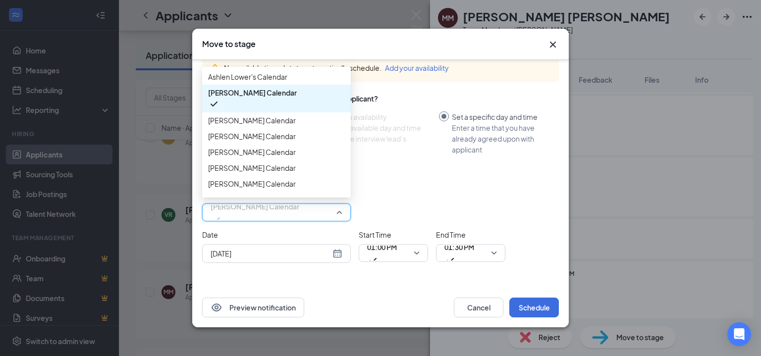
click at [552, 43] on icon "Cross" at bounding box center [553, 45] width 6 height 6
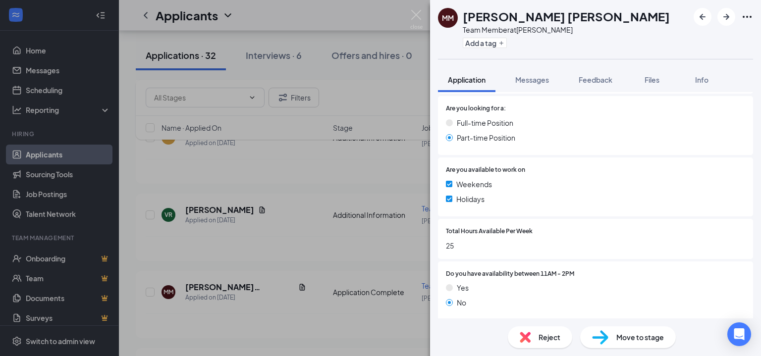
click at [491, 13] on h1 "[PERSON_NAME] [PERSON_NAME]" at bounding box center [566, 16] width 207 height 17
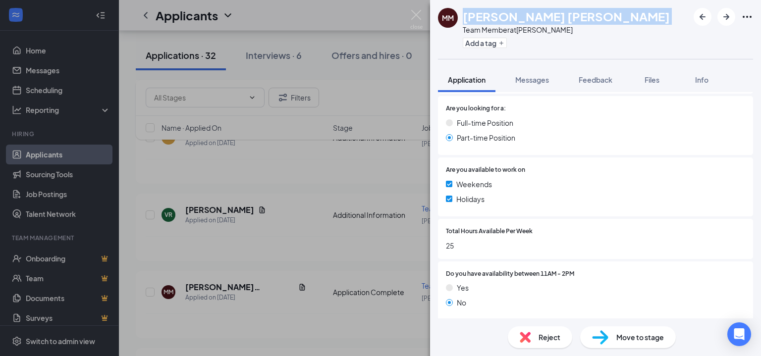
click at [491, 13] on h1 "[PERSON_NAME] [PERSON_NAME]" at bounding box center [566, 16] width 207 height 17
click at [603, 23] on div "MM MCKENNA MULKEY Team Member at Dalton Add a tag" at bounding box center [595, 29] width 331 height 59
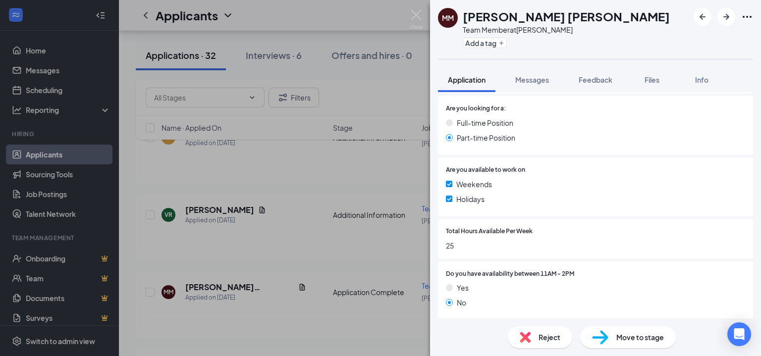
click at [549, 17] on h1 "[PERSON_NAME] [PERSON_NAME]" at bounding box center [566, 16] width 207 height 17
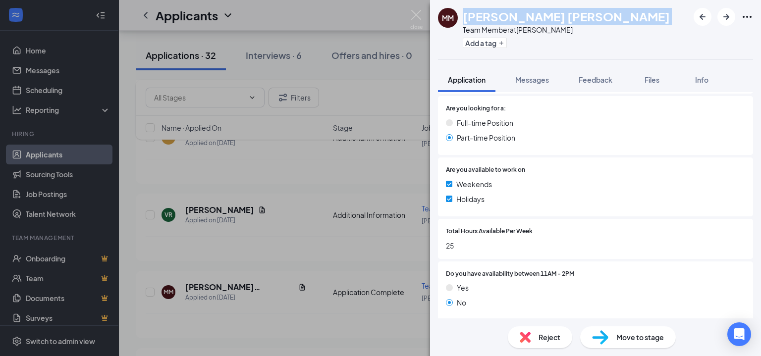
click at [549, 17] on h1 "[PERSON_NAME] [PERSON_NAME]" at bounding box center [566, 16] width 207 height 17
click at [615, 20] on div "MM MCKENNA MULKEY Team Member at Dalton Add a tag" at bounding box center [595, 29] width 331 height 59
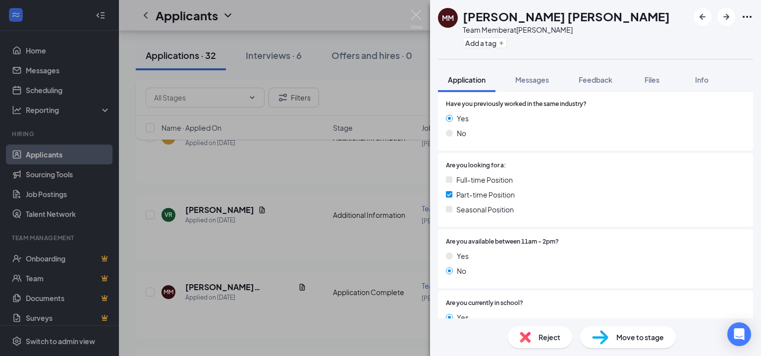
scroll to position [0, 0]
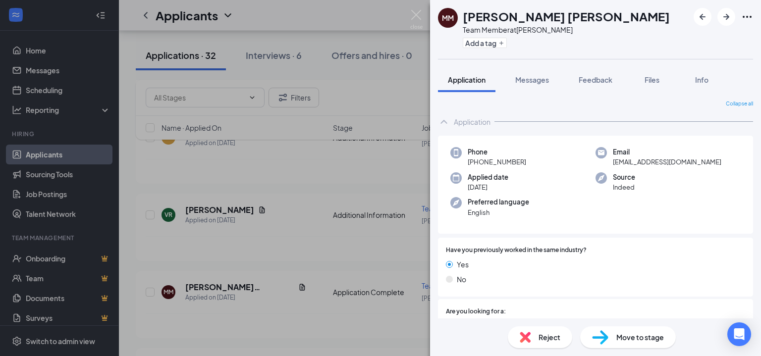
click at [648, 161] on span "4fk6d2gfcn@privaterelay.appleid.com" at bounding box center [667, 162] width 109 height 10
copy span "4fk6d2gfcn@privaterelay.appleid.com"
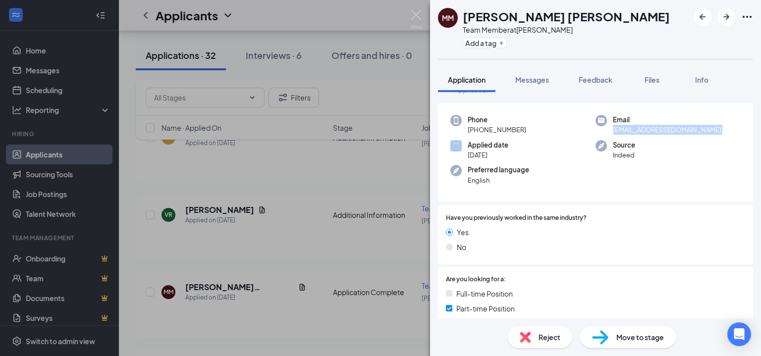
scroll to position [50, 0]
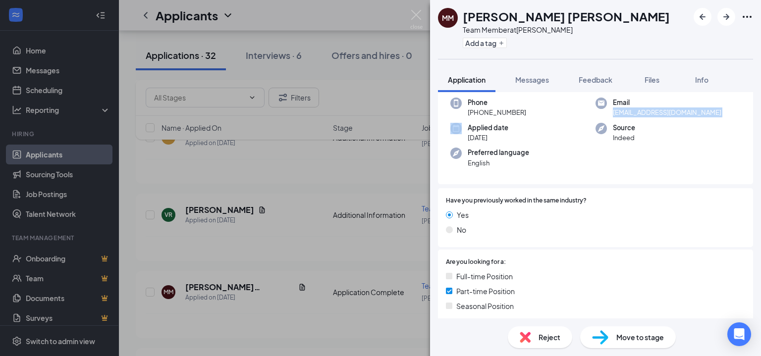
drag, startPoint x: 475, startPoint y: 112, endPoint x: 525, endPoint y: 114, distance: 50.6
click at [525, 114] on div "Phone +1 (706) 888-2595" at bounding box center [522, 108] width 145 height 20
copy span "(706) 888-2595"
click at [609, 40] on div "MM MCKENNA MULKEY Team Member at Dalton Add a tag" at bounding box center [595, 29] width 331 height 59
click at [635, 344] on div "Move to stage" at bounding box center [628, 338] width 96 height 22
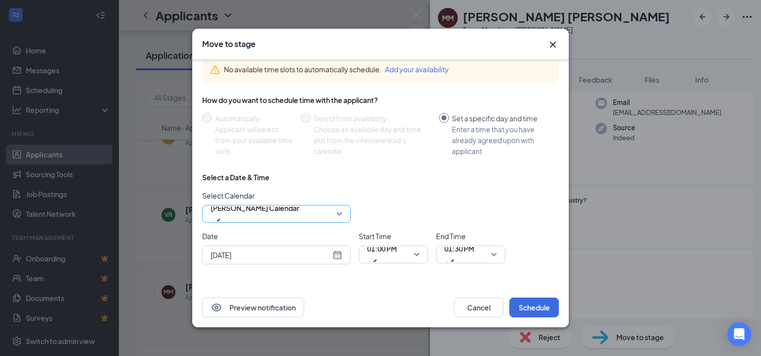
scroll to position [52, 0]
click at [340, 212] on span "[PERSON_NAME] Calendar" at bounding box center [277, 212] width 132 height 15
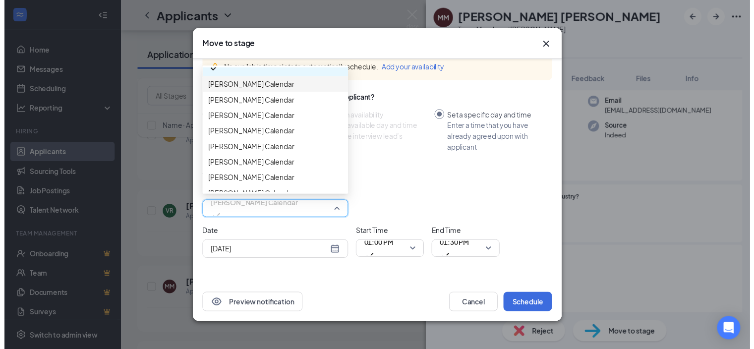
scroll to position [50, 0]
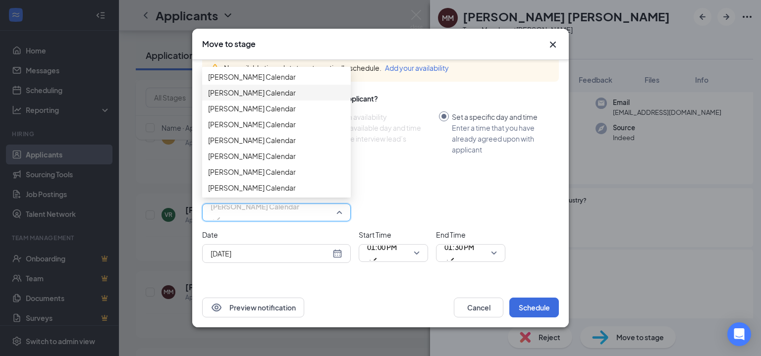
click at [250, 98] on span "[PERSON_NAME] Calendar" at bounding box center [252, 92] width 88 height 11
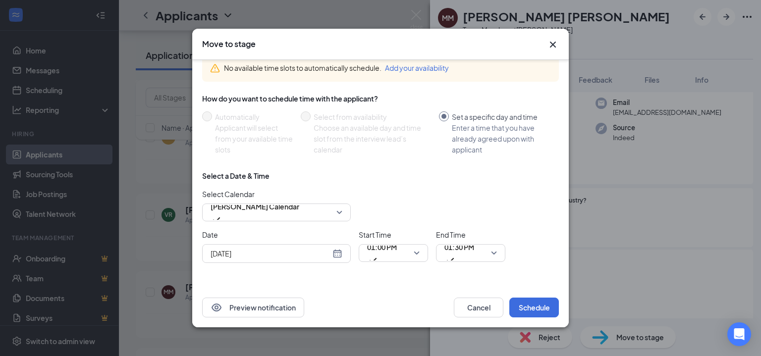
click at [338, 249] on div "[DATE]" at bounding box center [277, 253] width 132 height 11
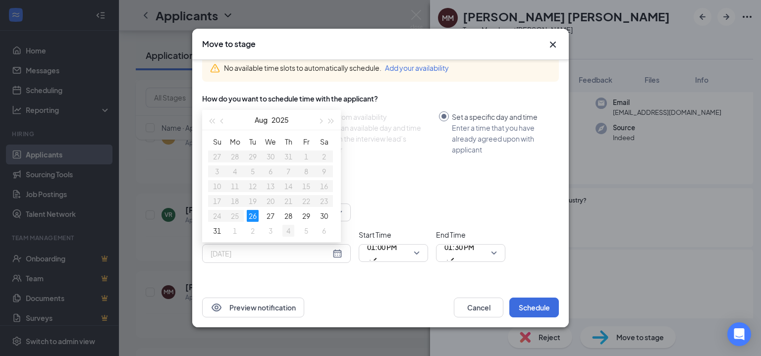
type input "[DATE]"
click at [288, 232] on div "4" at bounding box center [288, 231] width 12 height 12
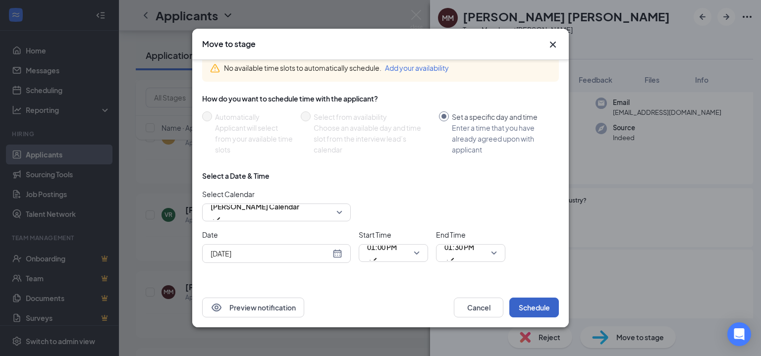
click at [536, 309] on button "Schedule" at bounding box center [534, 308] width 50 height 20
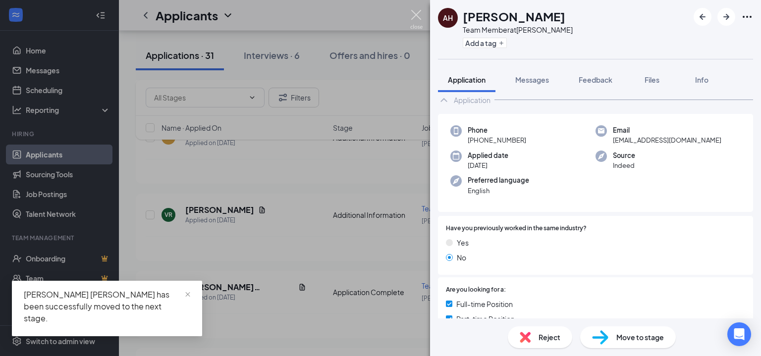
click at [418, 14] on img at bounding box center [416, 19] width 12 height 19
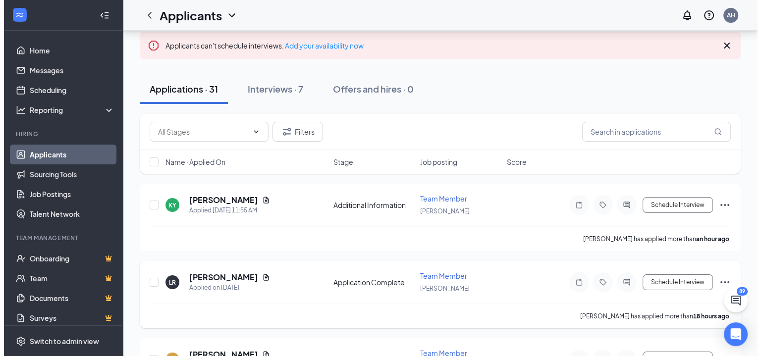
scroll to position [99, 0]
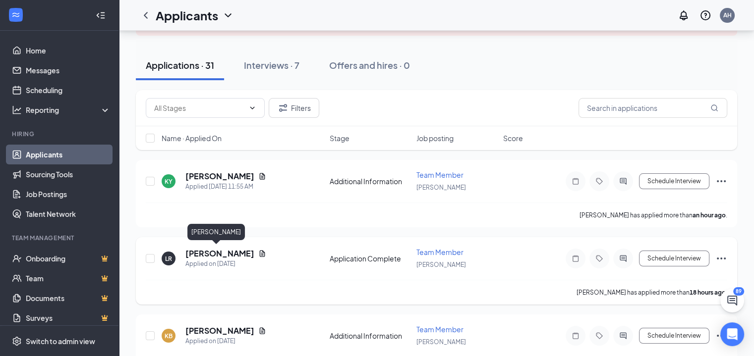
click at [205, 253] on h5 "[PERSON_NAME]" at bounding box center [219, 253] width 69 height 11
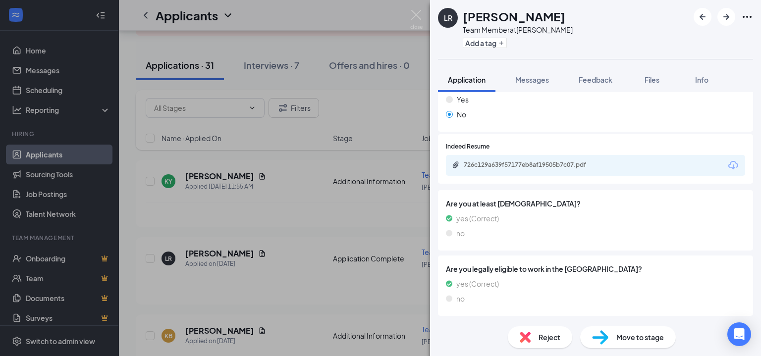
scroll to position [348, 0]
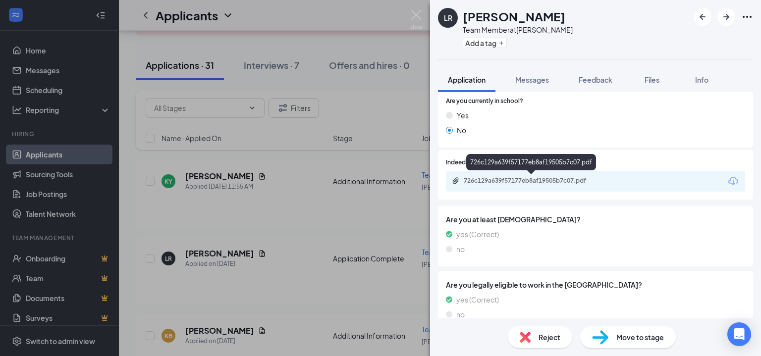
click at [544, 181] on div "726c129a639f57177eb8af19505b7c07.pdf" at bounding box center [533, 181] width 139 height 8
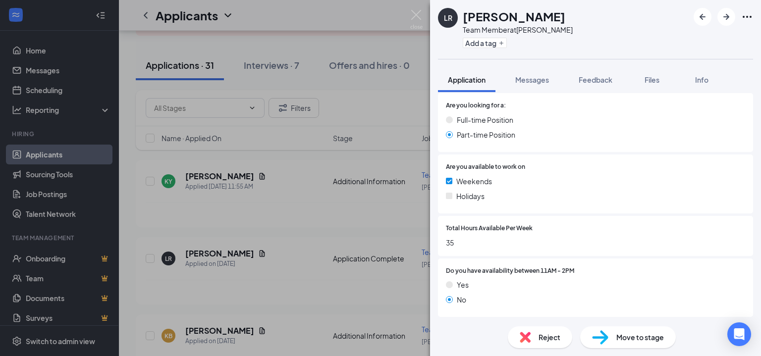
scroll to position [844, 0]
click at [638, 337] on span "Move to stage" at bounding box center [640, 337] width 48 height 11
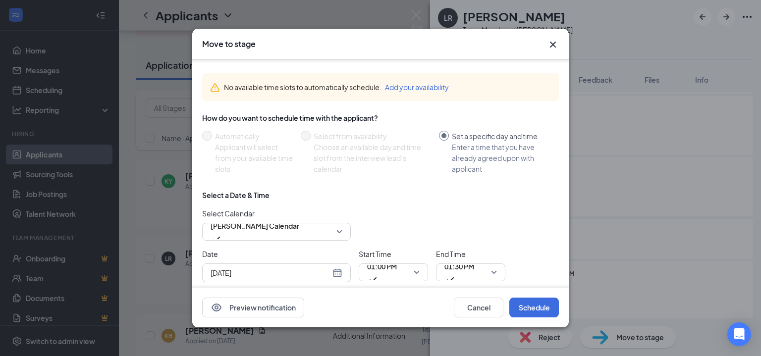
scroll to position [50, 0]
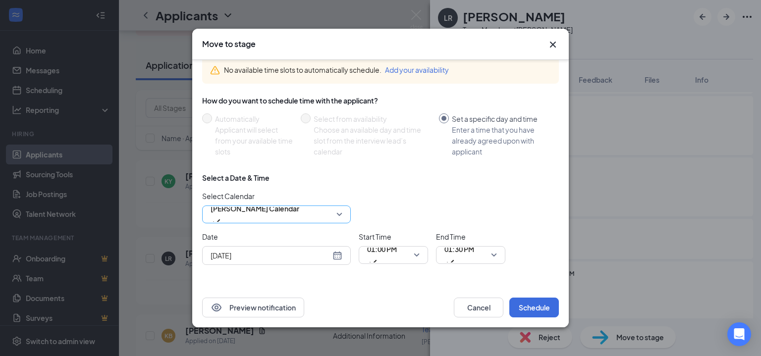
click at [336, 216] on span "[PERSON_NAME] Calendar" at bounding box center [277, 214] width 132 height 15
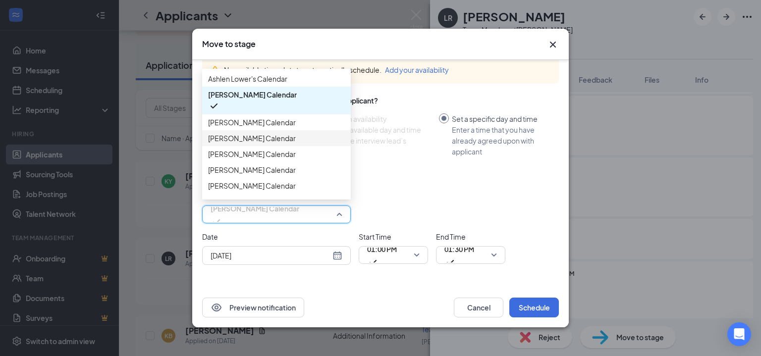
click at [265, 144] on span "[PERSON_NAME] Calendar" at bounding box center [252, 138] width 88 height 11
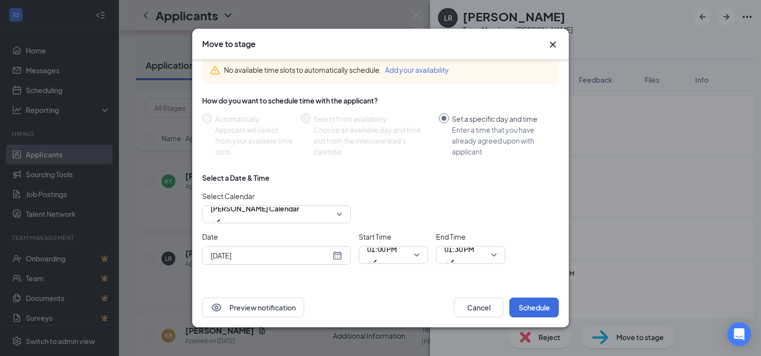
click at [556, 39] on icon "Cross" at bounding box center [553, 45] width 12 height 12
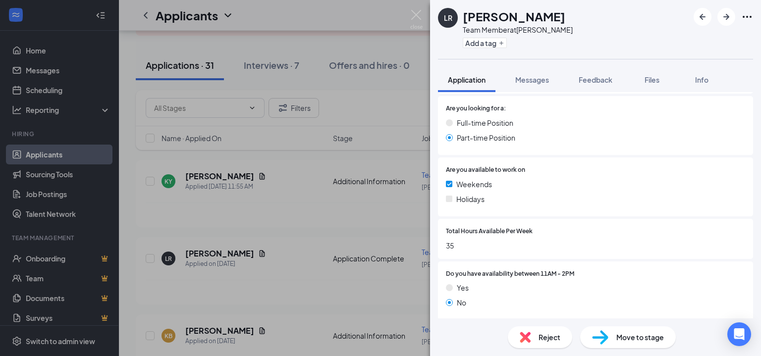
click at [498, 13] on h1 "[PERSON_NAME]" at bounding box center [514, 16] width 103 height 17
copy h1 "[PERSON_NAME]"
click at [558, 39] on div "LR Lilly Rainey Team Member at Dalton Add a tag" at bounding box center [595, 29] width 331 height 59
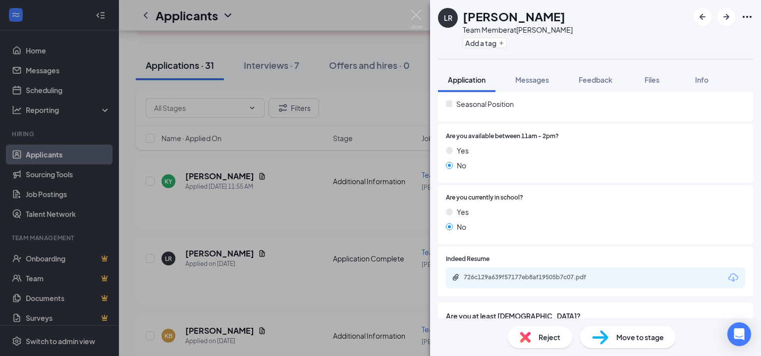
scroll to position [299, 0]
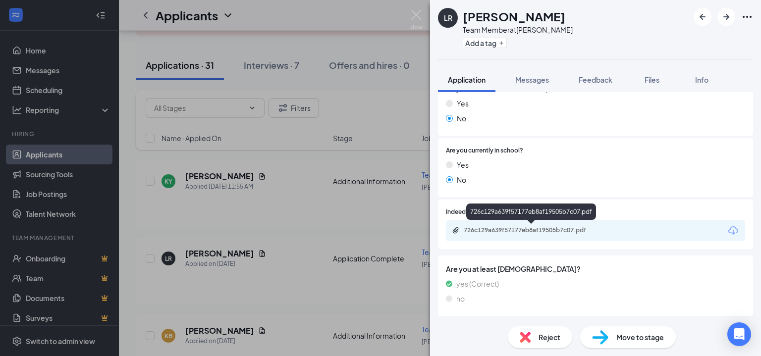
click at [520, 227] on div "726c129a639f57177eb8af19505b7c07.pdf" at bounding box center [533, 230] width 139 height 8
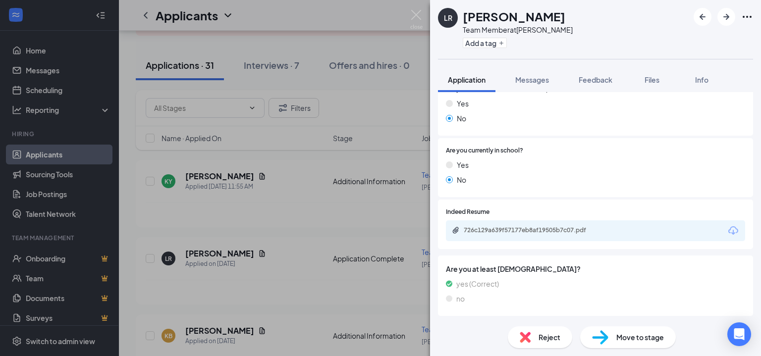
scroll to position [0, 0]
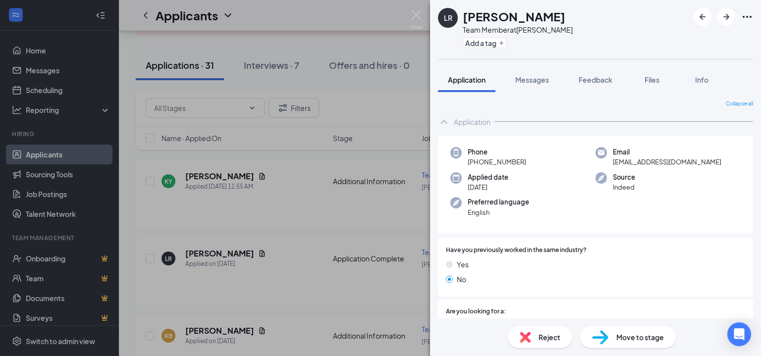
click at [634, 161] on span "lillyyr@icloud.com" at bounding box center [667, 162] width 109 height 10
copy span "lillyyr@icloud.com"
drag, startPoint x: 560, startPoint y: 174, endPoint x: 496, endPoint y: 159, distance: 66.7
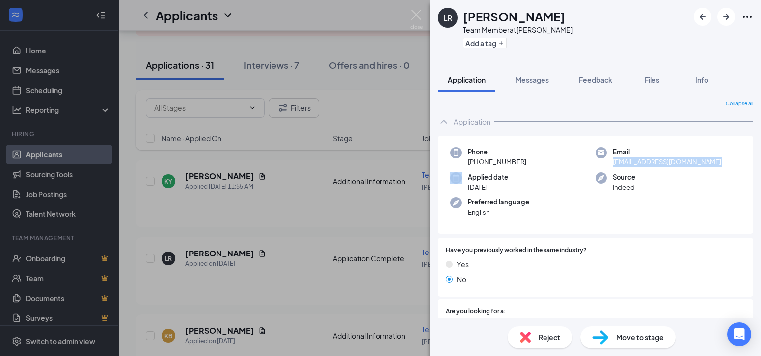
click at [560, 174] on div "Applied date Aug 25" at bounding box center [522, 182] width 145 height 20
drag, startPoint x: 478, startPoint y: 162, endPoint x: 516, endPoint y: 163, distance: 38.2
click at [516, 163] on span "+1 (706) 671-8439" at bounding box center [497, 162] width 58 height 10
drag, startPoint x: 476, startPoint y: 163, endPoint x: 524, endPoint y: 166, distance: 48.6
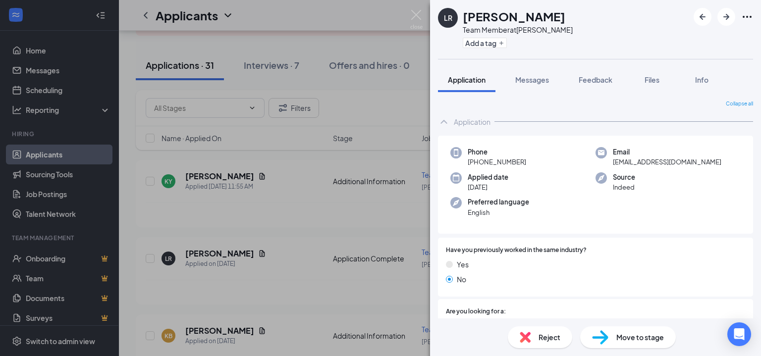
click at [524, 166] on div "Phone +1 (706) 671-8439" at bounding box center [522, 157] width 145 height 20
copy span "(706) 671-8439"
click at [551, 112] on div "Application" at bounding box center [595, 122] width 315 height 20
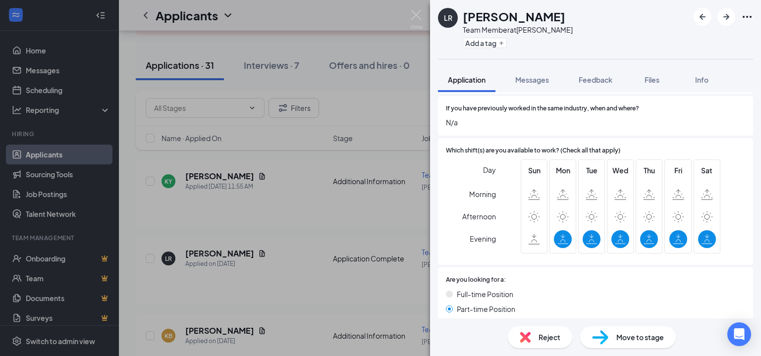
scroll to position [248, 0]
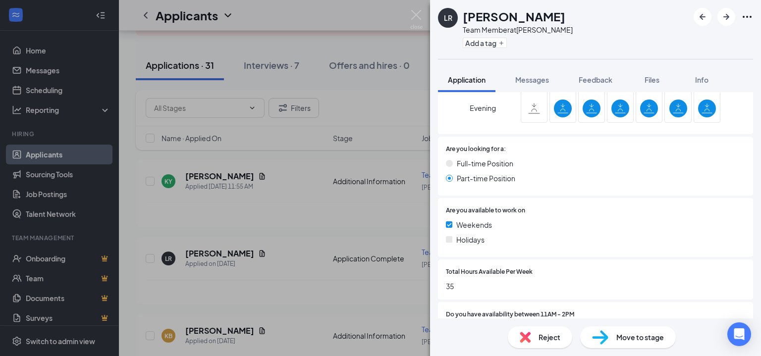
click at [630, 340] on span "Move to stage" at bounding box center [640, 337] width 48 height 11
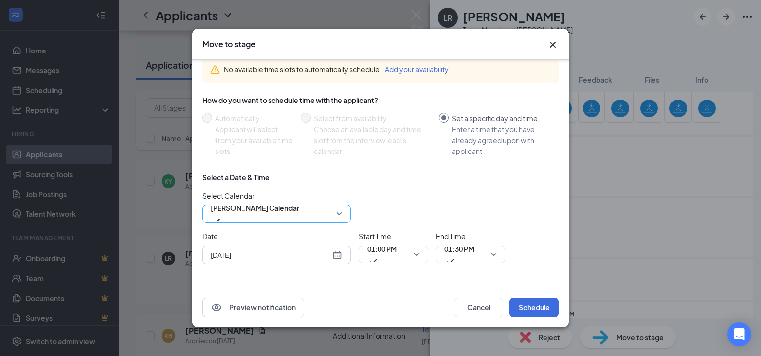
scroll to position [52, 0]
click at [299, 212] on span "[PERSON_NAME] Calendar" at bounding box center [255, 212] width 89 height 27
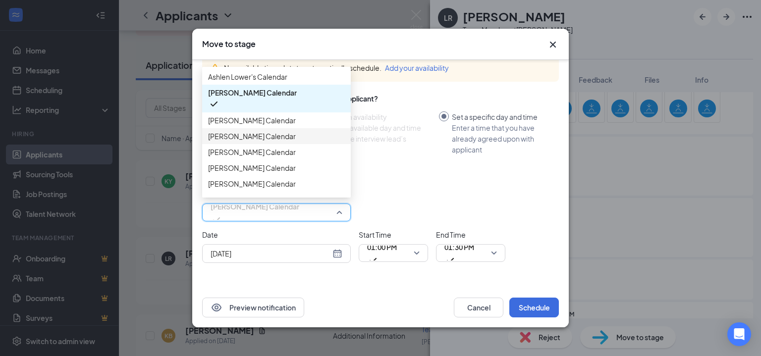
click at [257, 142] on span "[PERSON_NAME] Calendar" at bounding box center [252, 136] width 88 height 11
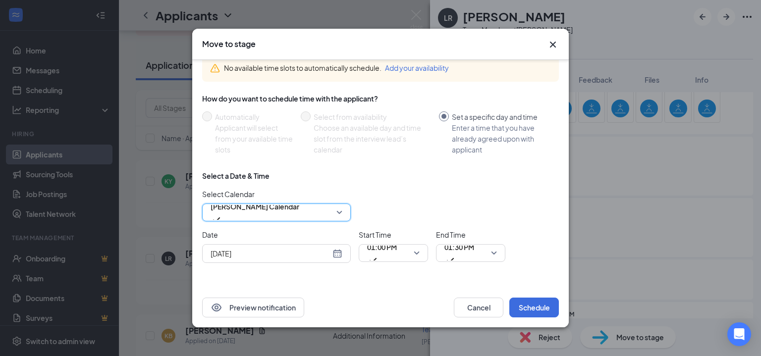
click at [336, 253] on div "[DATE]" at bounding box center [277, 253] width 132 height 11
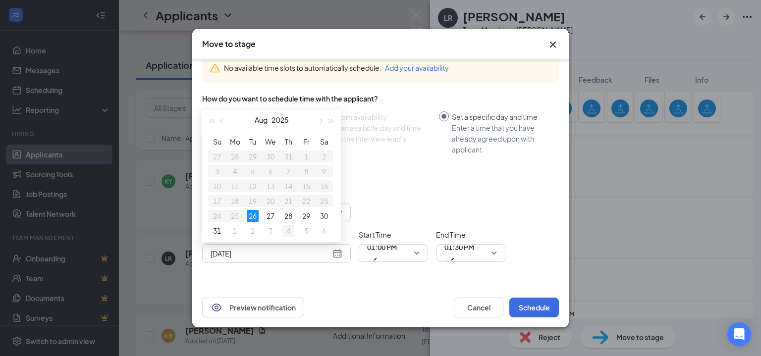
type input "[DATE]"
click at [287, 229] on div "4" at bounding box center [288, 231] width 12 height 12
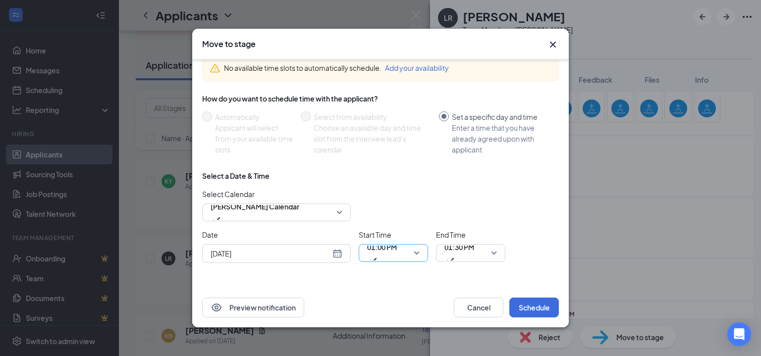
click at [418, 253] on span "01:00 PM" at bounding box center [393, 253] width 53 height 15
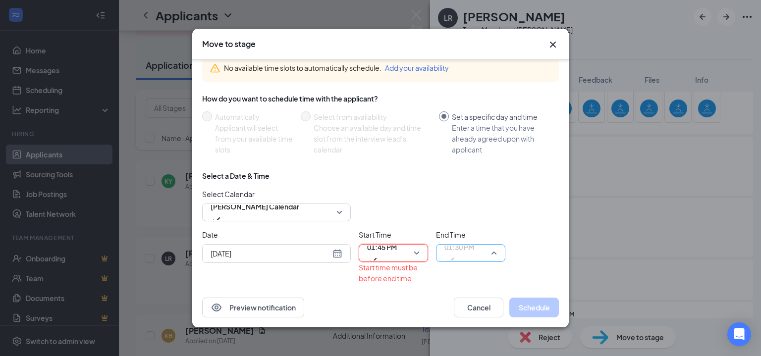
click at [489, 246] on span "01:30 PM" at bounding box center [470, 253] width 53 height 15
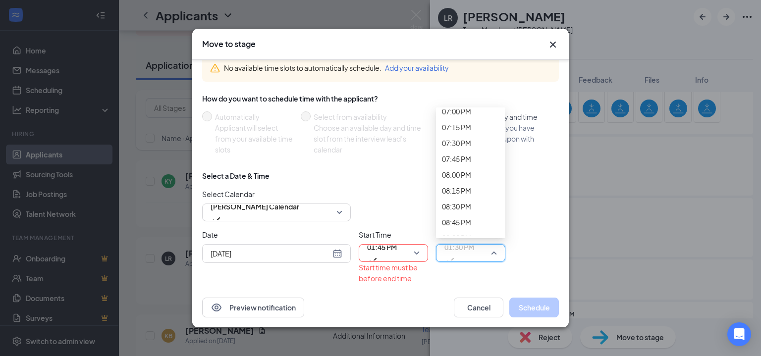
scroll to position [1227, 0]
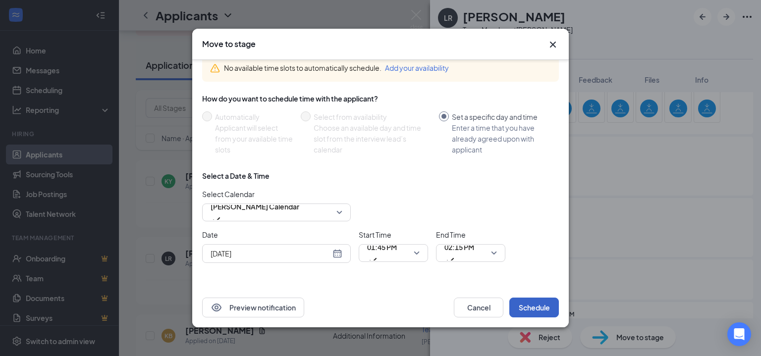
click at [525, 304] on button "Schedule" at bounding box center [534, 308] width 50 height 20
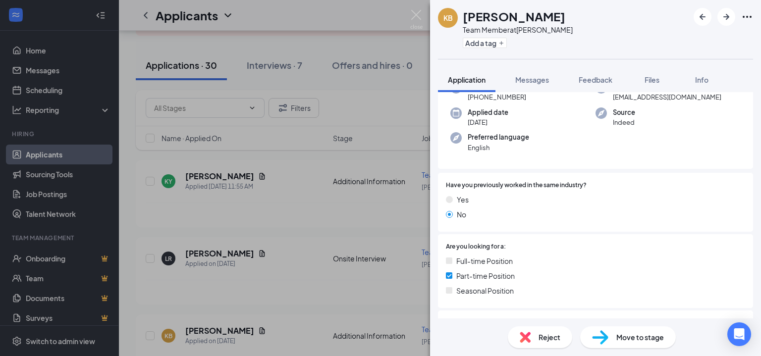
scroll to position [99, 0]
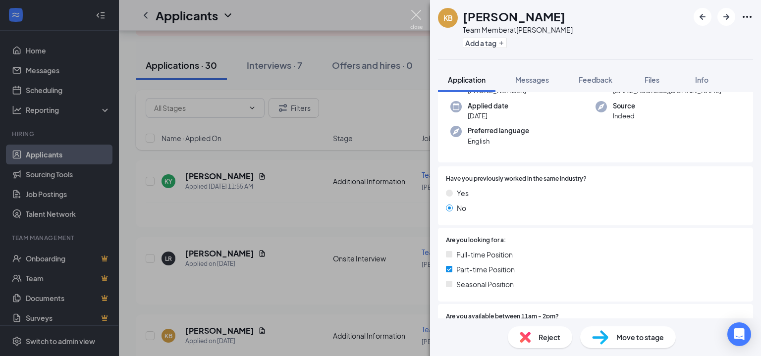
click at [420, 15] on img at bounding box center [416, 19] width 12 height 19
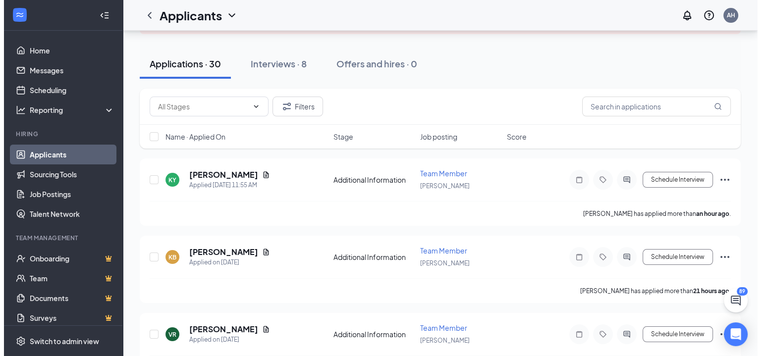
scroll to position [50, 0]
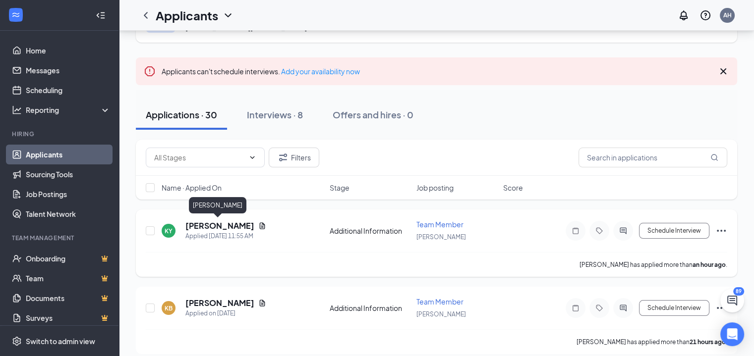
click at [224, 227] on h5 "[PERSON_NAME]" at bounding box center [219, 226] width 69 height 11
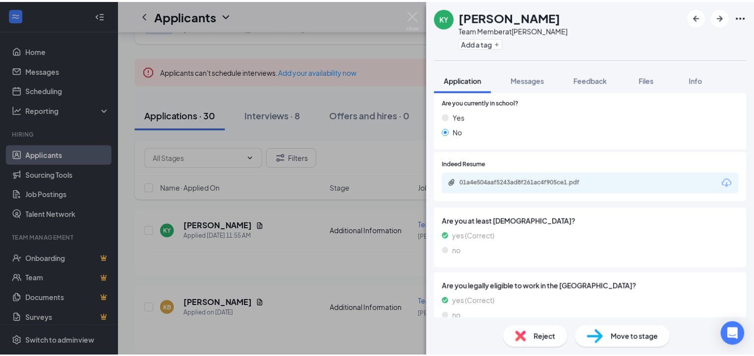
scroll to position [384, 0]
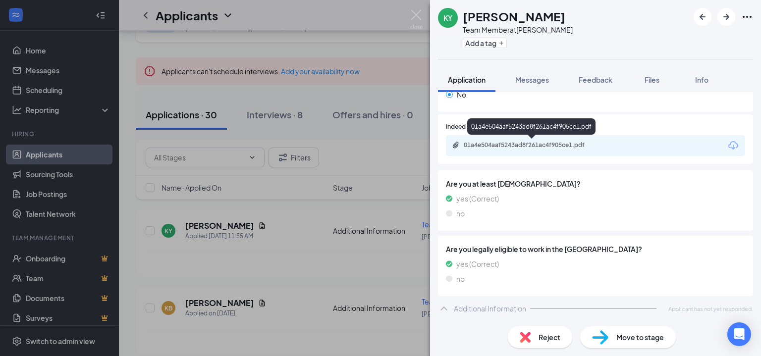
click at [541, 148] on div "01a4e504aaf5243ad8f261ac4f905ce1.pdf" at bounding box center [533, 145] width 139 height 8
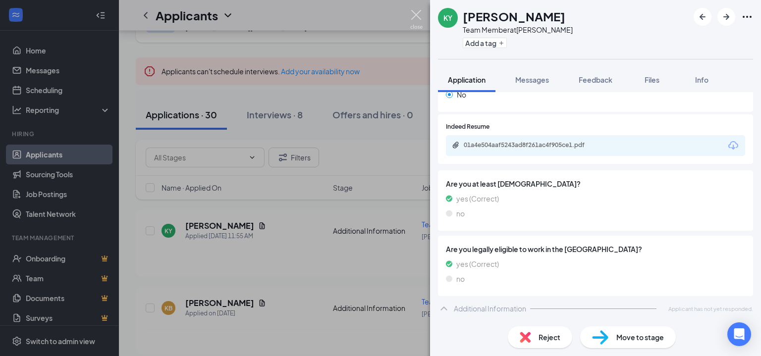
click at [414, 18] on img at bounding box center [416, 19] width 12 height 19
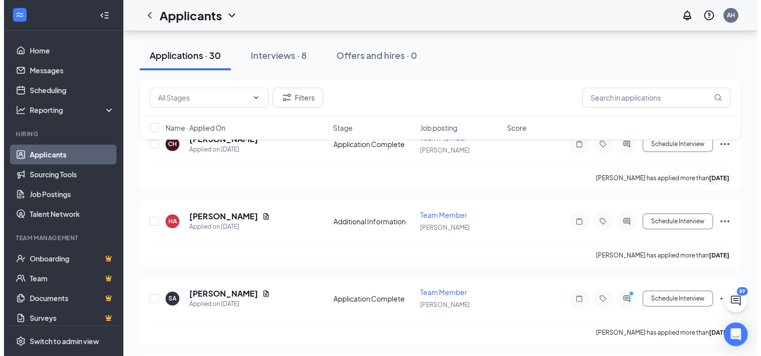
scroll to position [3784, 0]
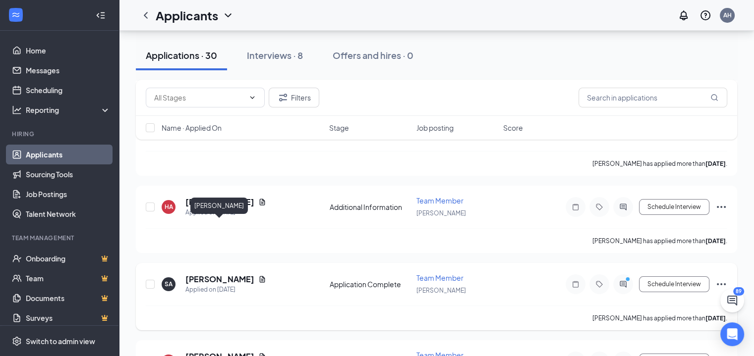
click at [240, 274] on h5 "[PERSON_NAME]" at bounding box center [219, 279] width 69 height 11
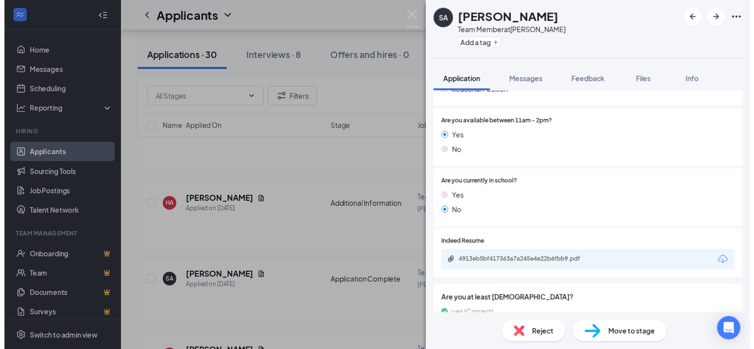
scroll to position [348, 0]
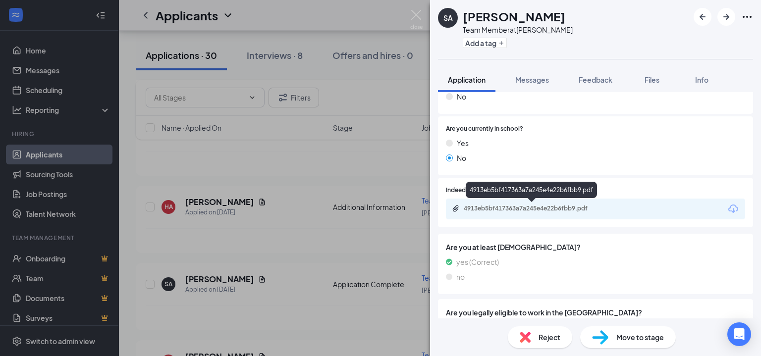
click at [492, 209] on div "4913eb5bf417363a7a245e4e22b6fbb9.pdf" at bounding box center [533, 209] width 139 height 8
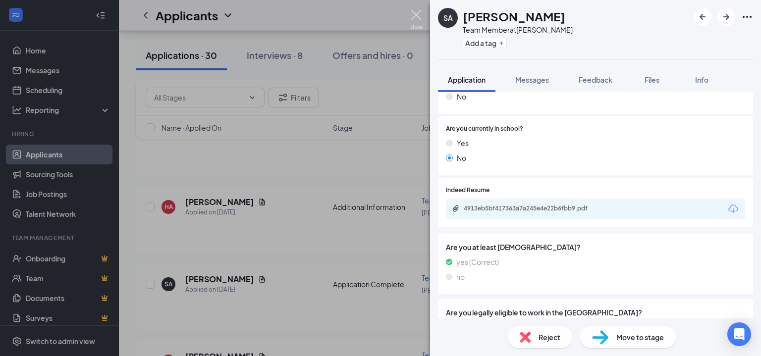
click at [420, 15] on img at bounding box center [416, 19] width 12 height 19
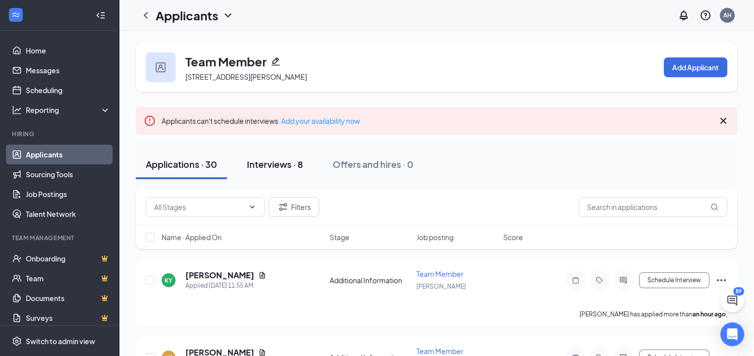
click at [313, 169] on button "Interviews · 8" at bounding box center [275, 165] width 76 height 30
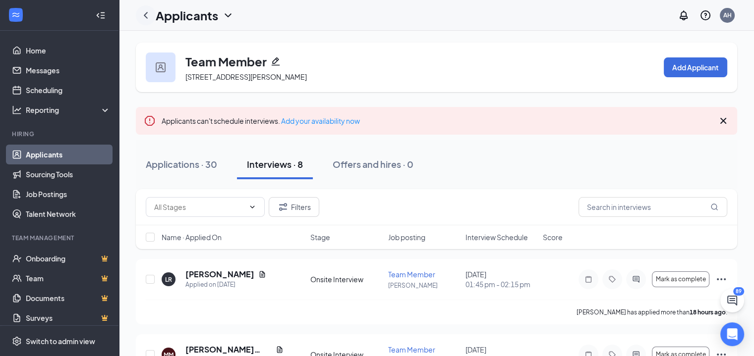
click at [147, 16] on icon "ChevronLeft" at bounding box center [146, 15] width 12 height 12
